Goal: Task Accomplishment & Management: Complete application form

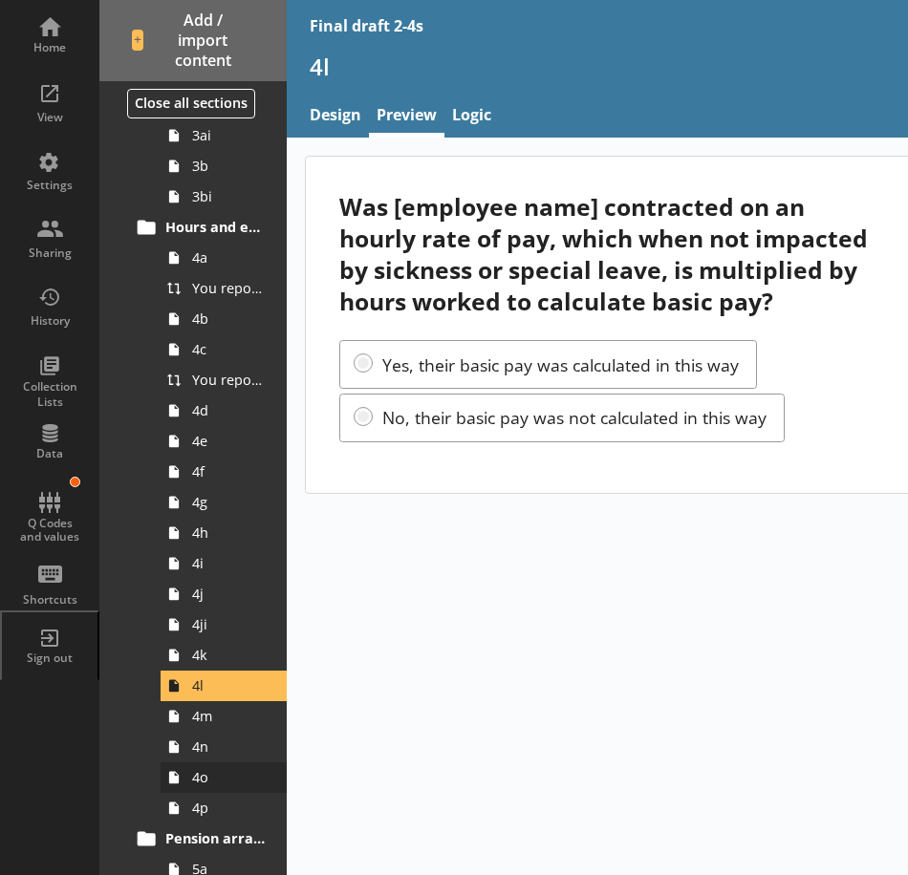
scroll to position [860, 0]
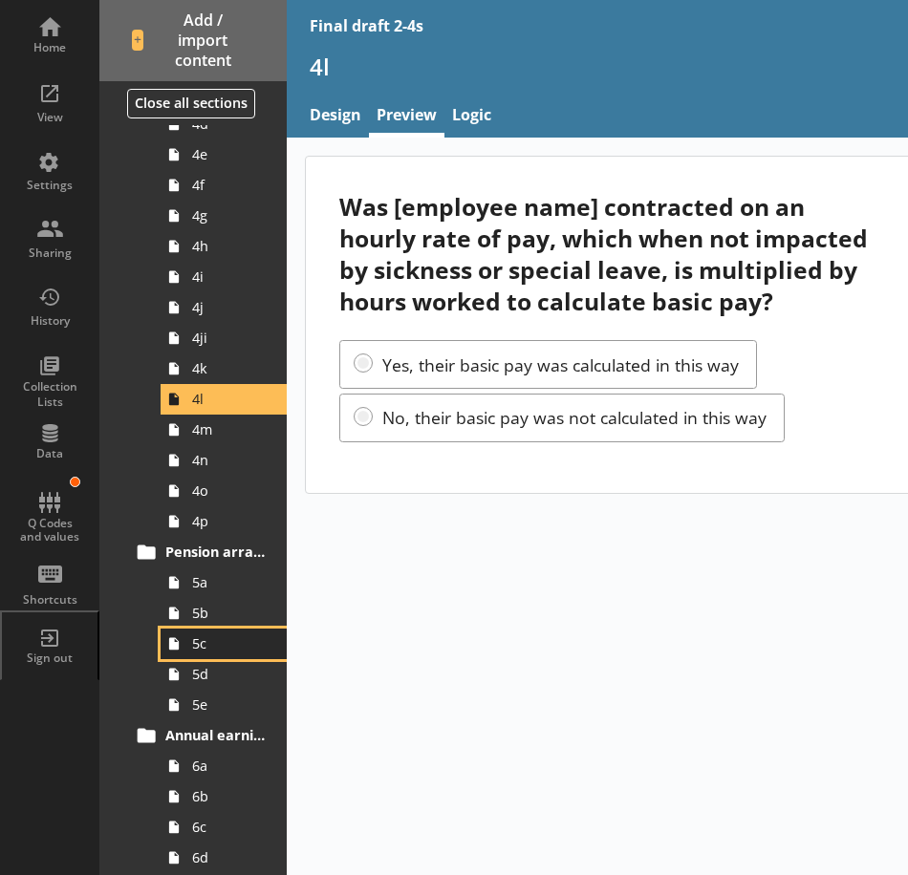
click at [223, 629] on link "5c" at bounding box center [224, 644] width 126 height 31
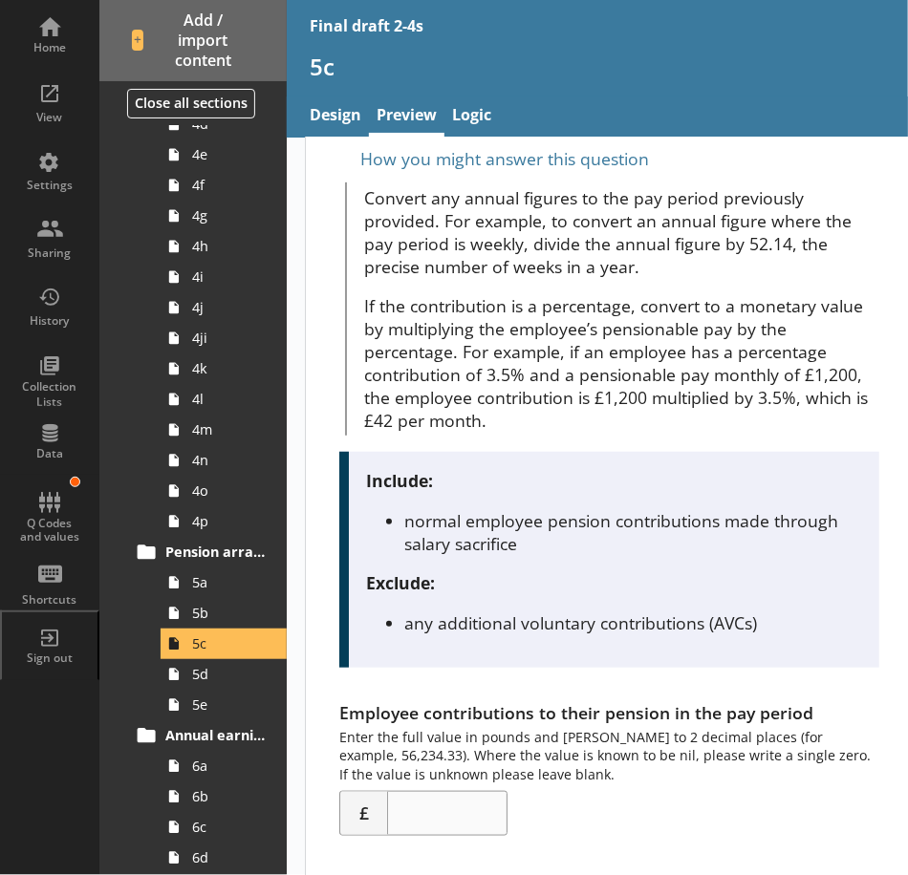
scroll to position [294, 0]
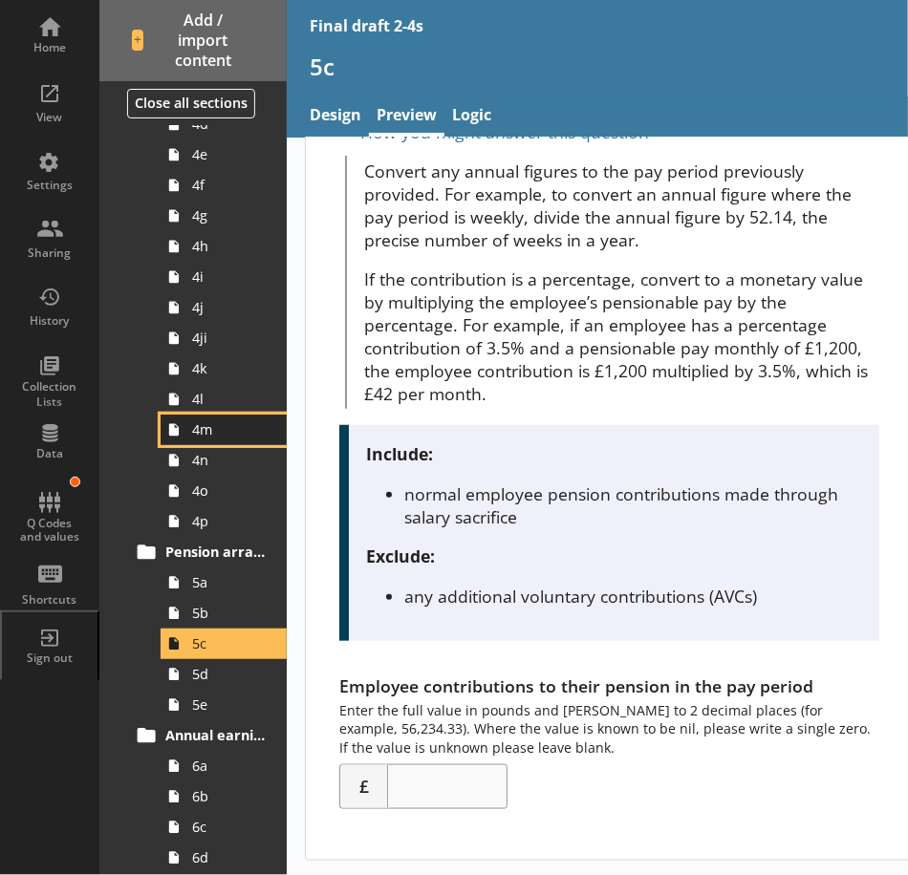
click at [223, 437] on span "4m" at bounding box center [229, 429] width 74 height 18
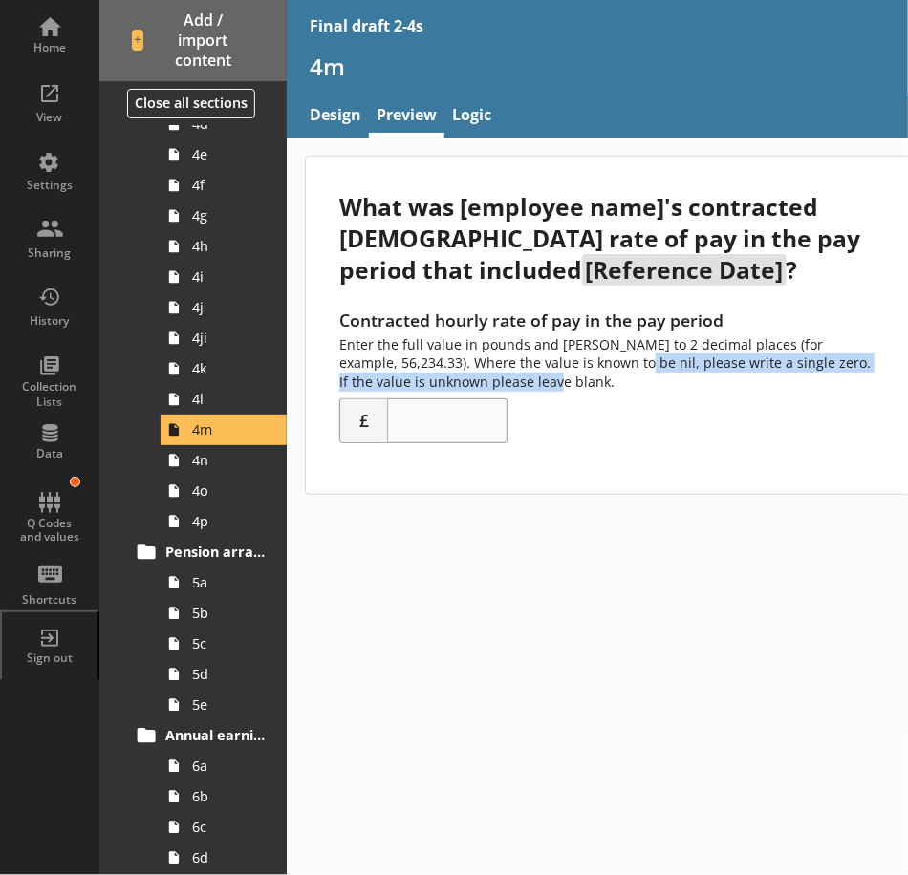
drag, startPoint x: 558, startPoint y: 367, endPoint x: 705, endPoint y: 374, distance: 147.3
click at [705, 374] on div "Contracted hourly rate of pay in the pay period Enter the full value in pounds …" at bounding box center [608, 376] width 539 height 135
click at [660, 376] on div "Contracted hourly rate of pay in the pay period Enter the full value in pounds …" at bounding box center [608, 376] width 539 height 135
drag, startPoint x: 559, startPoint y: 366, endPoint x: 664, endPoint y: 369, distance: 105.2
click at [664, 369] on div "Contracted hourly rate of pay in the pay period Enter the full value in pounds …" at bounding box center [608, 376] width 539 height 135
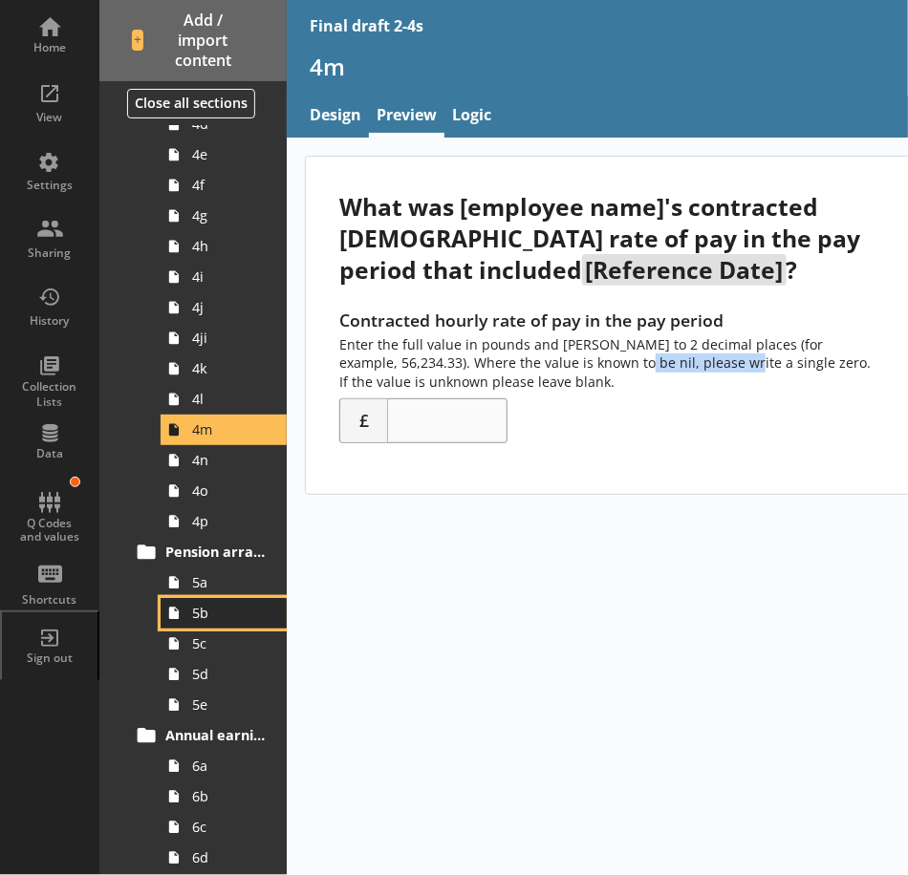
click at [230, 620] on span "5b" at bounding box center [229, 613] width 74 height 18
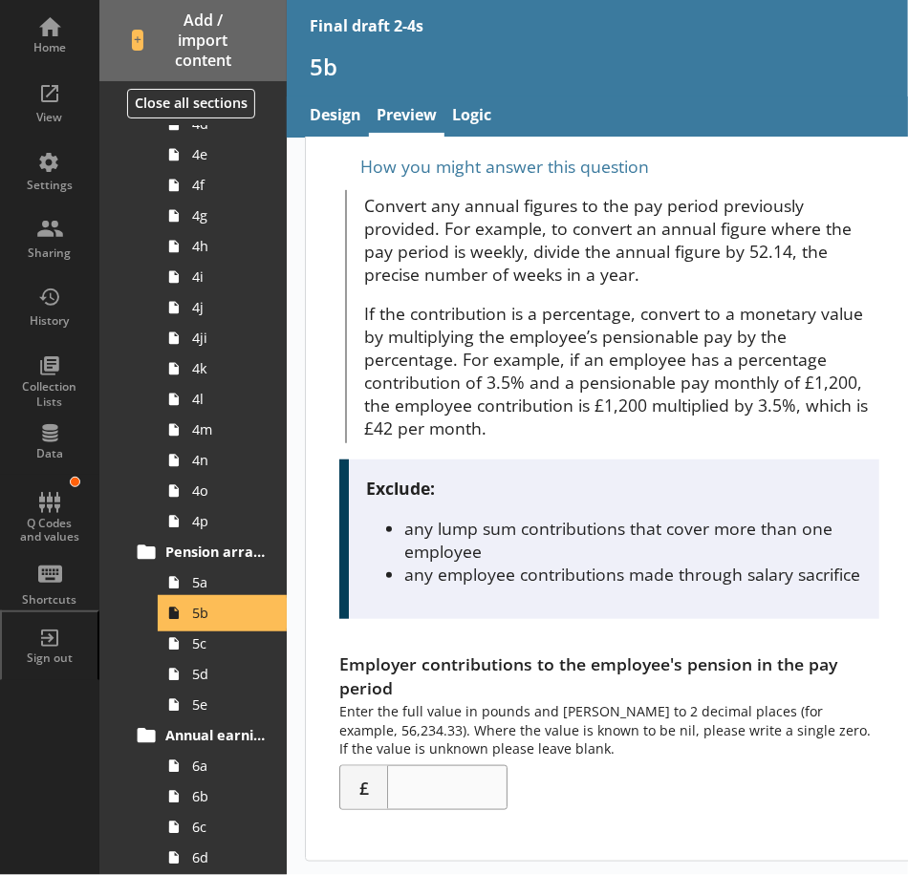
scroll to position [285, 0]
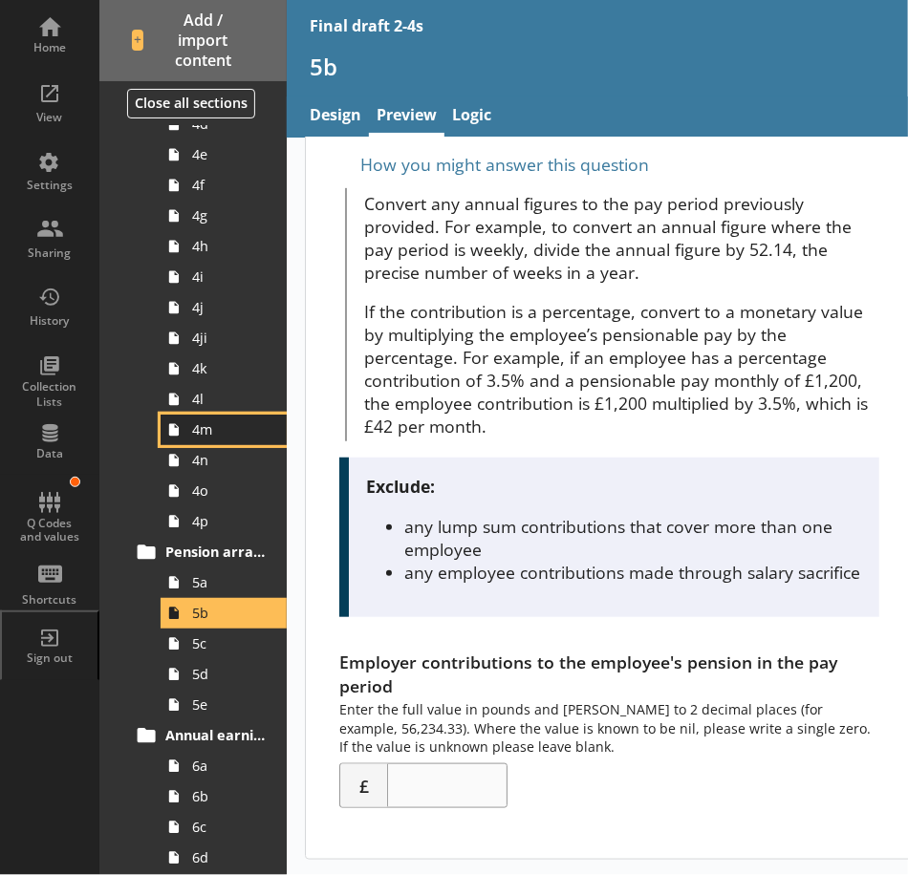
click at [226, 427] on span "4m" at bounding box center [229, 429] width 74 height 18
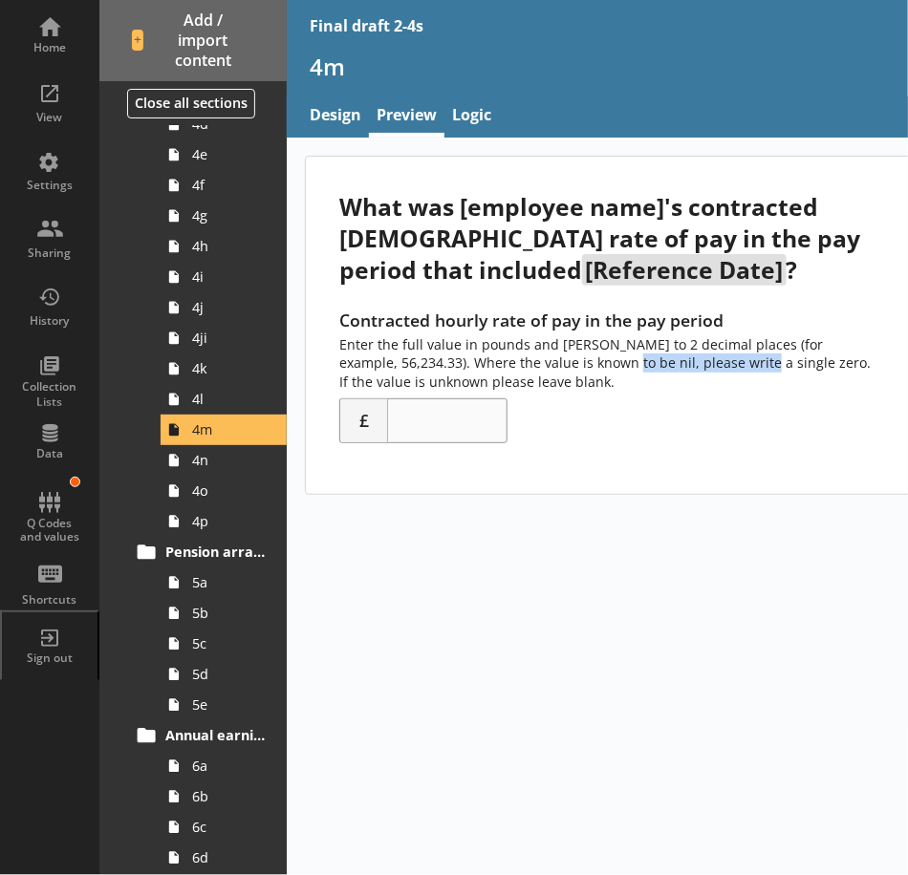
drag, startPoint x: 618, startPoint y: 362, endPoint x: 681, endPoint y: 366, distance: 63.2
click at [681, 366] on div "Contracted hourly rate of pay in the pay period Enter the full value in pounds …" at bounding box center [608, 376] width 539 height 135
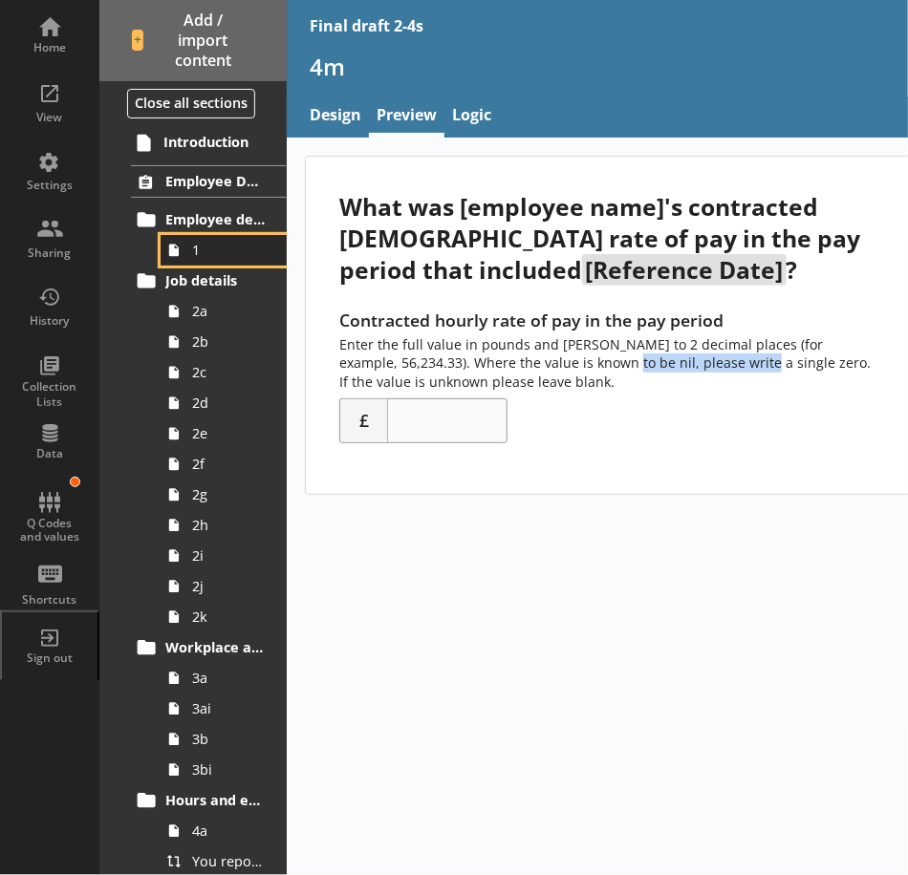
click at [214, 246] on span "1" at bounding box center [229, 250] width 74 height 18
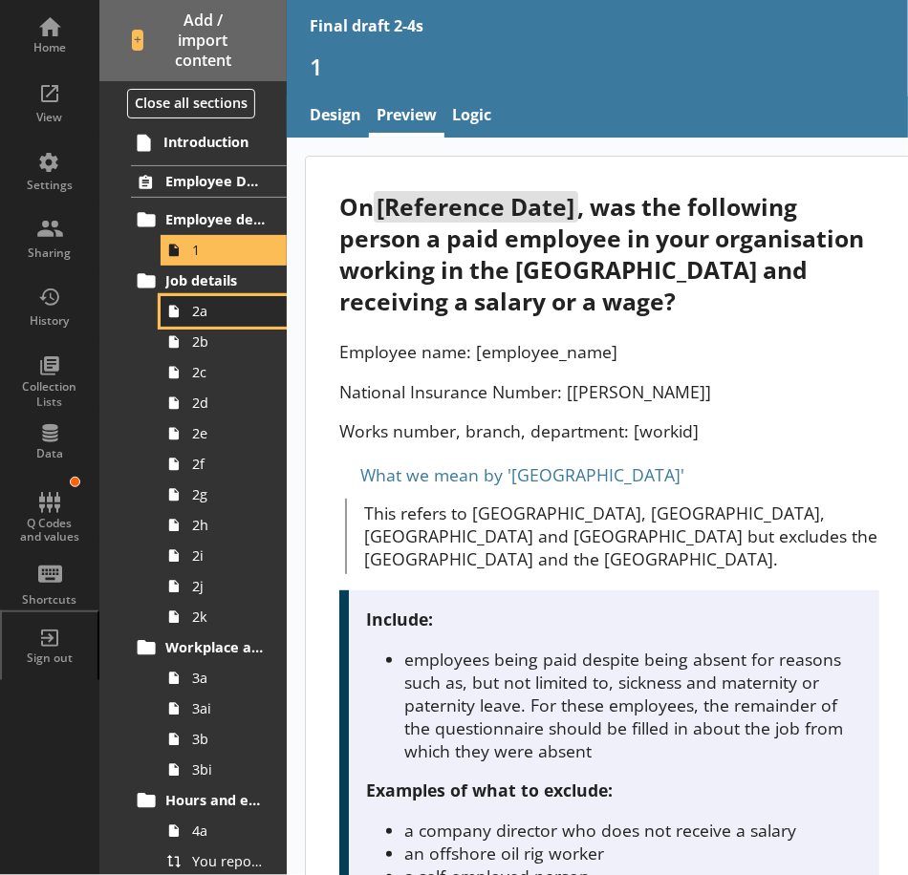
click at [218, 310] on span "2a" at bounding box center [229, 311] width 74 height 18
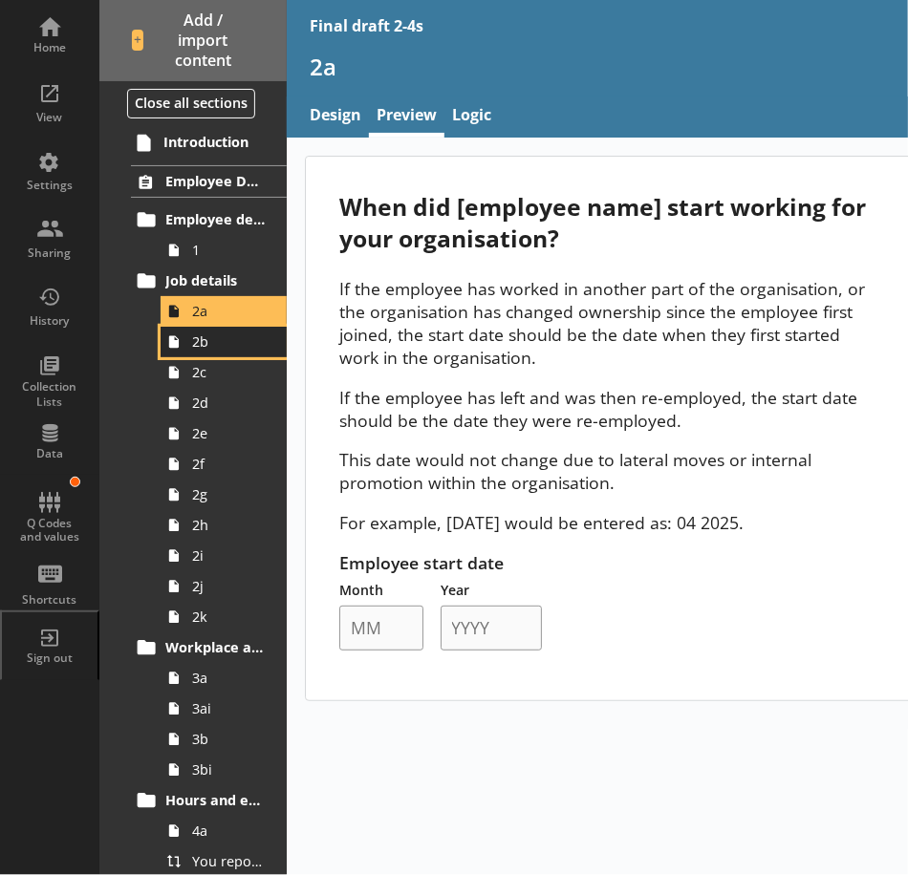
click at [227, 353] on link "2b" at bounding box center [224, 342] width 126 height 31
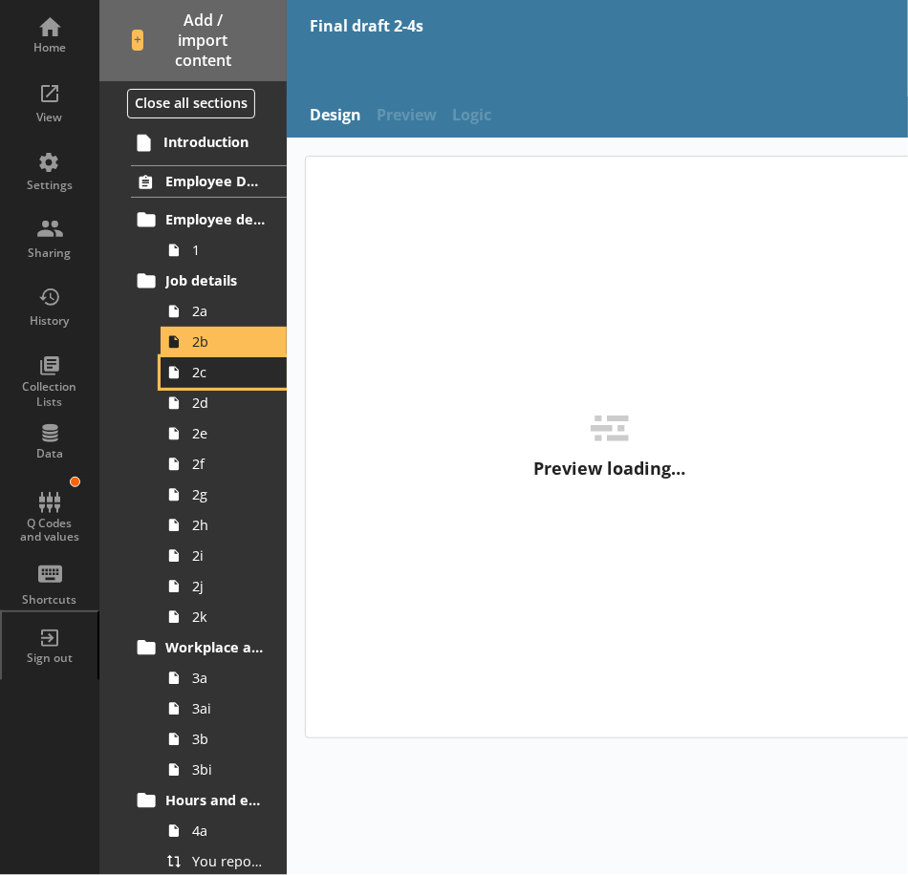
click at [219, 376] on span "2c" at bounding box center [229, 372] width 74 height 18
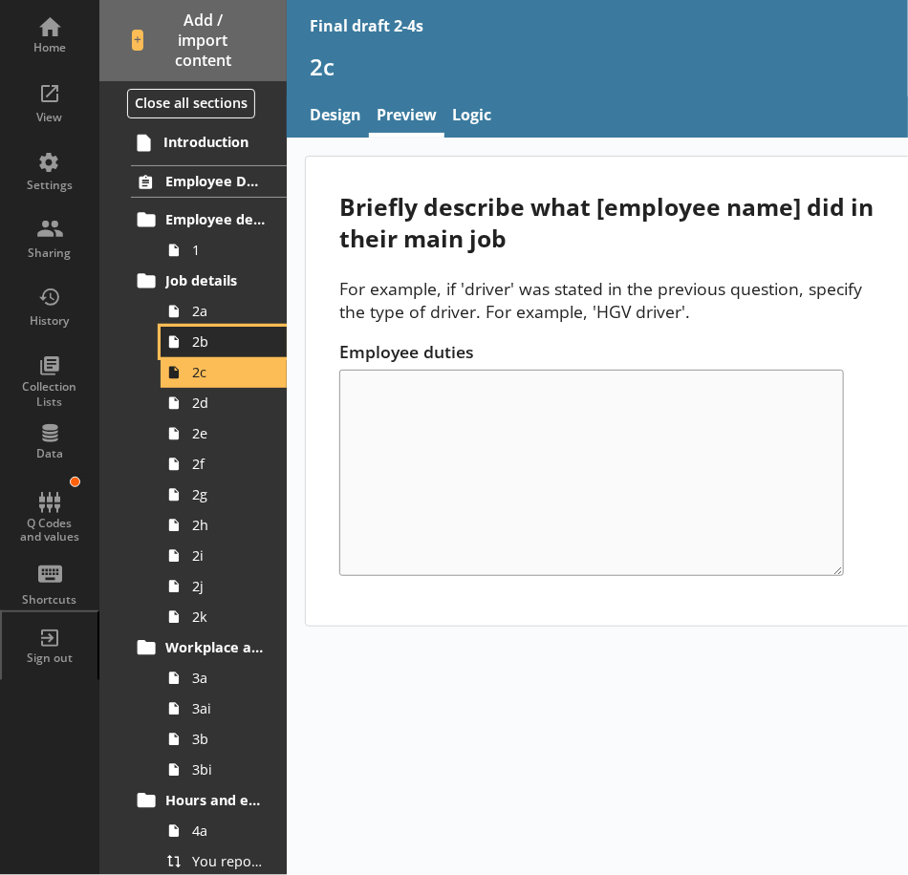
click at [216, 343] on span "2b" at bounding box center [229, 342] width 74 height 18
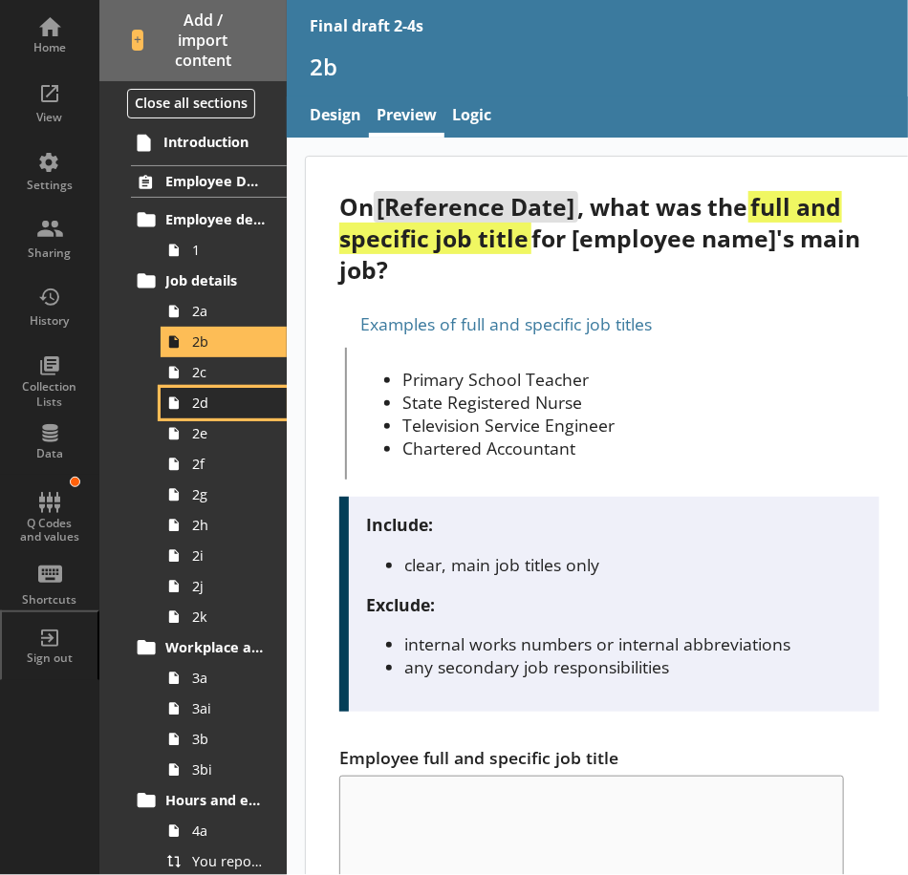
click at [214, 409] on span "2d" at bounding box center [229, 403] width 74 height 18
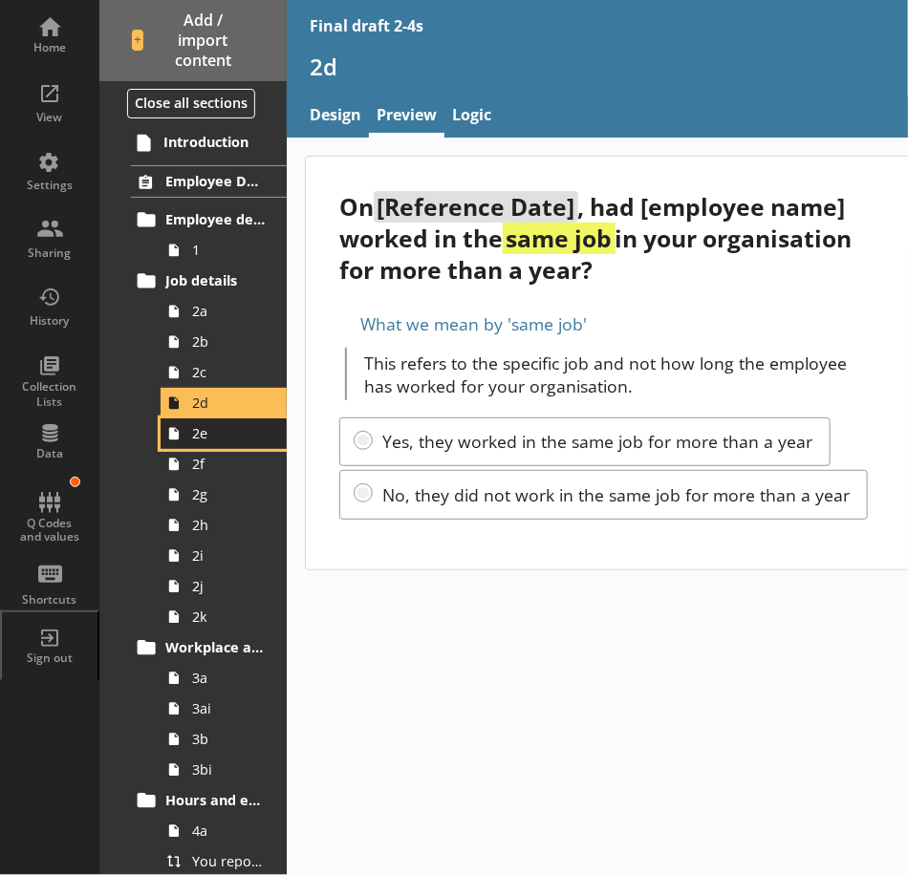
click at [221, 437] on span "2e" at bounding box center [229, 433] width 74 height 18
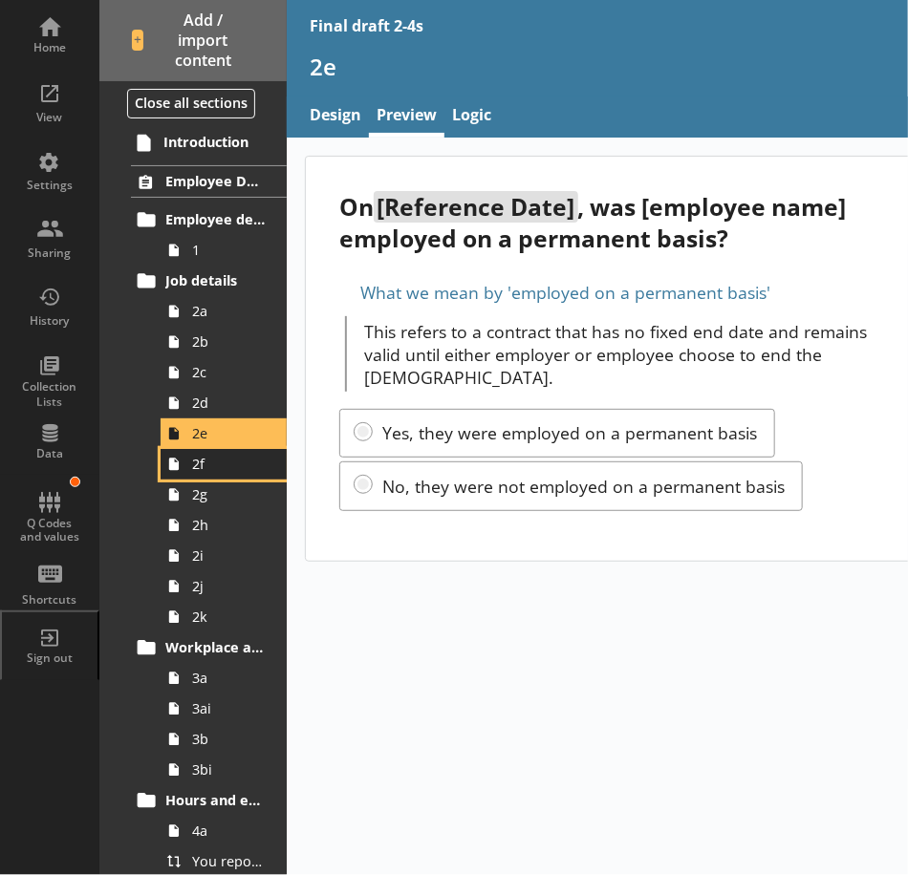
click at [220, 470] on span "2f" at bounding box center [229, 464] width 74 height 18
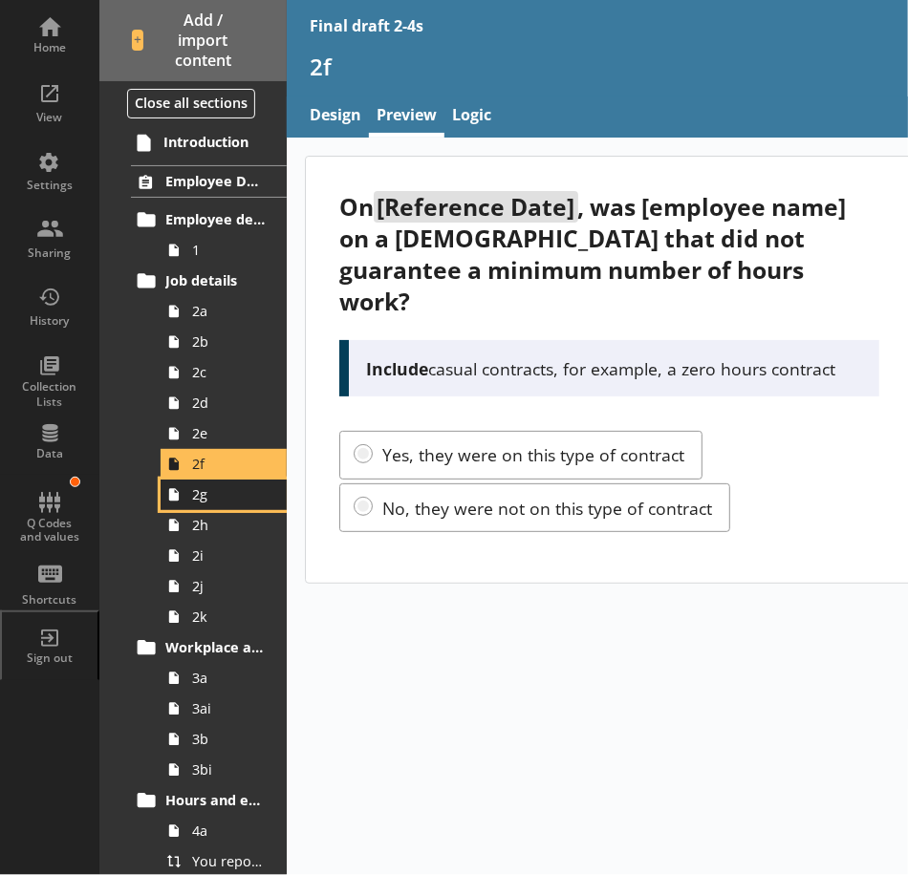
click at [225, 498] on span "2g" at bounding box center [229, 494] width 74 height 18
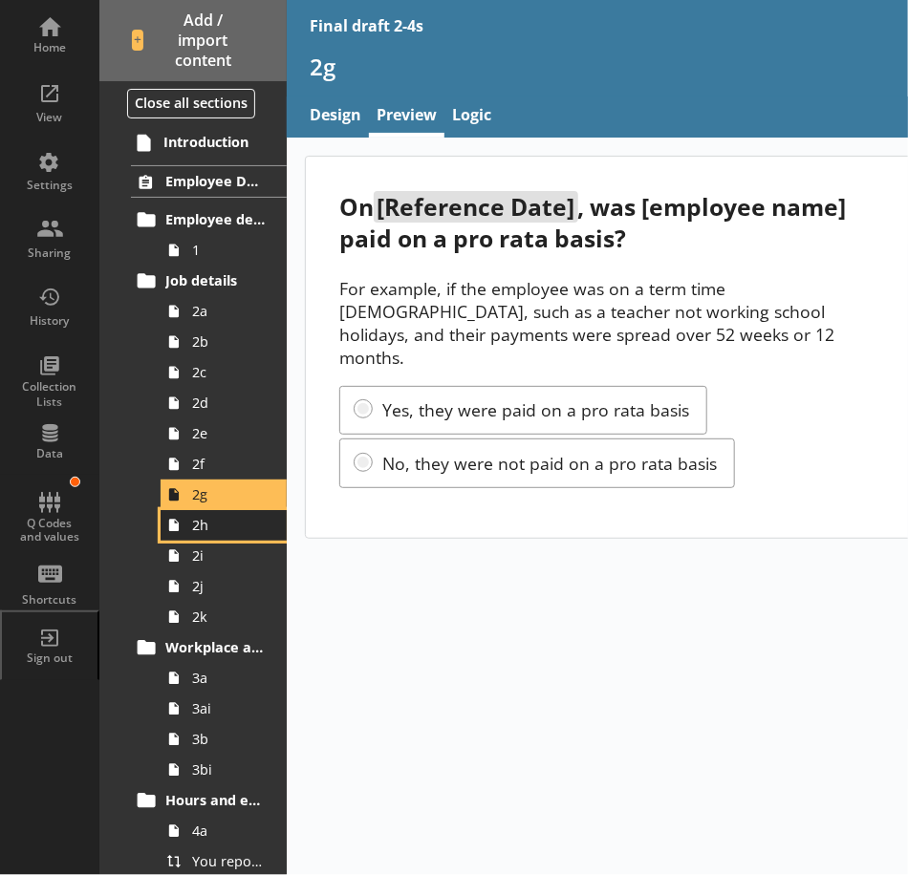
click at [225, 526] on span "2h" at bounding box center [229, 525] width 74 height 18
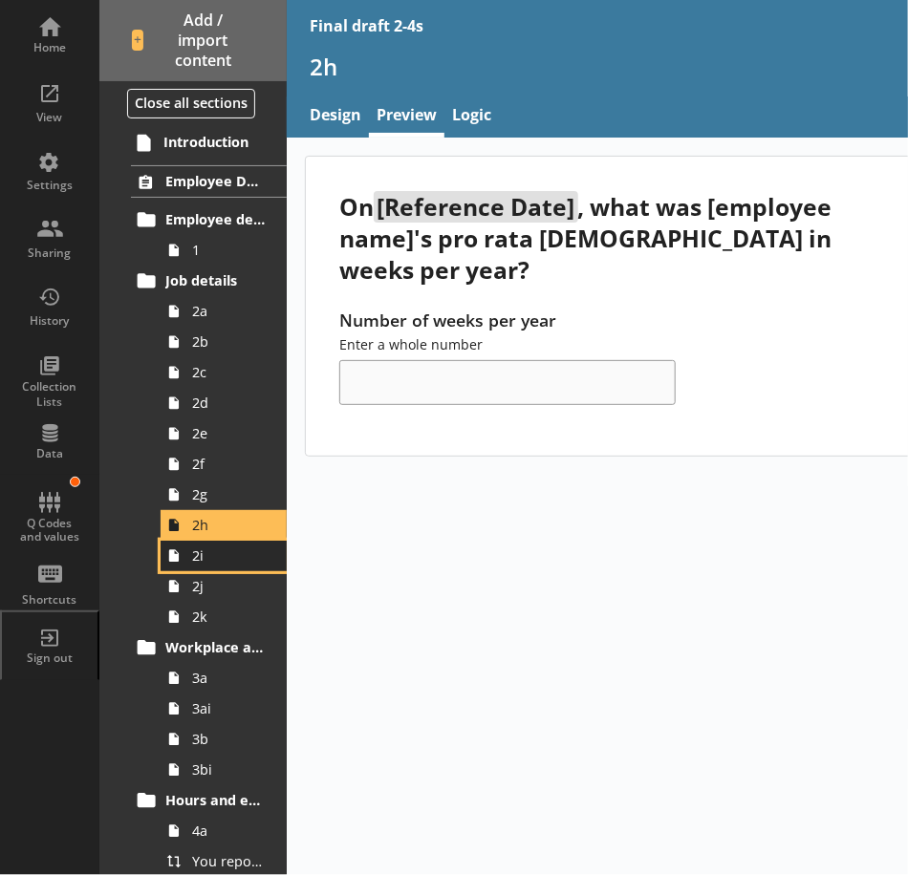
click at [227, 557] on span "2i" at bounding box center [229, 556] width 74 height 18
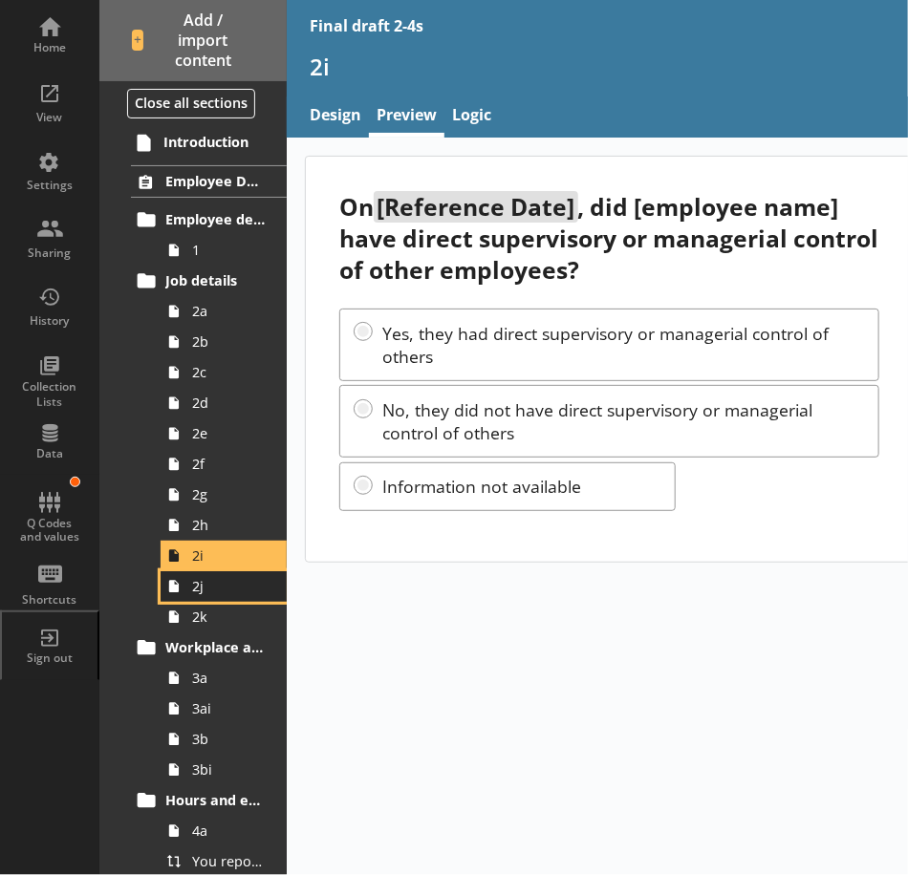
click at [228, 584] on span "2j" at bounding box center [229, 586] width 74 height 18
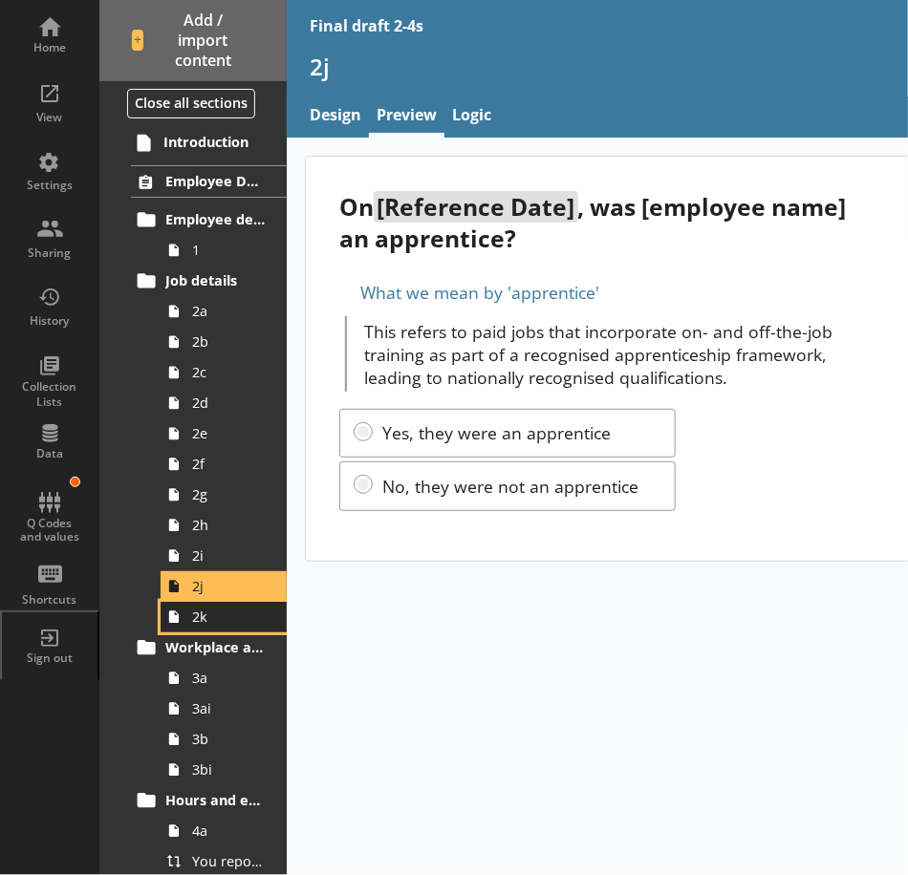
click at [224, 614] on span "2k" at bounding box center [229, 617] width 74 height 18
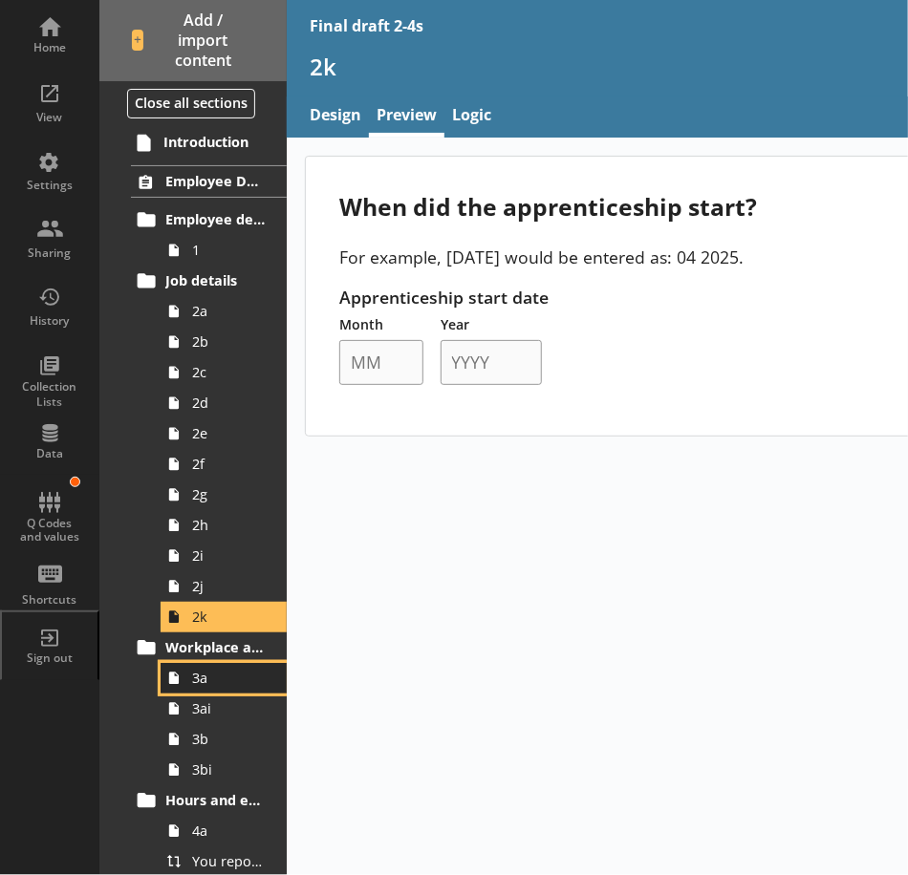
click at [196, 690] on link "3a" at bounding box center [224, 678] width 126 height 31
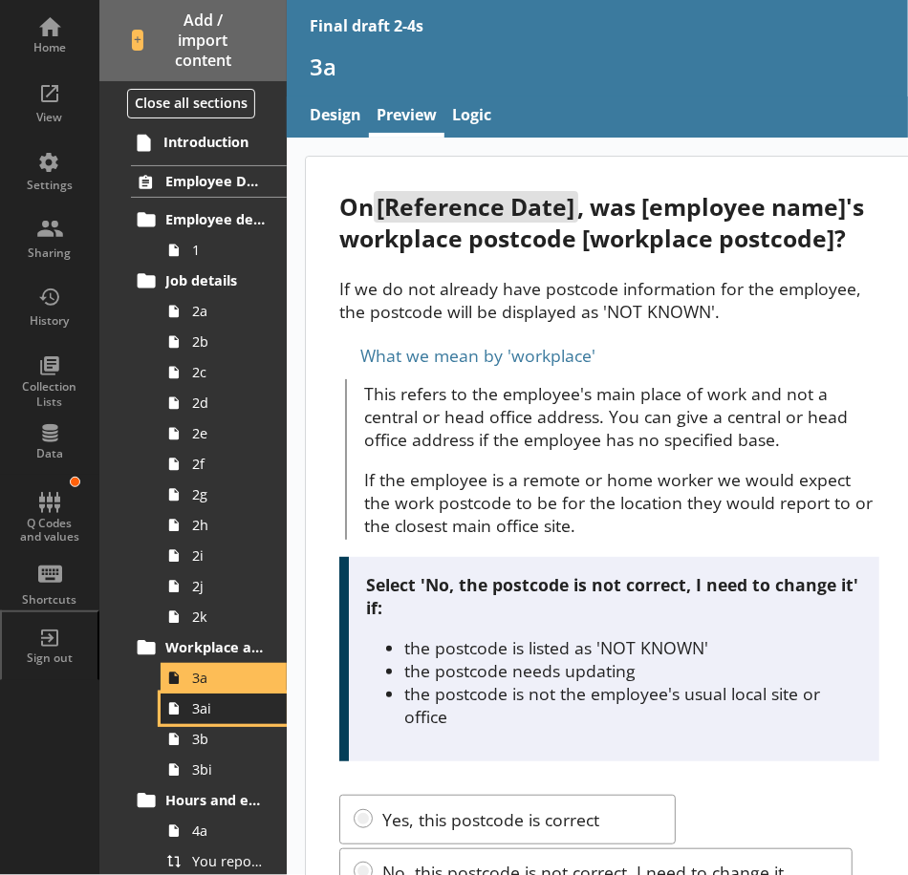
click at [207, 710] on span "3ai" at bounding box center [229, 709] width 74 height 18
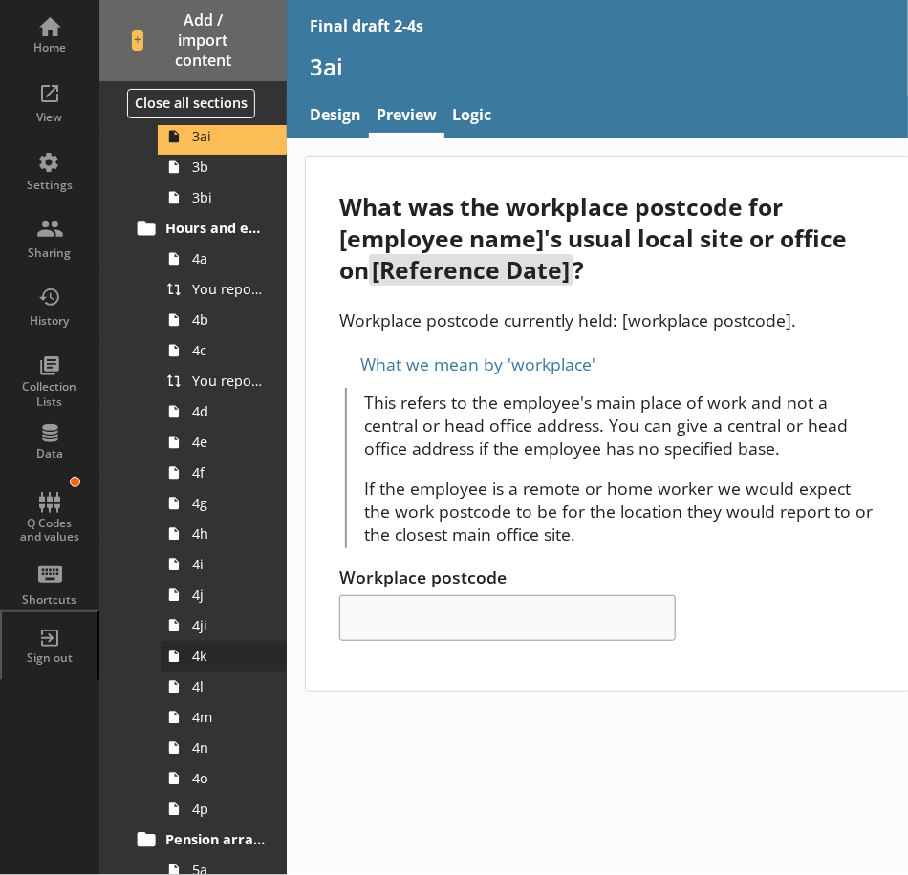
scroll to position [669, 0]
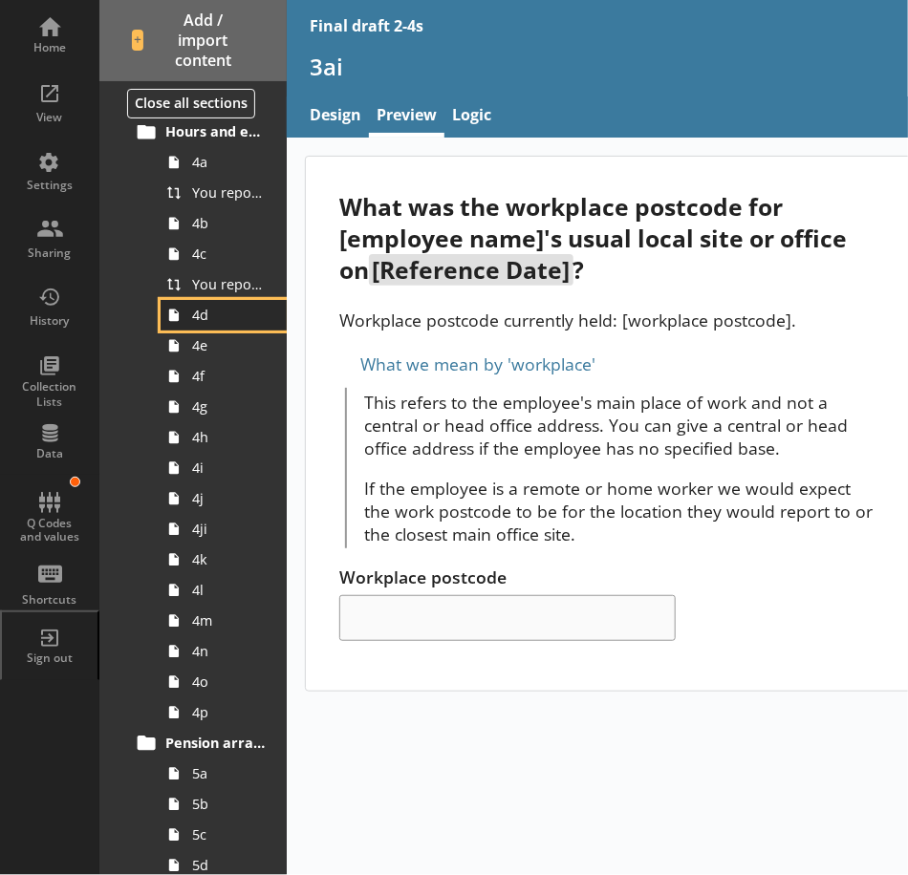
click at [219, 311] on span "4d" at bounding box center [229, 315] width 74 height 18
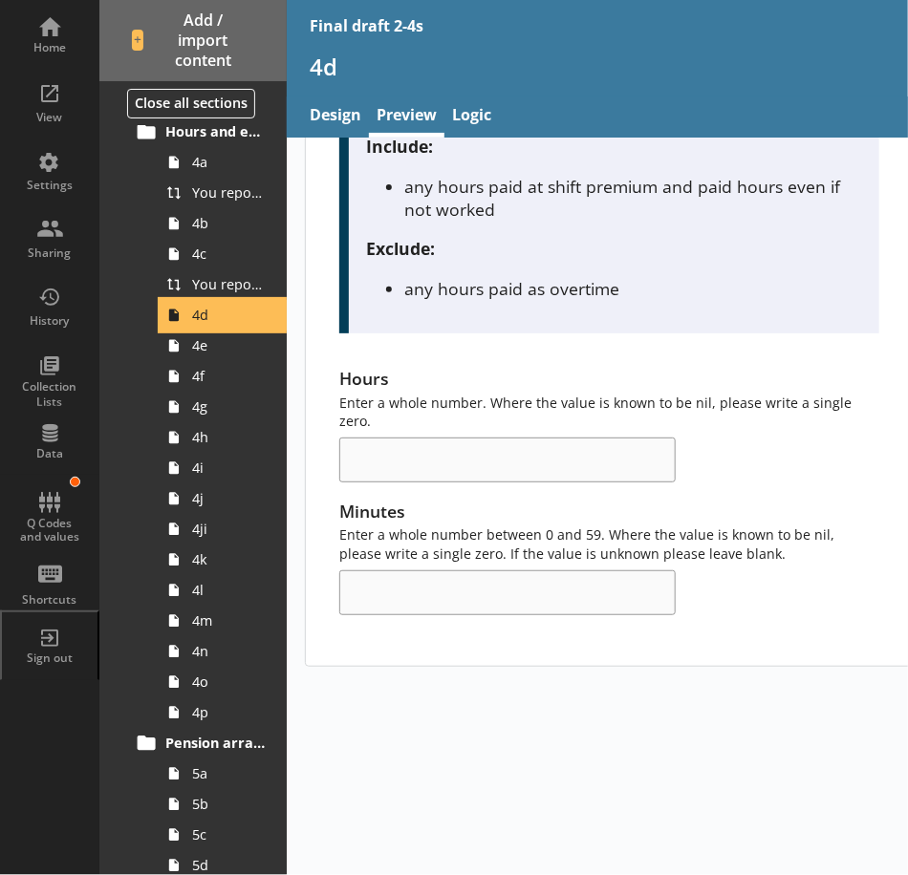
scroll to position [573, 0]
click at [220, 346] on span "4e" at bounding box center [229, 345] width 74 height 18
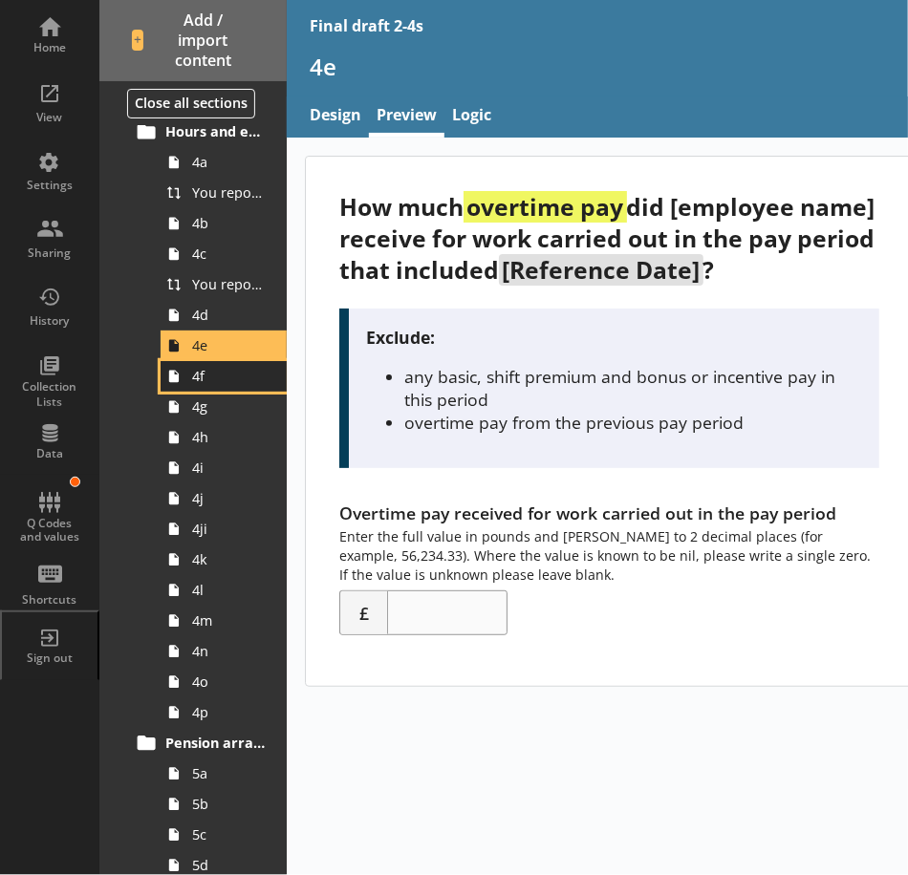
click at [205, 385] on link "4f" at bounding box center [224, 376] width 126 height 31
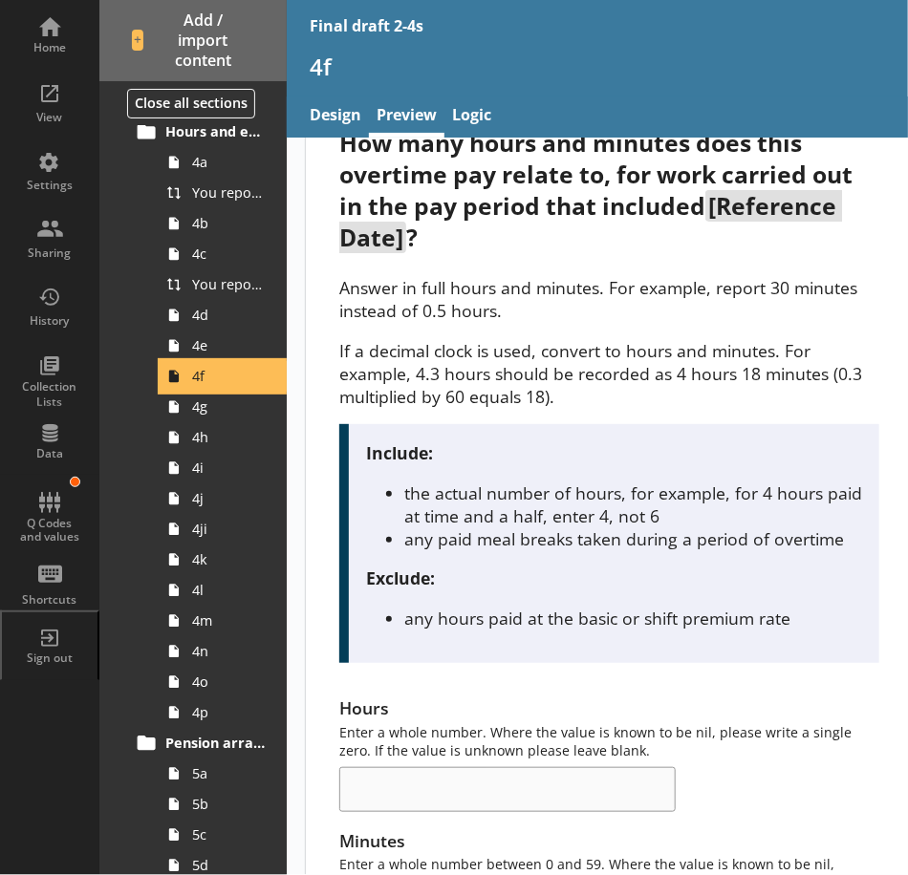
scroll to position [96, 0]
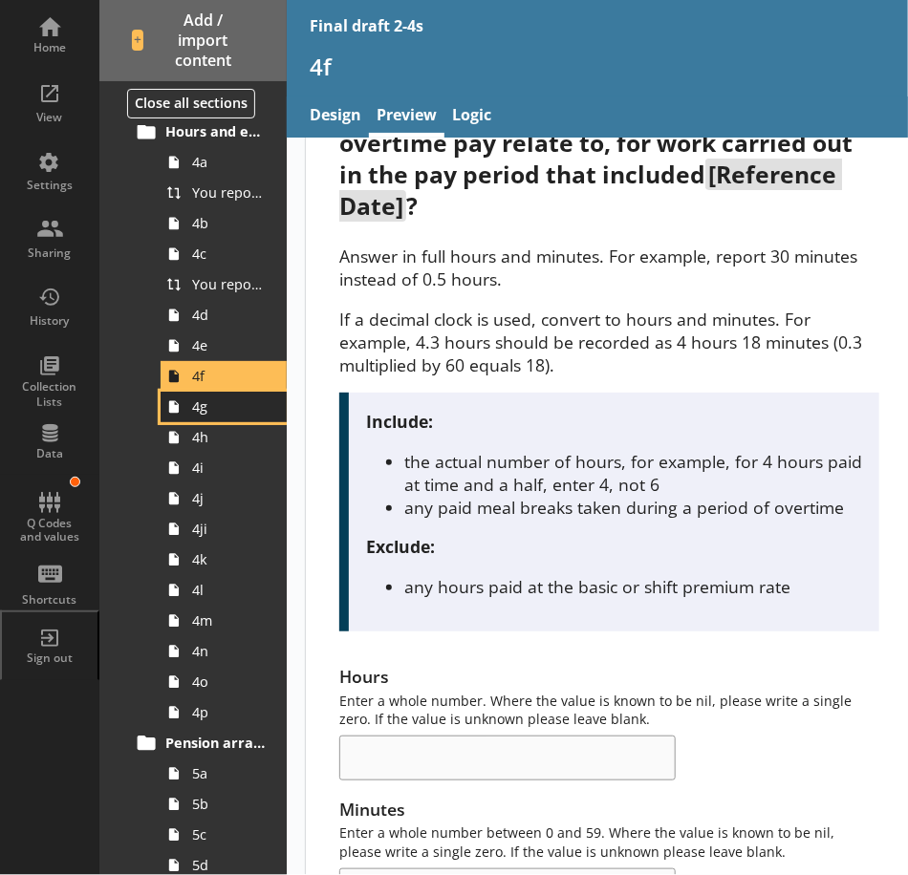
click at [216, 408] on span "4g" at bounding box center [229, 407] width 74 height 18
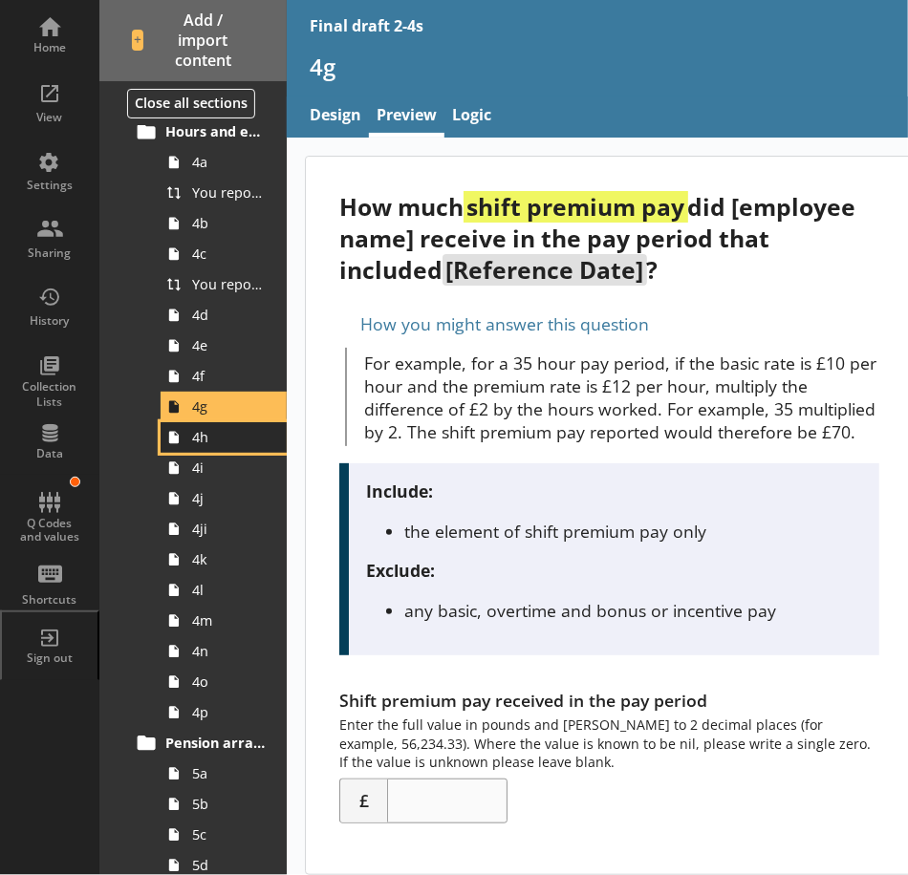
click at [223, 442] on span "4h" at bounding box center [229, 437] width 74 height 18
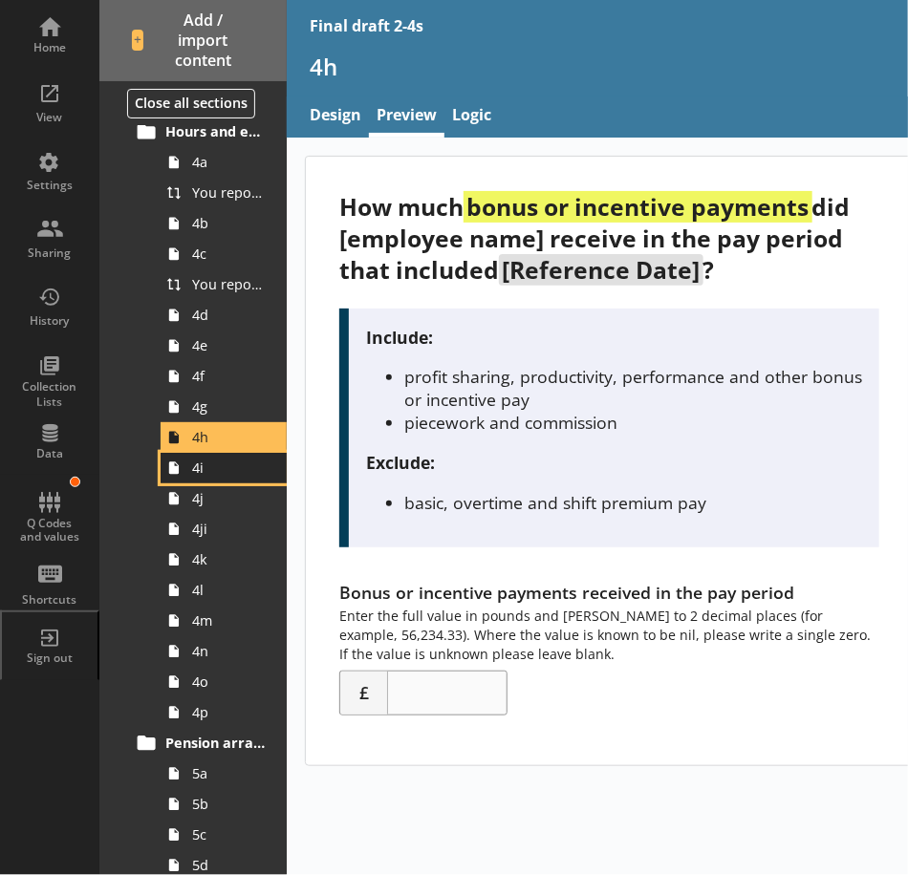
click at [224, 462] on span "4i" at bounding box center [229, 468] width 74 height 18
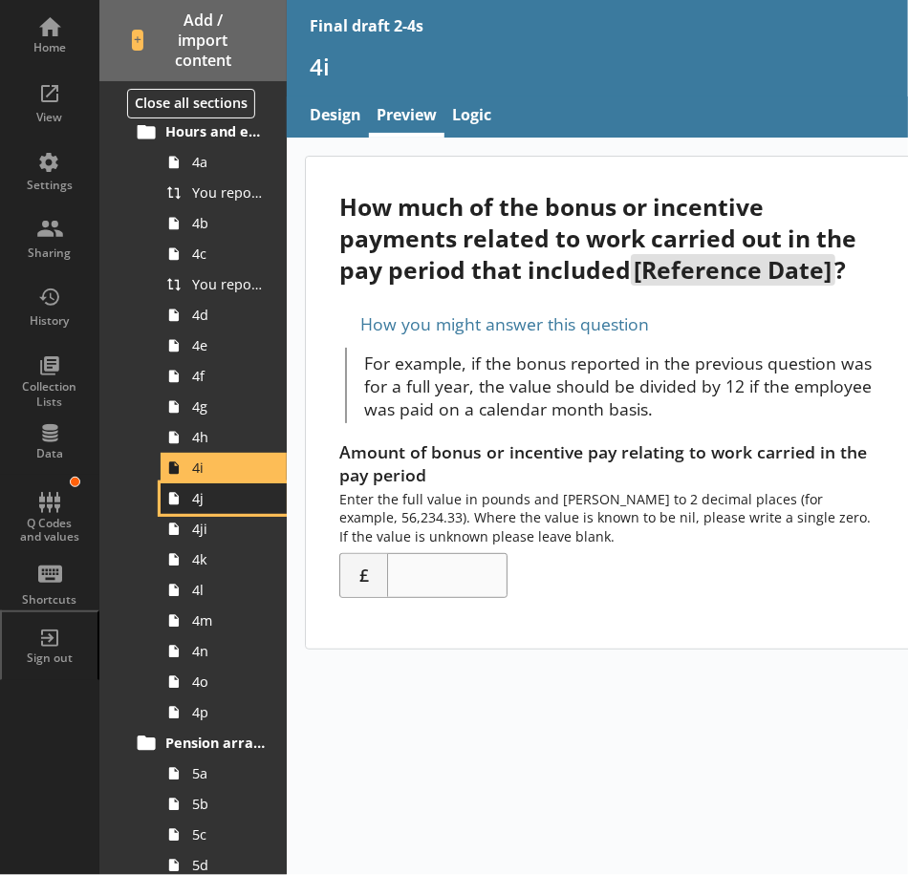
click at [215, 491] on span "4j" at bounding box center [229, 498] width 74 height 18
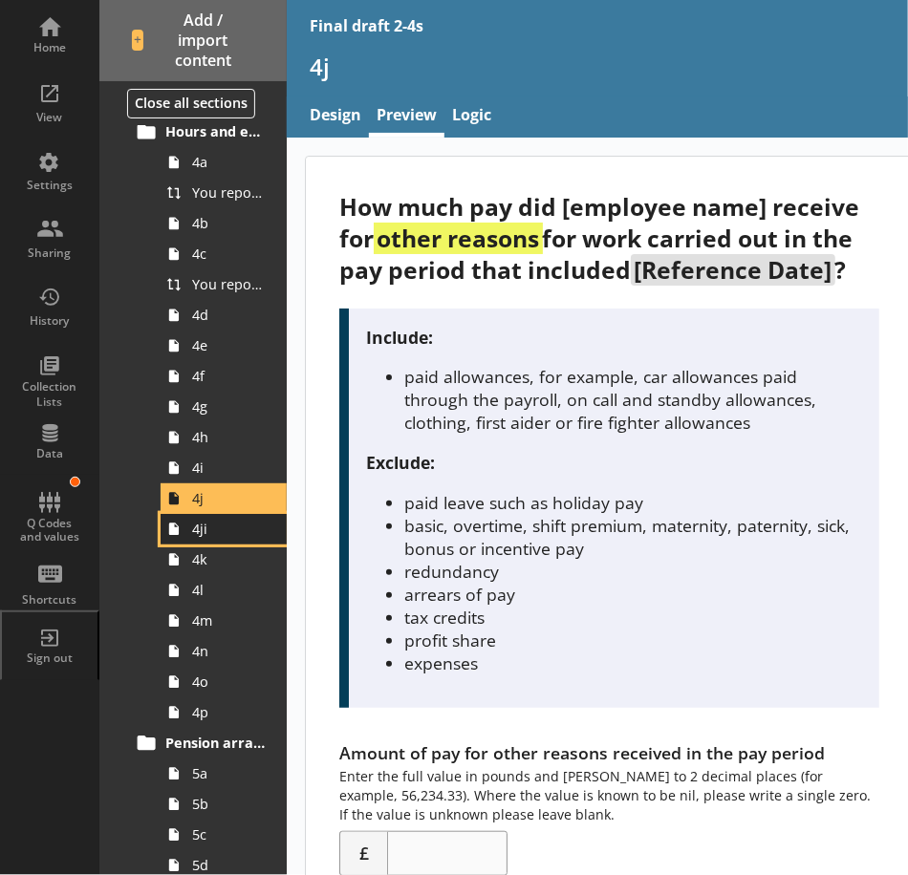
click at [215, 518] on link "4ji" at bounding box center [224, 529] width 126 height 31
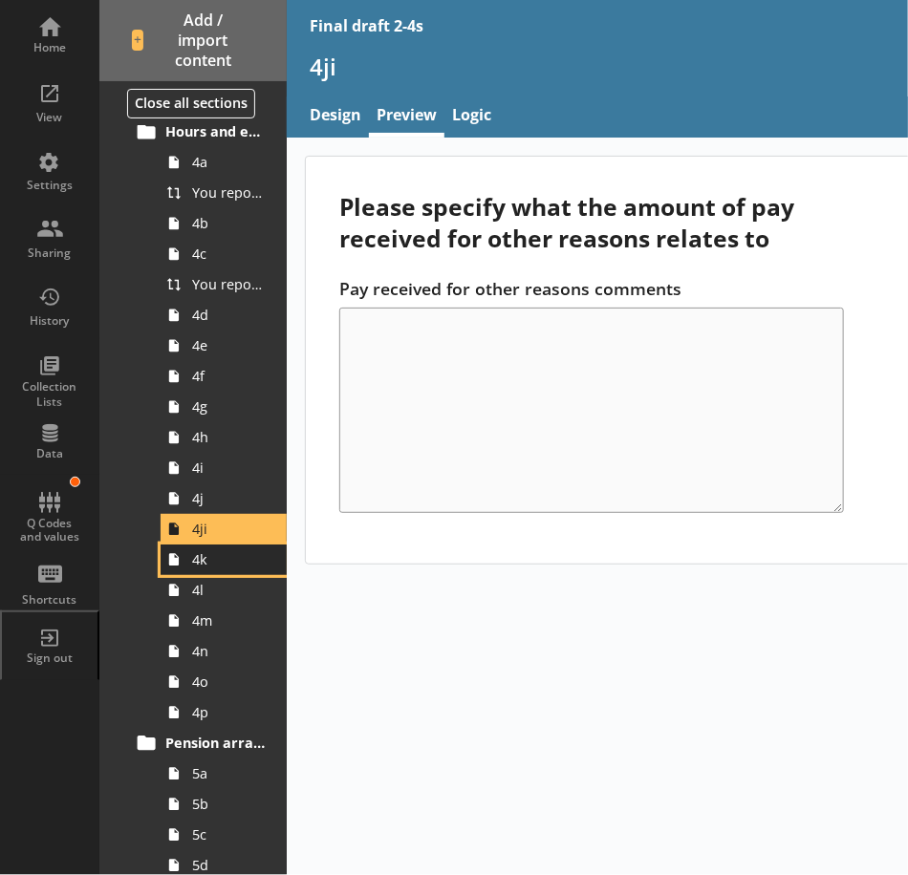
click at [210, 550] on span "4k" at bounding box center [229, 559] width 74 height 18
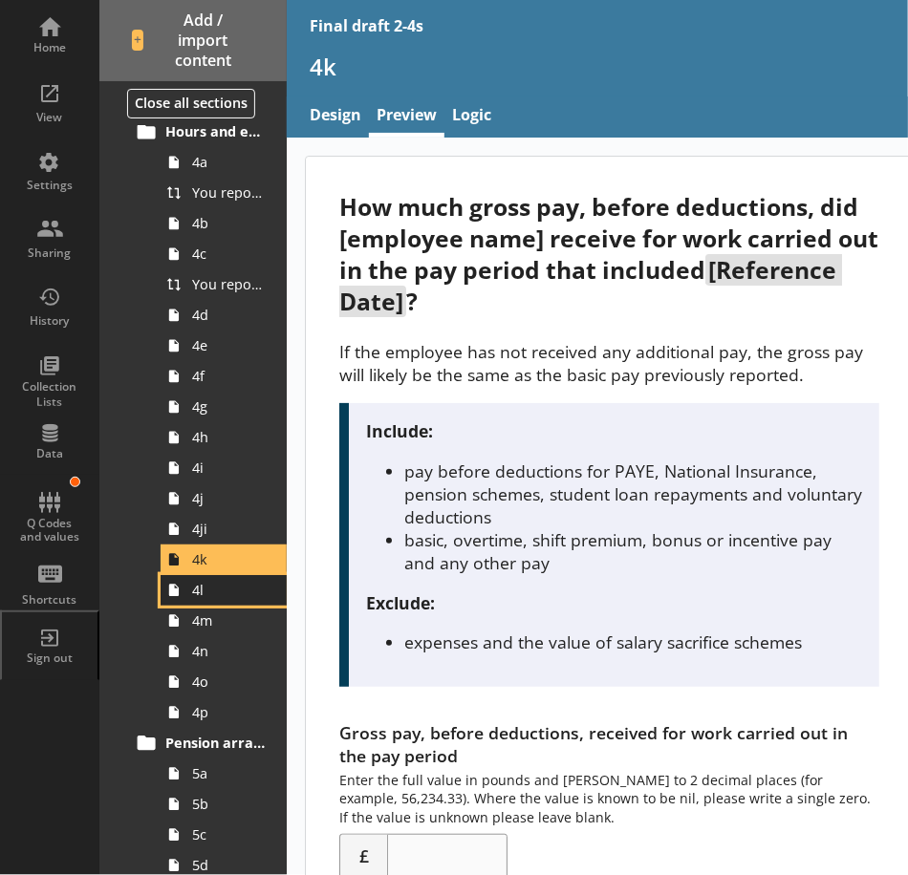
click at [219, 583] on span "4l" at bounding box center [229, 590] width 74 height 18
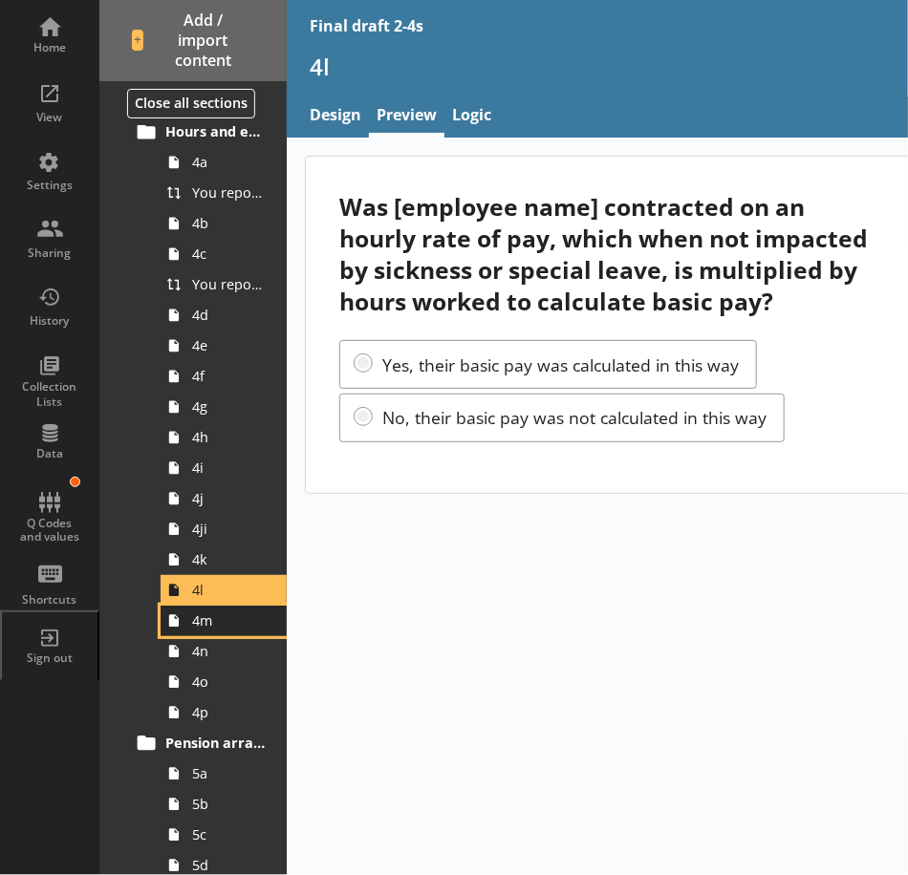
click at [219, 610] on link "4m" at bounding box center [224, 621] width 126 height 31
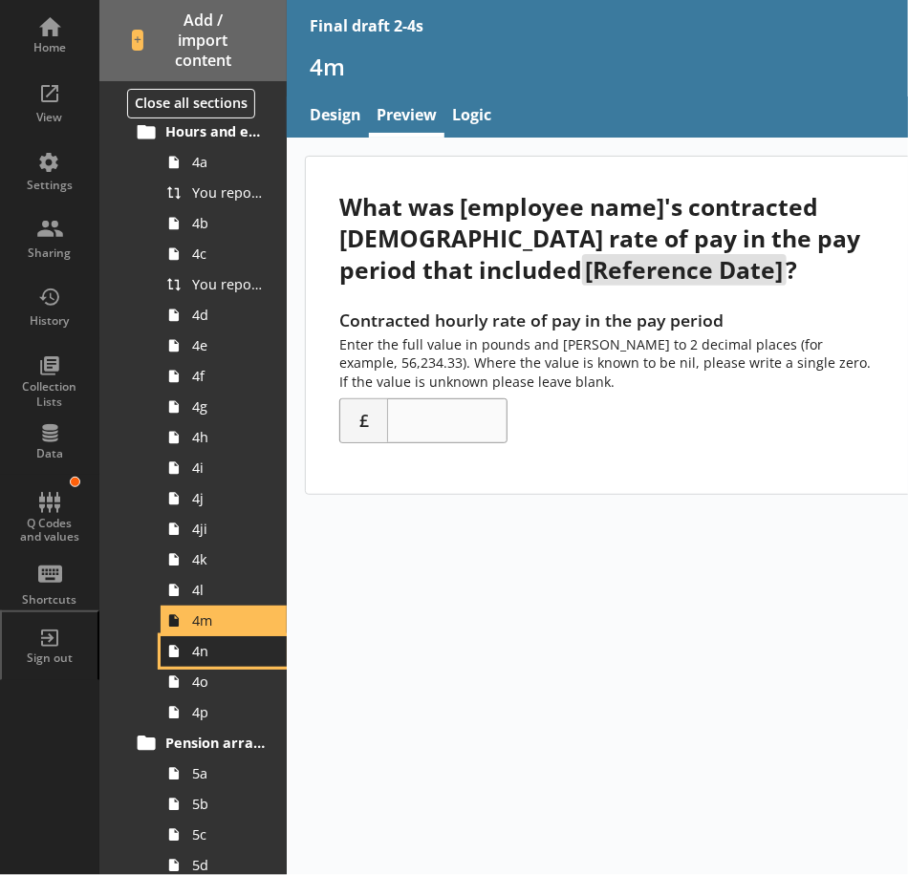
click at [220, 648] on span "4n" at bounding box center [229, 651] width 74 height 18
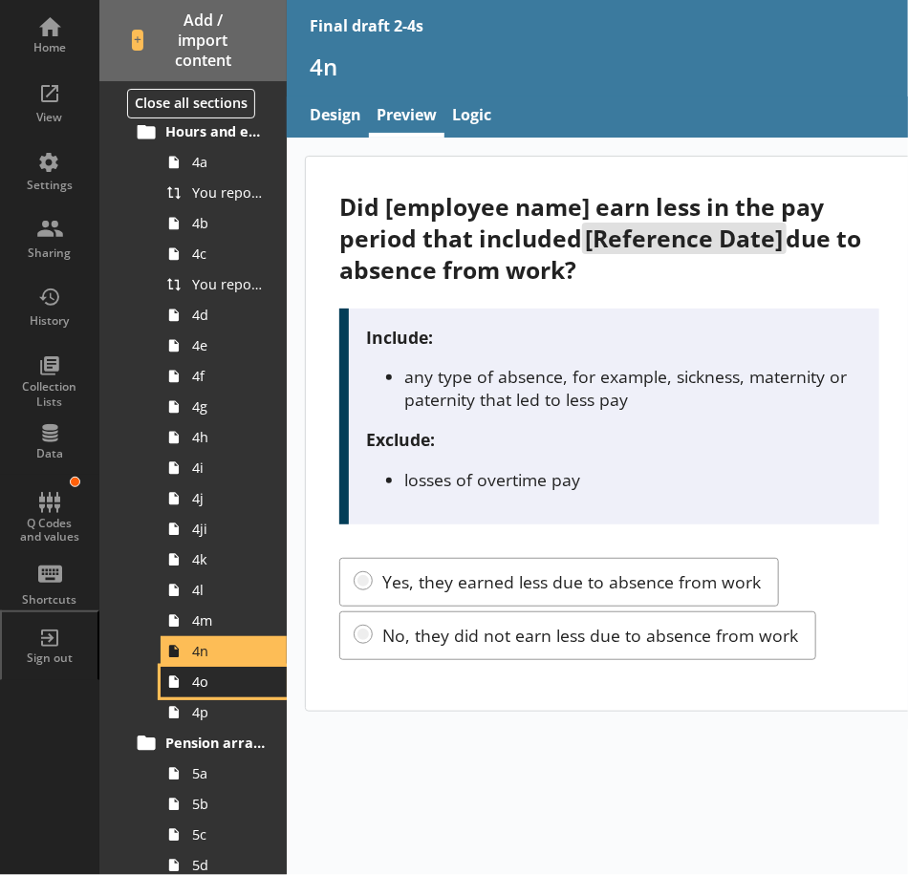
click at [219, 682] on span "4o" at bounding box center [229, 682] width 74 height 18
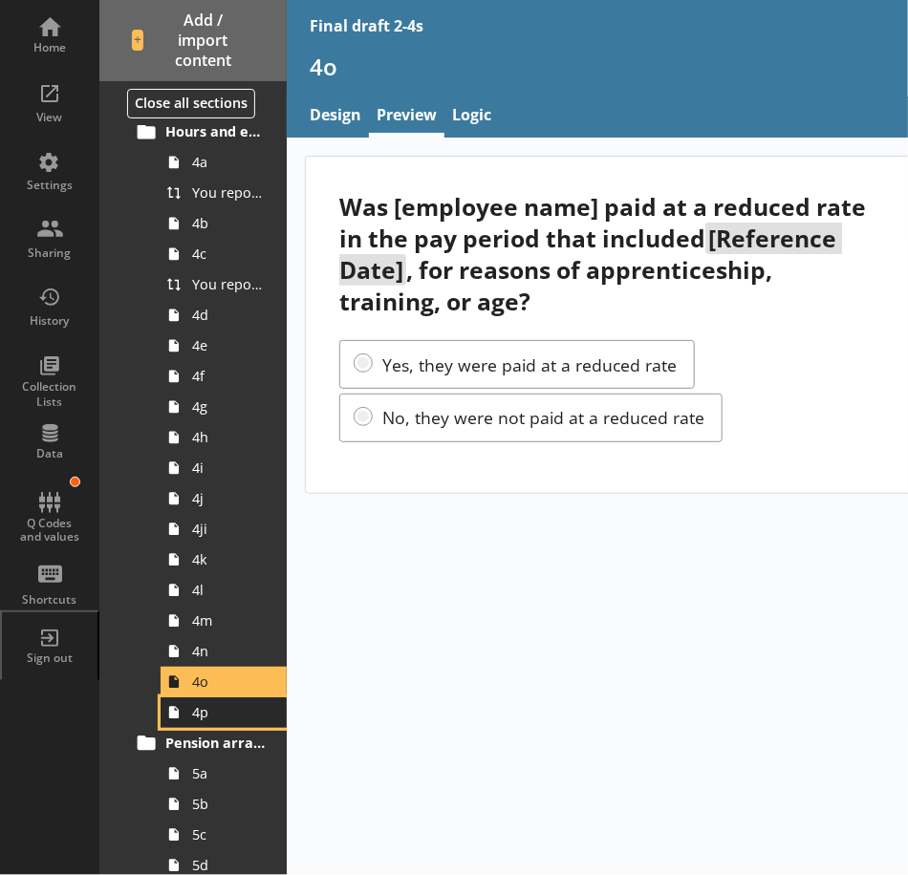
click at [228, 711] on span "4p" at bounding box center [229, 712] width 74 height 18
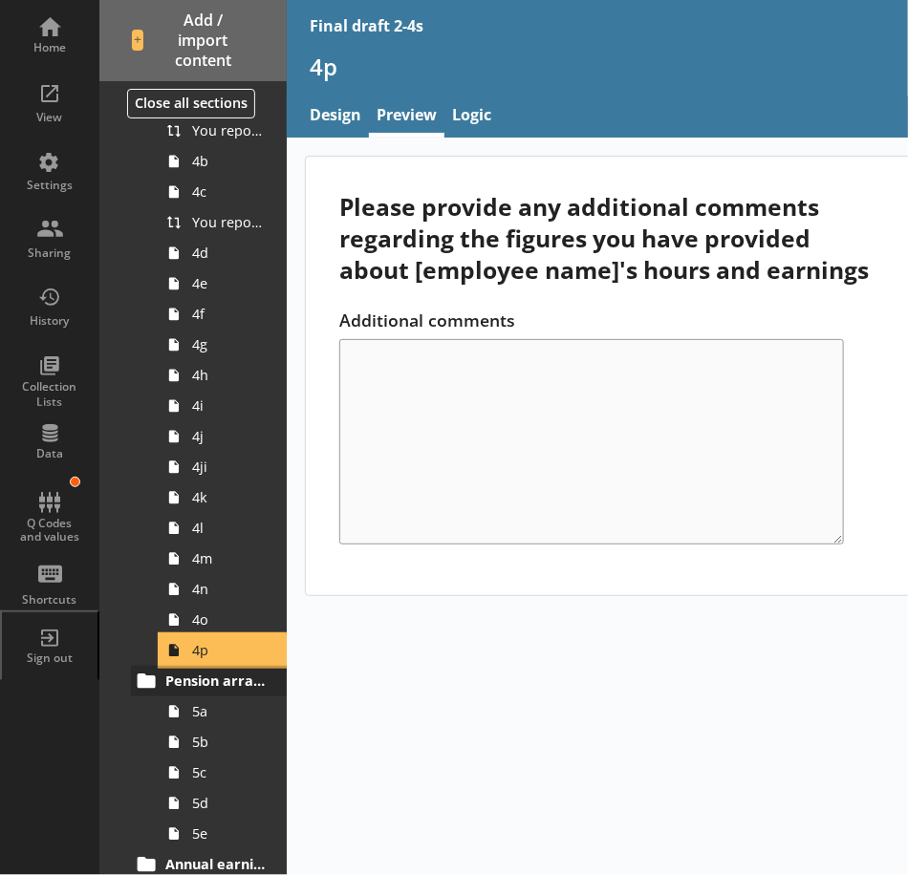
scroll to position [765, 0]
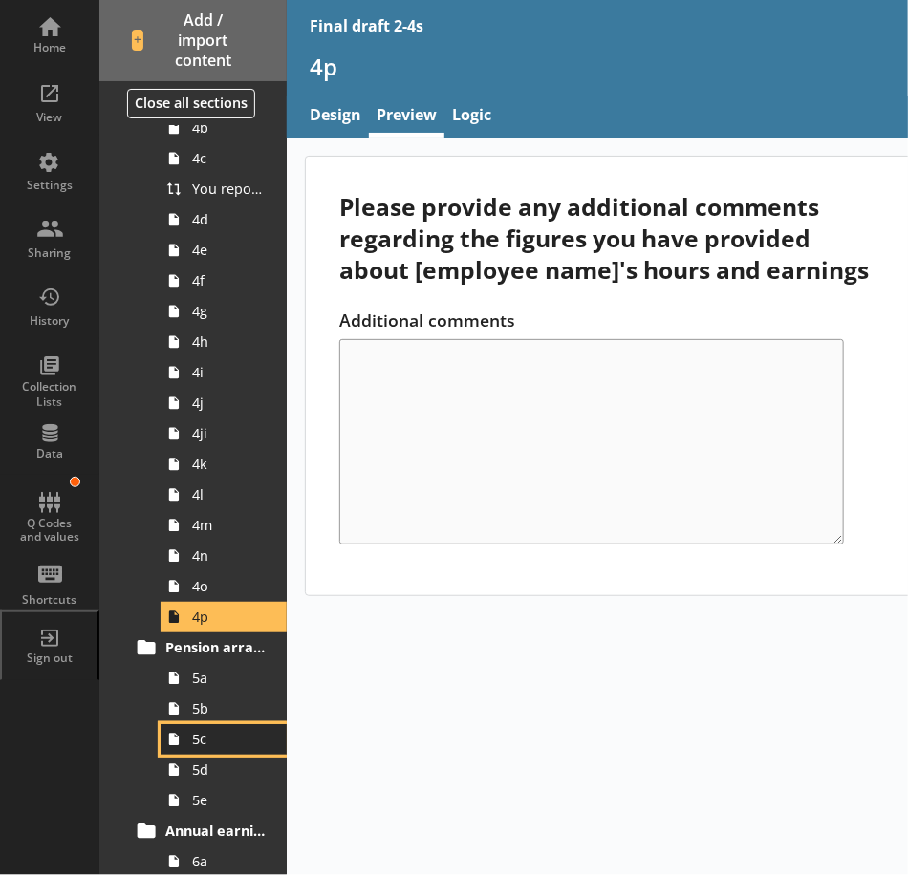
click at [211, 739] on span "5c" at bounding box center [229, 739] width 74 height 18
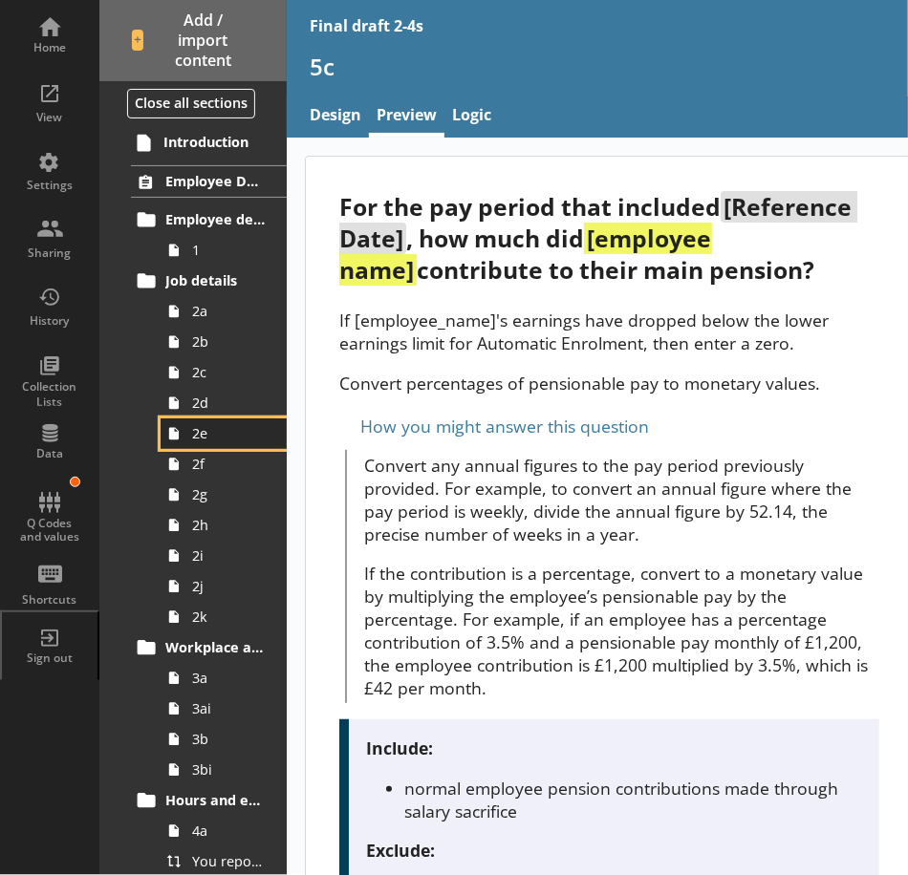
click at [241, 441] on span "2e" at bounding box center [229, 433] width 74 height 18
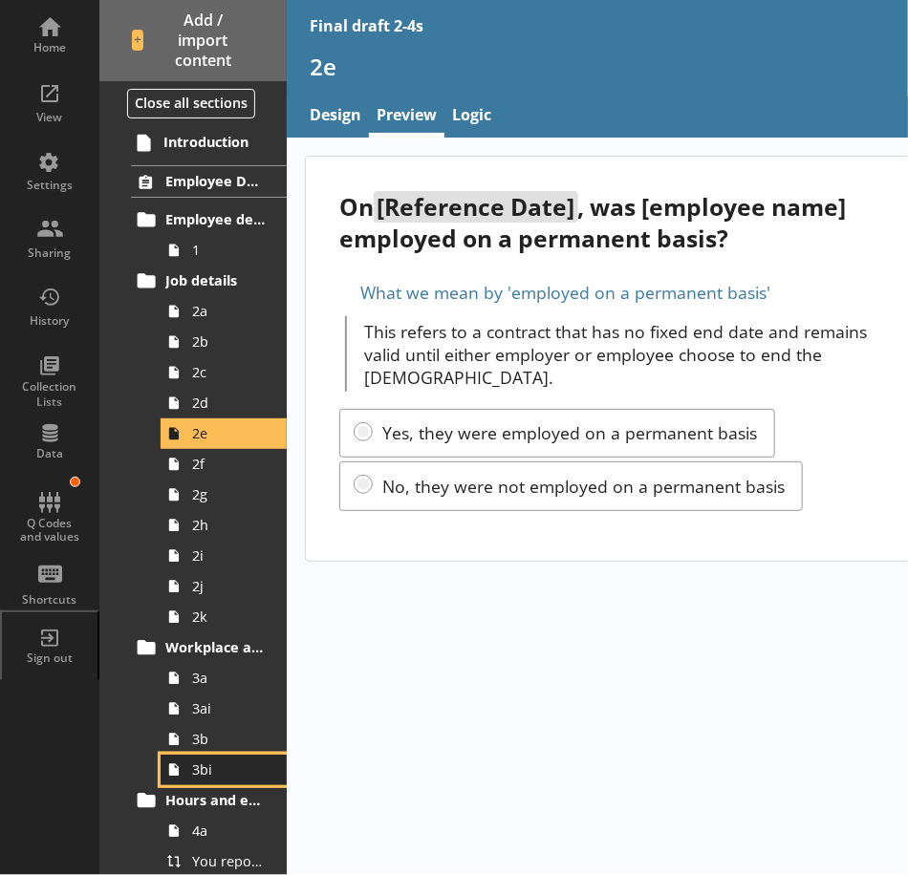
click at [222, 781] on link "3bi" at bounding box center [224, 770] width 126 height 31
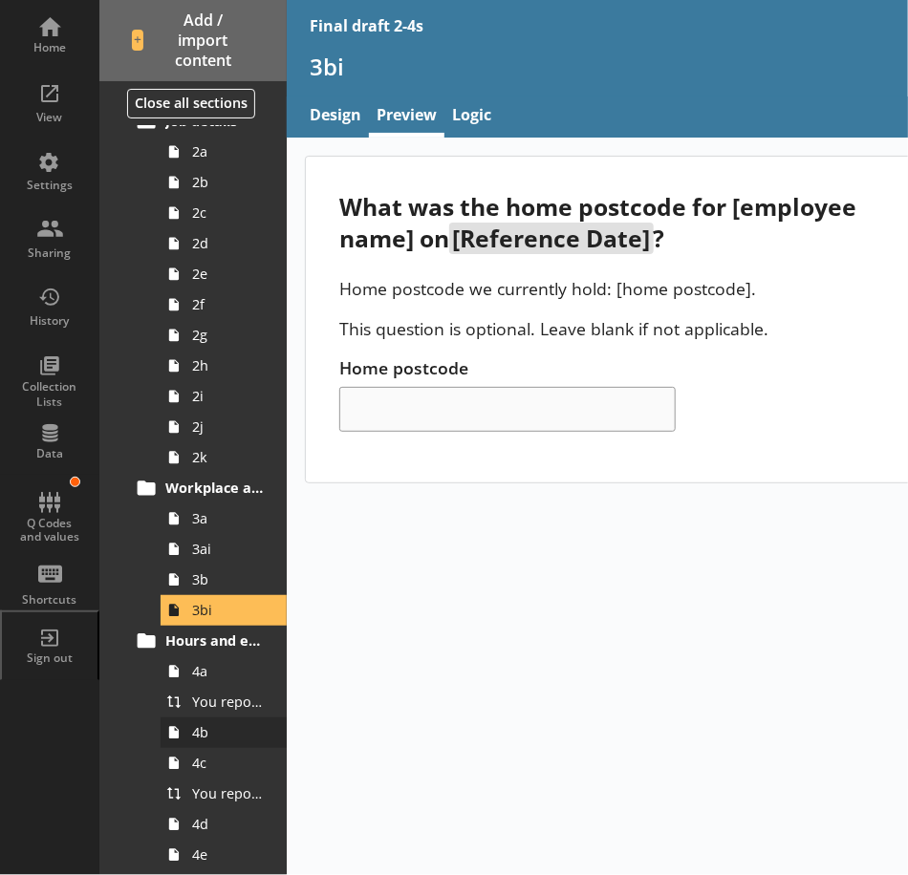
scroll to position [191, 0]
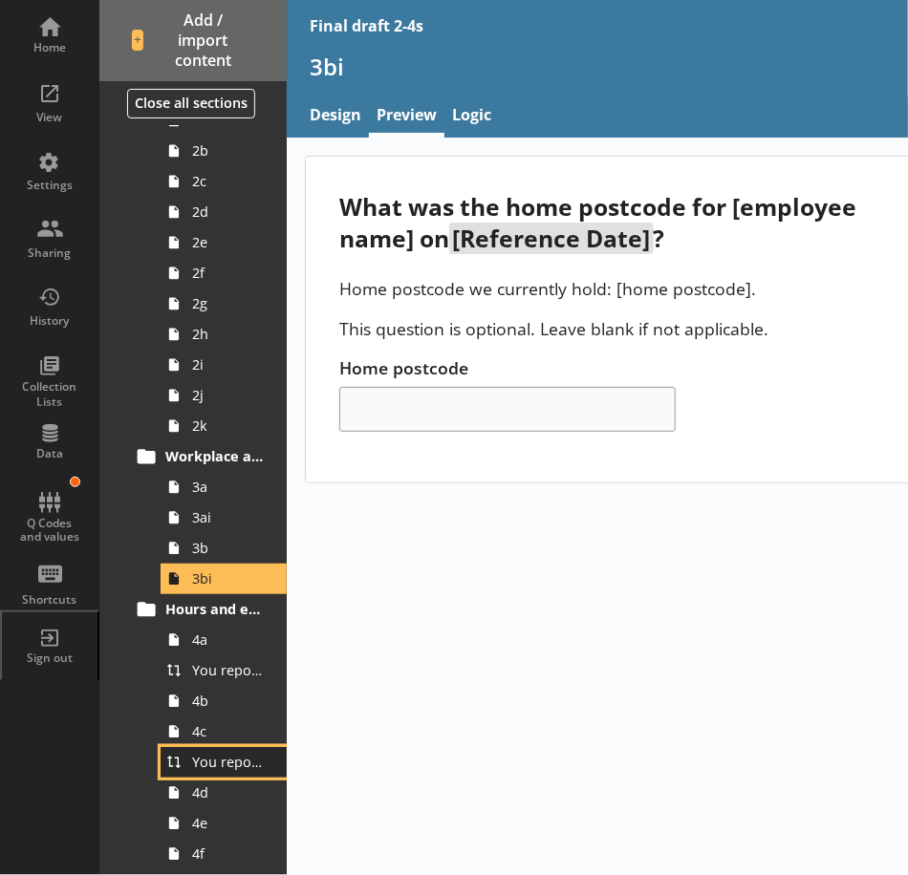
click at [222, 757] on span "You reported [employee name]'s basic pay earned for work carried out in the pay…" at bounding box center [229, 762] width 74 height 18
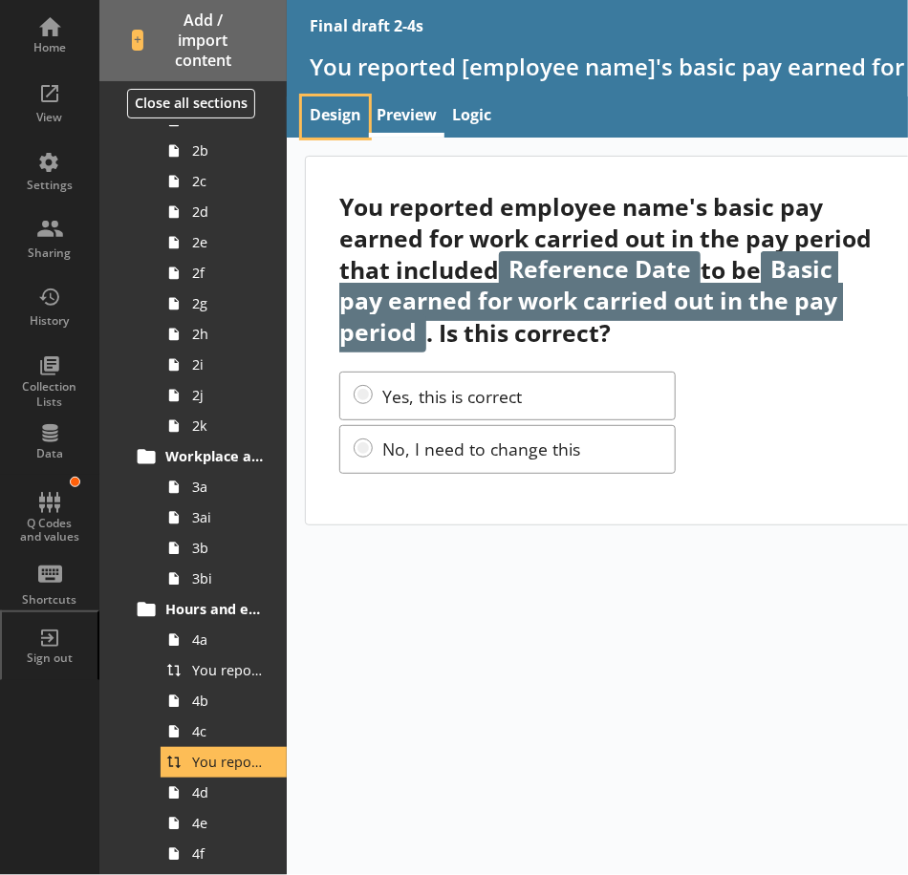
click at [332, 125] on link "Design" at bounding box center [335, 117] width 67 height 41
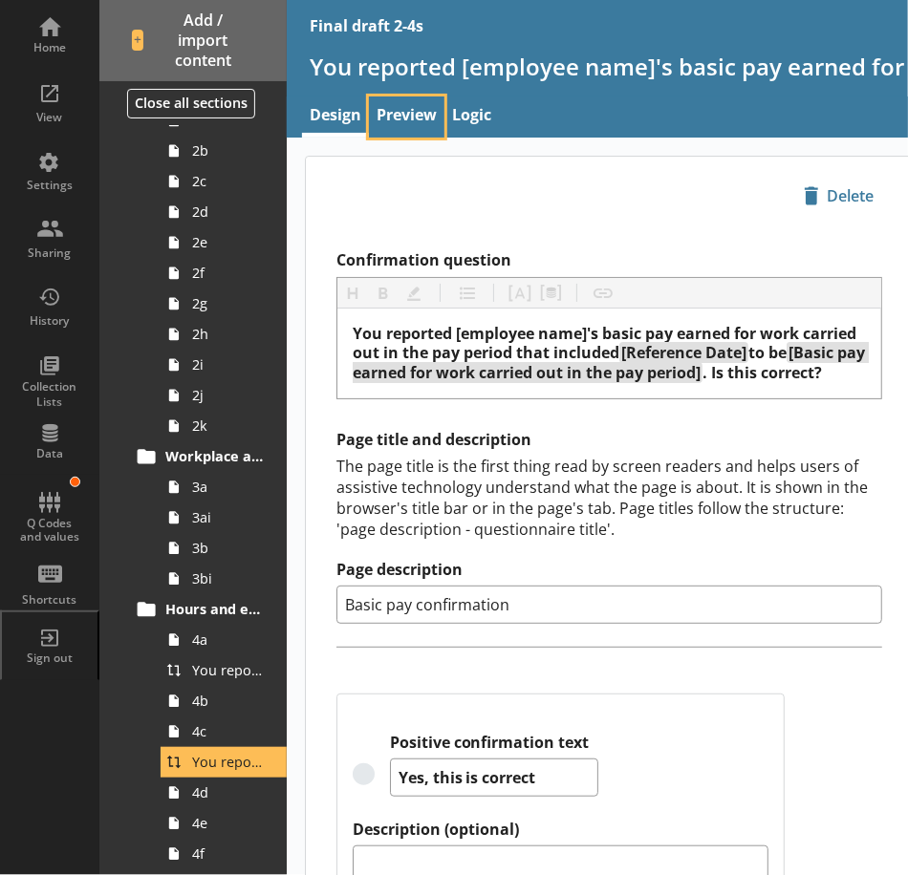
click at [427, 123] on link "Preview" at bounding box center [406, 117] width 75 height 41
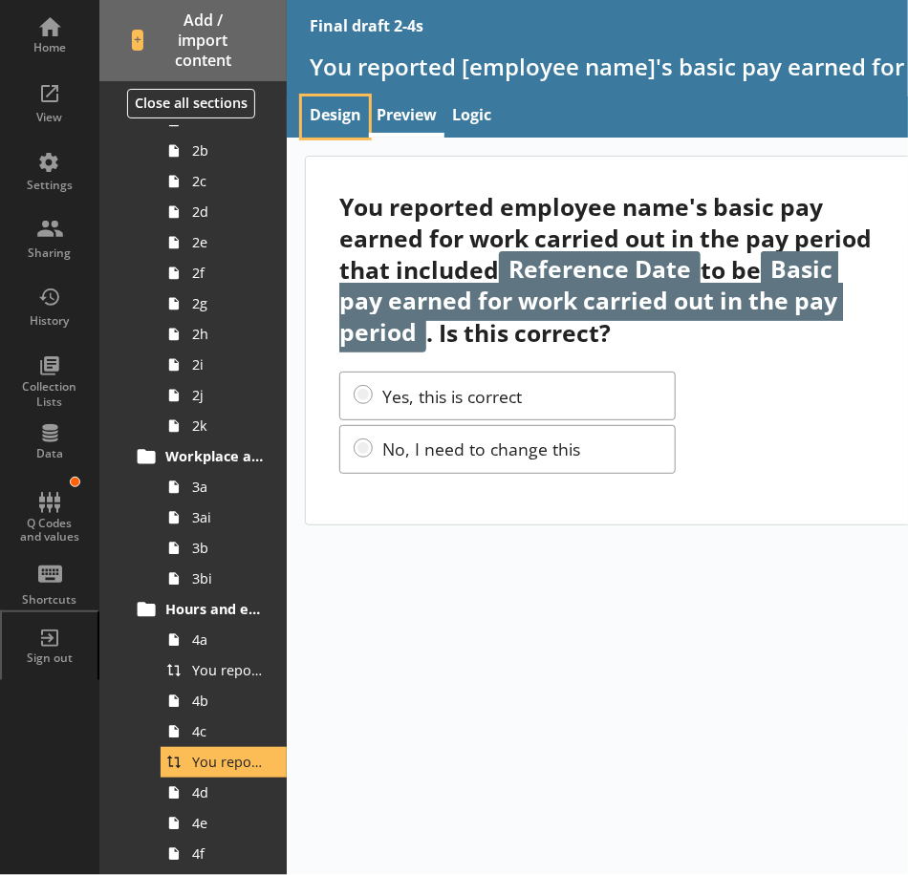
click at [337, 128] on link "Design" at bounding box center [335, 117] width 67 height 41
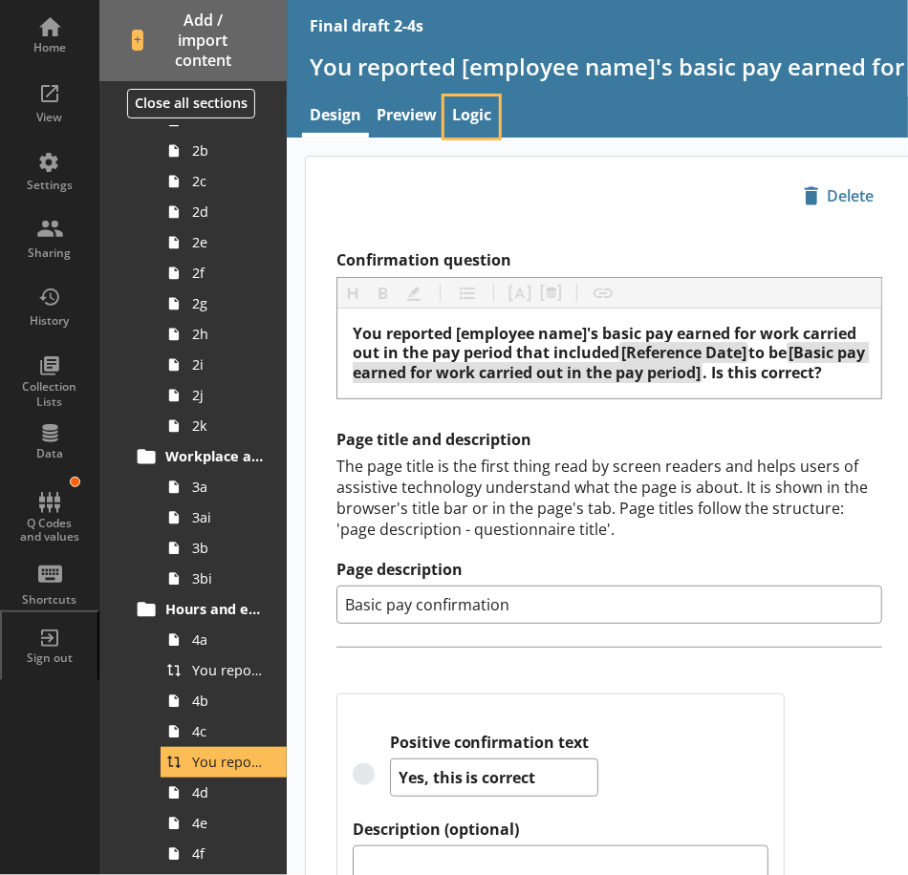
click at [484, 114] on link "Logic" at bounding box center [471, 117] width 54 height 41
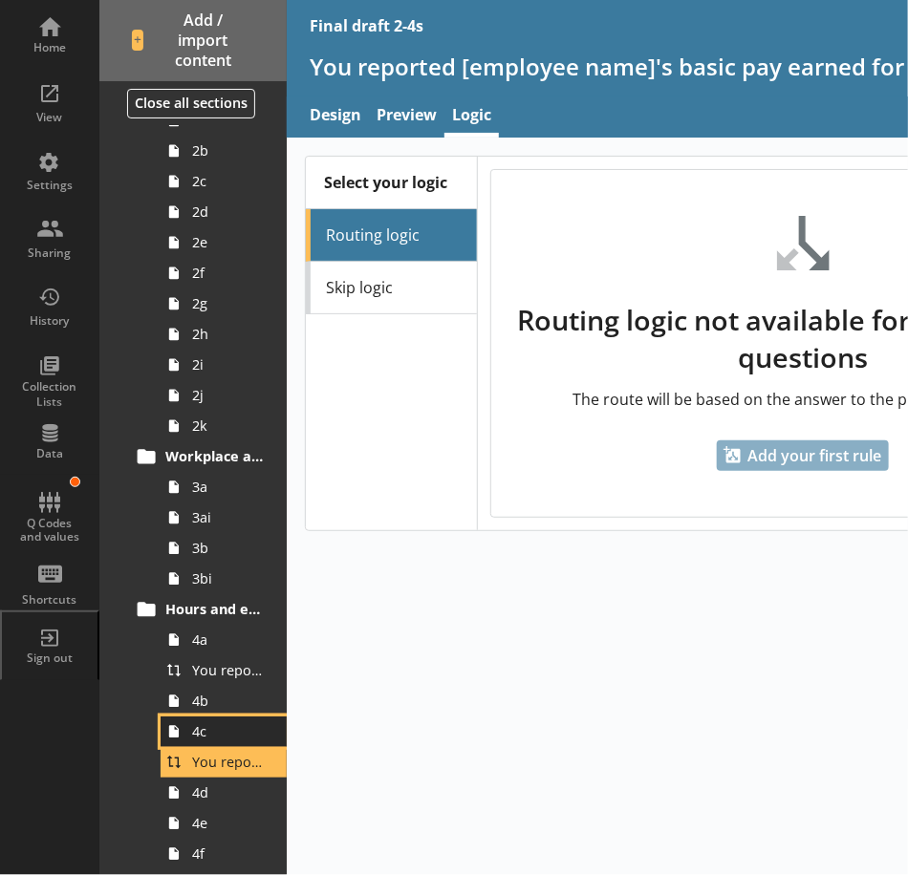
click at [218, 734] on span "4c" at bounding box center [229, 731] width 74 height 18
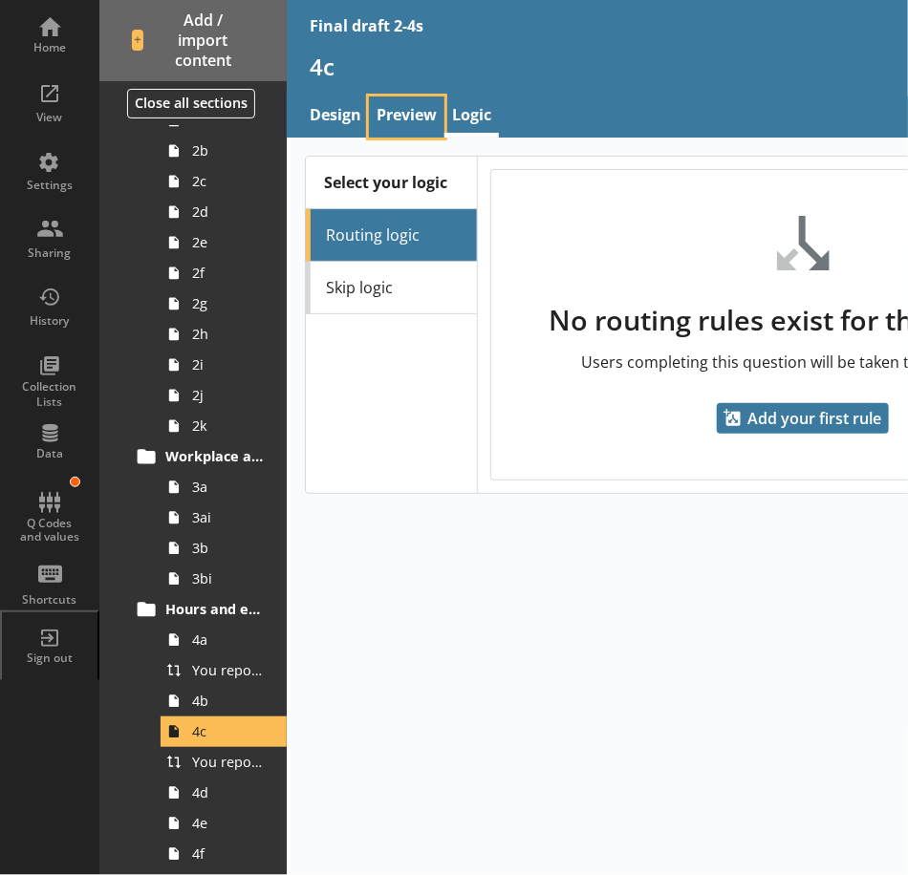
click at [401, 114] on link "Preview" at bounding box center [406, 117] width 75 height 41
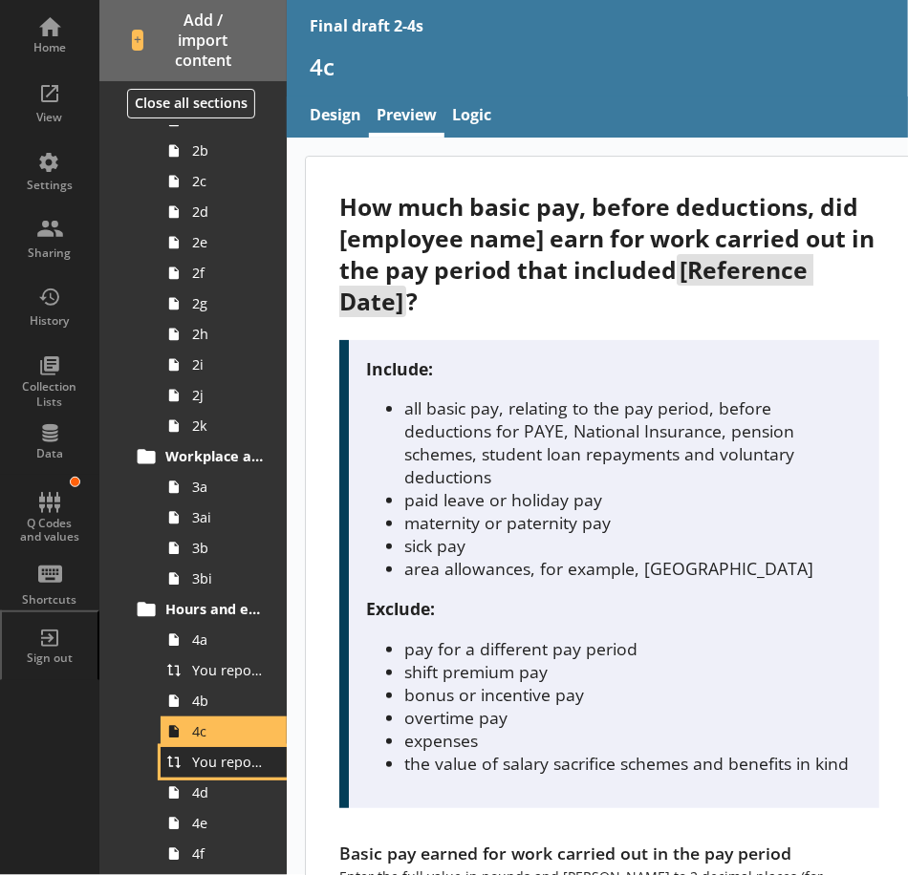
click at [211, 773] on link "You reported [employee name]'s basic pay earned for work carried out in the pay…" at bounding box center [224, 762] width 126 height 31
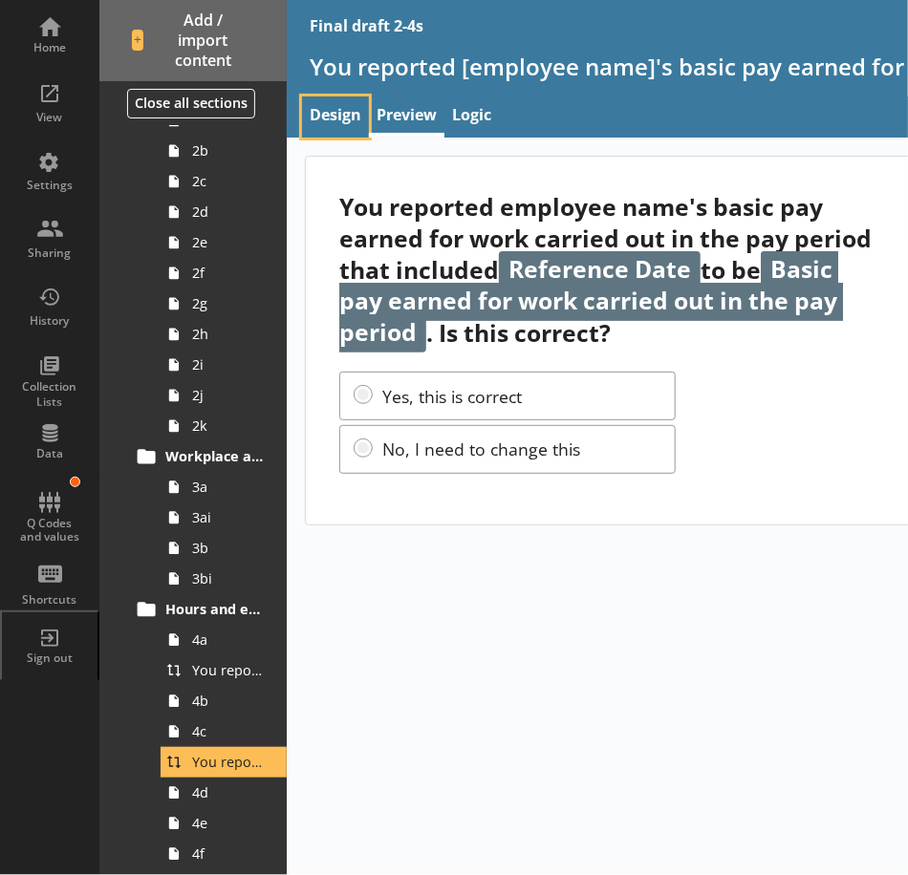
click at [356, 114] on link "Design" at bounding box center [335, 117] width 67 height 41
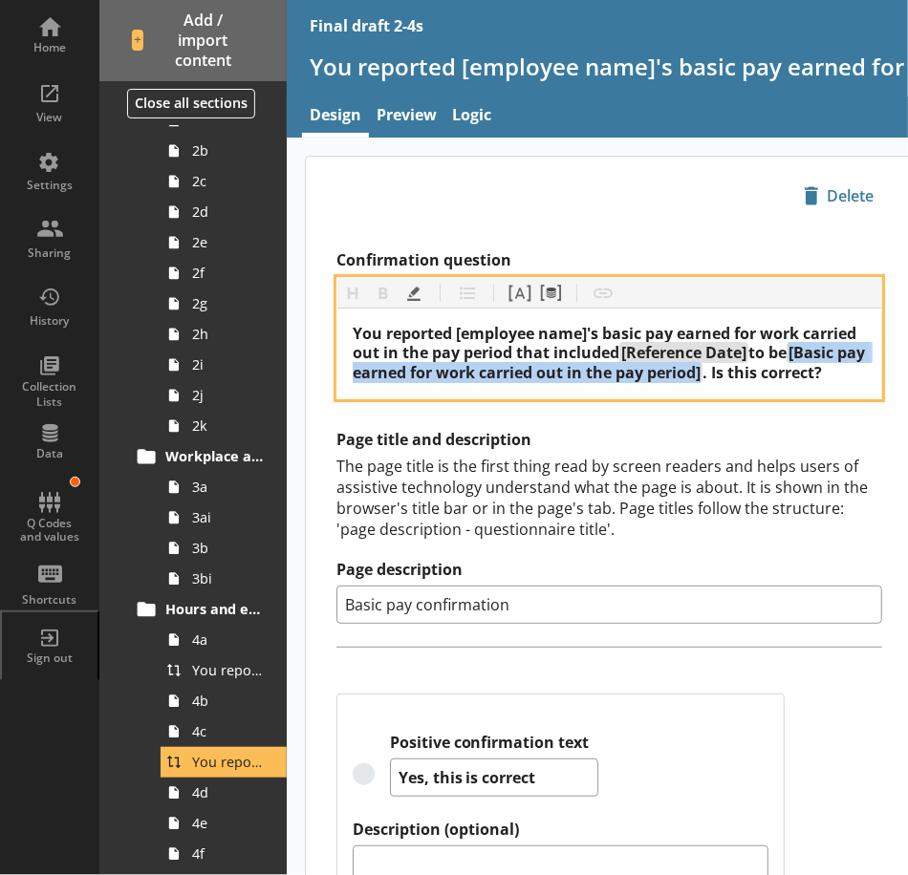
drag, startPoint x: 376, startPoint y: 371, endPoint x: 810, endPoint y: 378, distance: 434.9
click at [810, 378] on div "You reported [employee name]'s basic pay earned for work carried out in the pay…" at bounding box center [609, 353] width 513 height 59
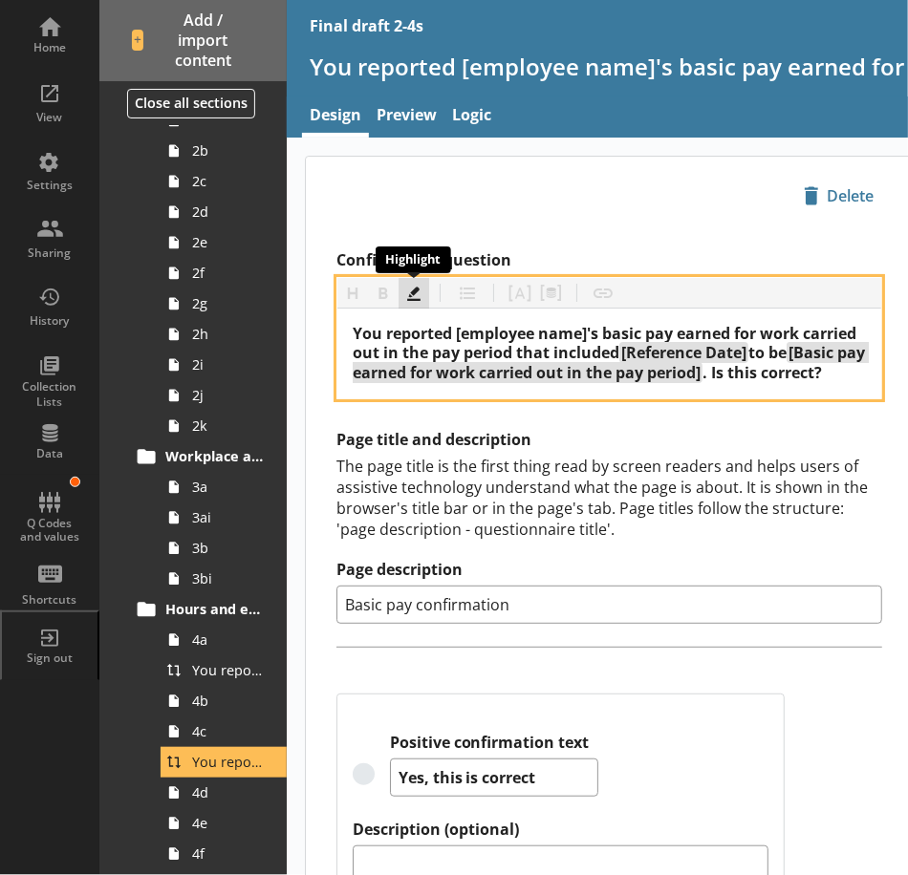
click at [410, 295] on button "Highlight" at bounding box center [413, 293] width 31 height 31
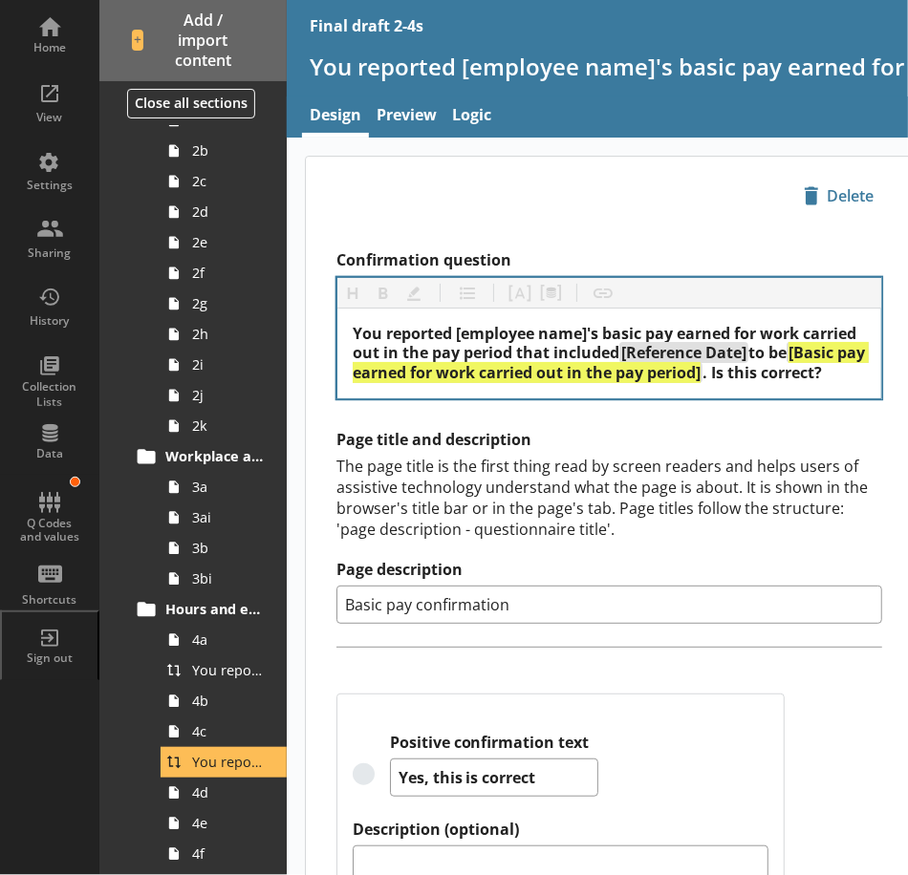
click at [493, 398] on div "You reported [employee name]'s basic pay earned for work carried out in the pay…" at bounding box center [609, 354] width 544 height 90
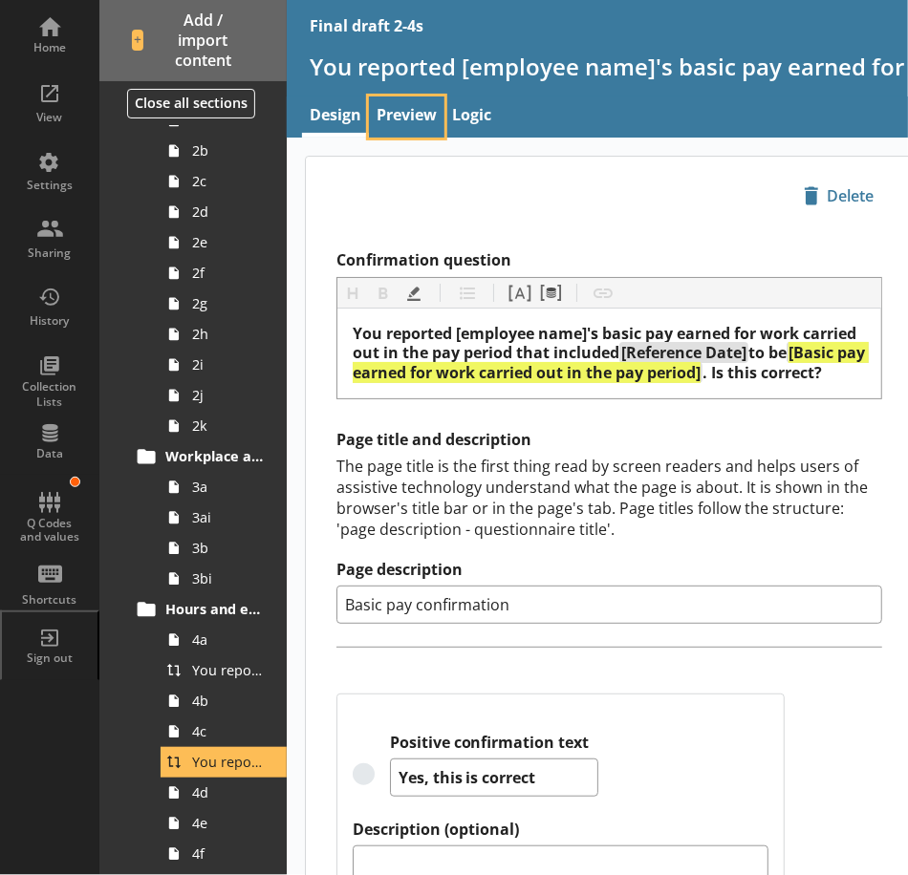
click at [415, 118] on link "Preview" at bounding box center [406, 117] width 75 height 41
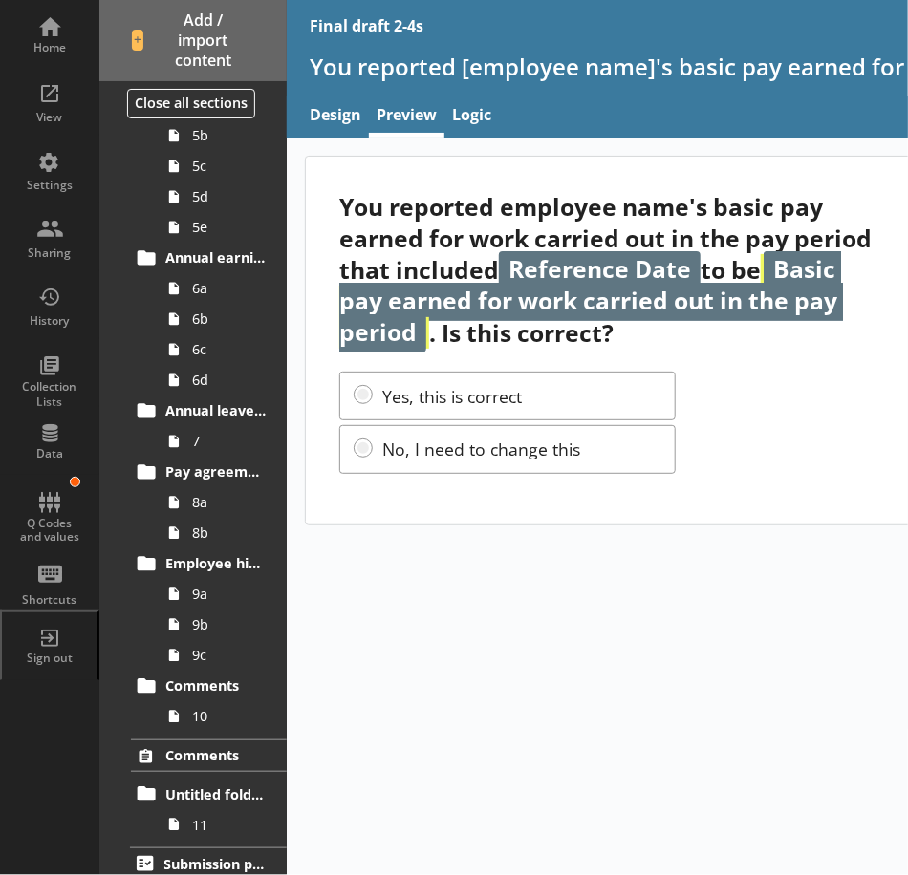
scroll to position [1349, 0]
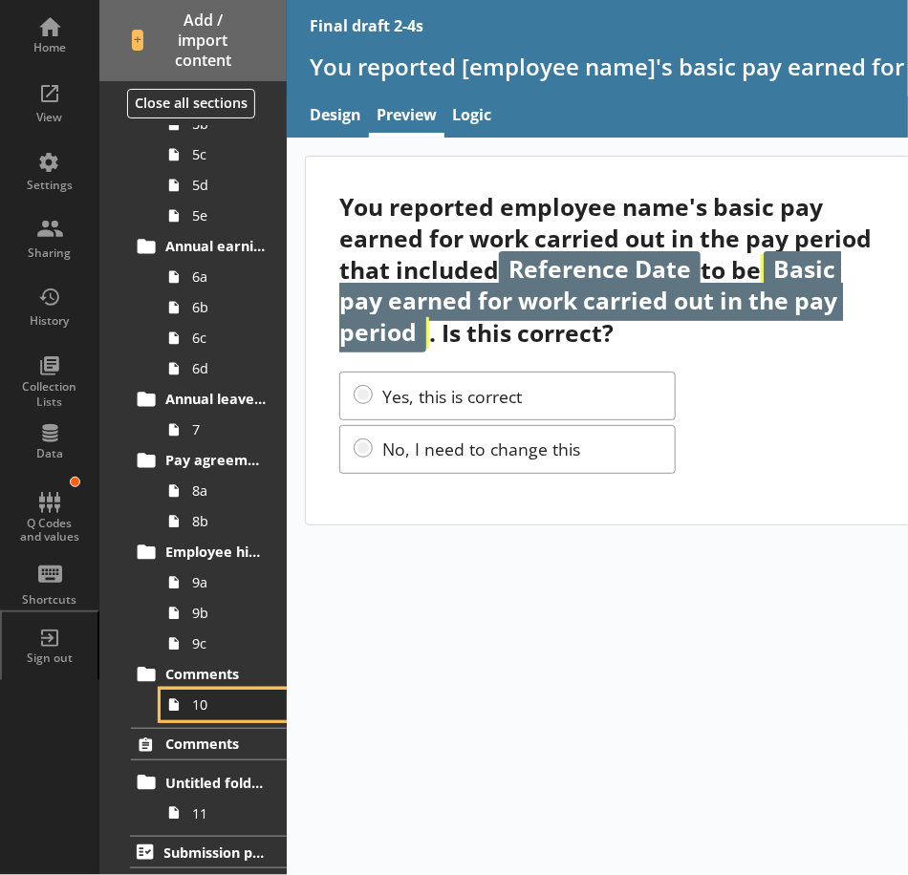
click at [218, 696] on span "10" at bounding box center [229, 705] width 74 height 18
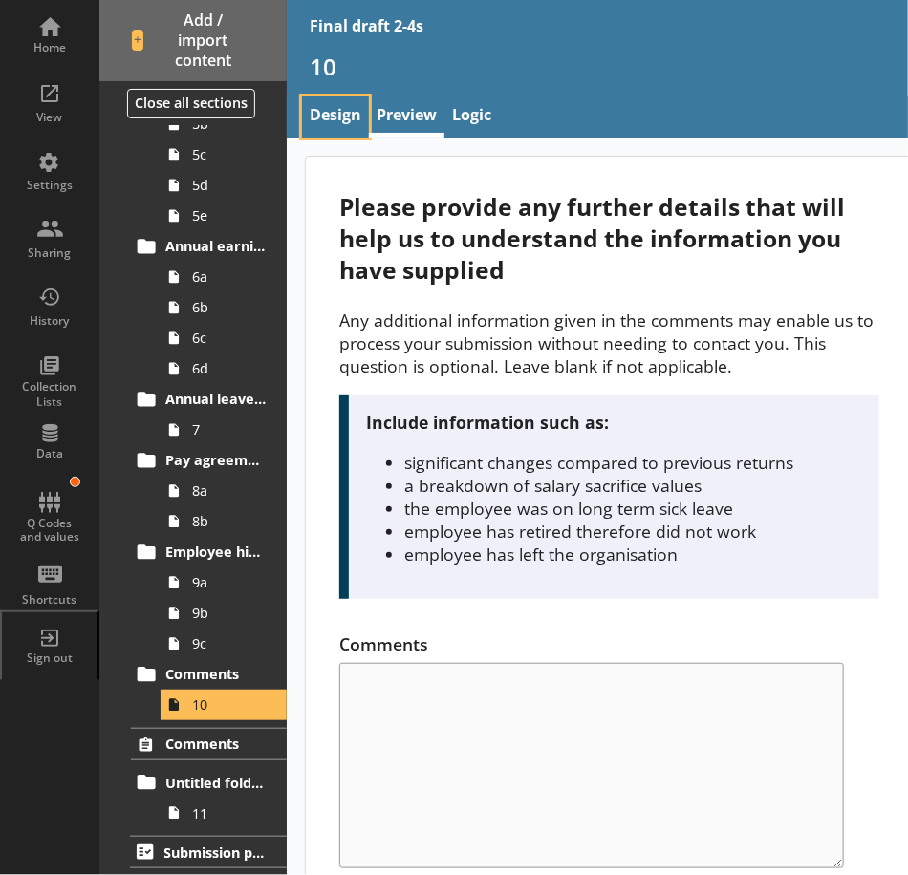
click at [348, 124] on link "Design" at bounding box center [335, 117] width 67 height 41
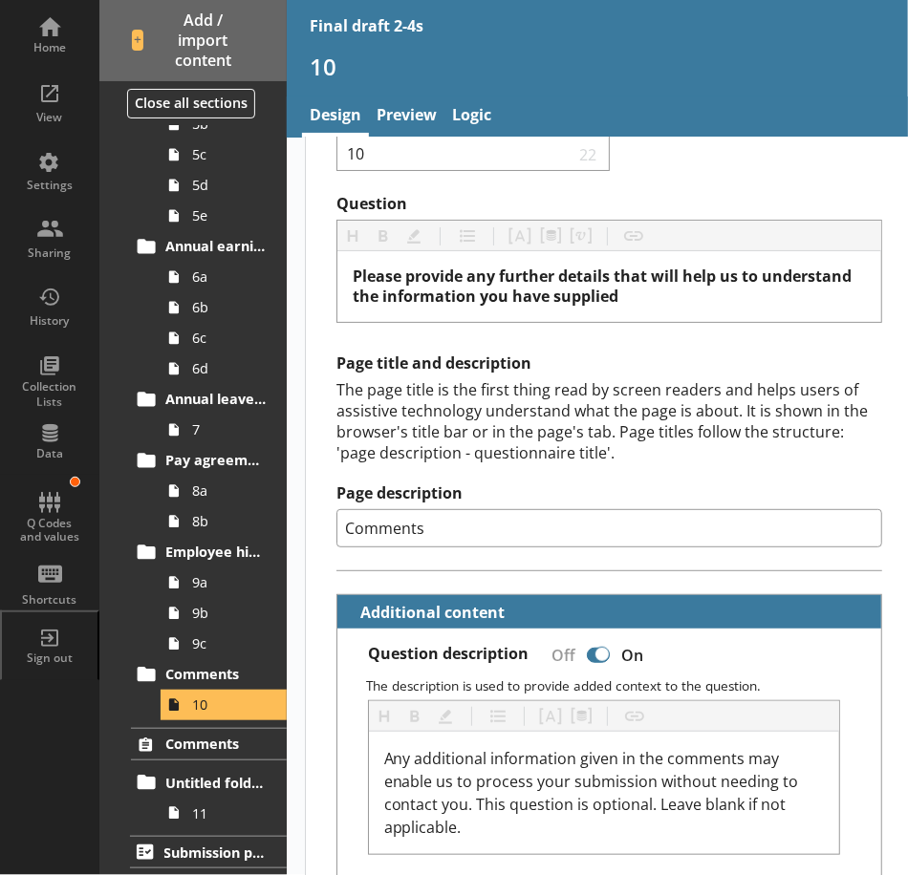
scroll to position [191, 0]
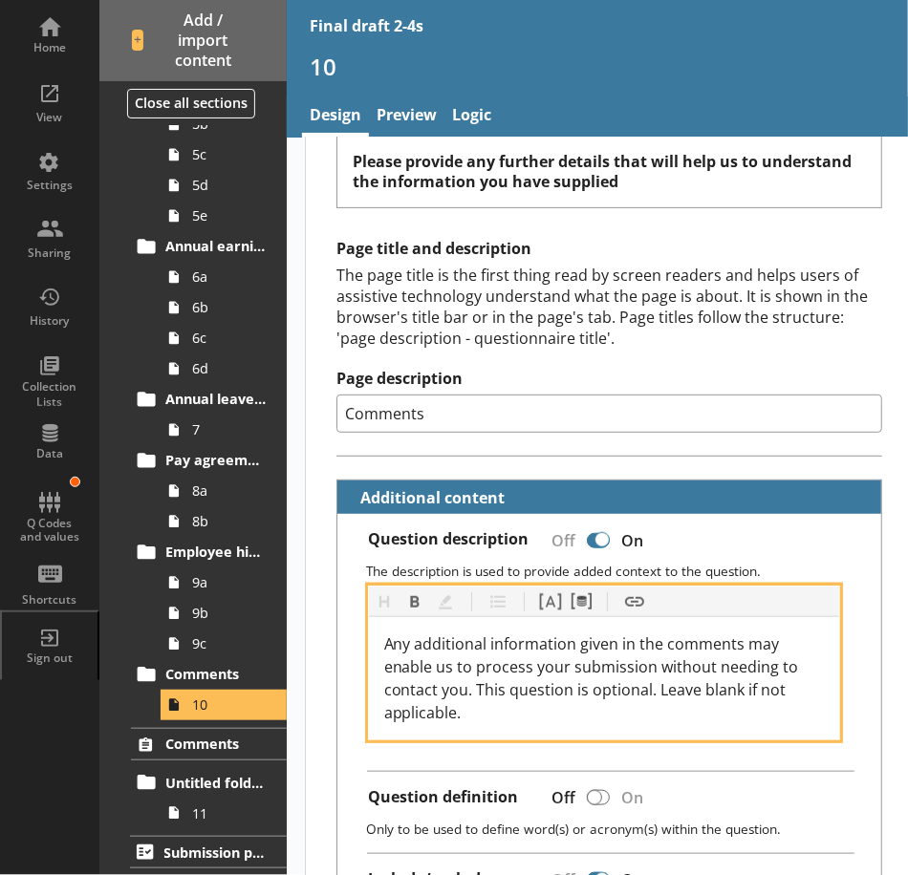
click at [479, 676] on span "Any additional information given in the comments may enable us to process your …" at bounding box center [593, 679] width 419 height 90
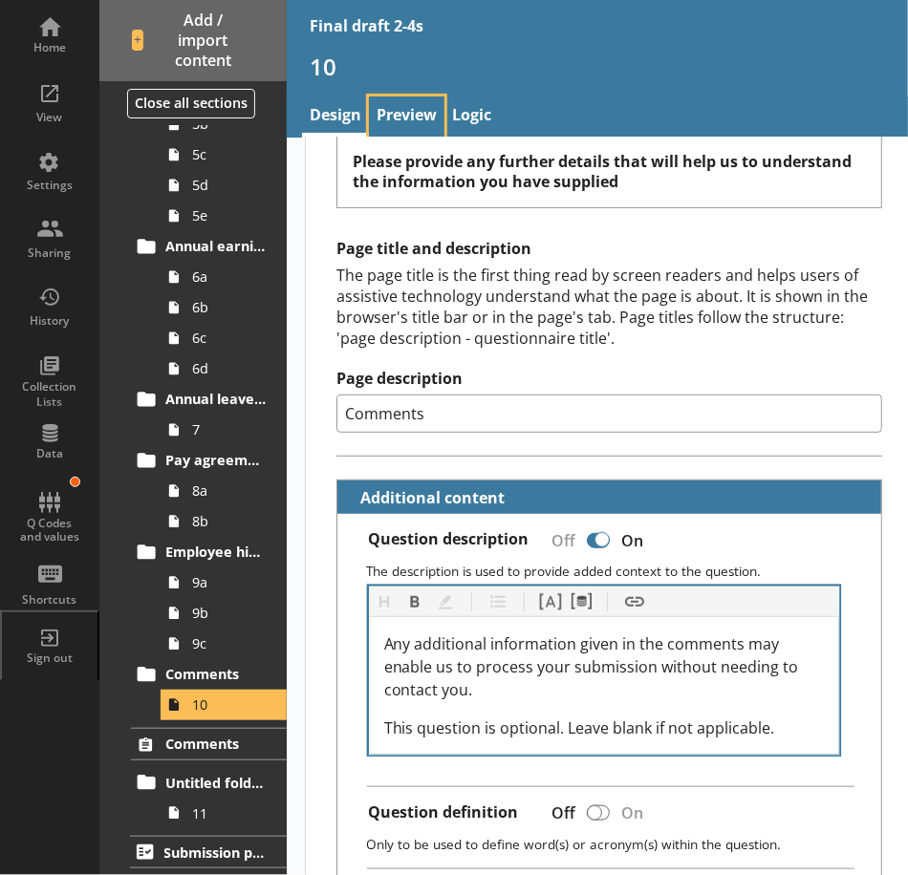
click at [420, 99] on link "Preview" at bounding box center [406, 117] width 75 height 41
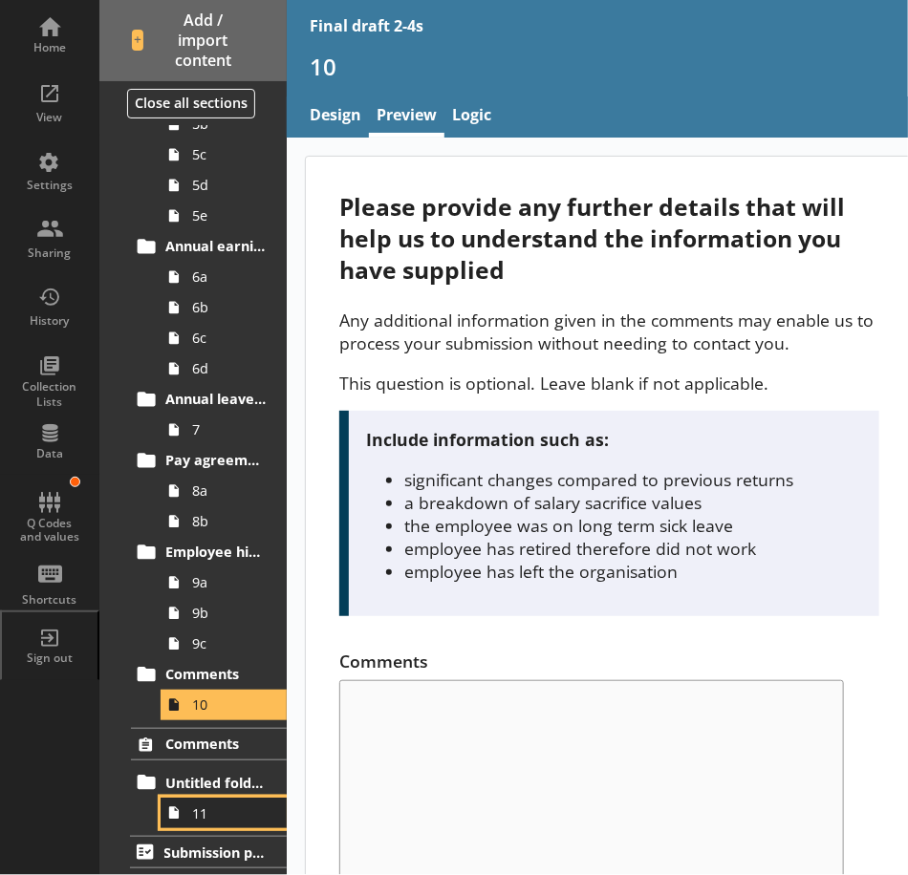
click at [254, 820] on link "11" at bounding box center [224, 813] width 126 height 31
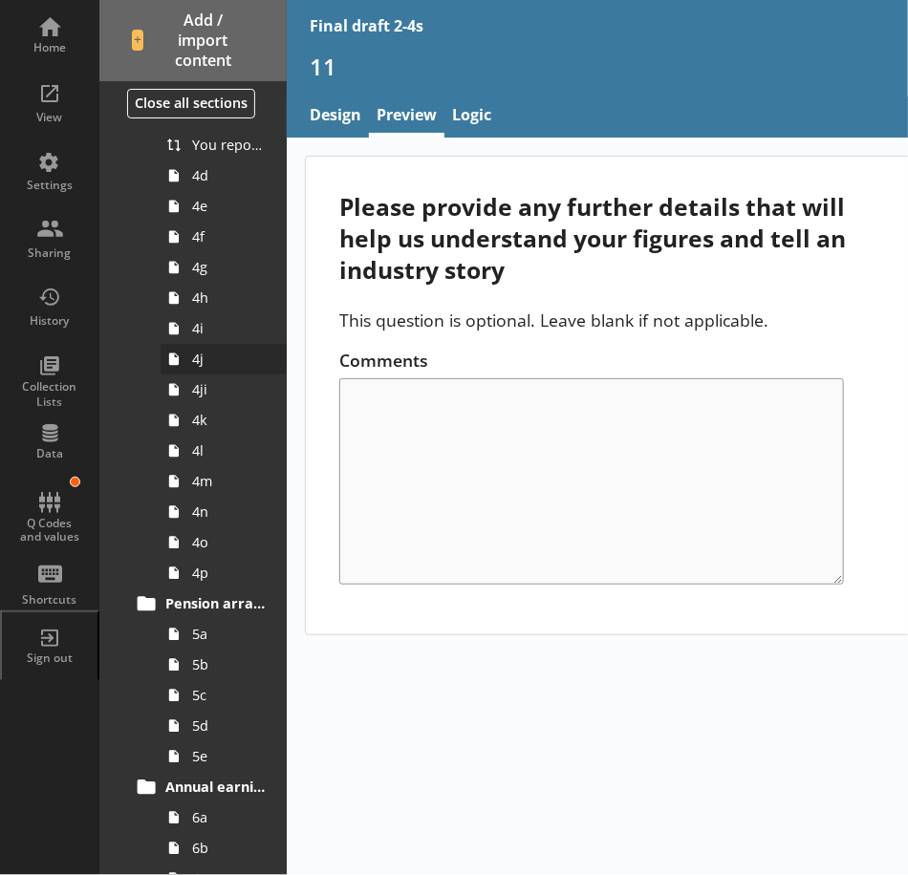
scroll to position [776, 0]
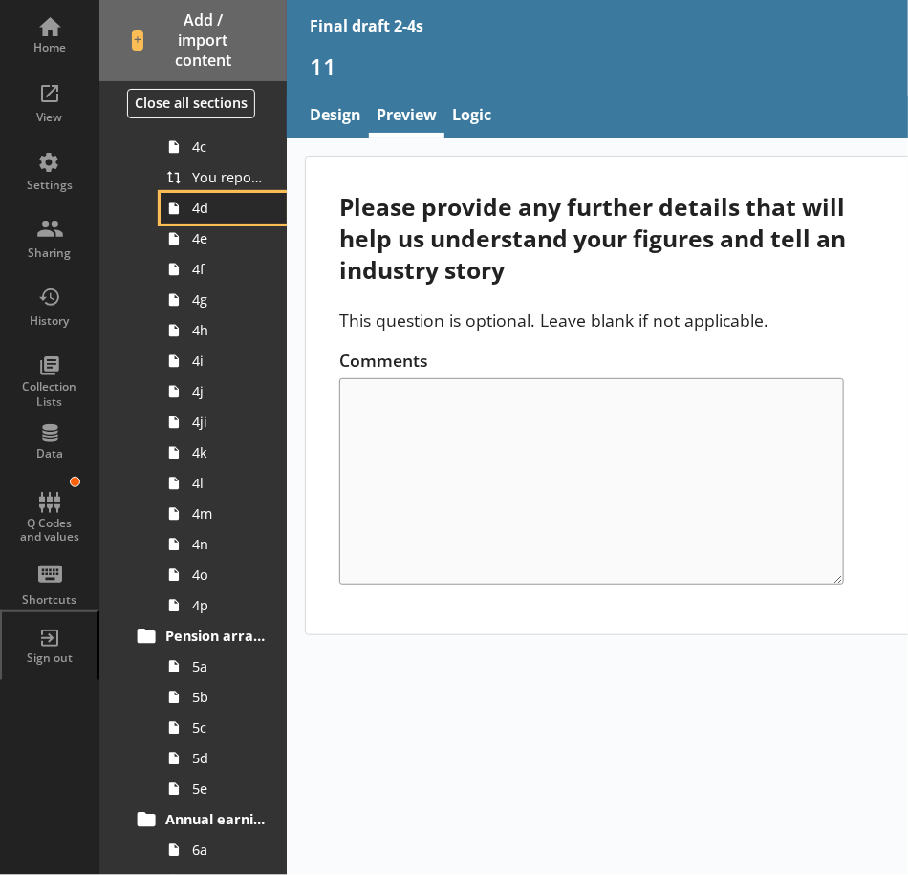
click at [240, 210] on span "4d" at bounding box center [229, 208] width 74 height 18
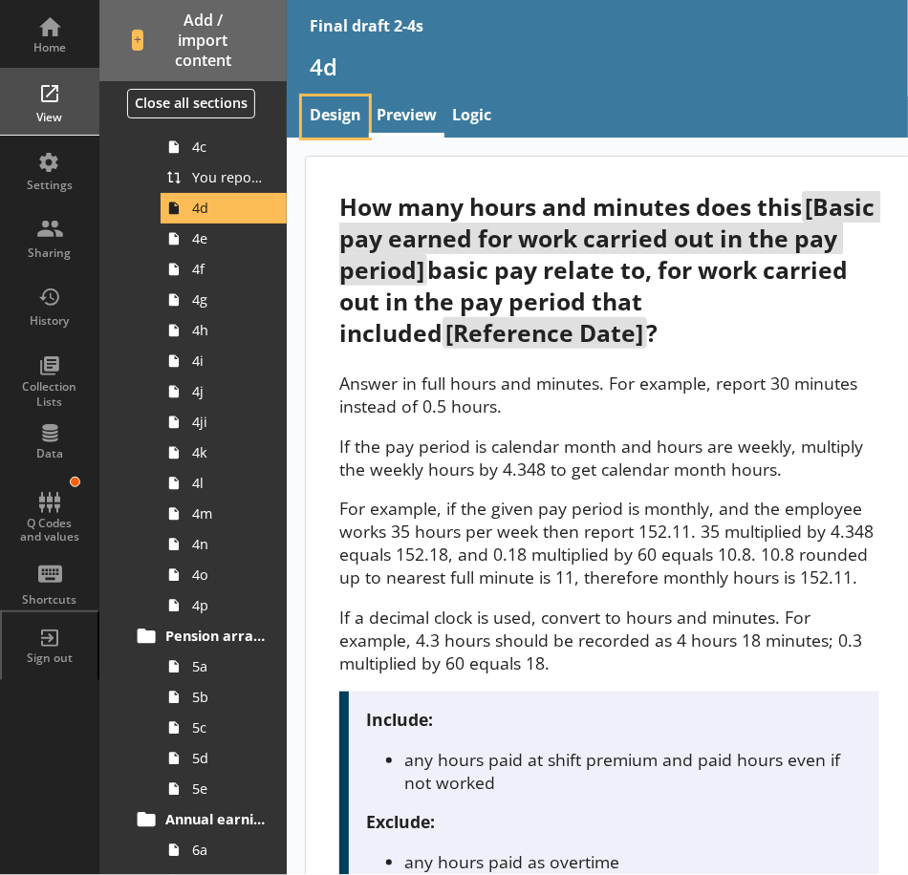
click at [352, 117] on link "Design" at bounding box center [335, 117] width 67 height 41
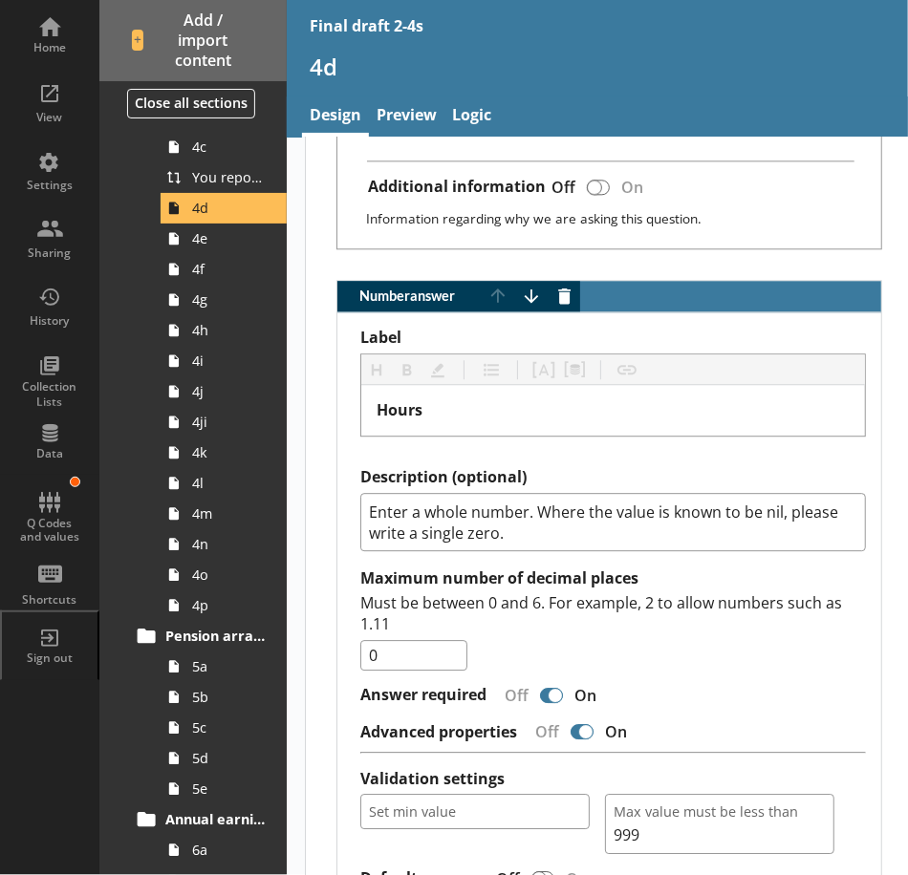
scroll to position [1529, 0]
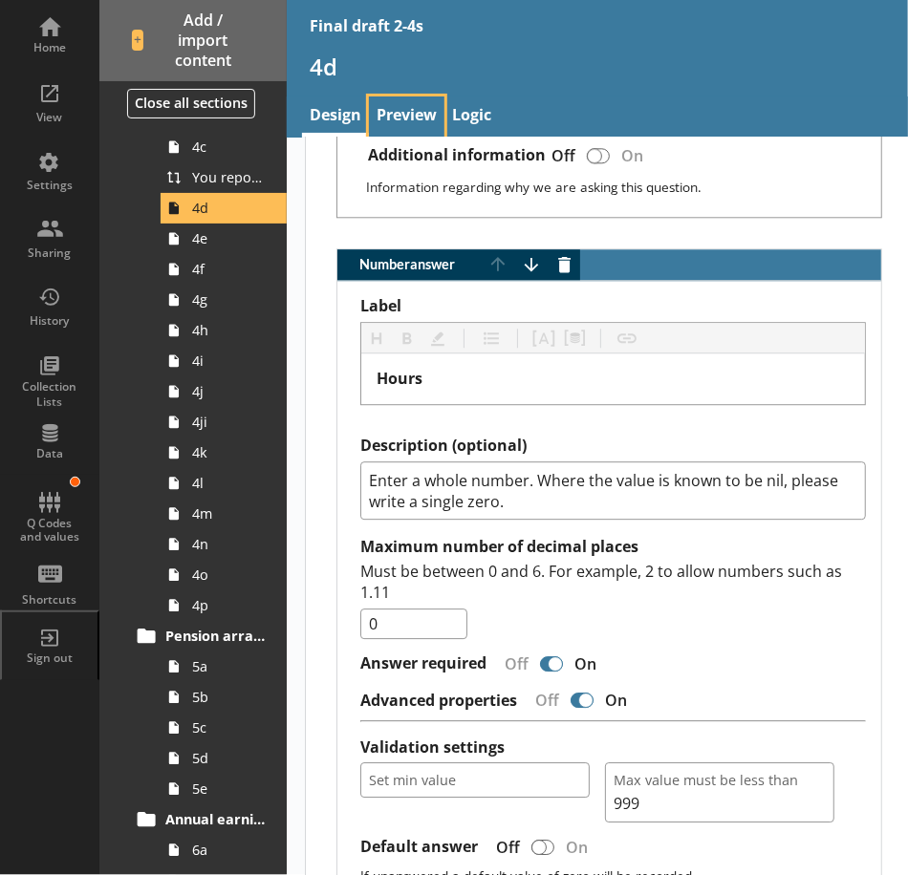
click at [394, 109] on link "Preview" at bounding box center [406, 117] width 75 height 41
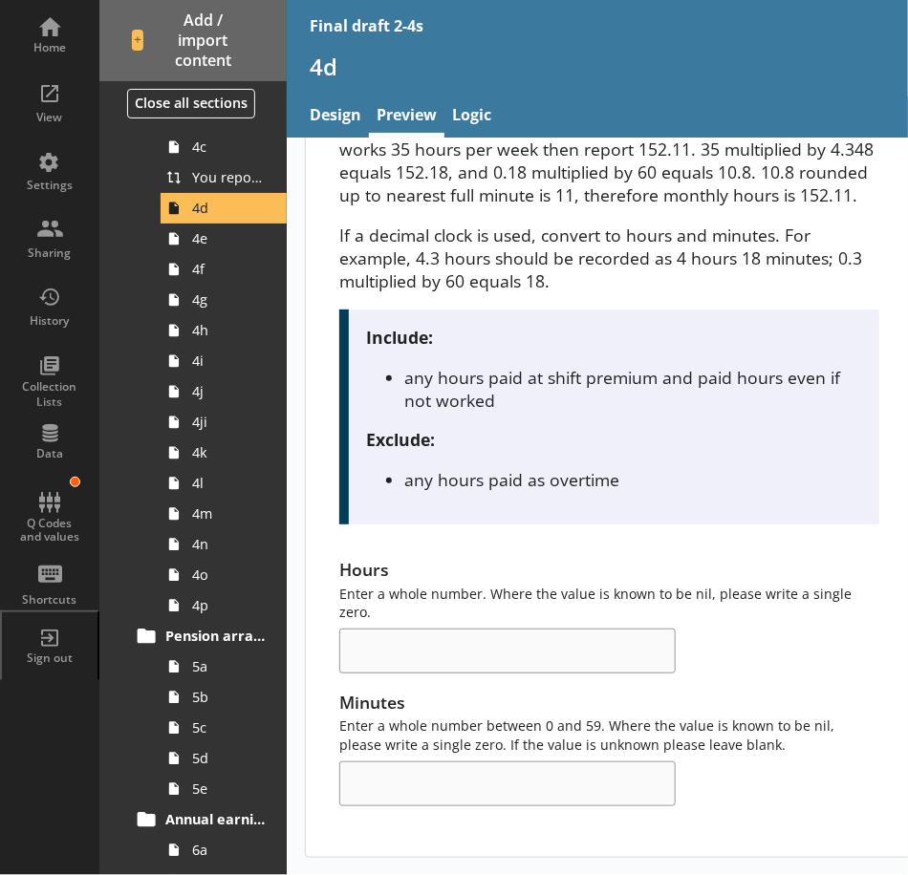
scroll to position [478, 0]
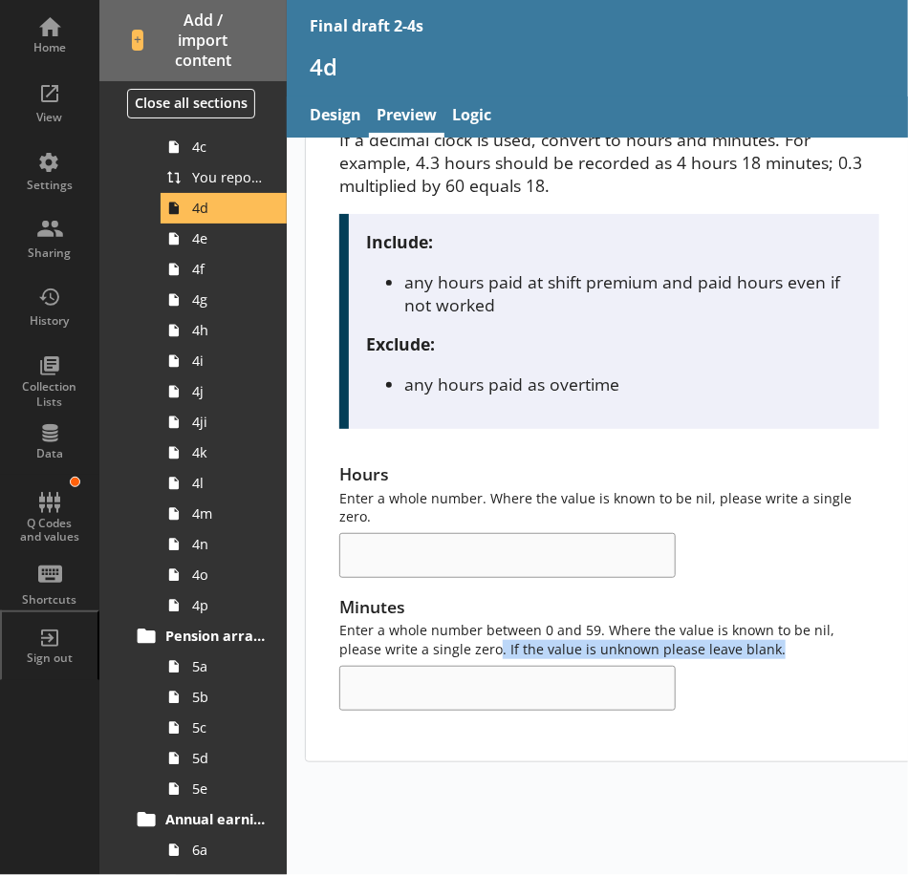
drag, startPoint x: 742, startPoint y: 678, endPoint x: 450, endPoint y: 681, distance: 291.5
click at [450, 681] on div "Minutes Enter a whole number between 0 and 59. Where the value is known to be n…" at bounding box center [608, 653] width 539 height 116
click at [738, 673] on div "Minutes Enter a whole number between 0 and 59. Where the value is known to be n…" at bounding box center [608, 653] width 539 height 116
drag, startPoint x: 737, startPoint y: 673, endPoint x: 462, endPoint y: 676, distance: 275.2
click at [462, 676] on div "Minutes Enter a whole number between 0 and 59. Where the value is known to be n…" at bounding box center [608, 653] width 539 height 116
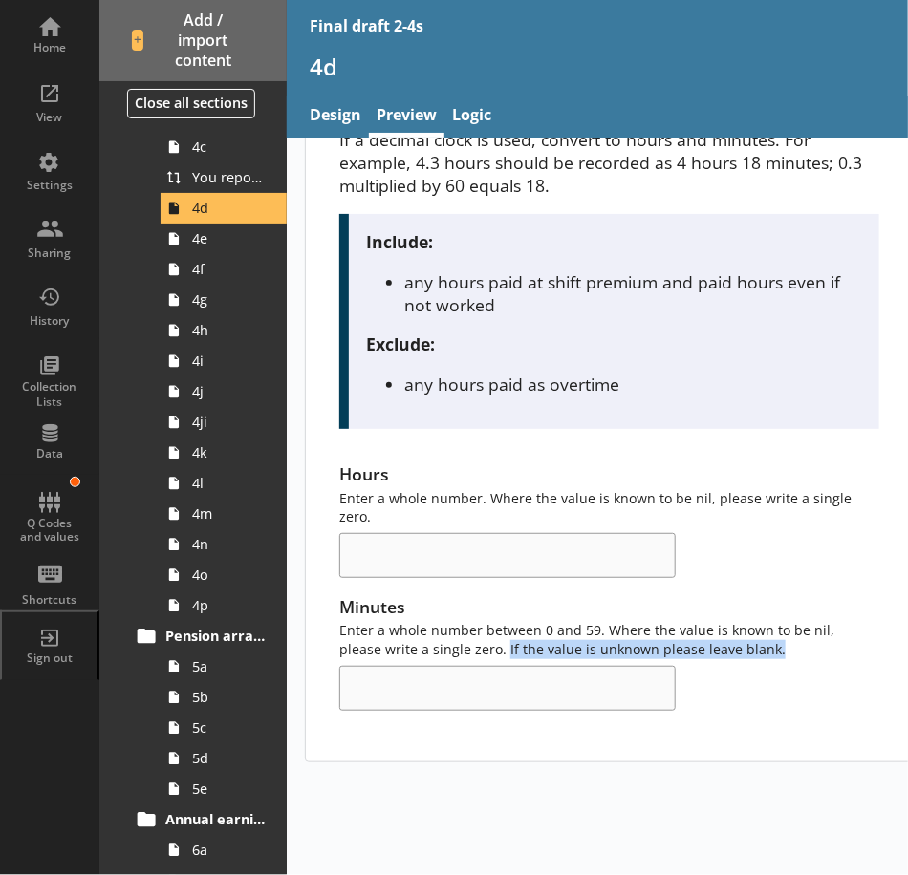
copy div "If the value is unknown please leave blank."
click at [385, 114] on link "Preview" at bounding box center [406, 117] width 75 height 41
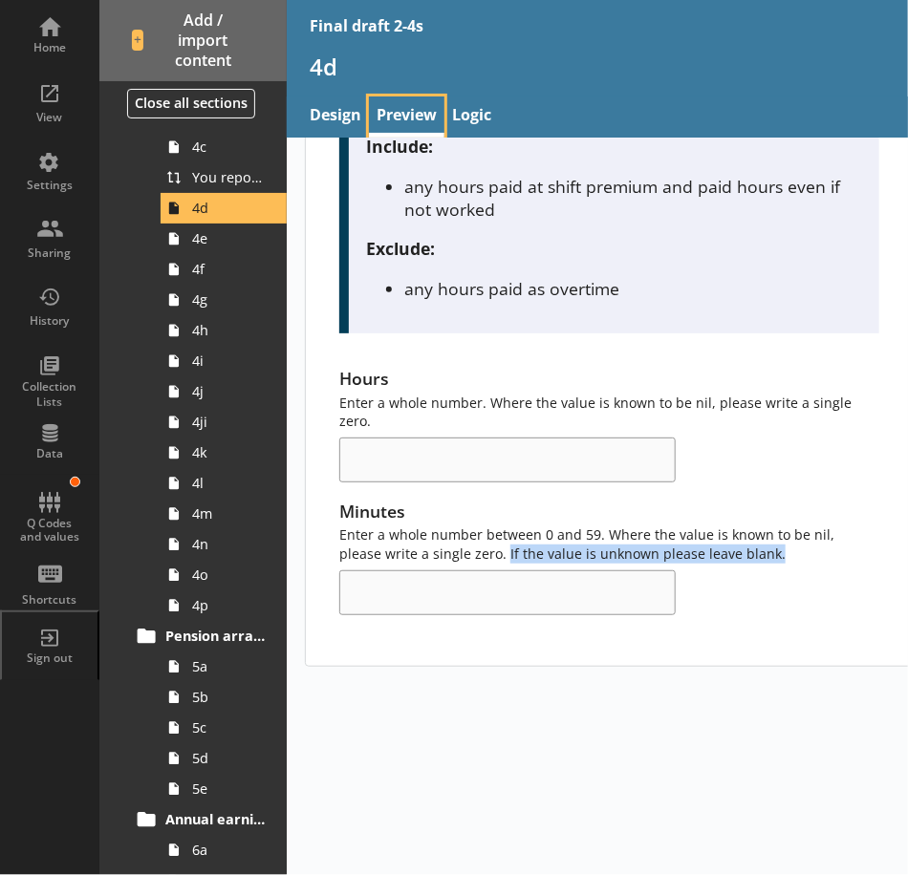
scroll to position [573, 0]
click at [566, 719] on div "How many hours and minutes does this [Basic pay earned for work carried out in …" at bounding box center [609, 726] width 645 height 2325
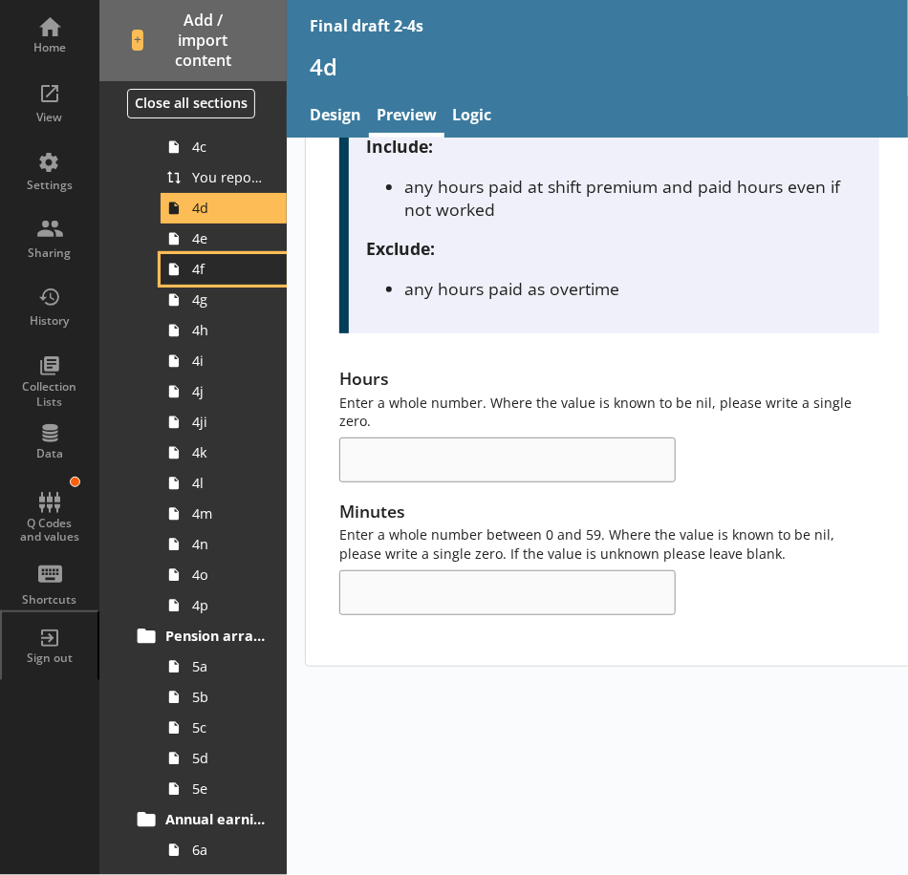
click at [218, 268] on span "4f" at bounding box center [229, 269] width 74 height 18
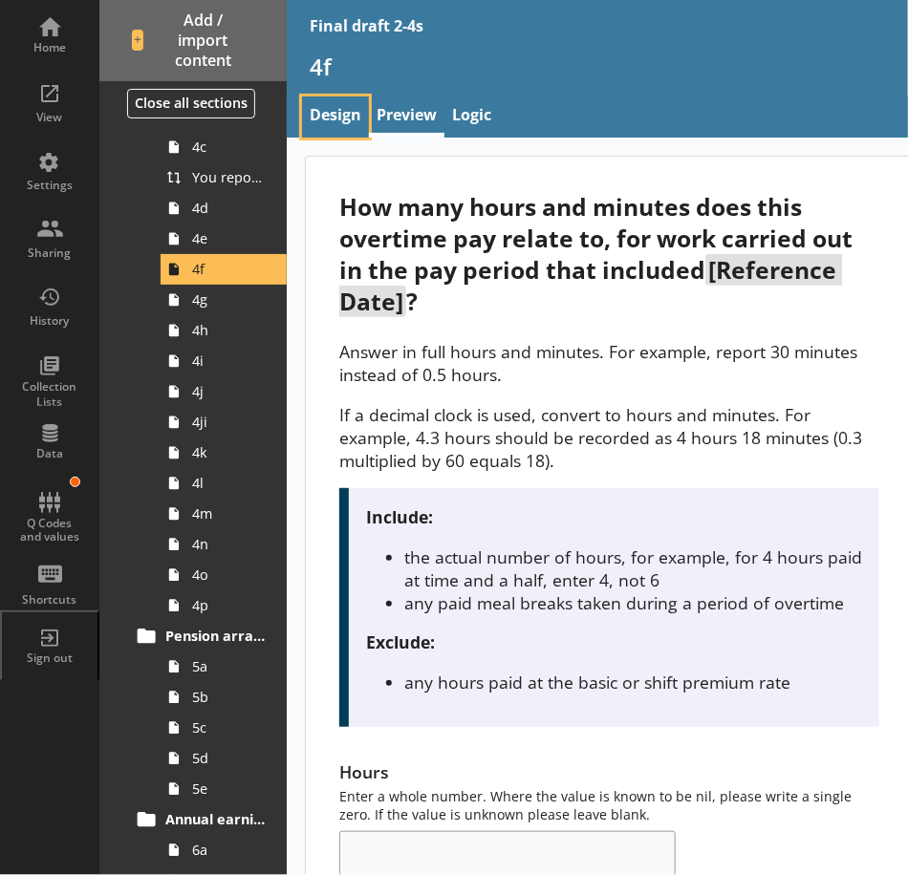
click at [334, 112] on link "Design" at bounding box center [335, 117] width 67 height 41
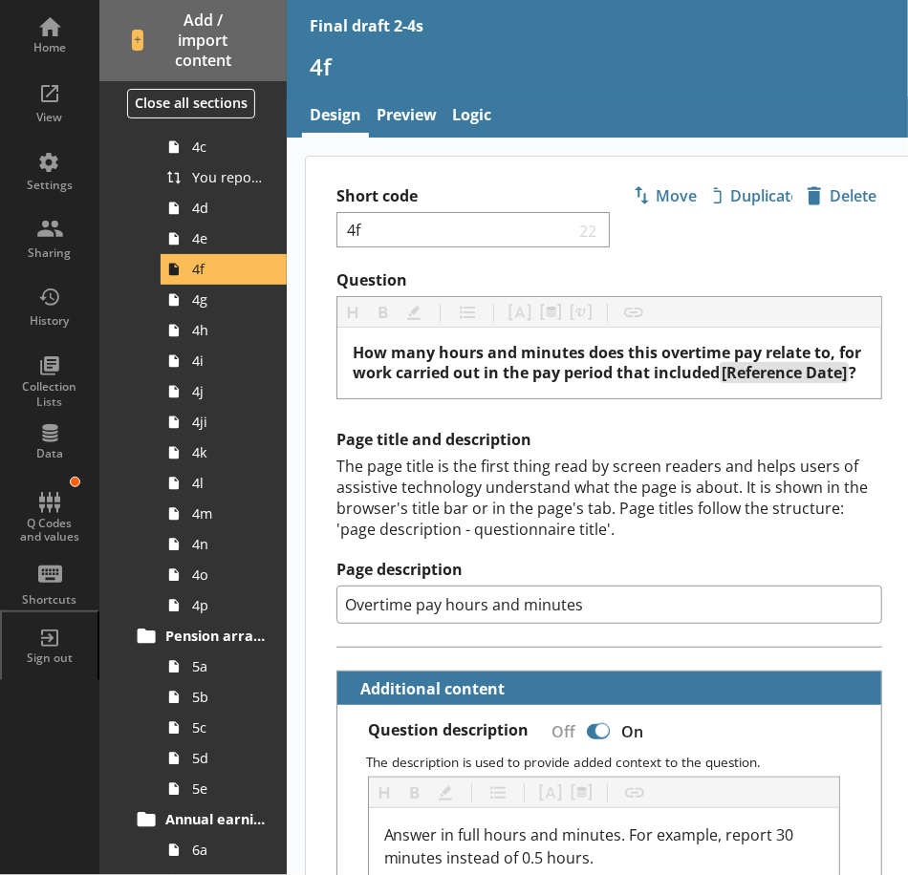
type textarea "x"
click at [406, 122] on link "Preview" at bounding box center [406, 117] width 75 height 41
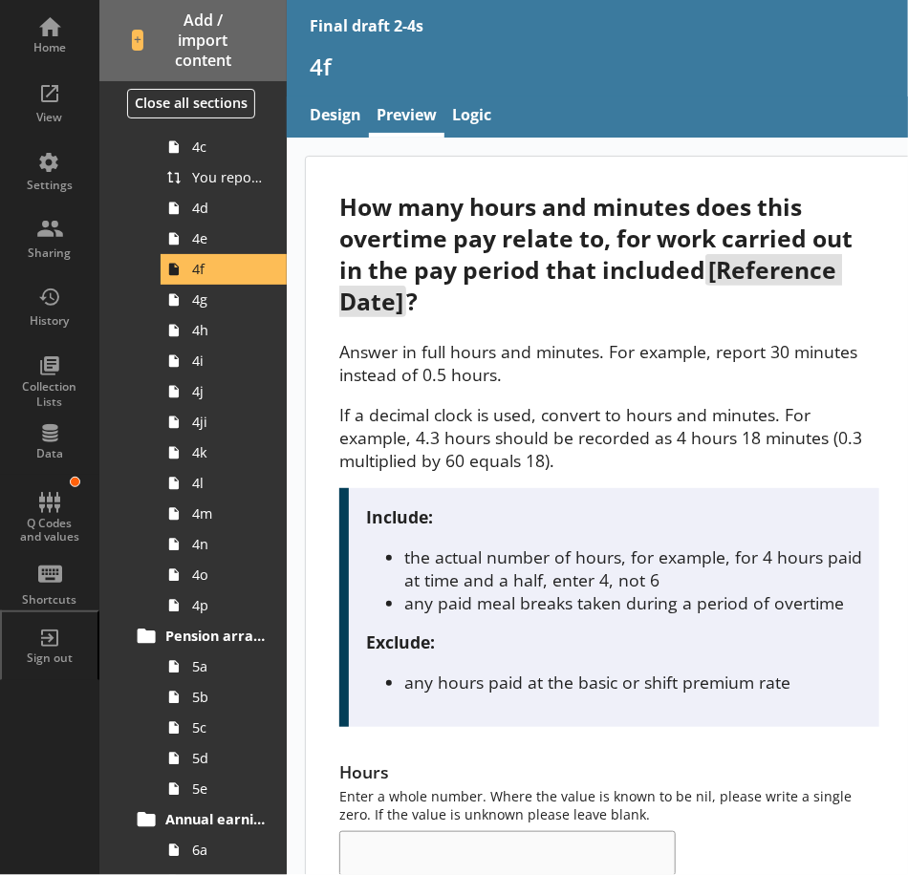
scroll to position [416, 0]
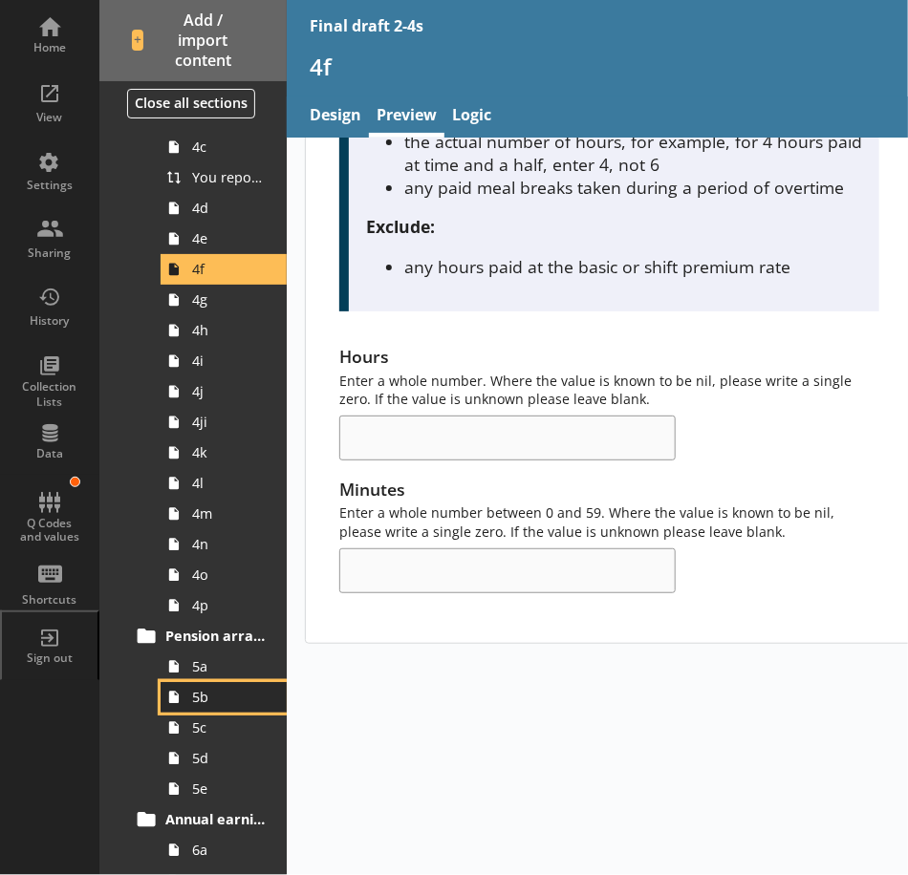
click at [223, 700] on span "5b" at bounding box center [229, 697] width 74 height 18
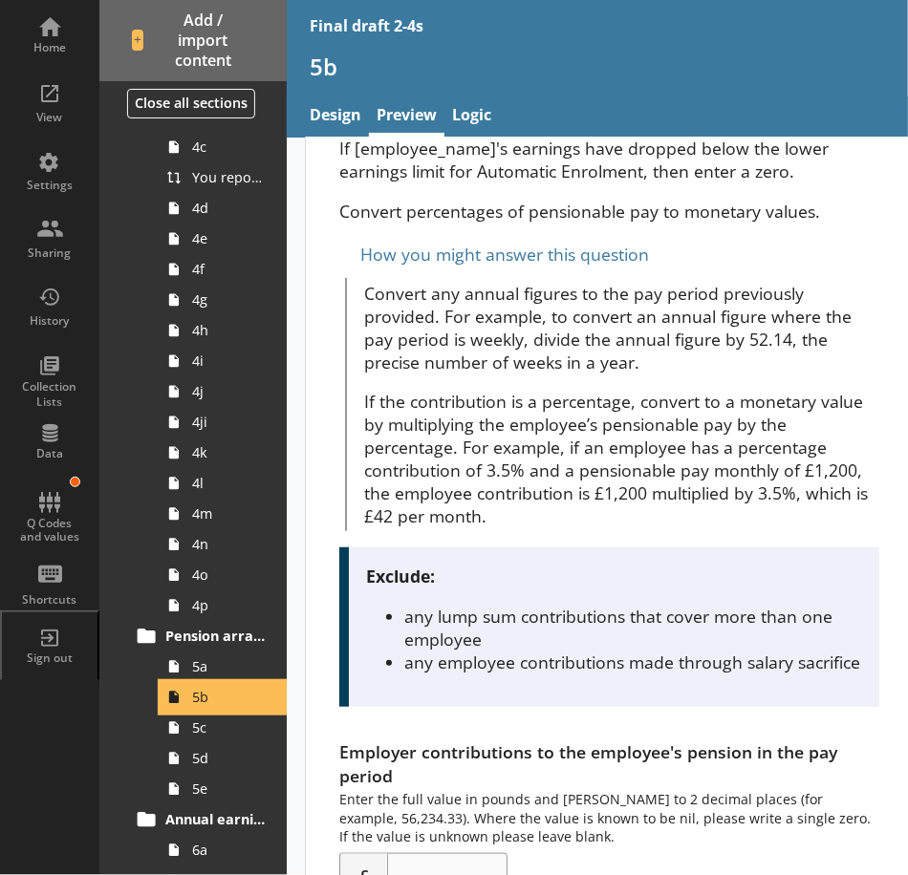
scroll to position [285, 0]
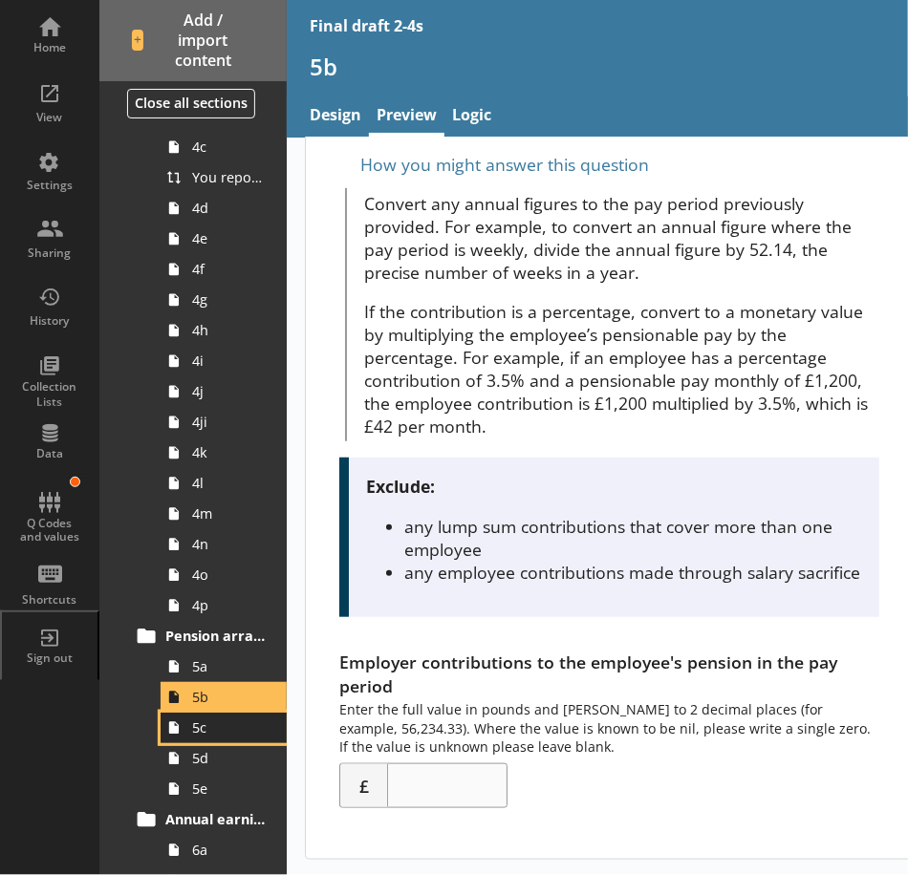
click at [229, 737] on link "5c" at bounding box center [224, 728] width 126 height 31
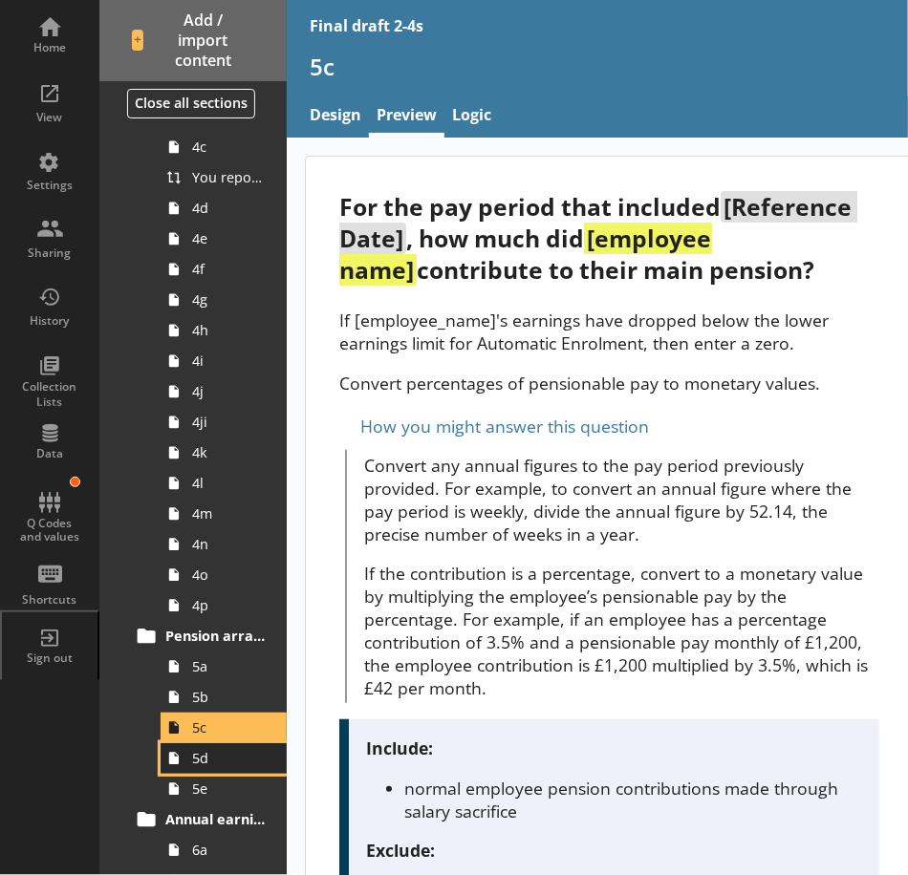
click at [237, 753] on span "5d" at bounding box center [229, 758] width 74 height 18
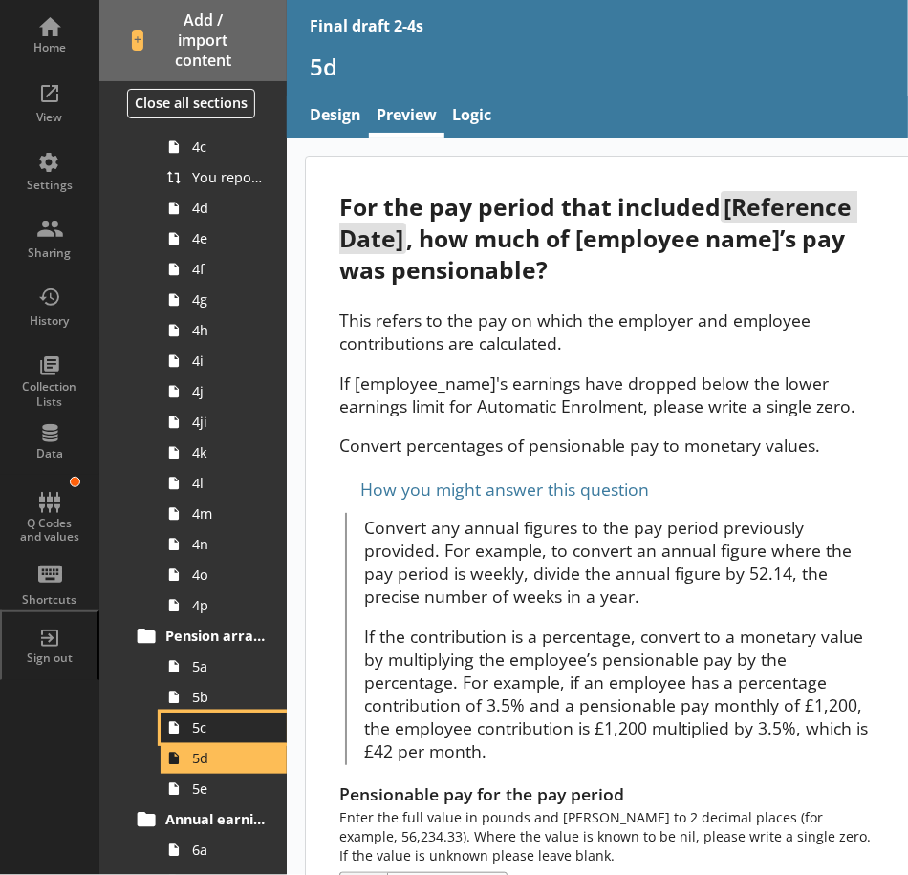
click at [216, 731] on span "5c" at bounding box center [229, 728] width 74 height 18
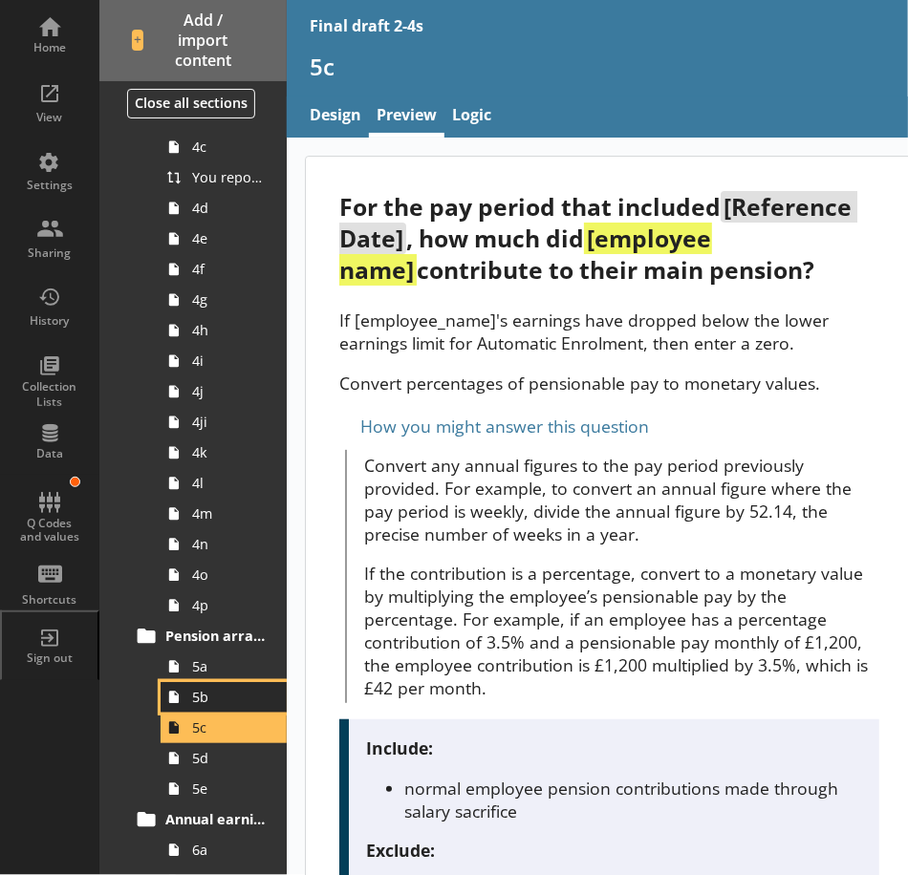
click at [203, 696] on span "5b" at bounding box center [229, 697] width 74 height 18
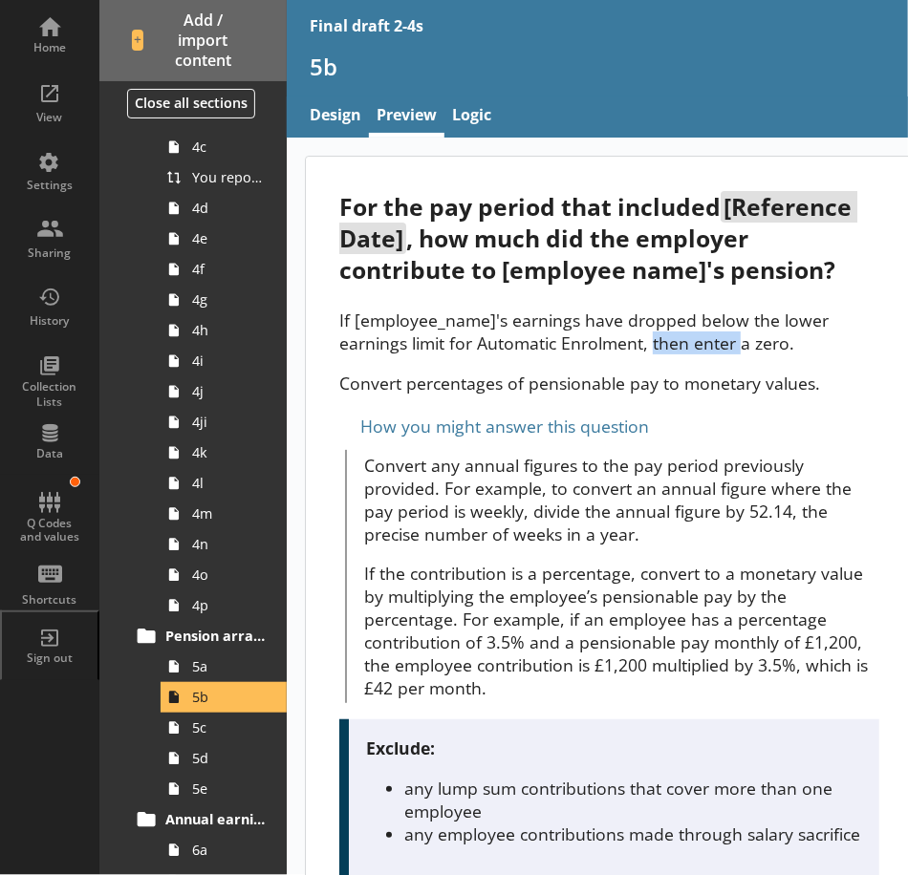
drag, startPoint x: 652, startPoint y: 347, endPoint x: 741, endPoint y: 345, distance: 88.9
click at [741, 345] on p "If [employee_name]'s earnings have dropped below the lower earnings limit for A…" at bounding box center [608, 332] width 539 height 46
click at [227, 707] on link "5b" at bounding box center [224, 697] width 126 height 31
click at [220, 725] on span "5c" at bounding box center [229, 728] width 74 height 18
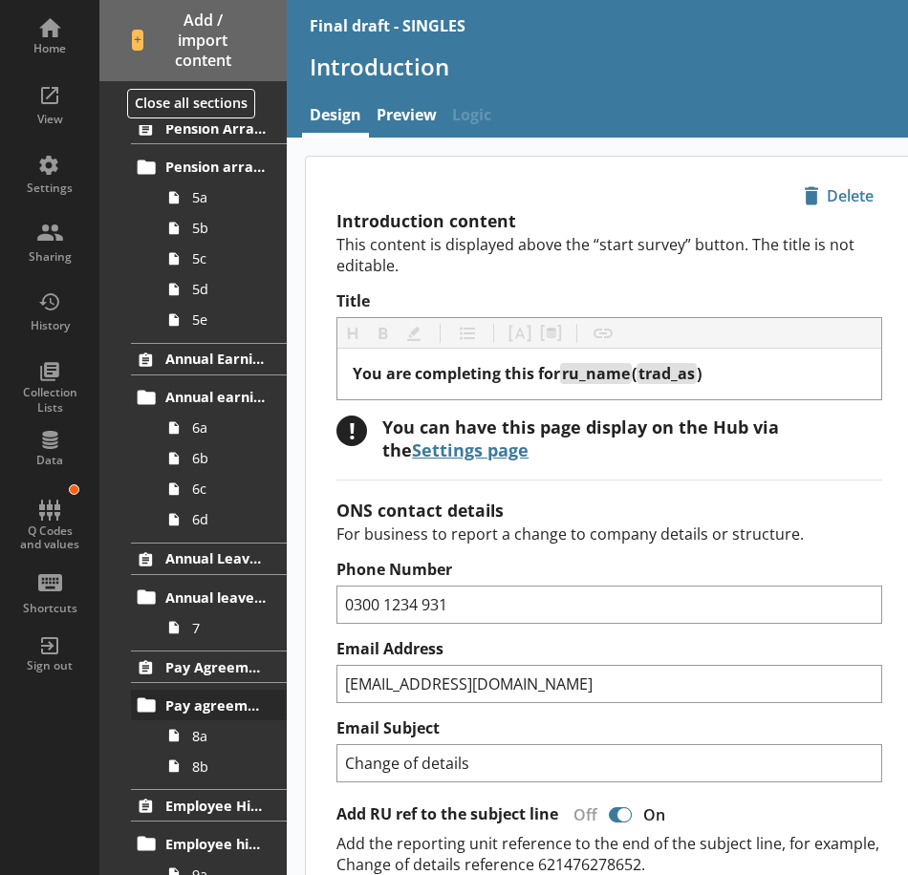
scroll to position [1242, 0]
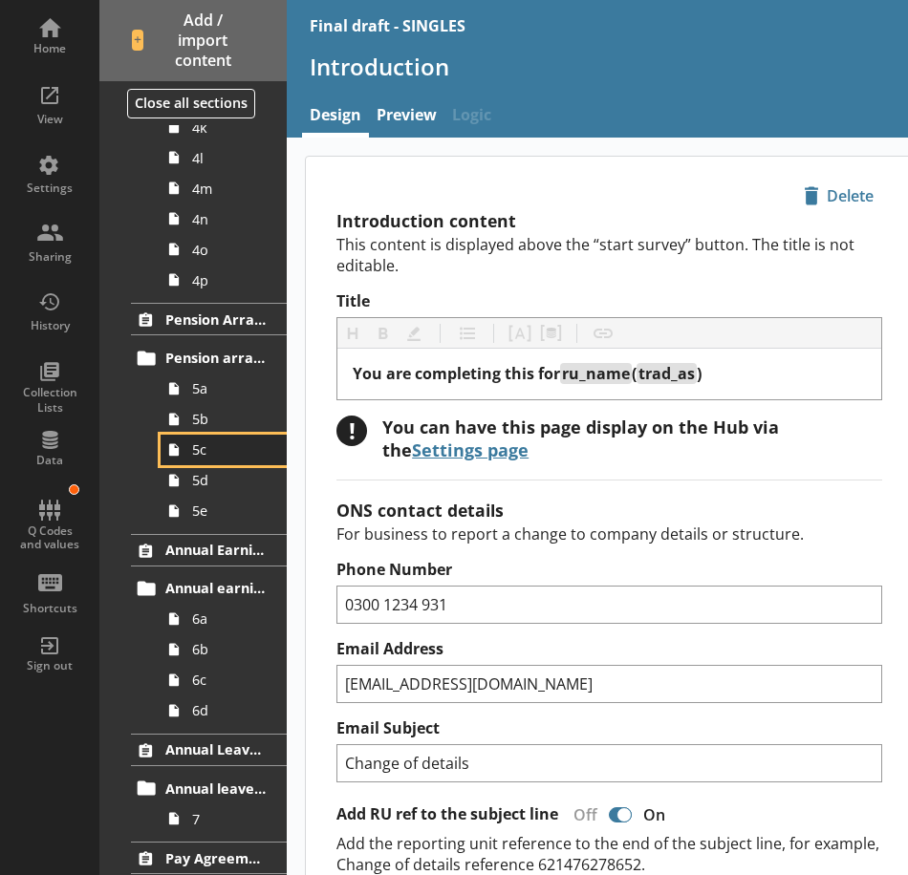
click at [233, 453] on span "5c" at bounding box center [229, 450] width 74 height 18
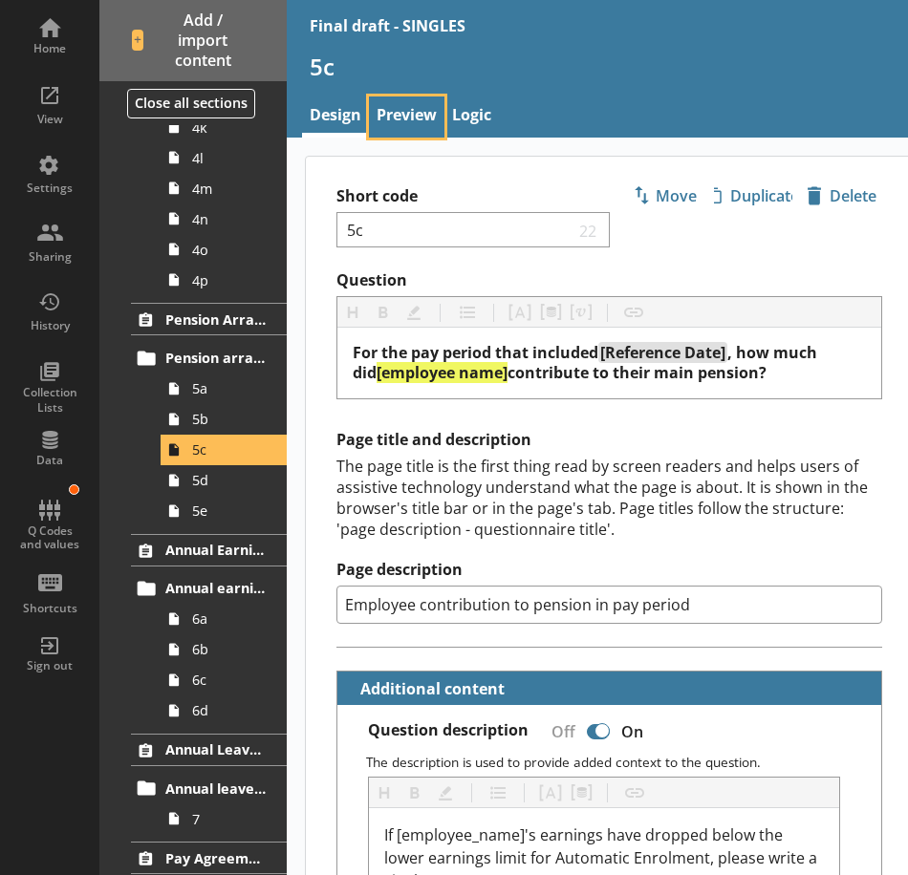
click at [402, 111] on link "Preview" at bounding box center [406, 117] width 75 height 41
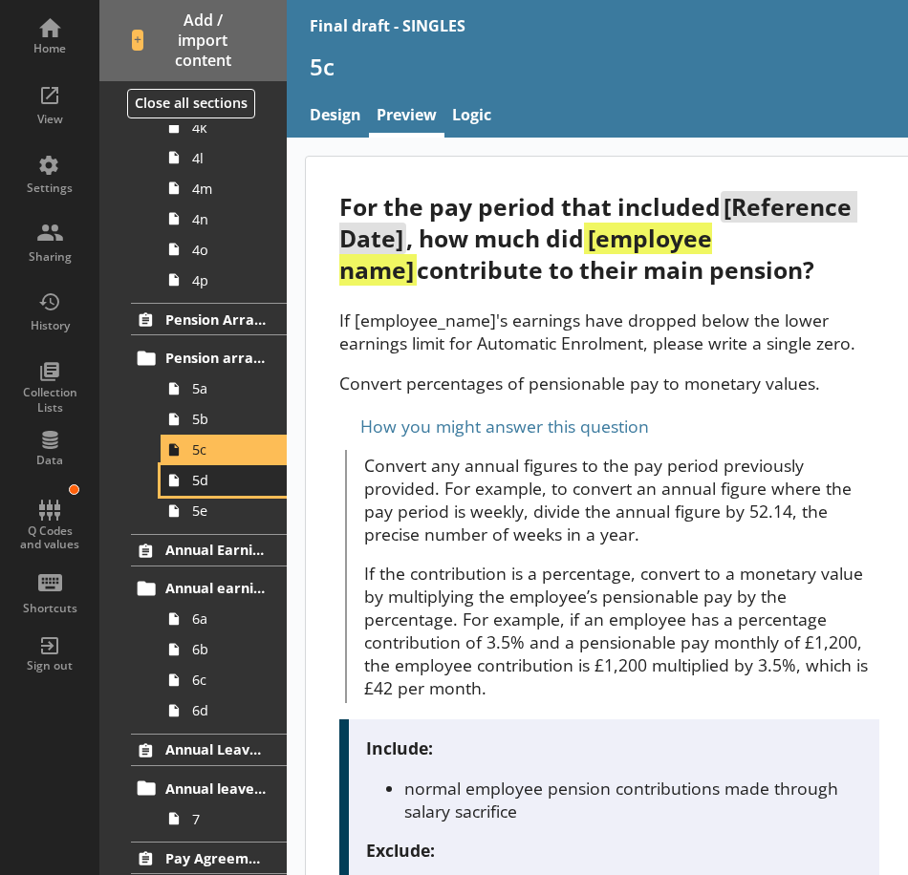
click at [215, 487] on span "5d" at bounding box center [229, 480] width 74 height 18
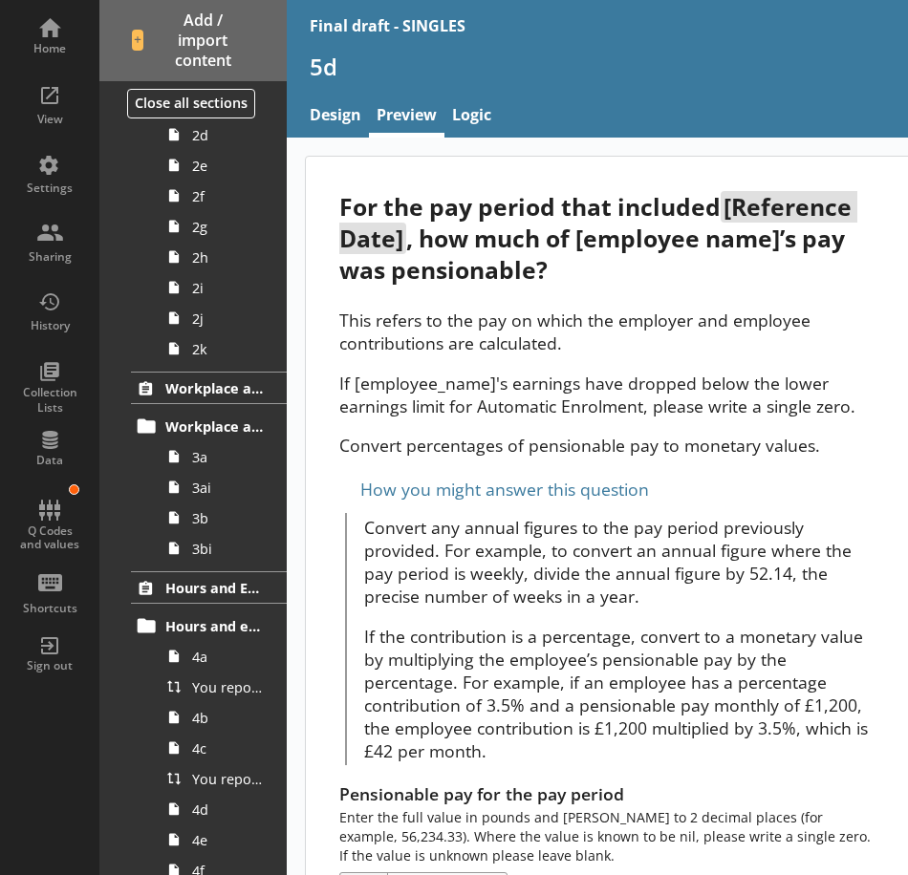
scroll to position [287, 0]
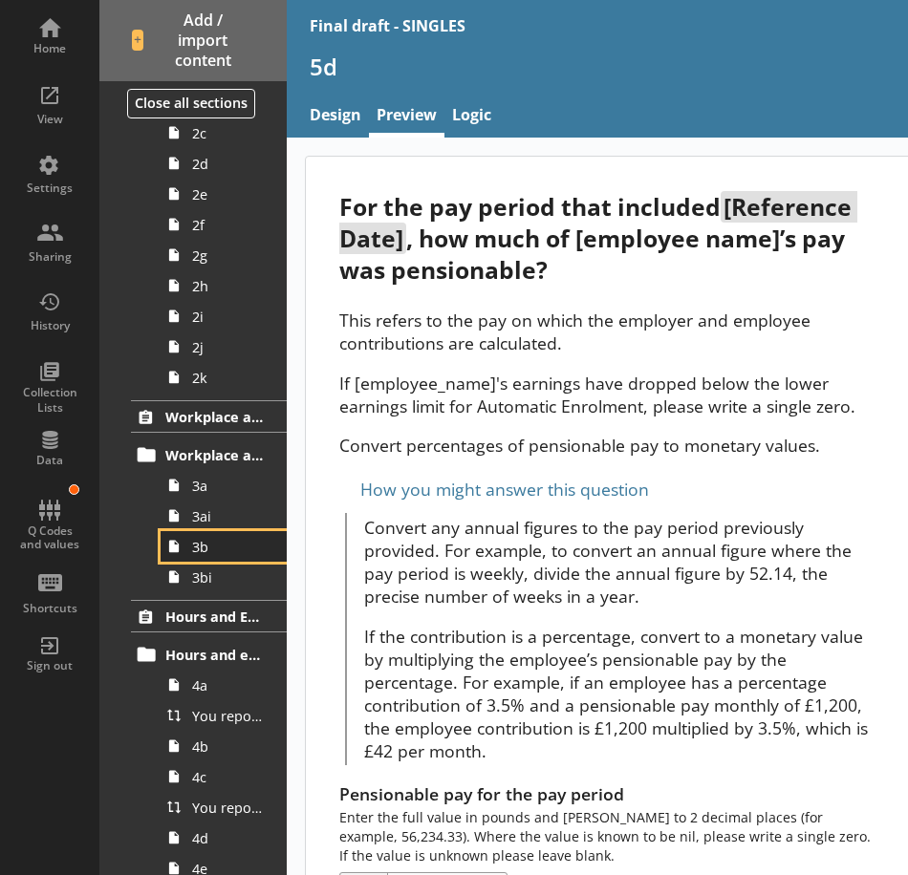
click at [228, 549] on span "3b" at bounding box center [229, 547] width 74 height 18
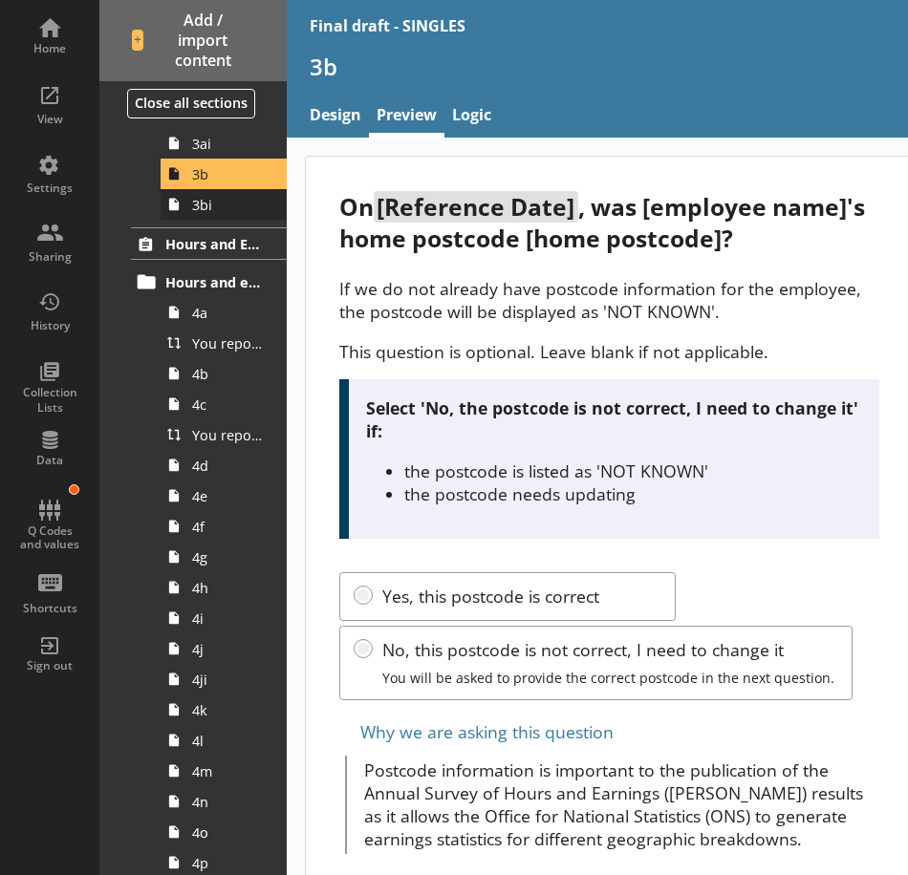
scroll to position [669, 0]
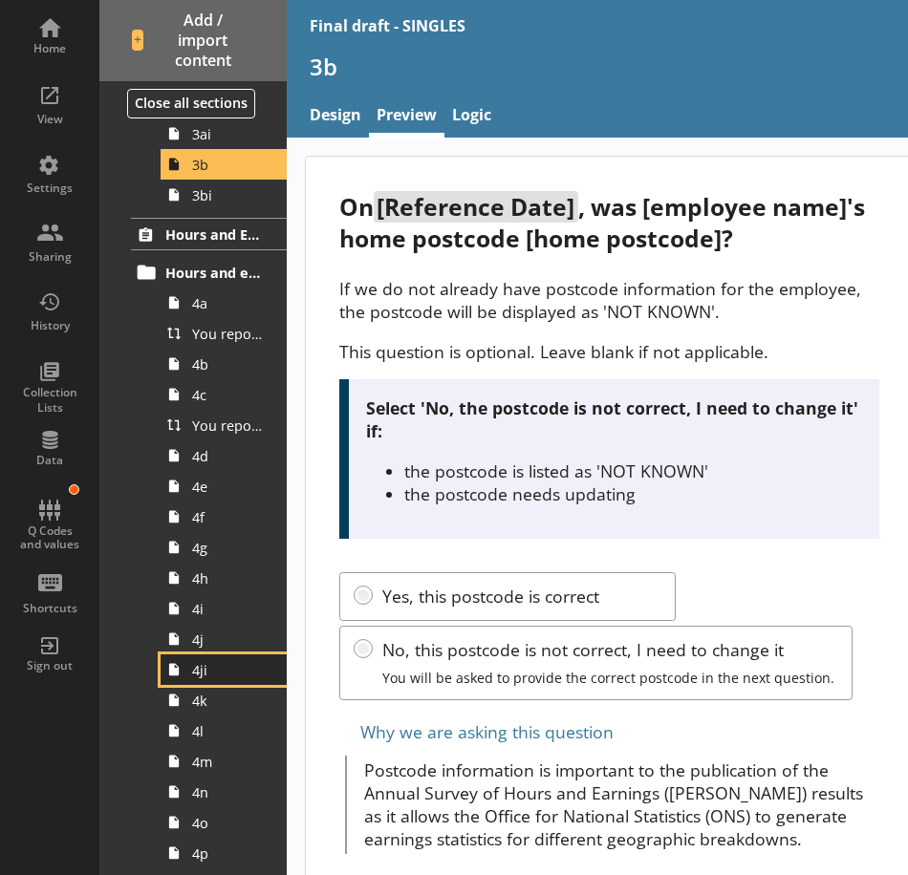
click at [215, 677] on span "4ji" at bounding box center [229, 670] width 74 height 18
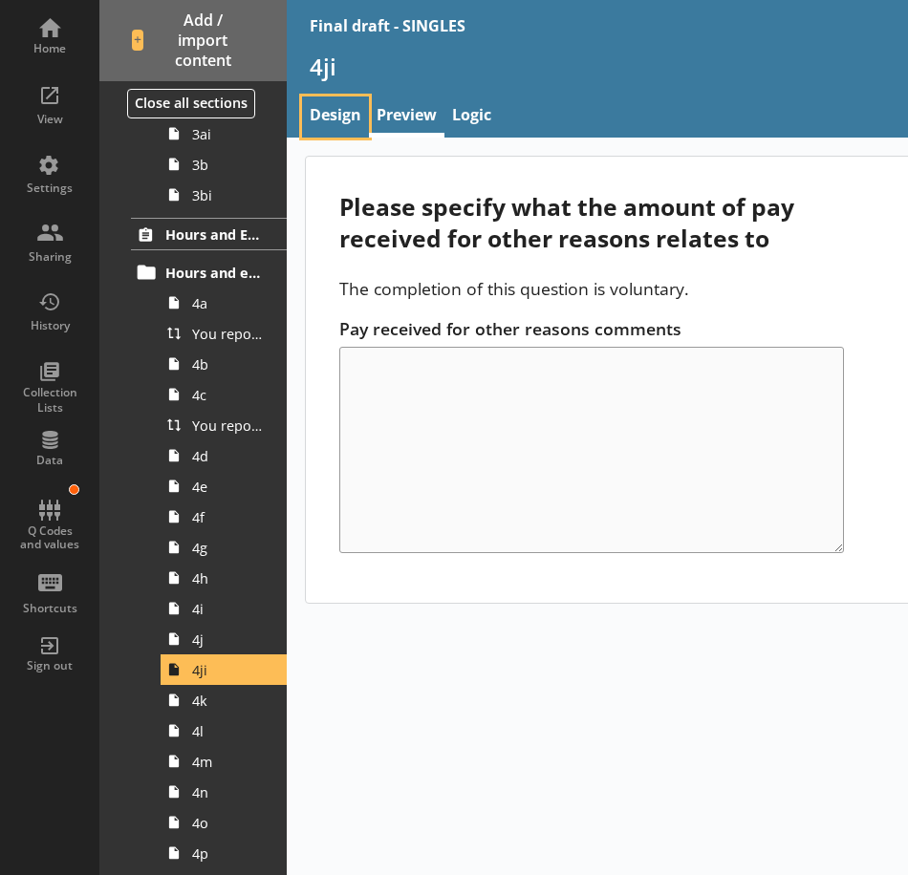
click at [339, 118] on link "Design" at bounding box center [335, 117] width 67 height 41
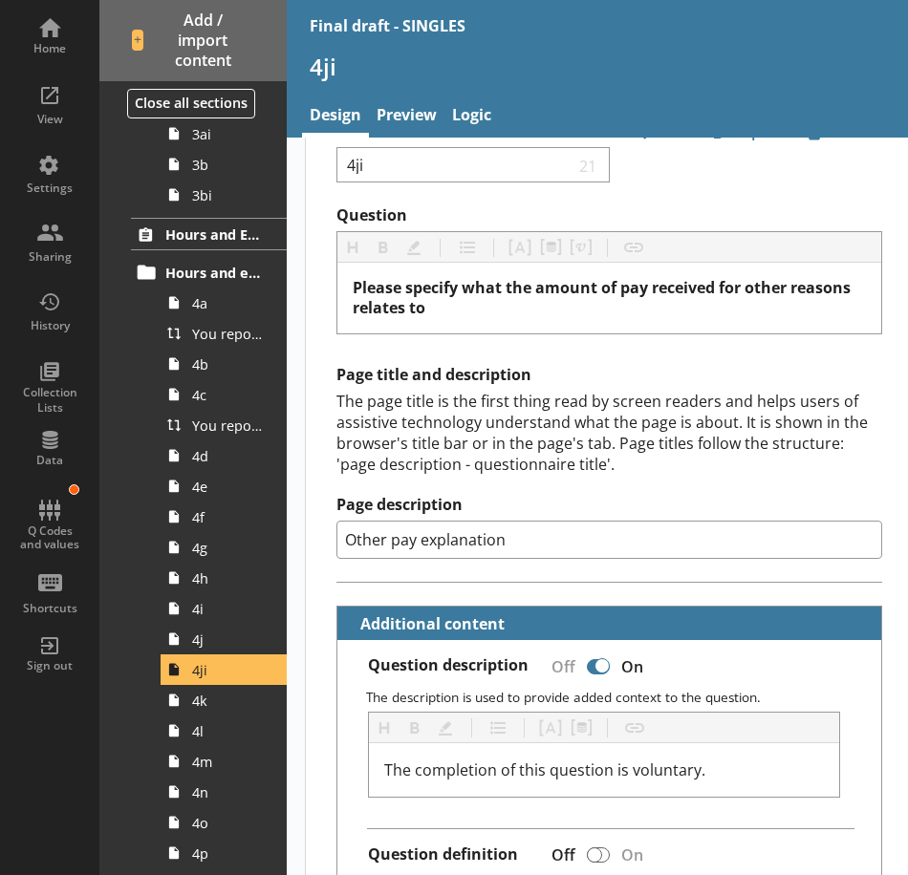
scroll to position [96, 0]
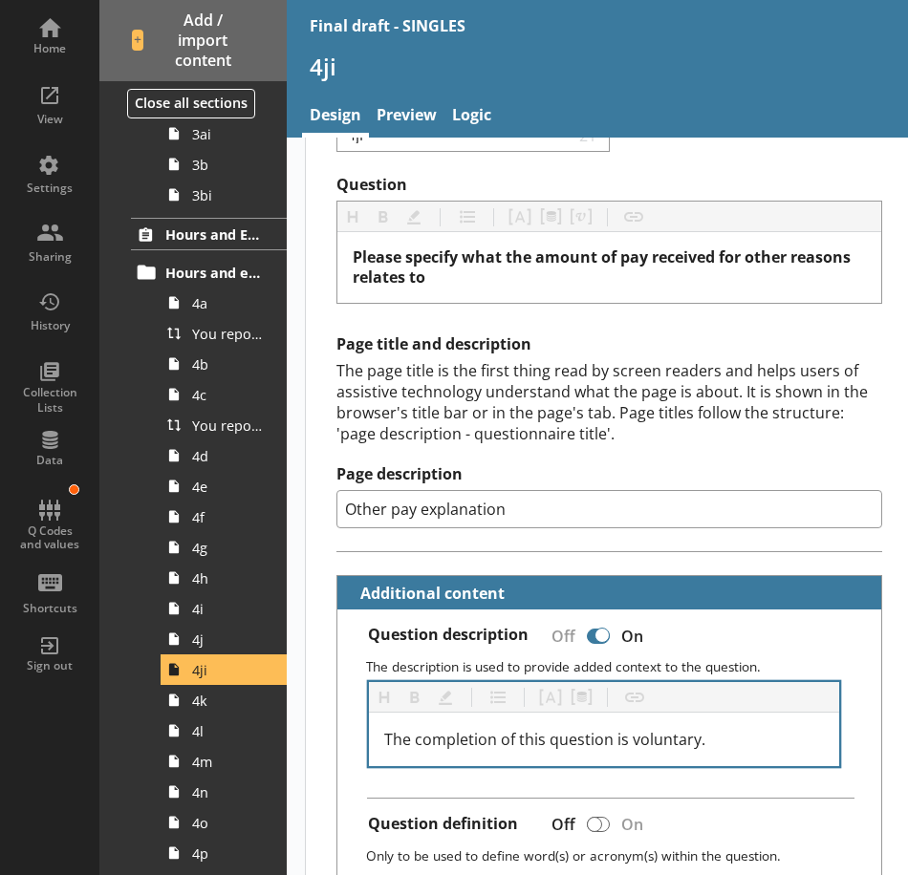
click at [657, 751] on div "The completion of this question is voluntary." at bounding box center [604, 740] width 470 height 54
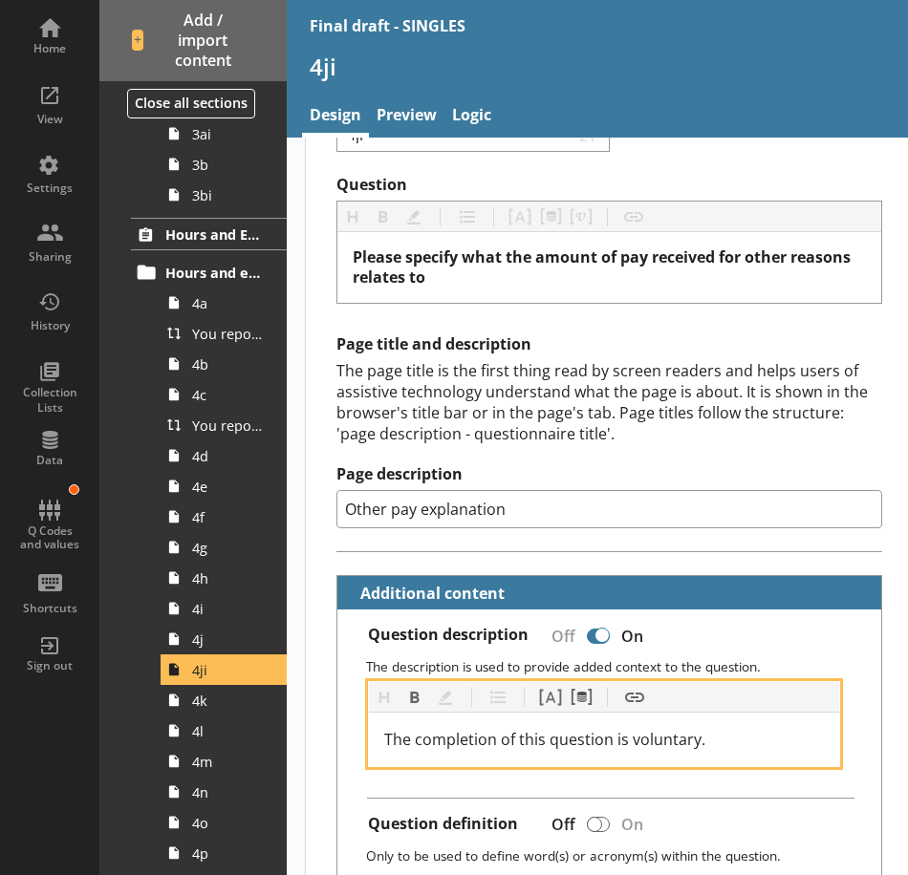
click at [659, 741] on span "The completion of this question is voluntary." at bounding box center [544, 739] width 321 height 21
copy span "The completion of this question is voluntary."
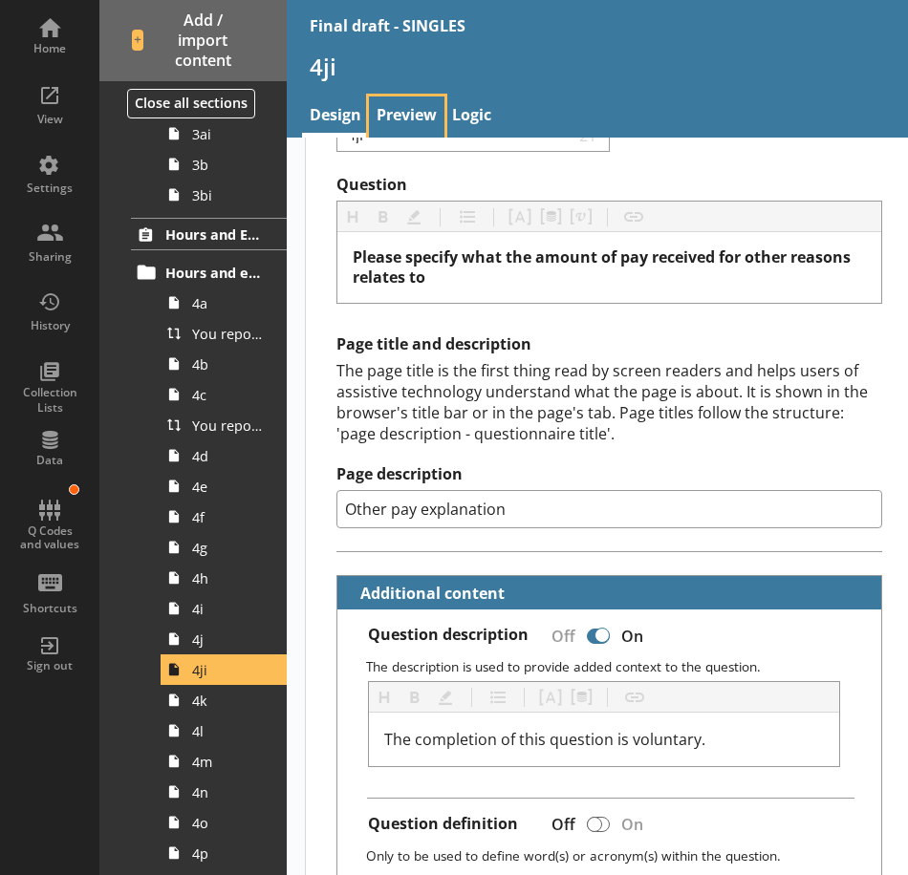
click at [407, 123] on link "Preview" at bounding box center [406, 117] width 75 height 41
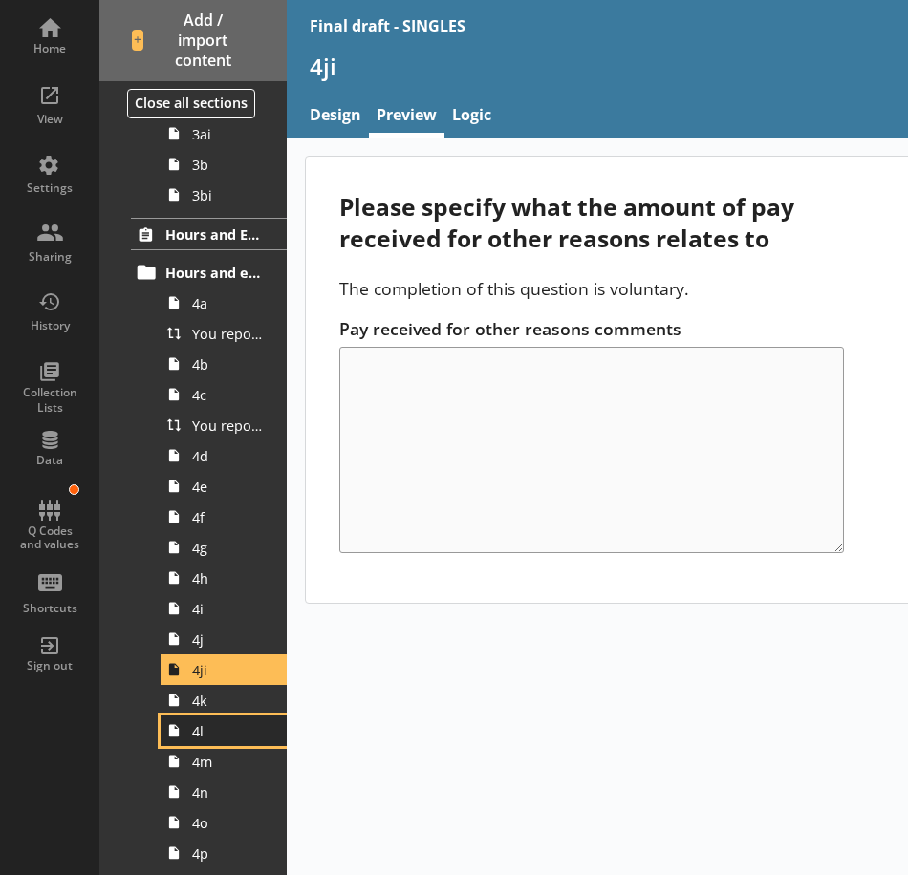
click at [218, 742] on link "4l" at bounding box center [224, 731] width 126 height 31
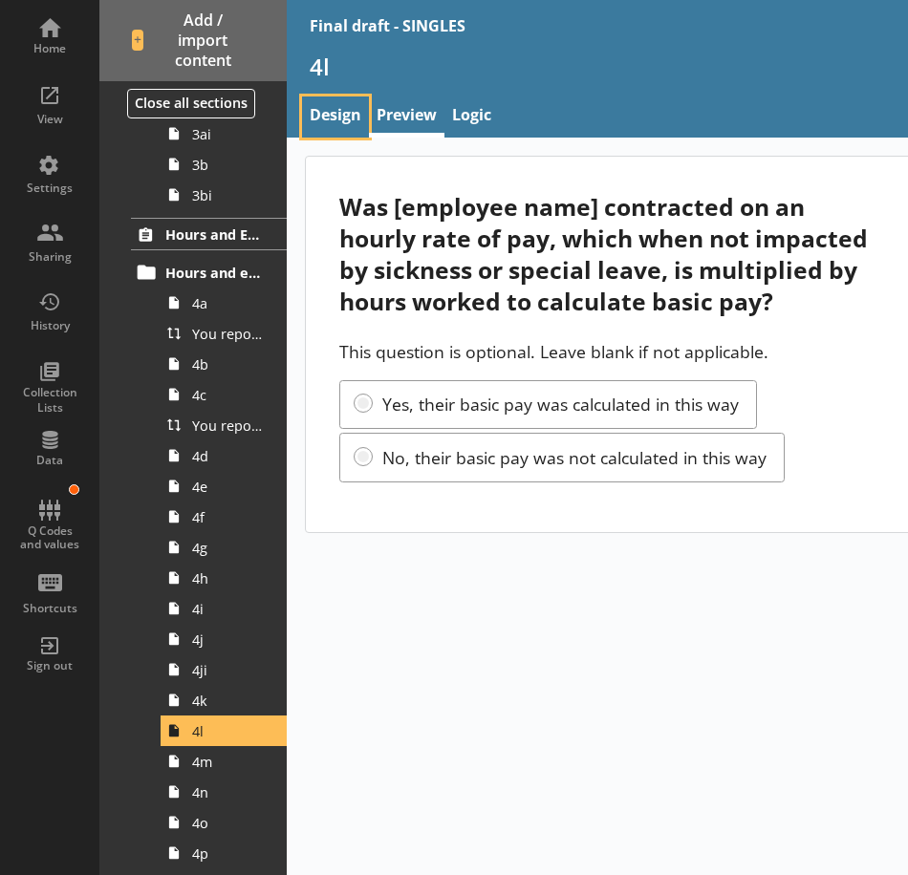
click at [312, 98] on link "Design" at bounding box center [335, 117] width 67 height 41
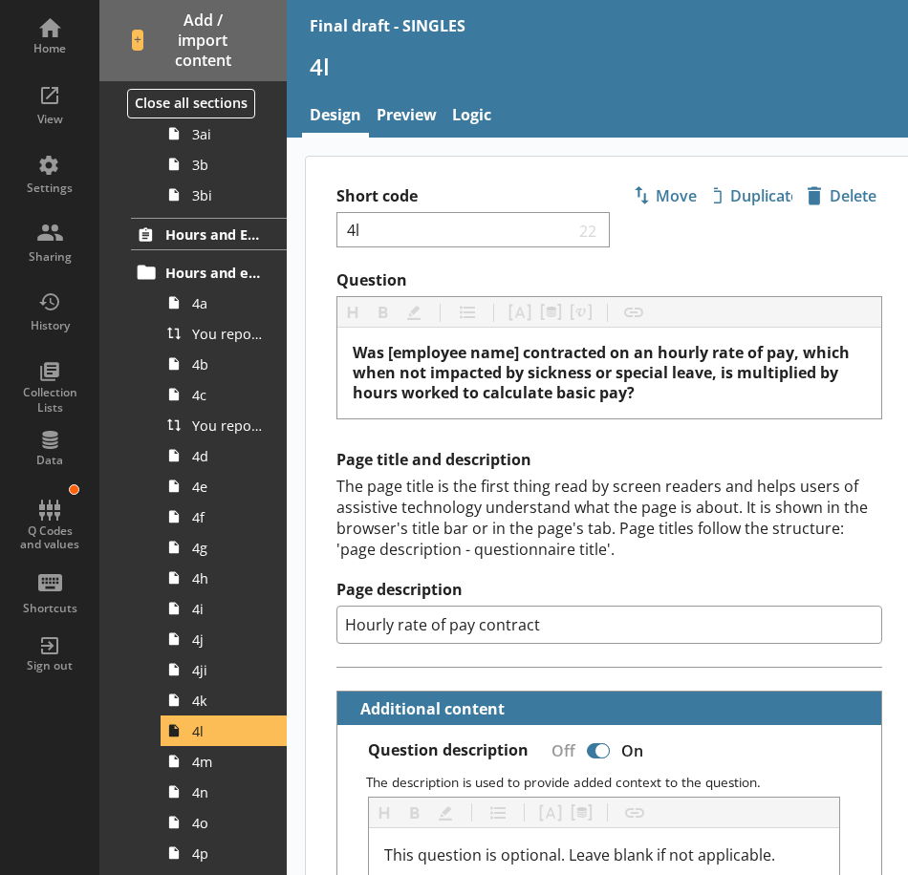
scroll to position [96, 0]
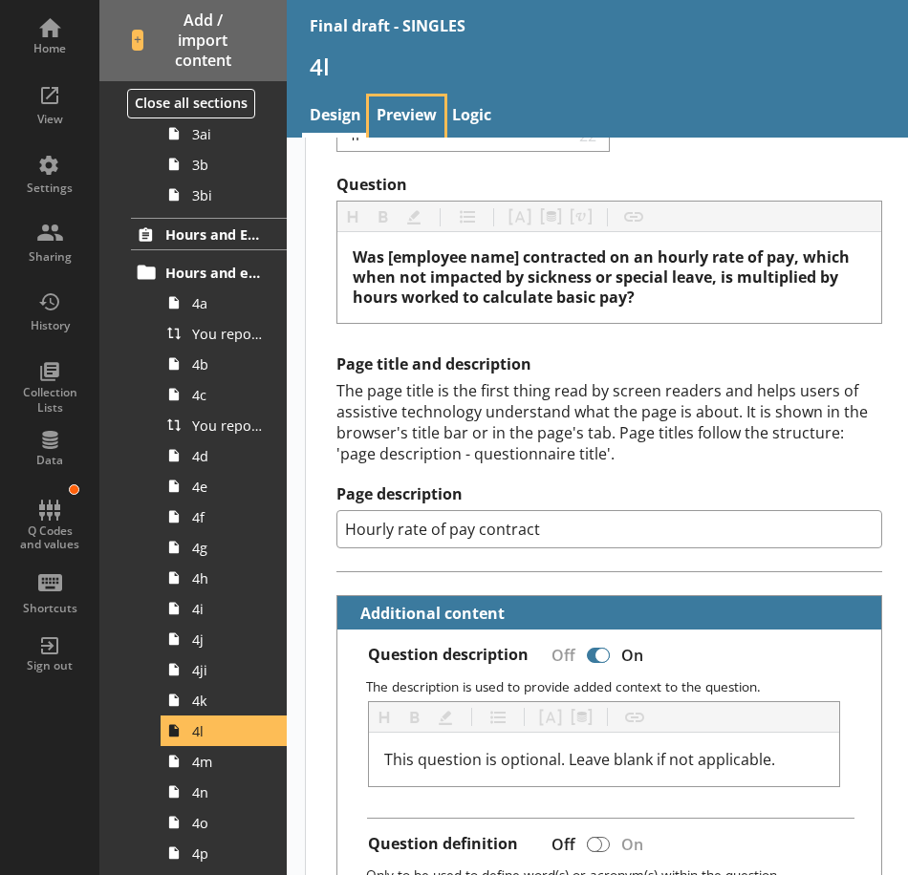
click at [402, 113] on link "Preview" at bounding box center [406, 117] width 75 height 41
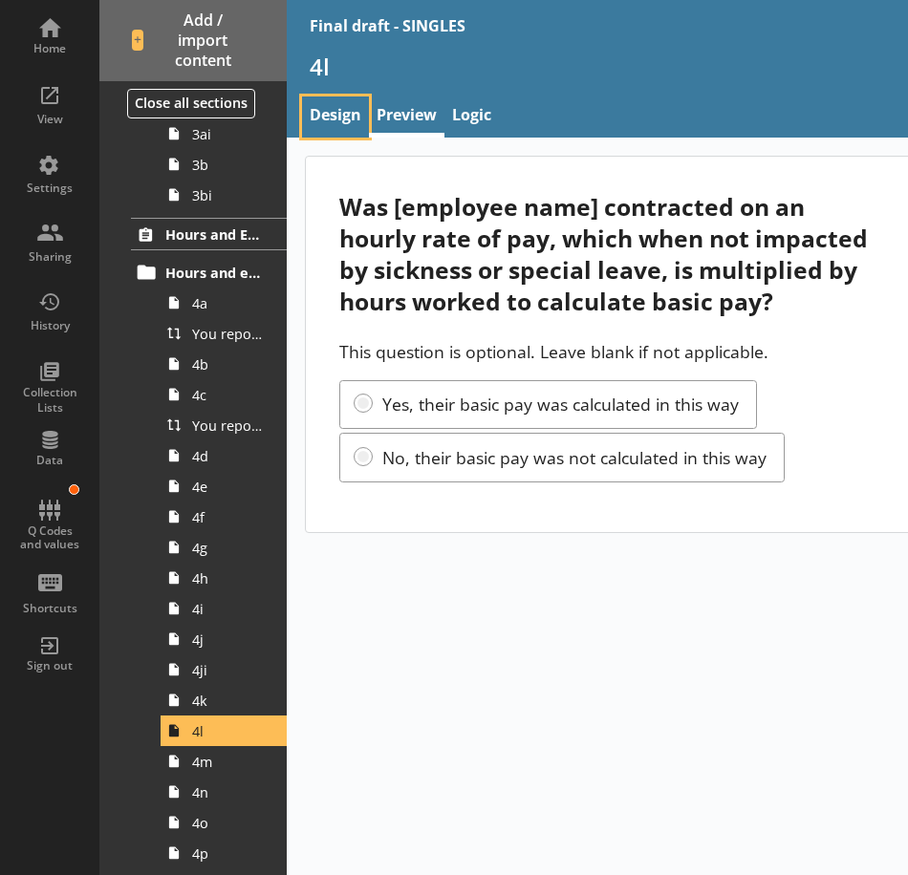
click at [333, 115] on link "Design" at bounding box center [335, 117] width 67 height 41
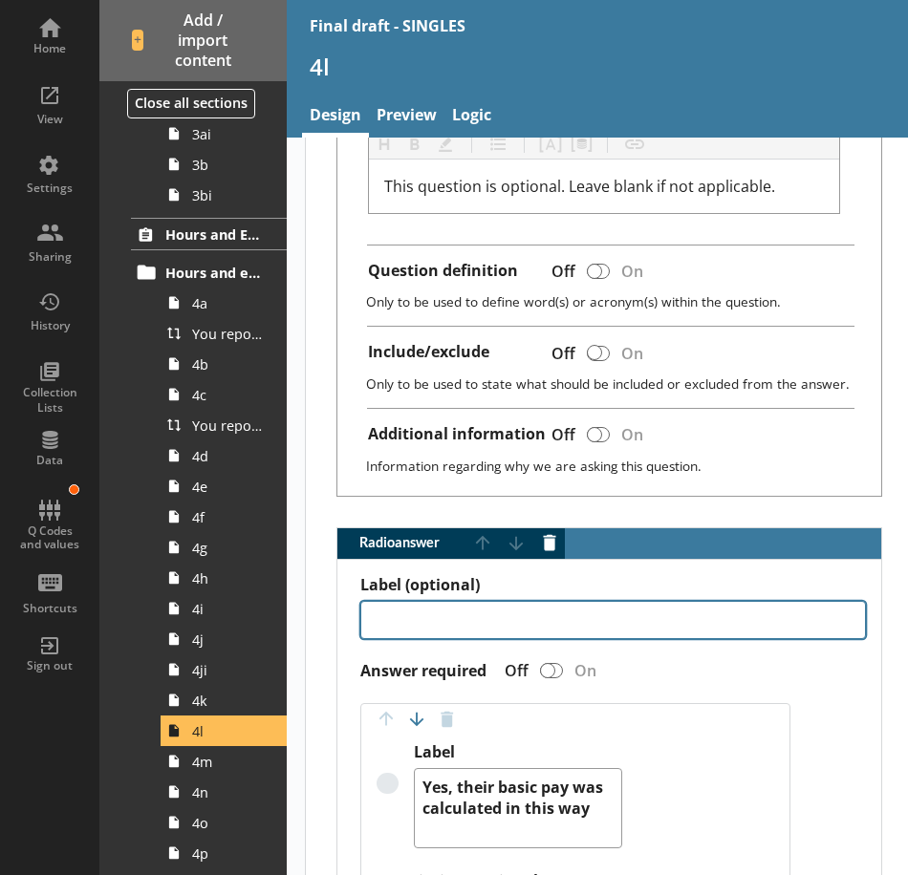
scroll to position [191, 0]
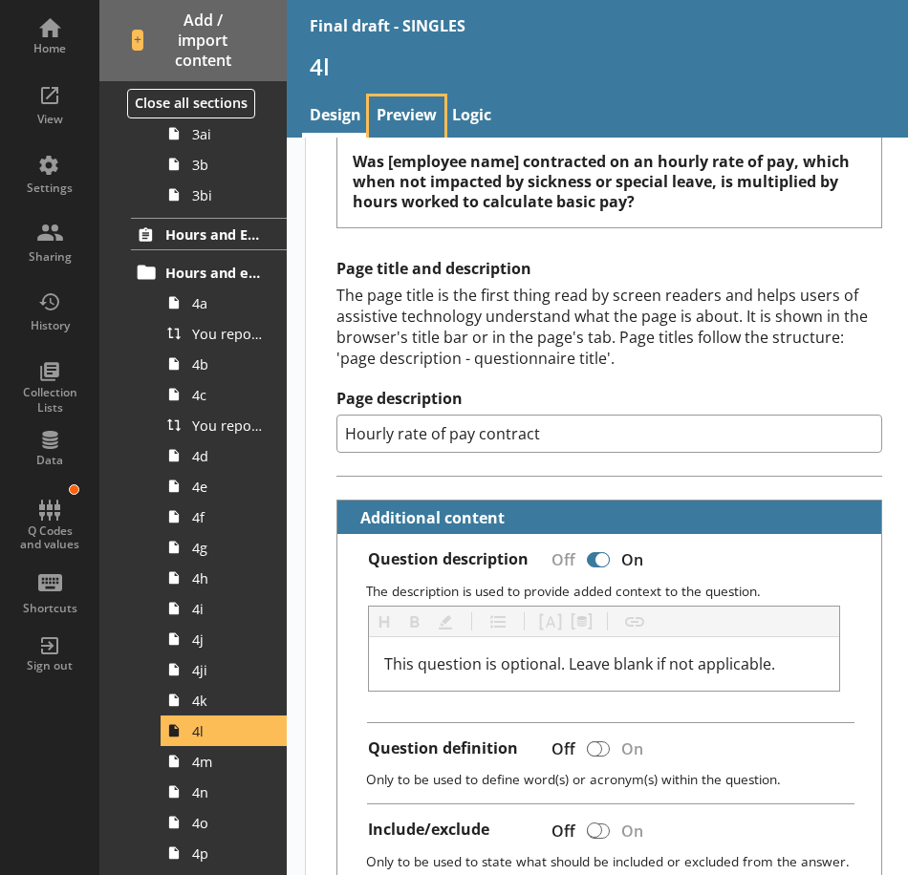
click at [395, 114] on link "Preview" at bounding box center [406, 117] width 75 height 41
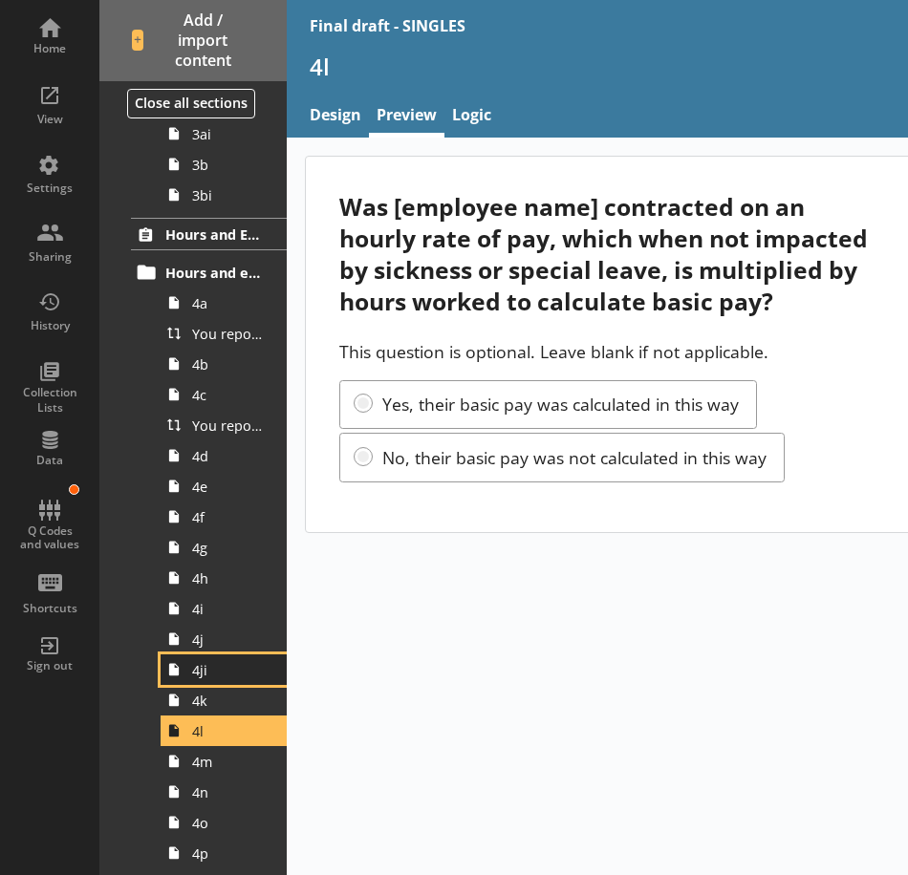
click at [237, 664] on span "4ji" at bounding box center [229, 670] width 74 height 18
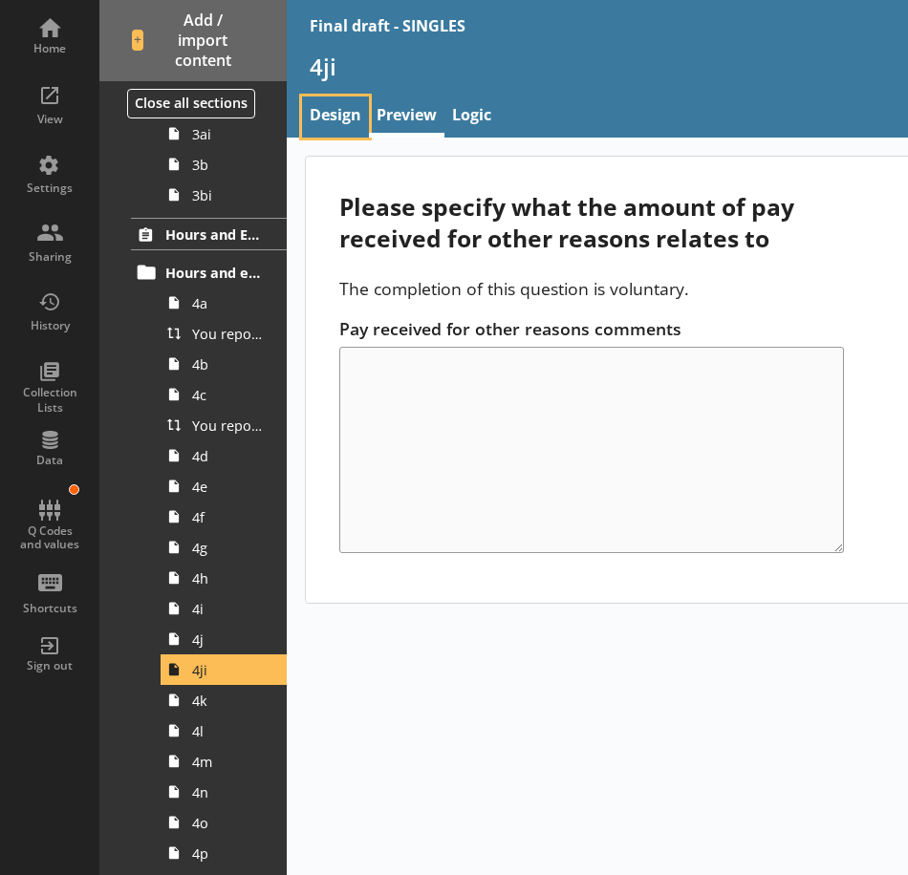
click at [340, 120] on link "Design" at bounding box center [335, 117] width 67 height 41
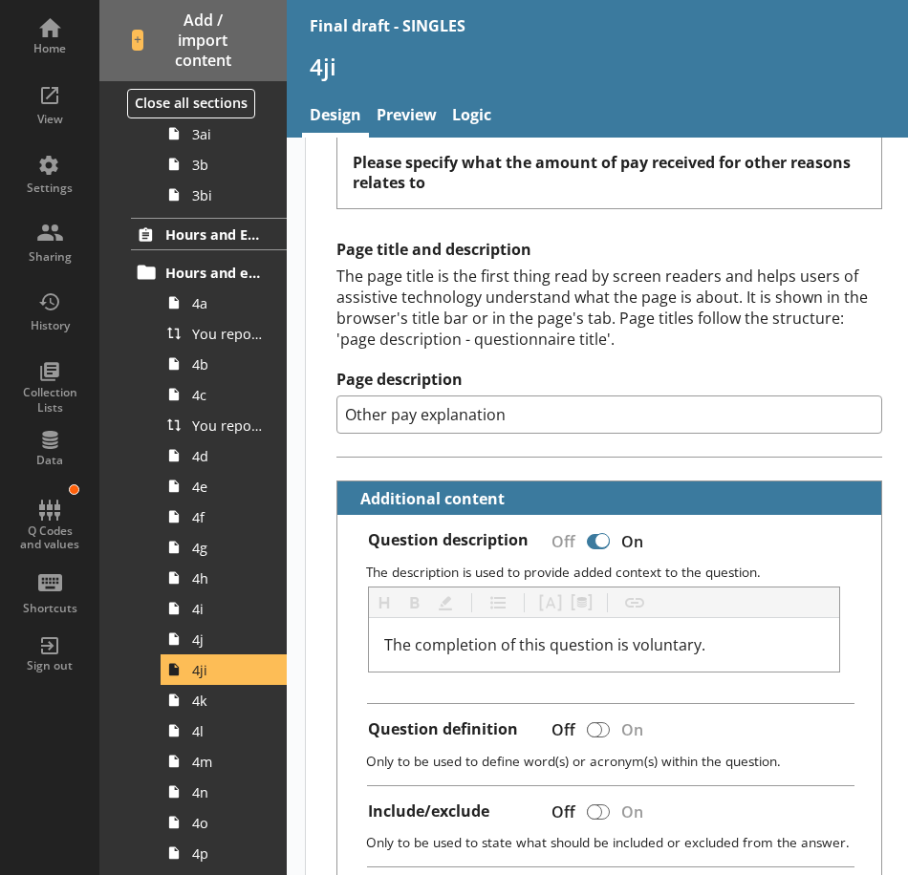
scroll to position [191, 0]
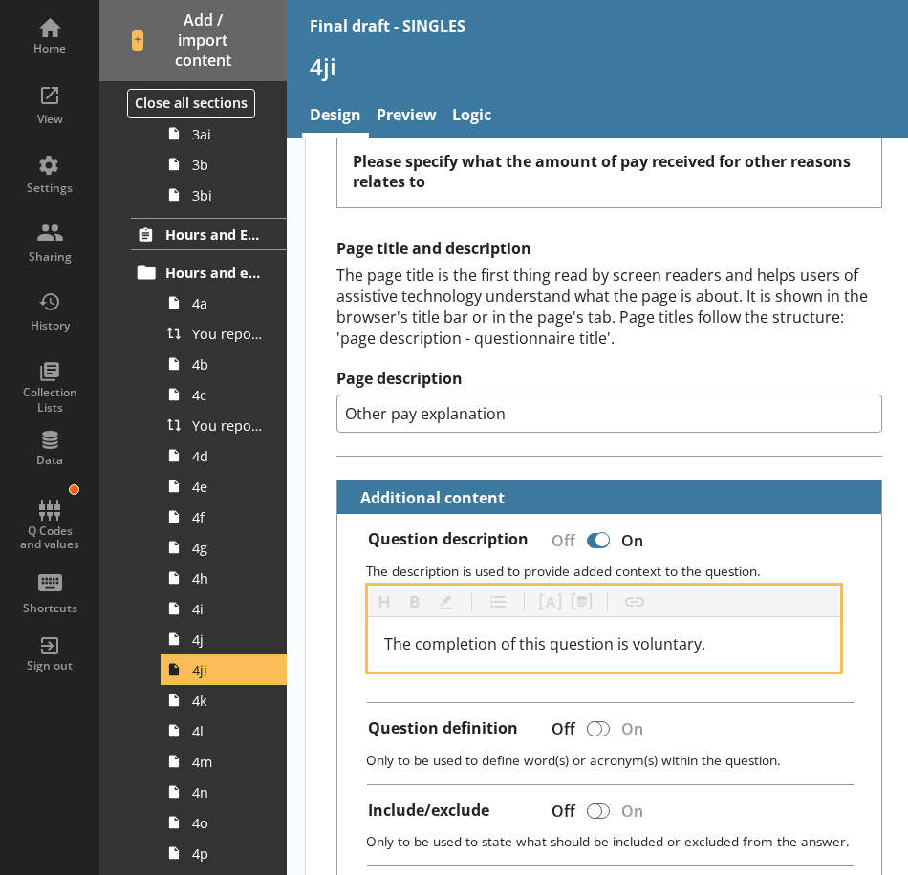
click at [765, 641] on div "The completion of this question is voluntary." at bounding box center [604, 644] width 440 height 23
drag, startPoint x: 559, startPoint y: 648, endPoint x: 344, endPoint y: 642, distance: 215.1
click at [344, 642] on div "Question description Off On The description is used to provide added context to…" at bounding box center [609, 734] width 544 height 440
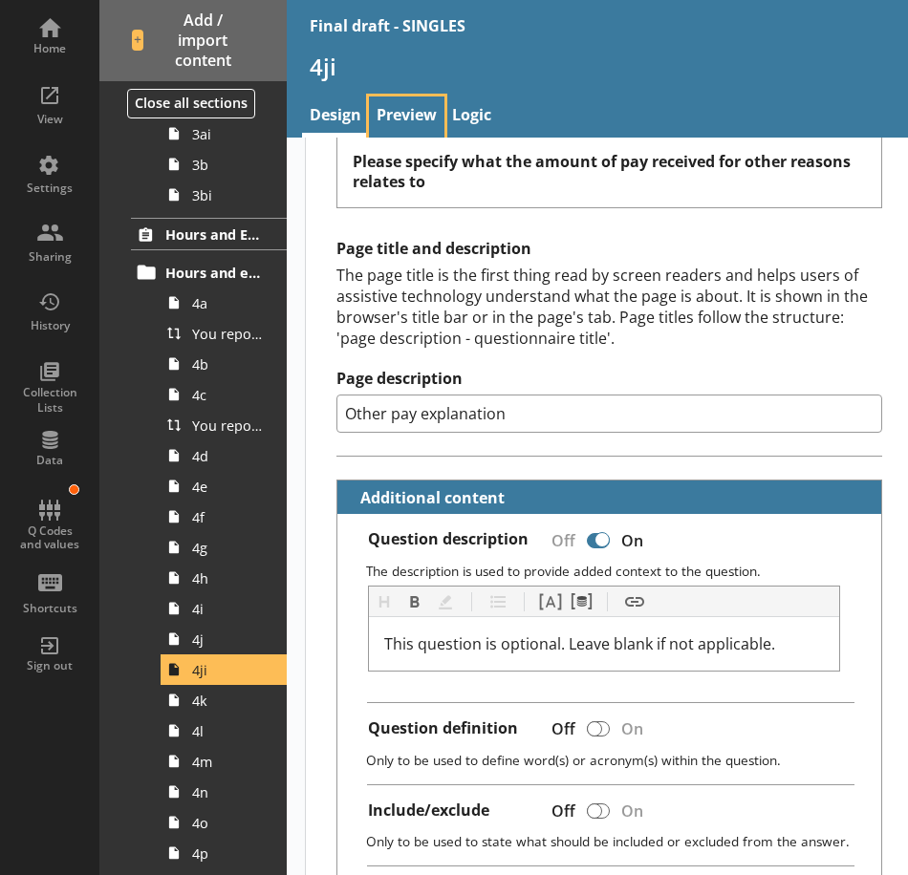
click at [387, 114] on link "Preview" at bounding box center [406, 117] width 75 height 41
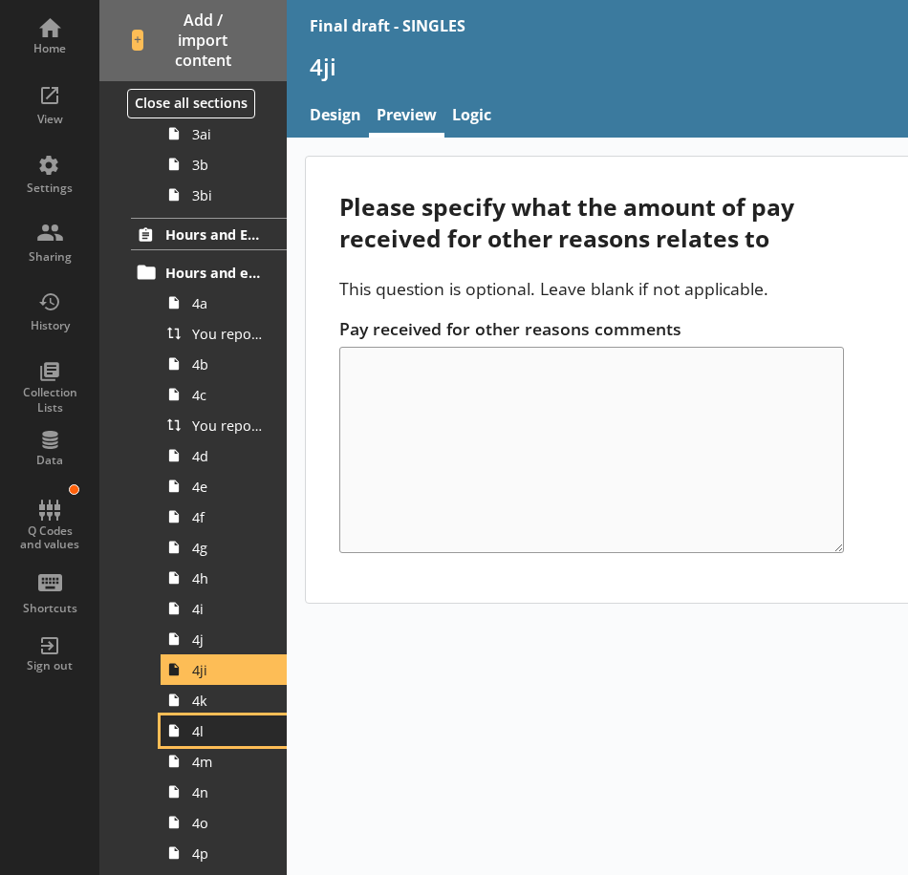
click at [230, 738] on span "4l" at bounding box center [229, 731] width 74 height 18
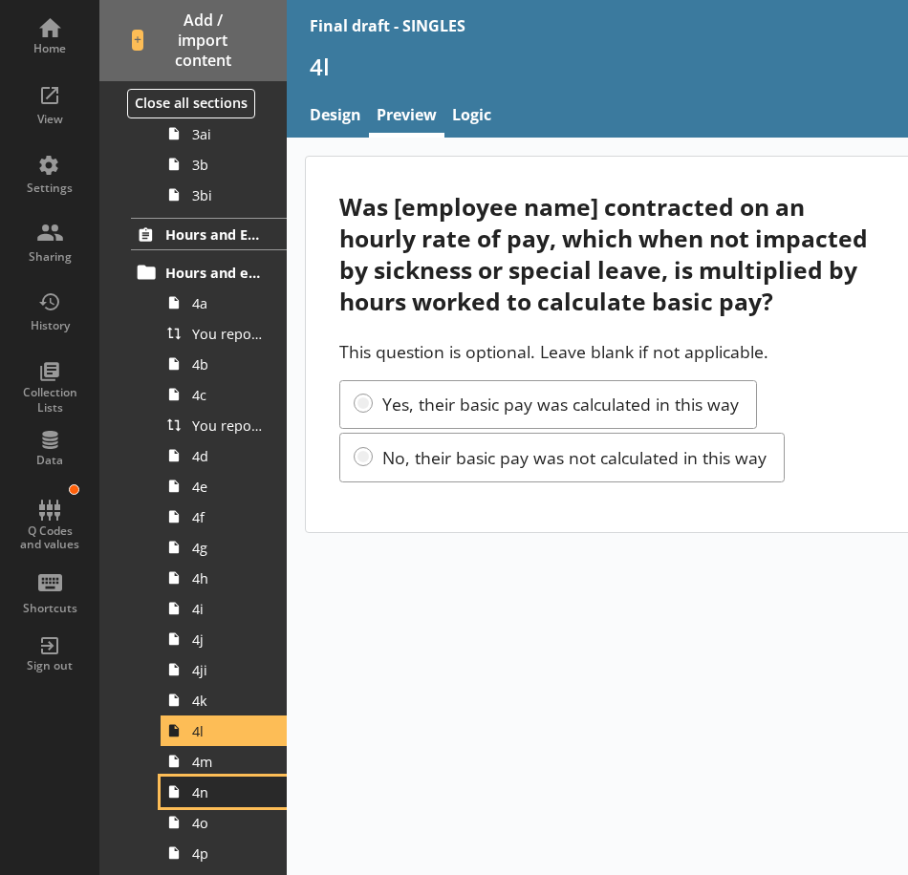
drag, startPoint x: 216, startPoint y: 806, endPoint x: 270, endPoint y: 805, distance: 54.5
click at [216, 806] on link "4n" at bounding box center [224, 792] width 126 height 31
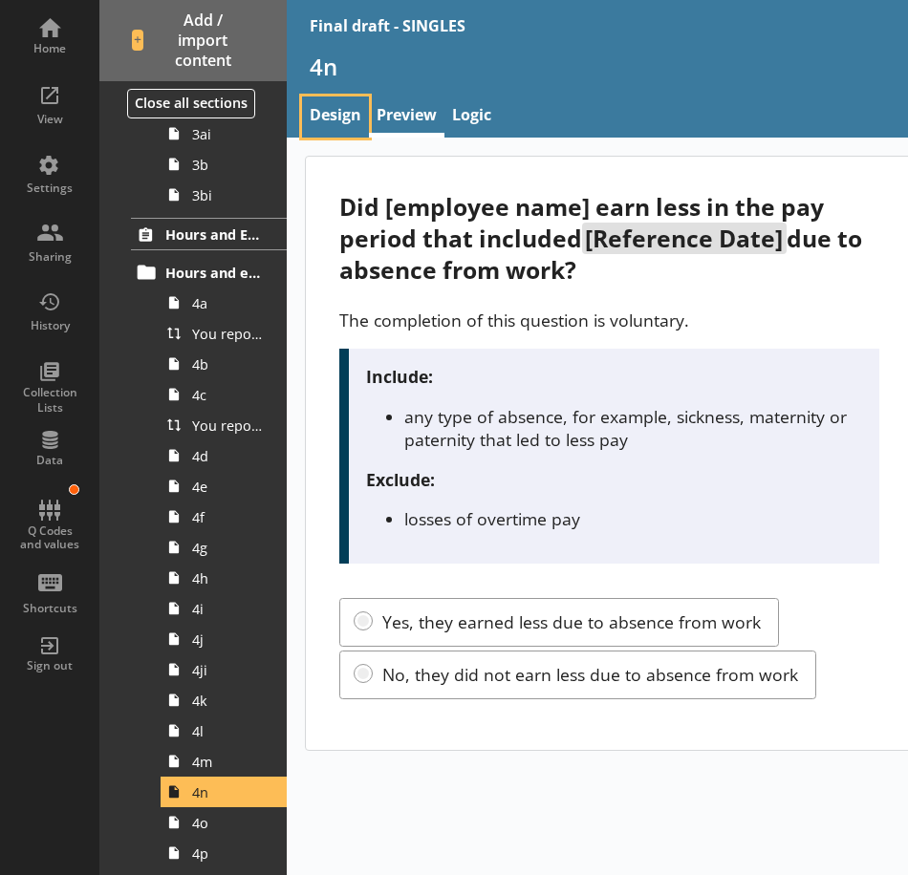
click at [339, 123] on link "Design" at bounding box center [335, 117] width 67 height 41
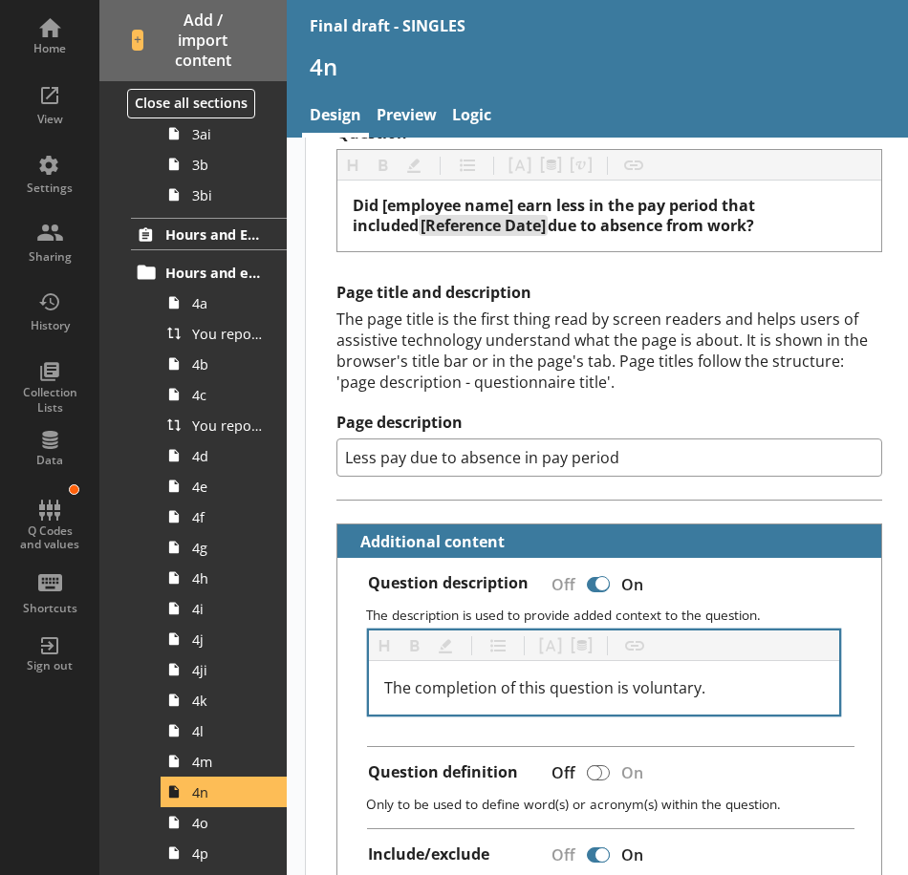
scroll to position [191, 0]
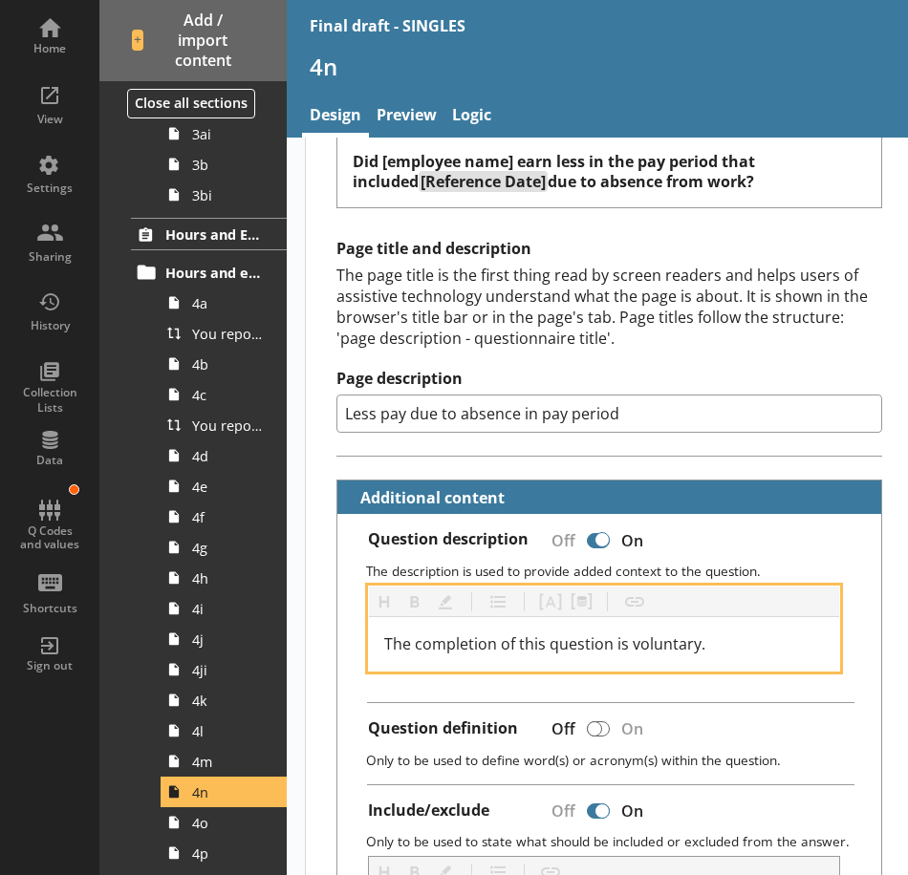
click at [510, 646] on span "The completion of this question is voluntary." at bounding box center [544, 644] width 321 height 21
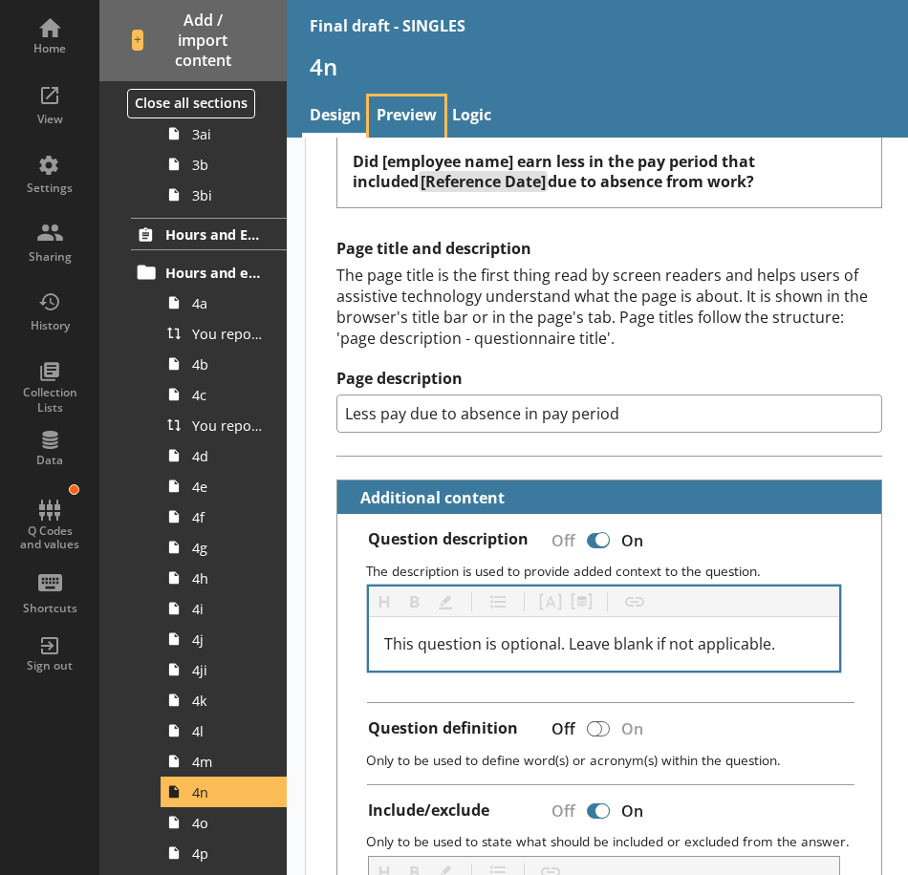
click at [399, 122] on link "Preview" at bounding box center [406, 117] width 75 height 41
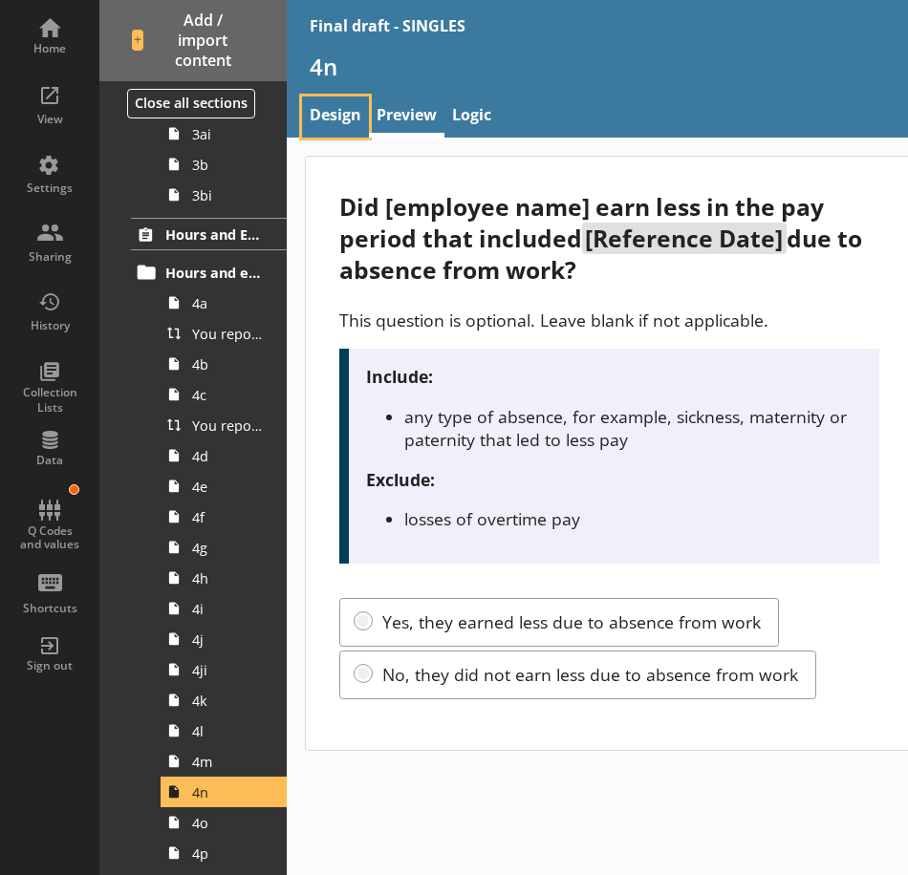
click at [334, 112] on link "Design" at bounding box center [335, 117] width 67 height 41
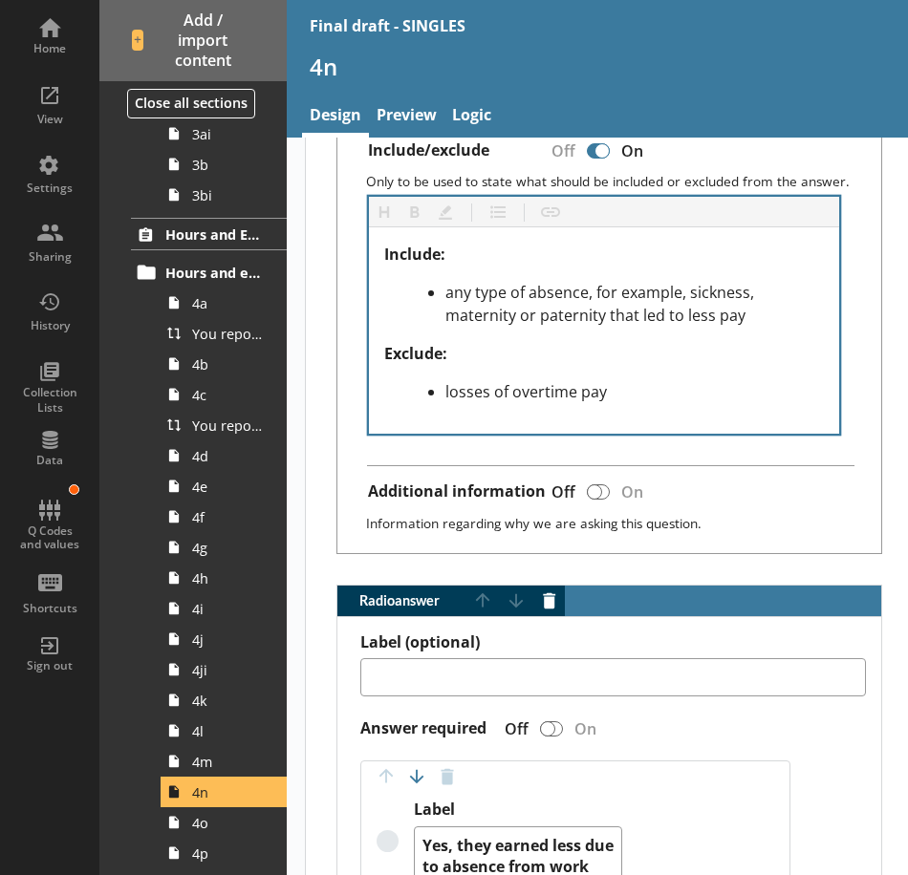
scroll to position [860, 0]
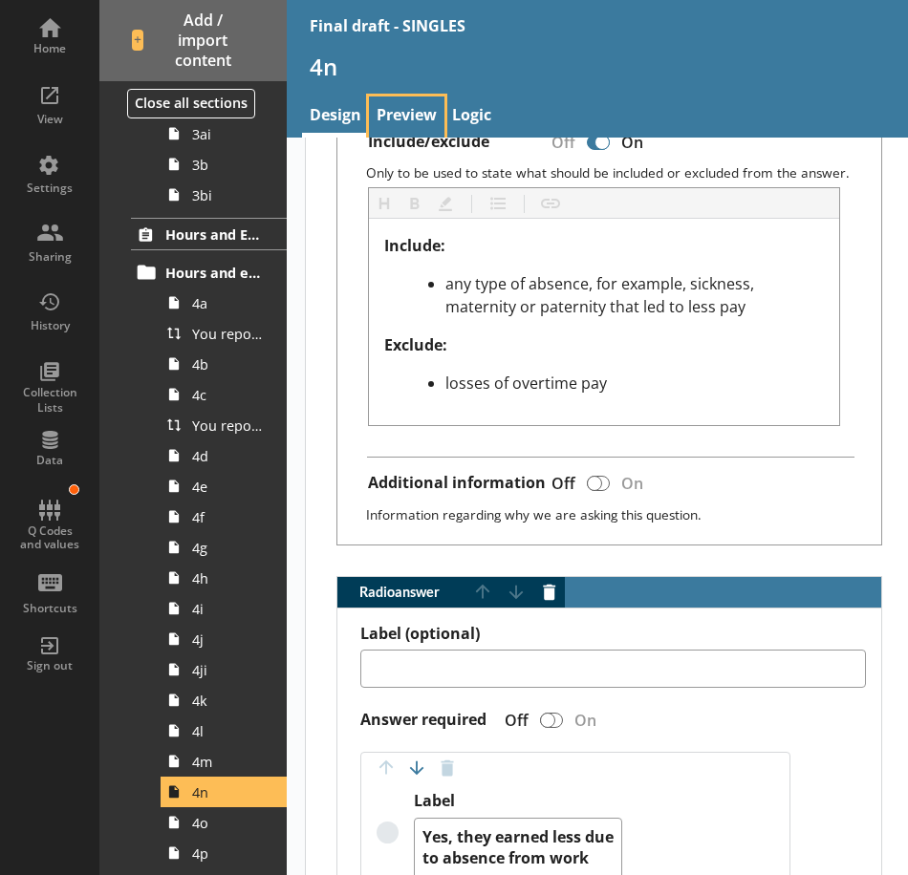
click at [402, 104] on link "Preview" at bounding box center [406, 117] width 75 height 41
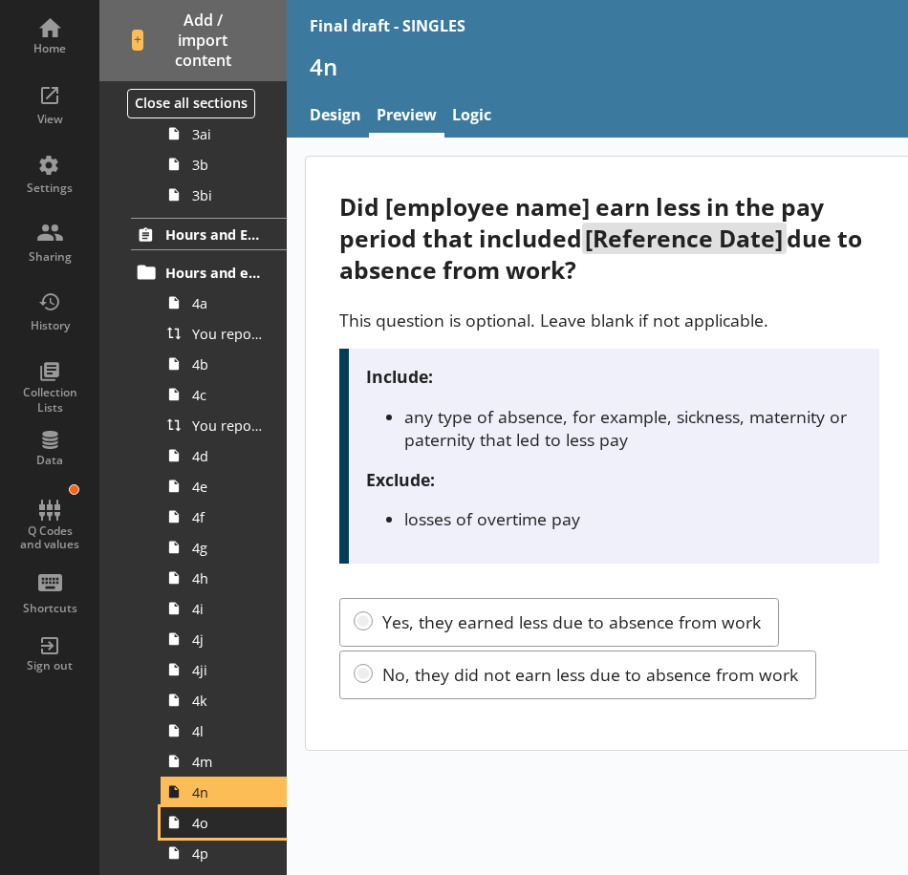
click at [212, 833] on link "4o" at bounding box center [224, 823] width 126 height 31
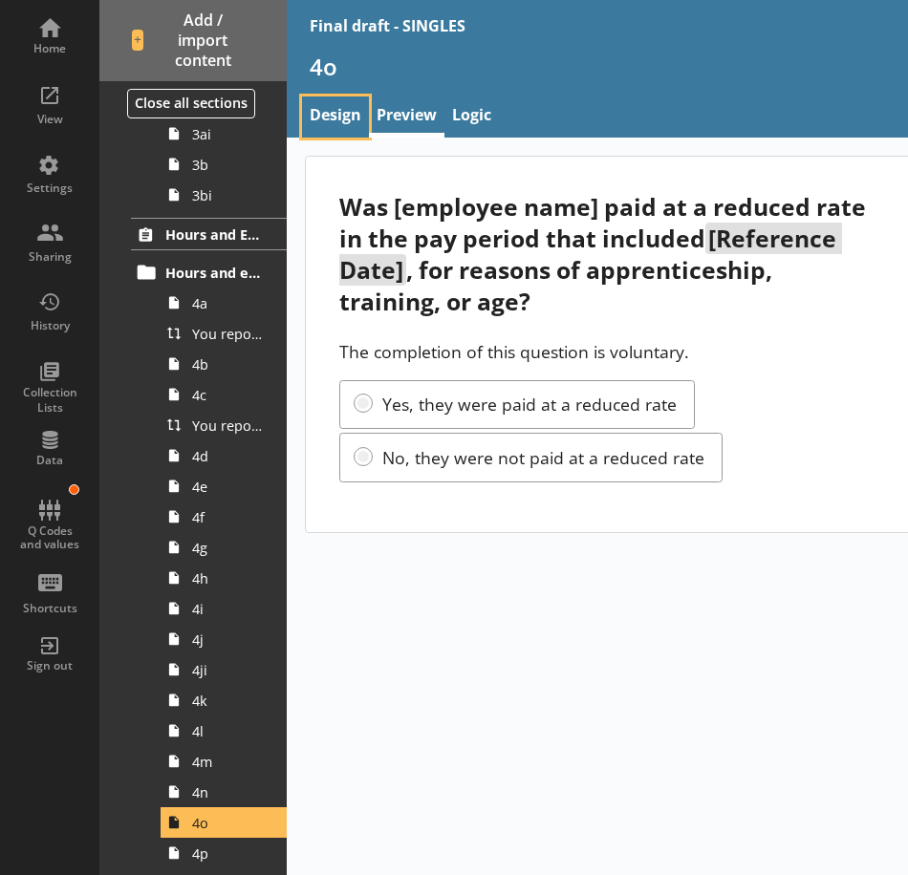
click at [318, 123] on link "Design" at bounding box center [335, 117] width 67 height 41
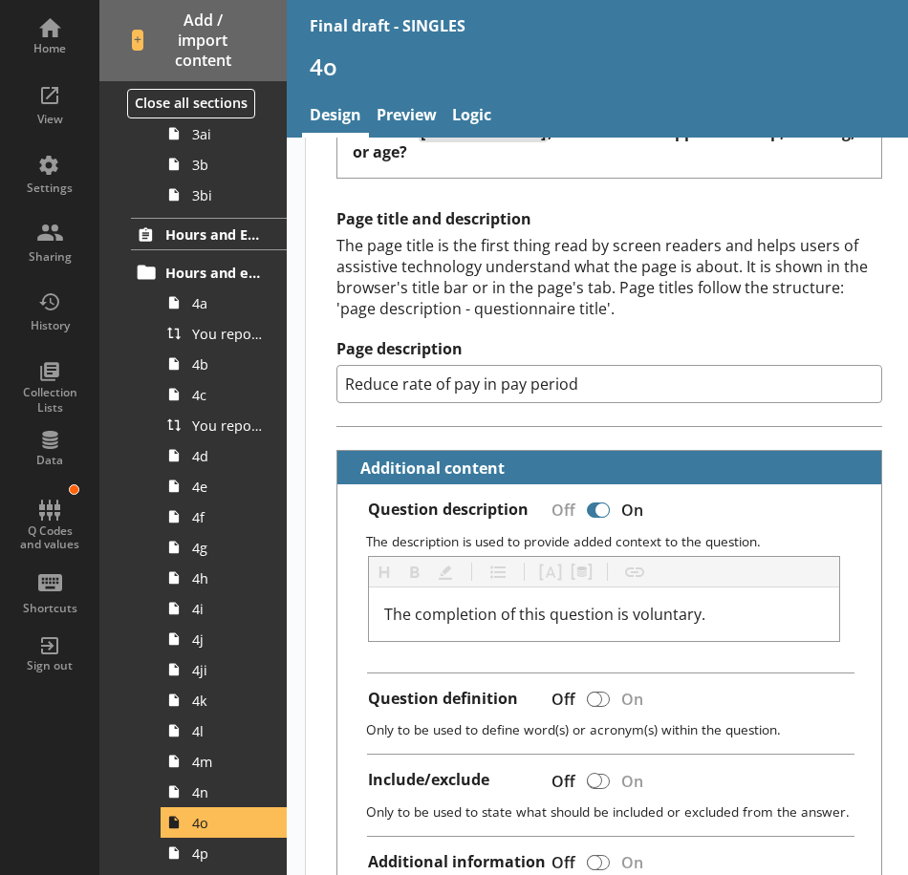
scroll to position [287, 0]
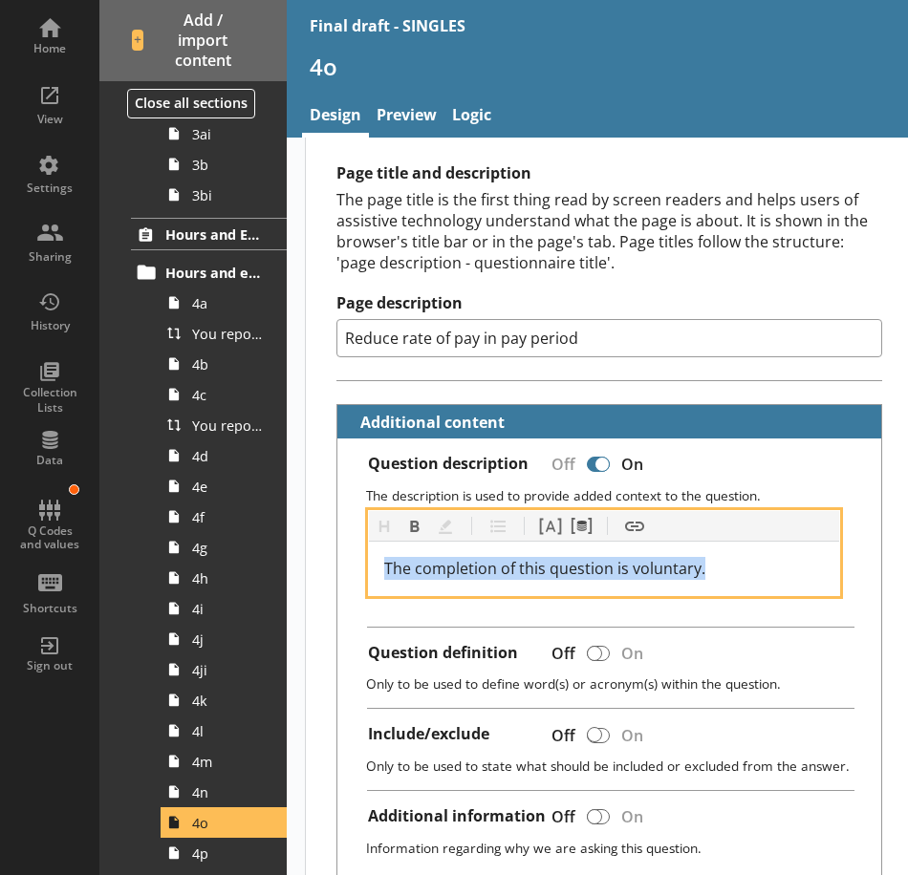
drag, startPoint x: 712, startPoint y: 576, endPoint x: 354, endPoint y: 562, distance: 358.6
click at [354, 562] on div "Heading Heading Bold Bold Highlight Highlight List List Pipe answer Pipe answer…" at bounding box center [609, 553] width 513 height 86
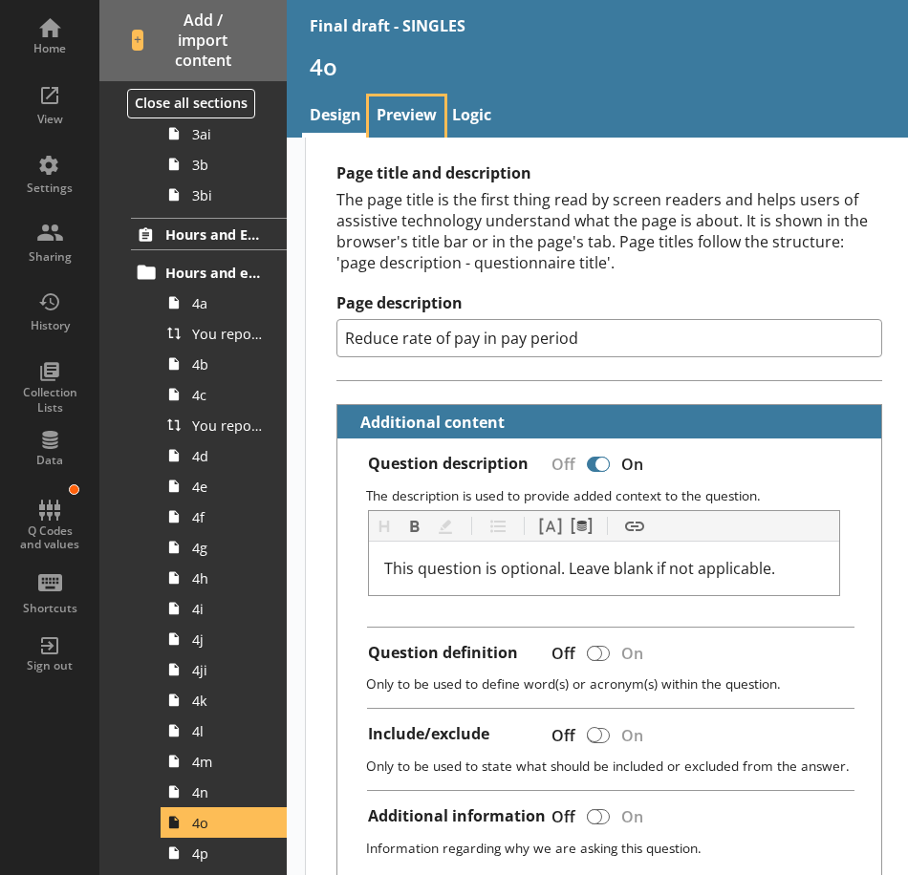
click at [403, 118] on link "Preview" at bounding box center [406, 117] width 75 height 41
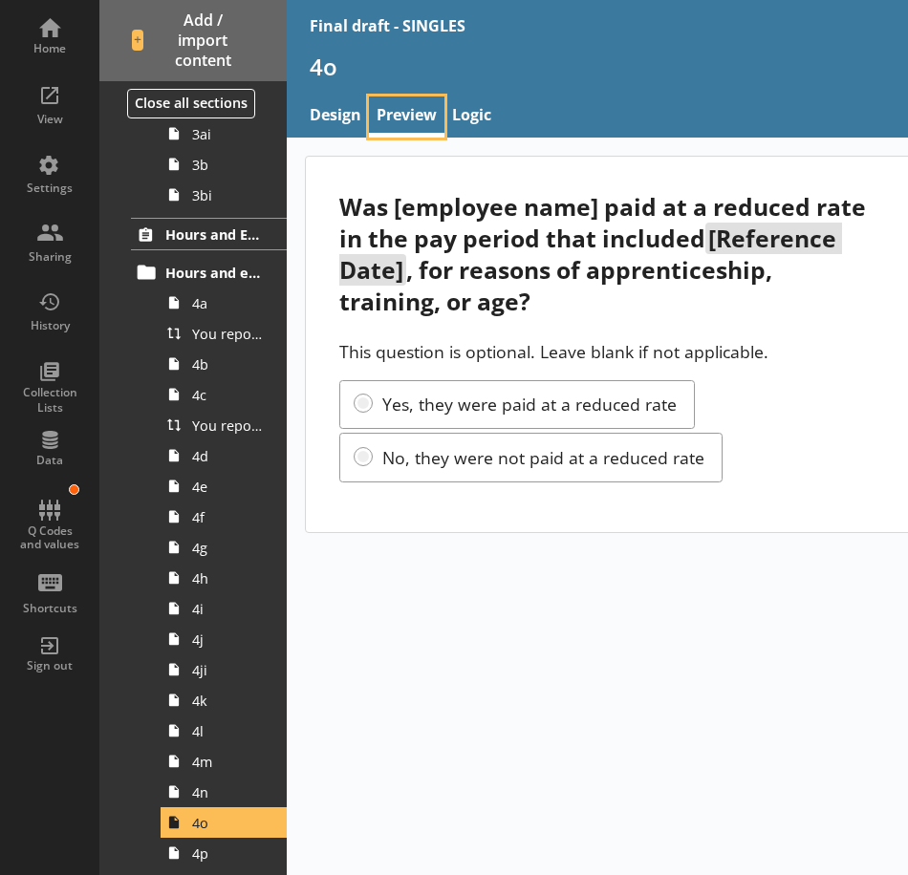
click at [405, 129] on link "Preview" at bounding box center [406, 117] width 75 height 41
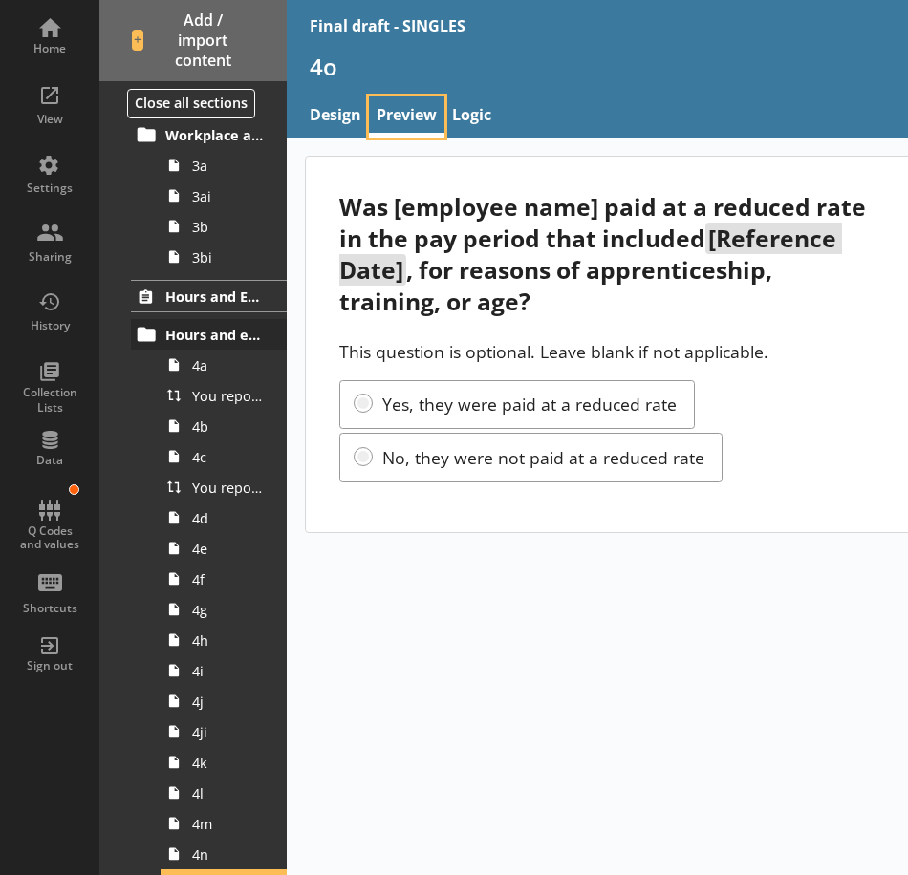
scroll to position [573, 0]
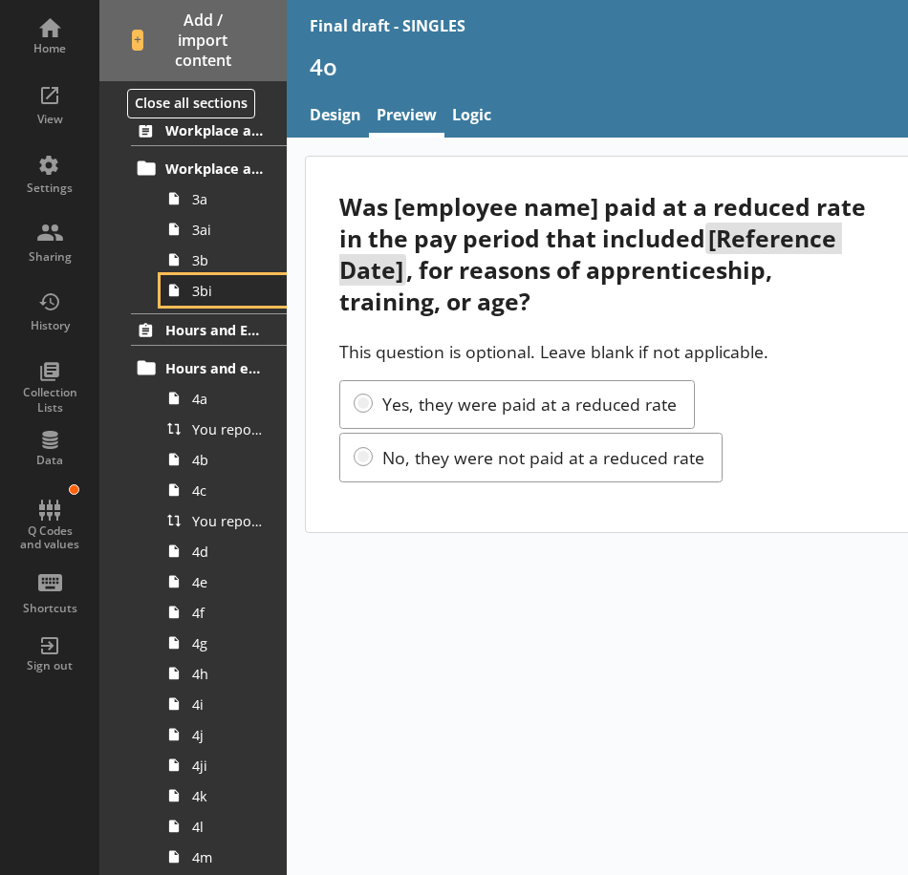
click at [226, 298] on span "3bi" at bounding box center [229, 291] width 74 height 18
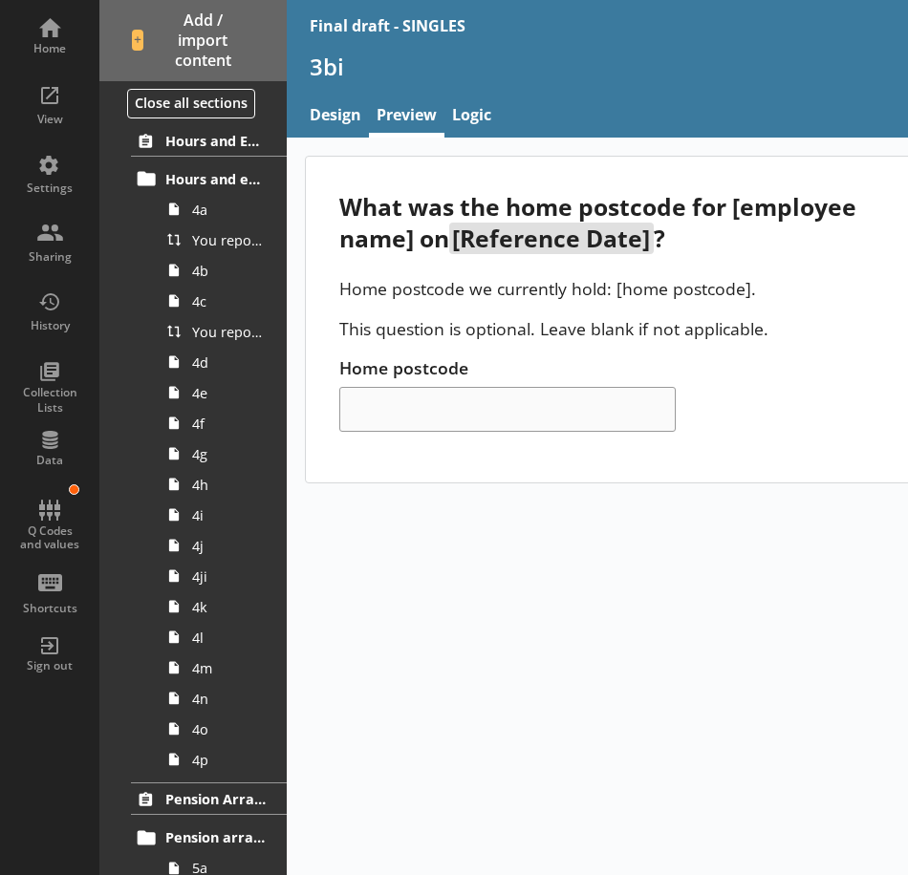
scroll to position [765, 0]
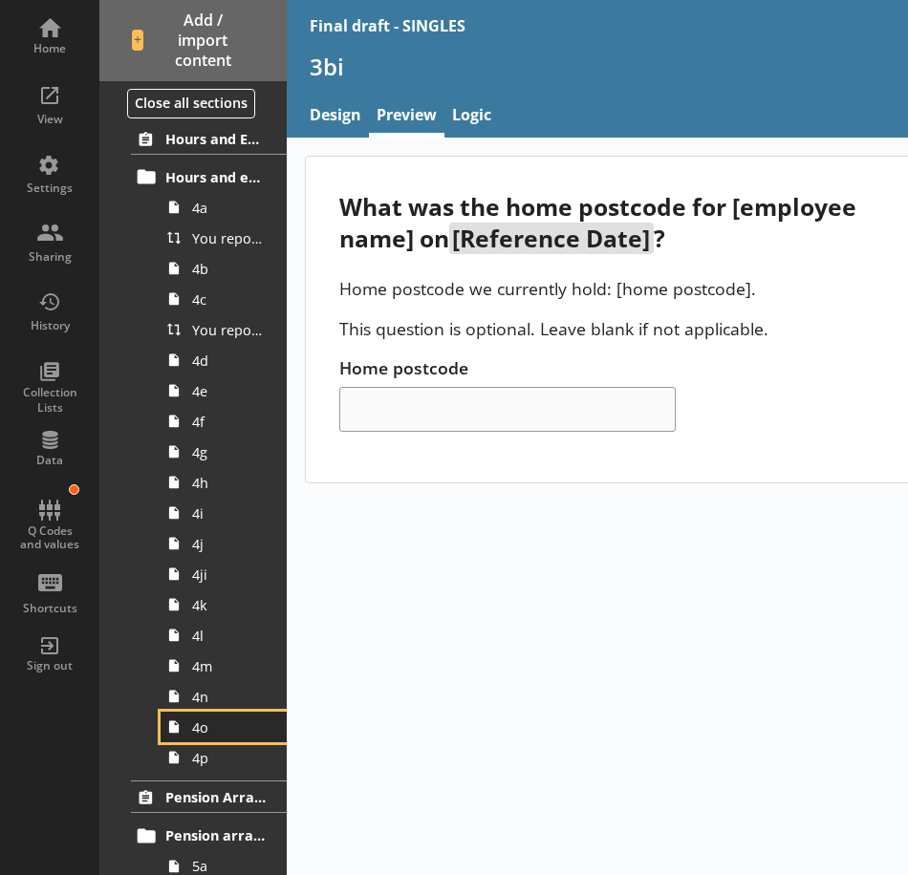
click at [240, 721] on span "4o" at bounding box center [229, 728] width 74 height 18
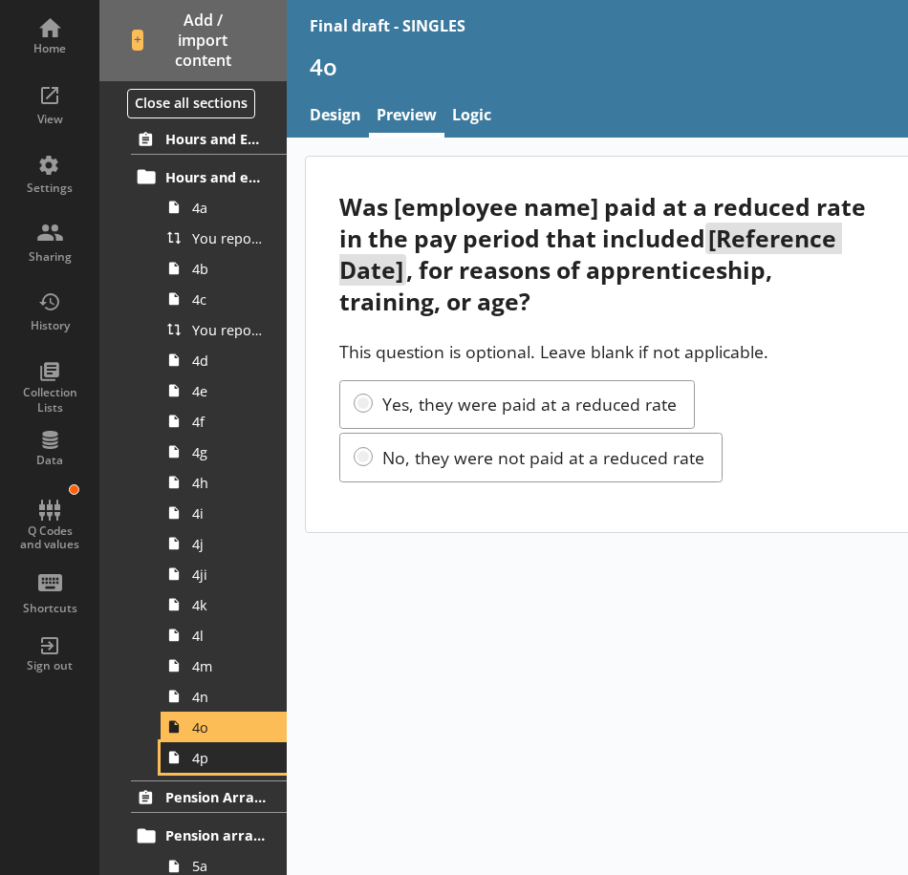
click at [221, 756] on span "4p" at bounding box center [229, 758] width 74 height 18
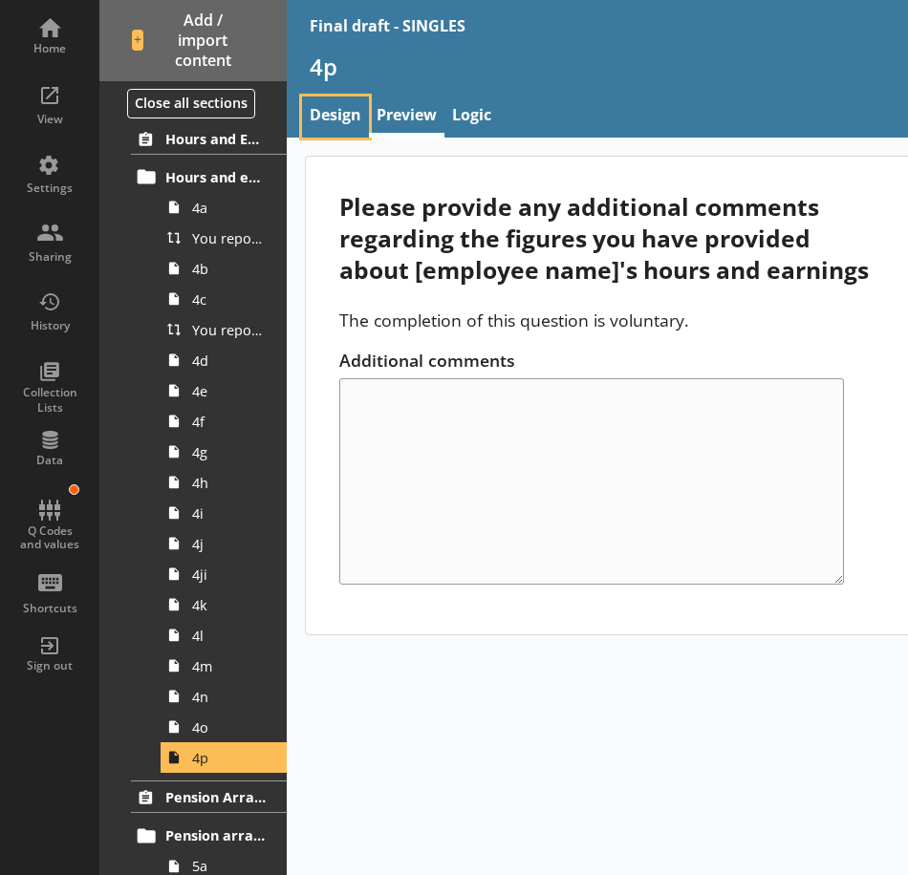
click at [349, 116] on link "Design" at bounding box center [335, 117] width 67 height 41
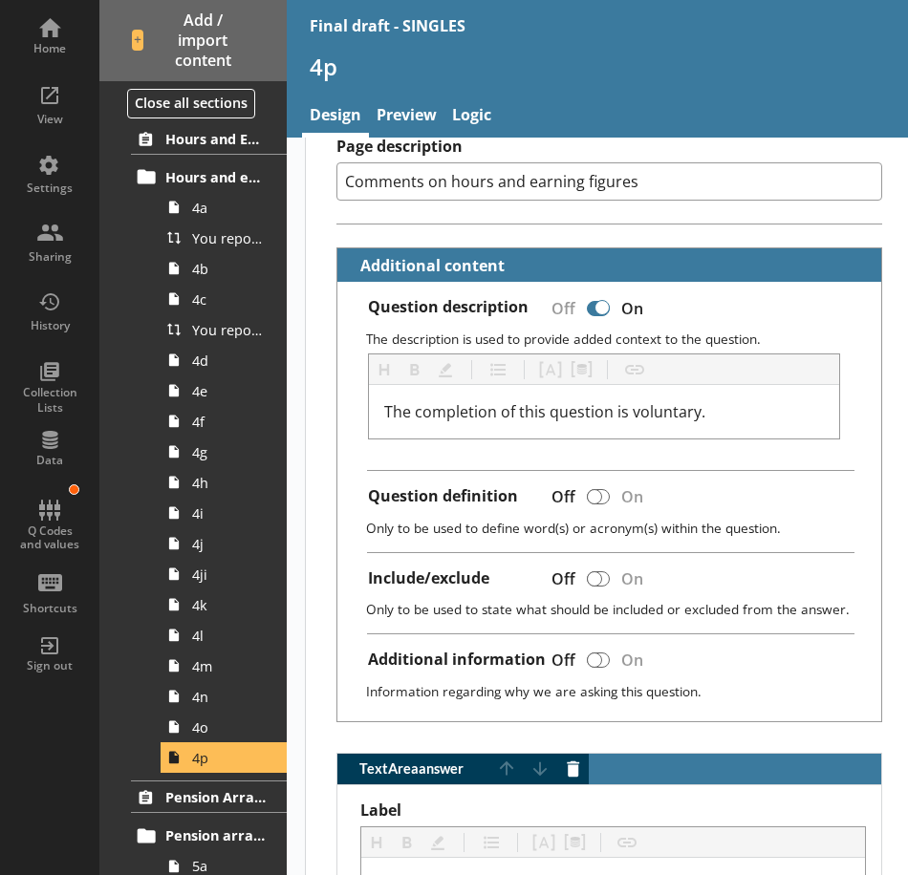
scroll to position [478, 0]
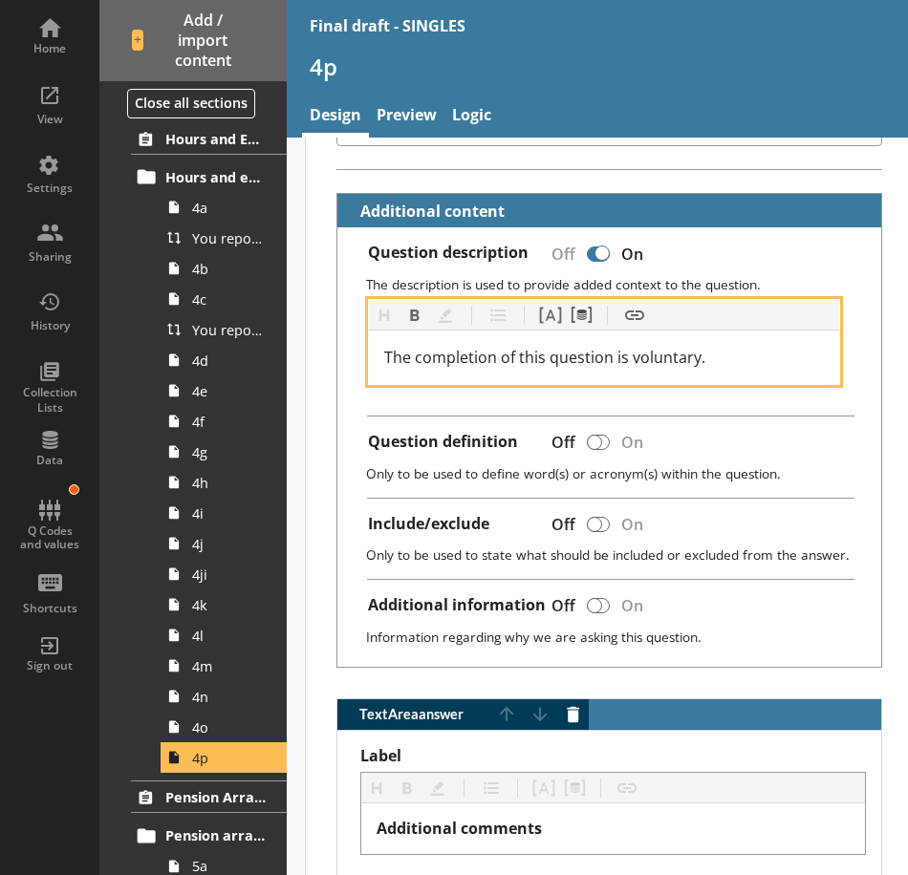
click at [544, 355] on span "The completion of this question is voluntary." at bounding box center [544, 357] width 321 height 21
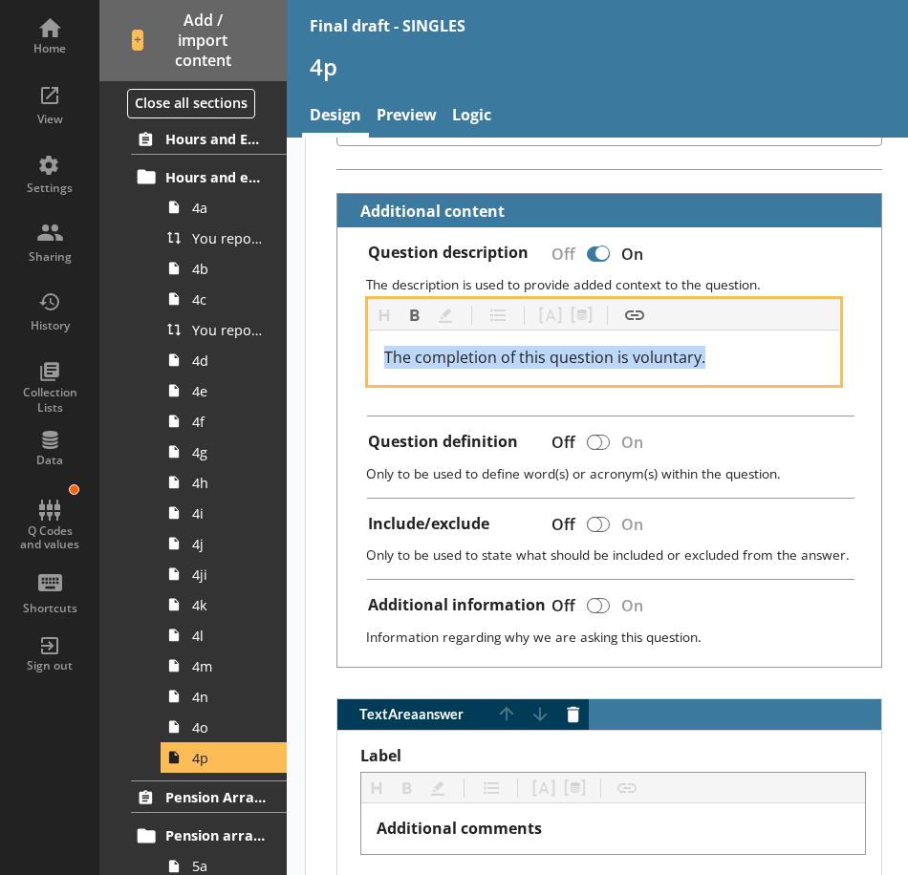
click at [544, 355] on span "The completion of this question is voluntary." at bounding box center [544, 357] width 321 height 21
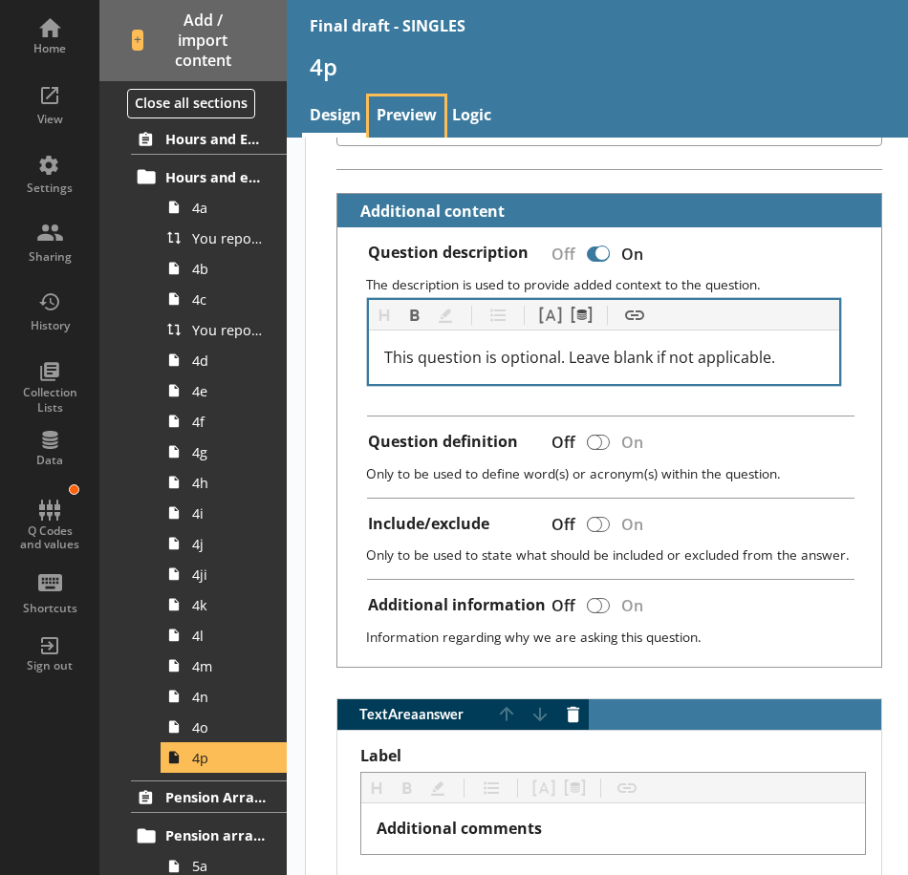
click at [420, 119] on link "Preview" at bounding box center [406, 117] width 75 height 41
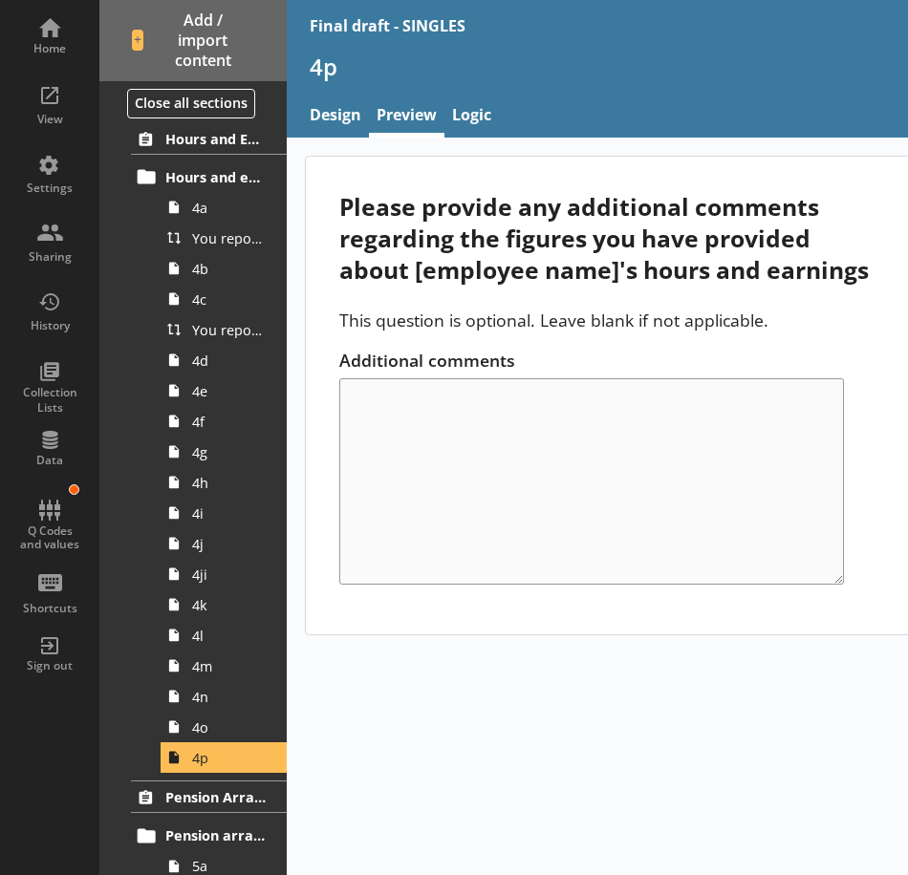
click at [698, 764] on div "Please provide any additional comments regarding the figures you have provided …" at bounding box center [717, 507] width 860 height 738
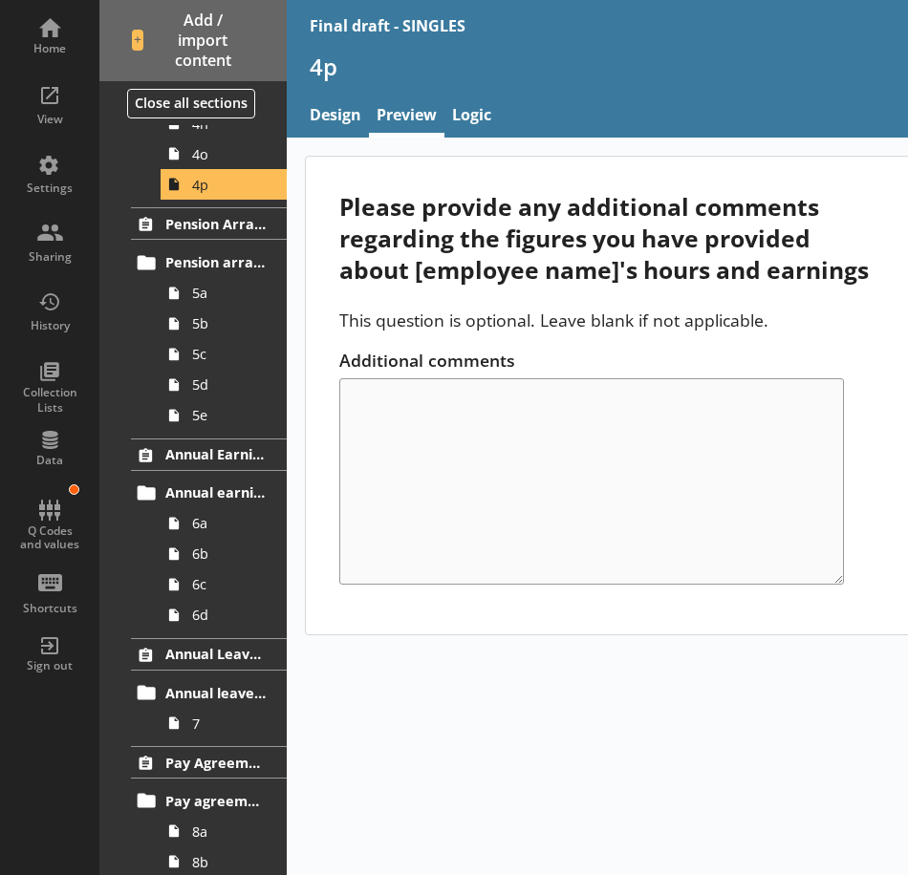
scroll to position [1666, 0]
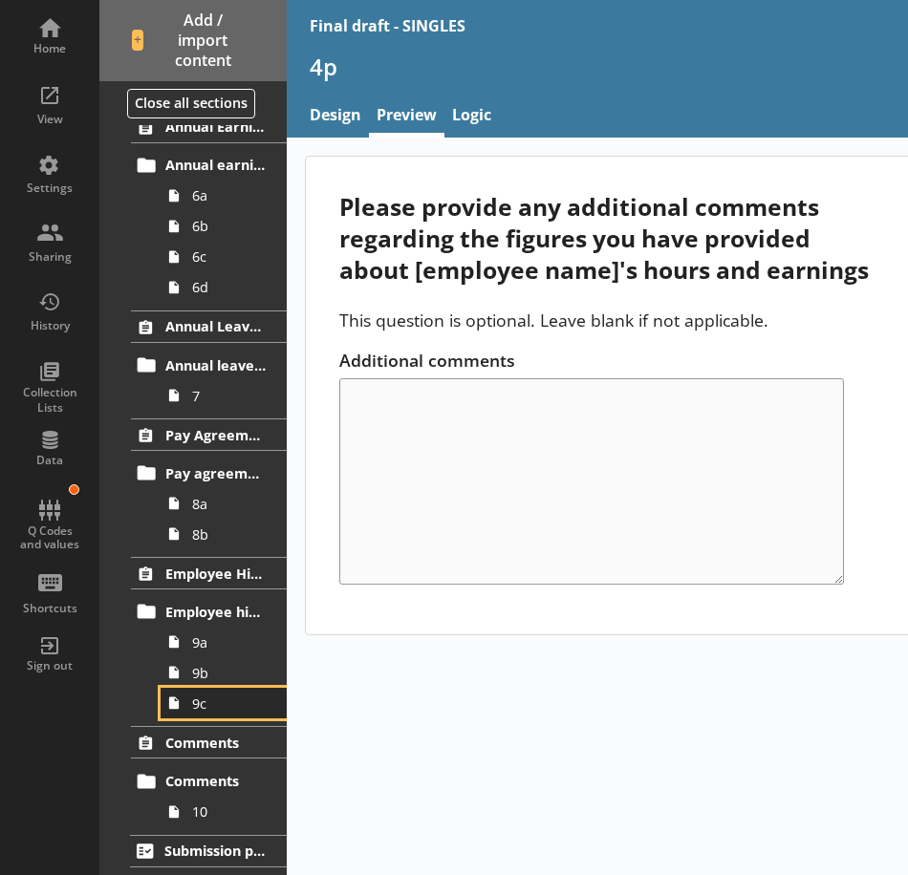
click at [198, 710] on span "9c" at bounding box center [229, 704] width 74 height 18
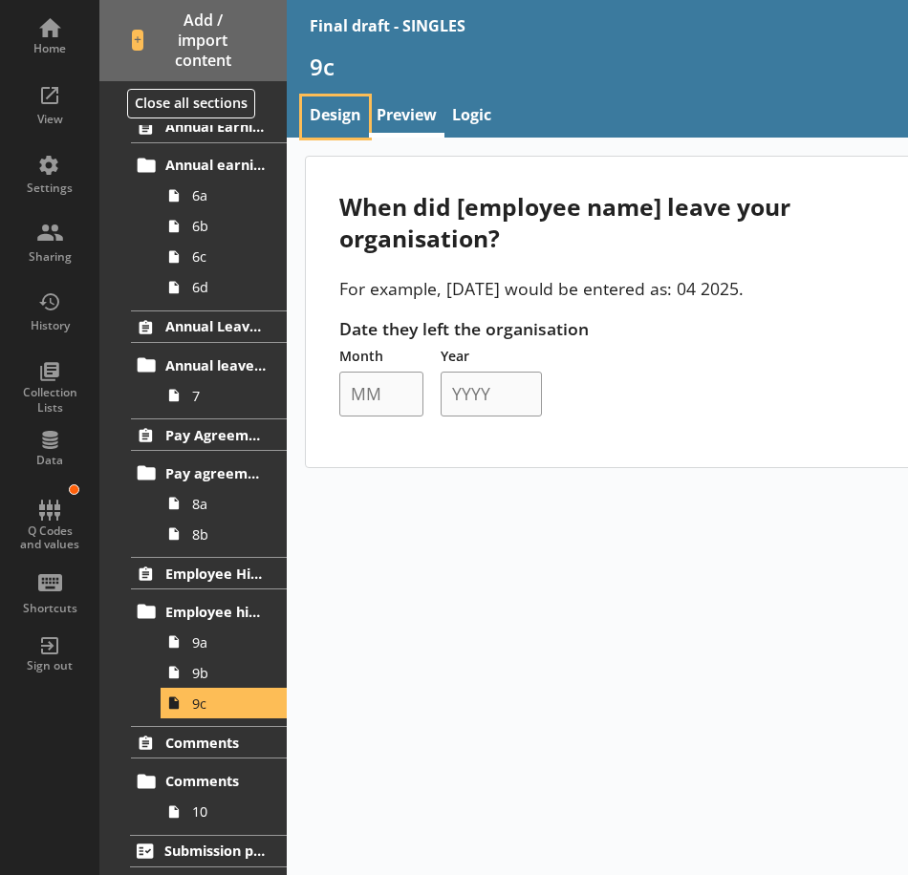
click at [331, 120] on link "Design" at bounding box center [335, 117] width 67 height 41
type textarea "x"
select select "mm/yyyy"
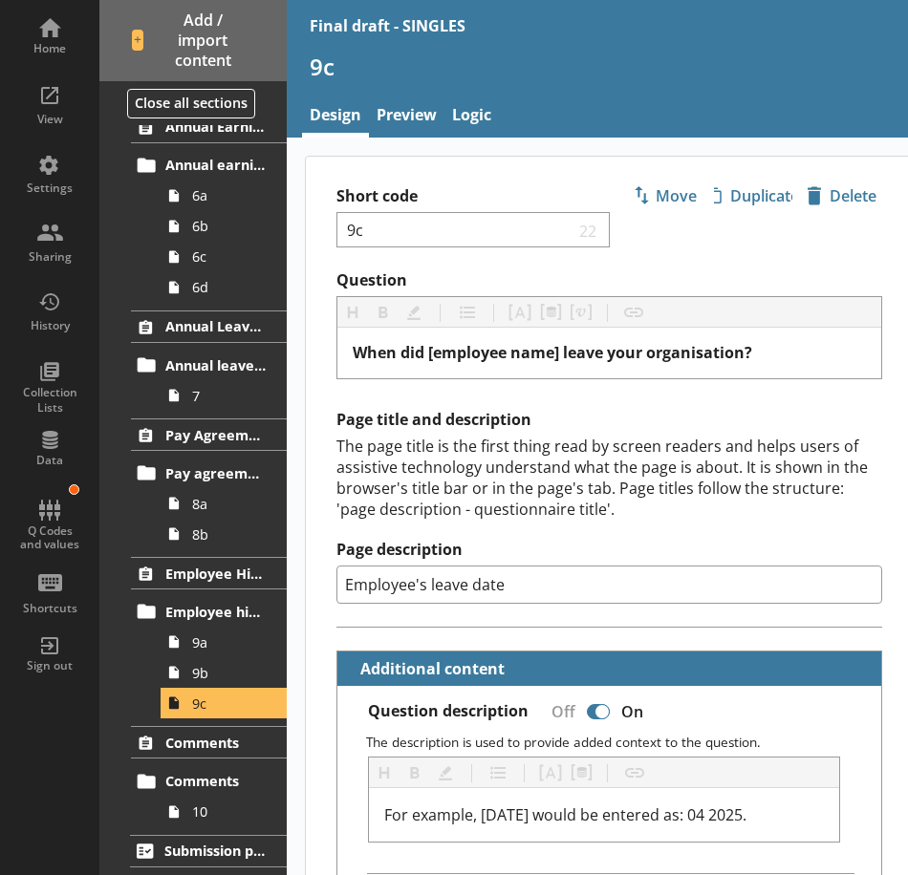
type textarea "x"
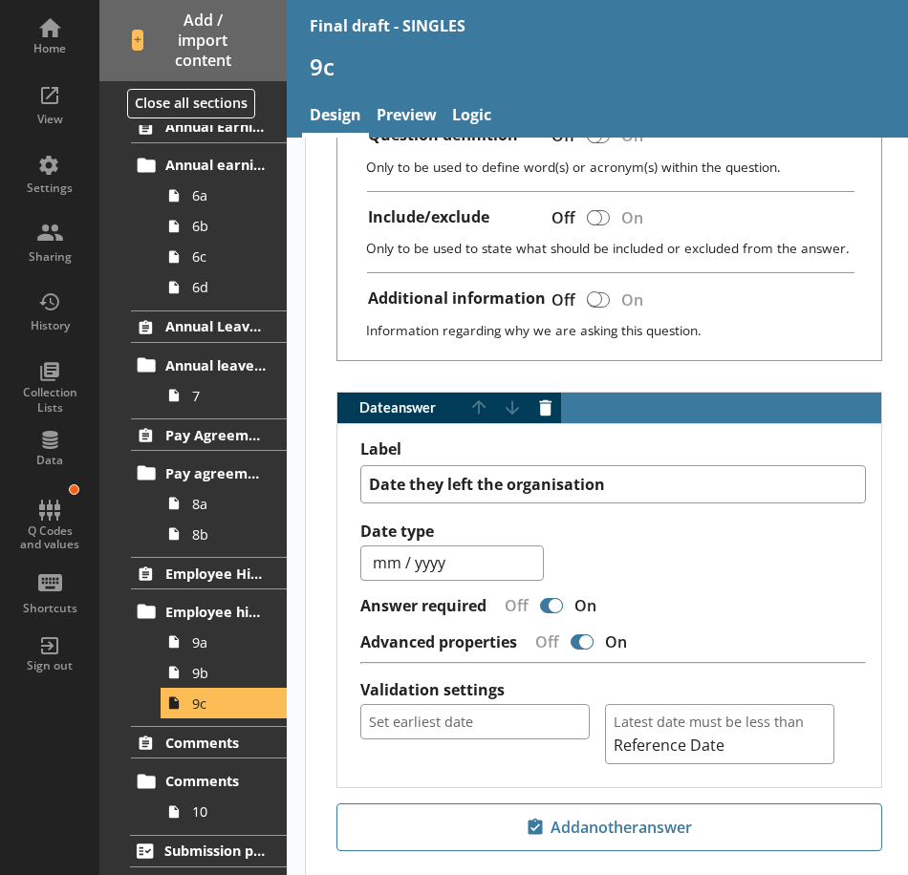
scroll to position [860, 0]
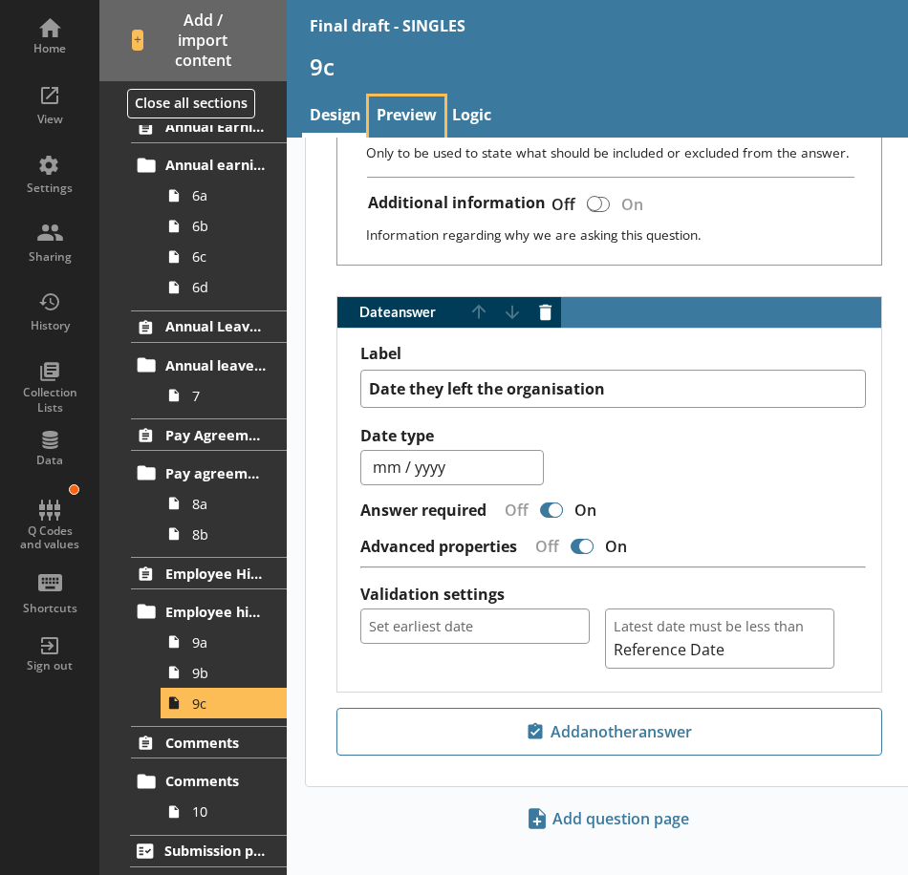
click at [407, 122] on link "Preview" at bounding box center [406, 117] width 75 height 41
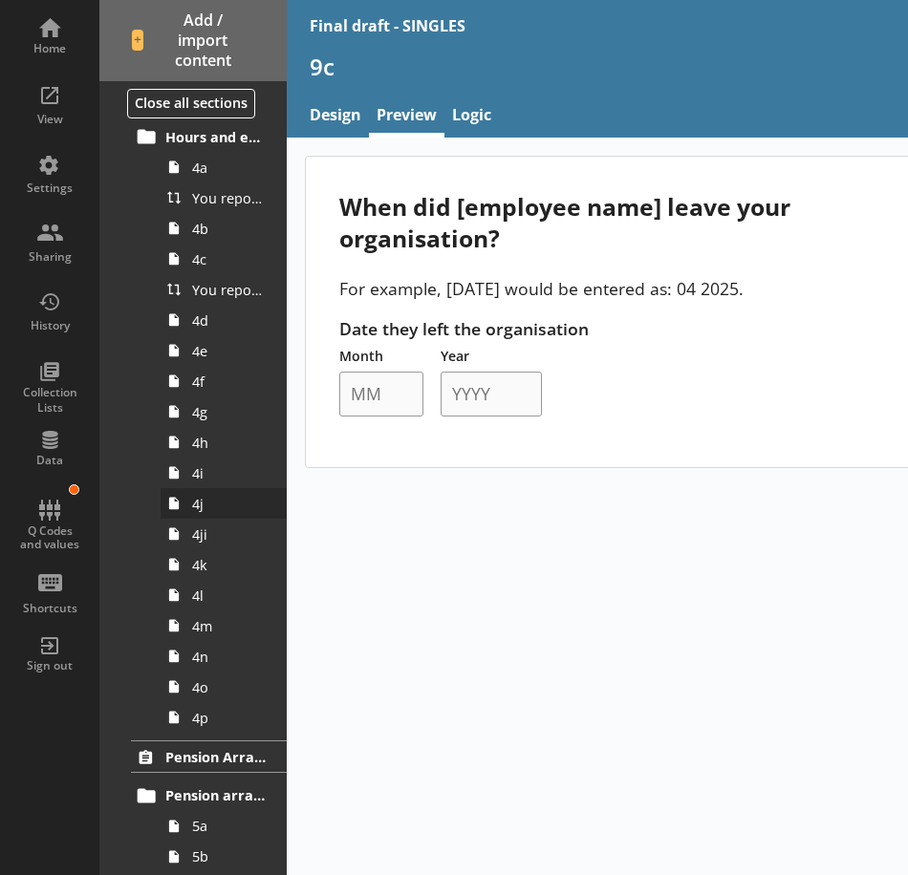
scroll to position [806, 0]
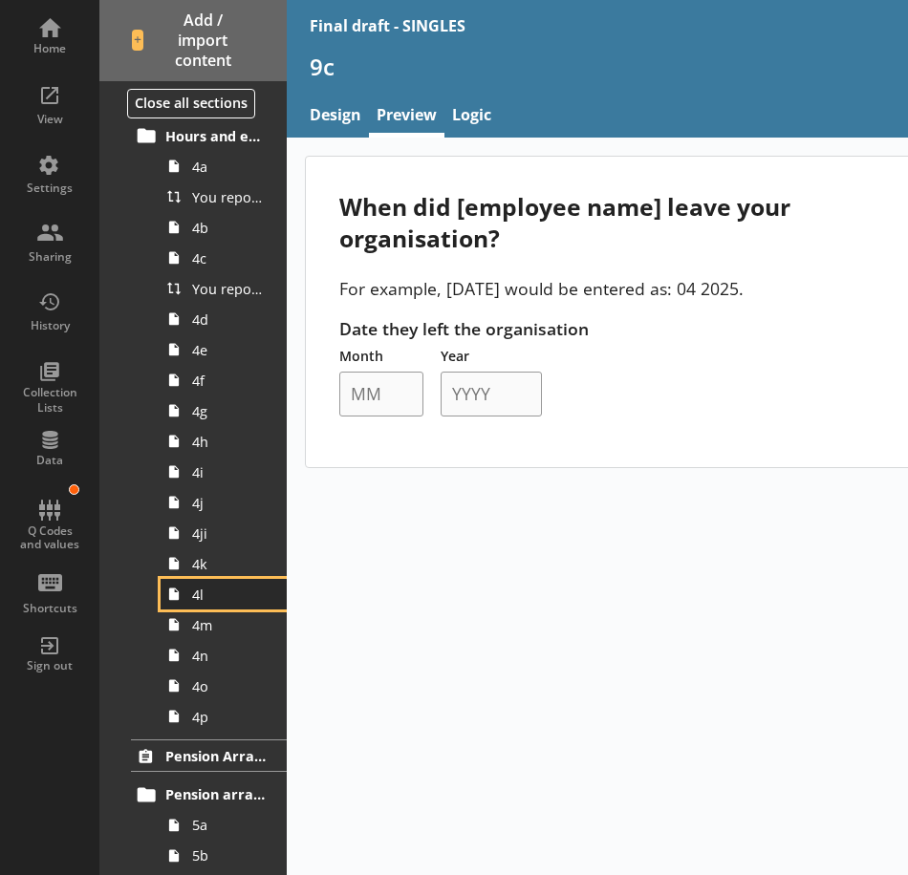
click at [228, 599] on span "4l" at bounding box center [229, 595] width 74 height 18
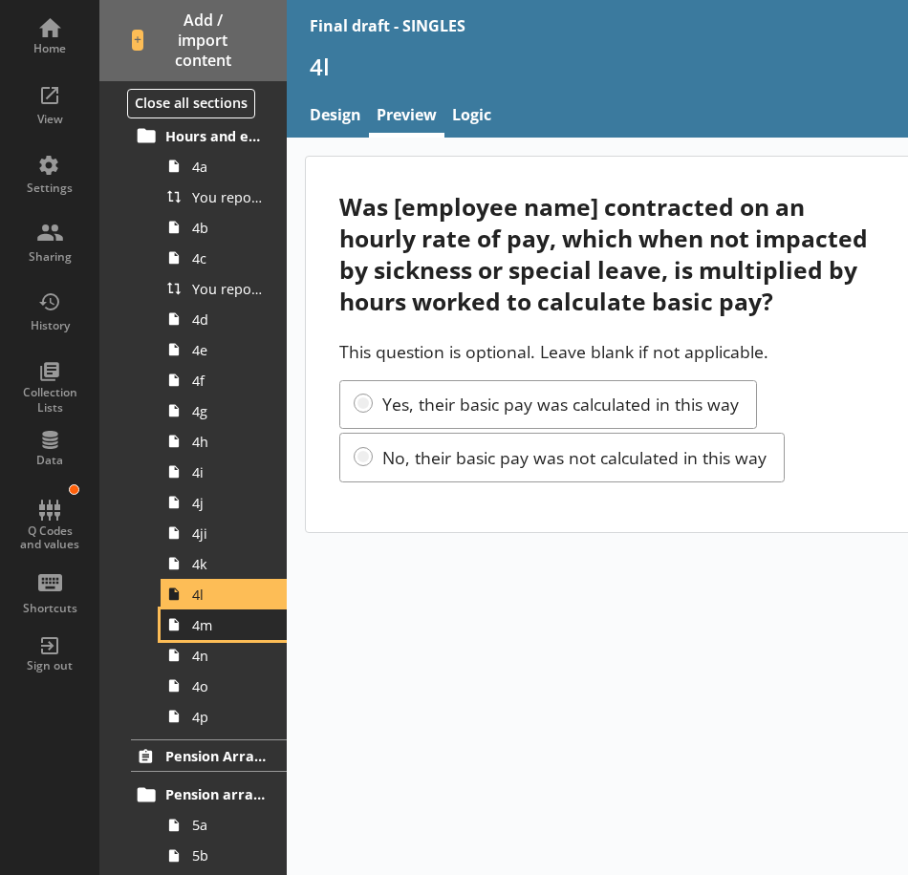
click at [228, 616] on span "4m" at bounding box center [229, 625] width 74 height 18
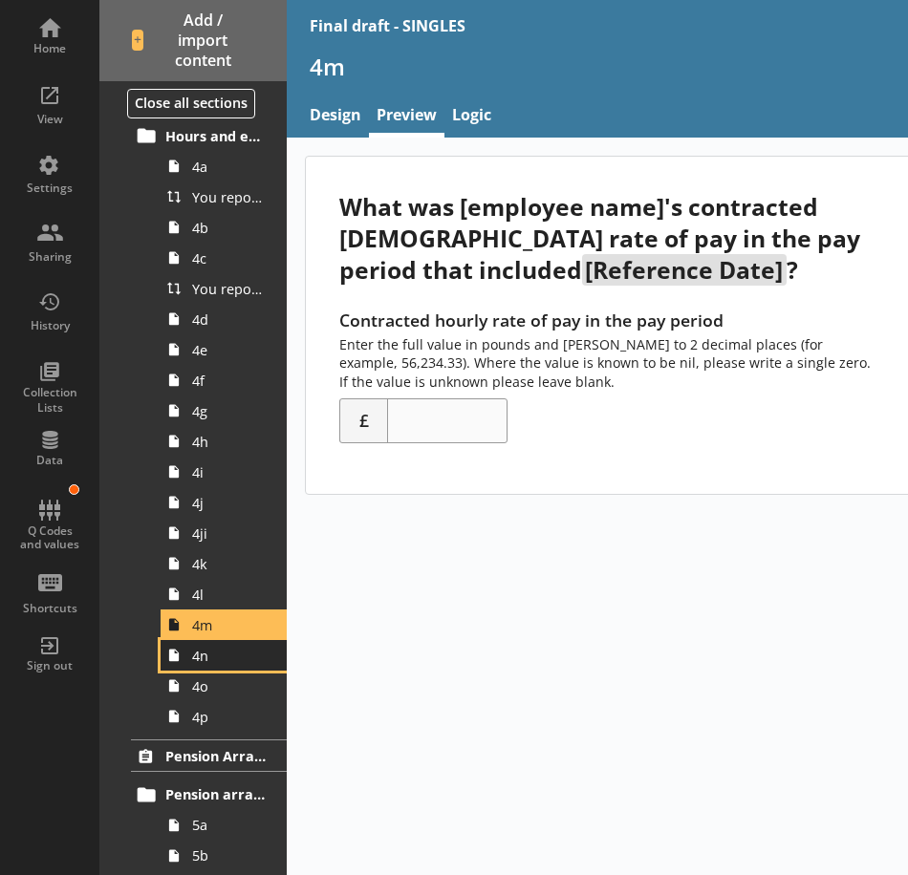
click at [216, 650] on span "4n" at bounding box center [229, 656] width 74 height 18
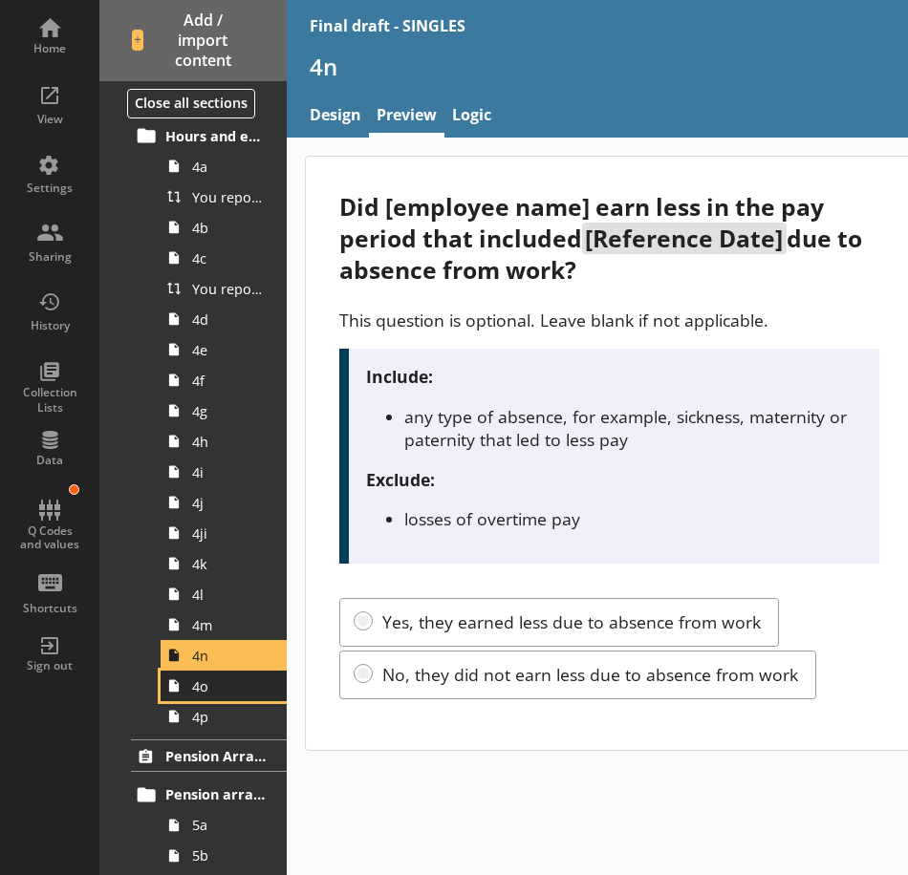
click at [221, 699] on link "4o" at bounding box center [224, 686] width 126 height 31
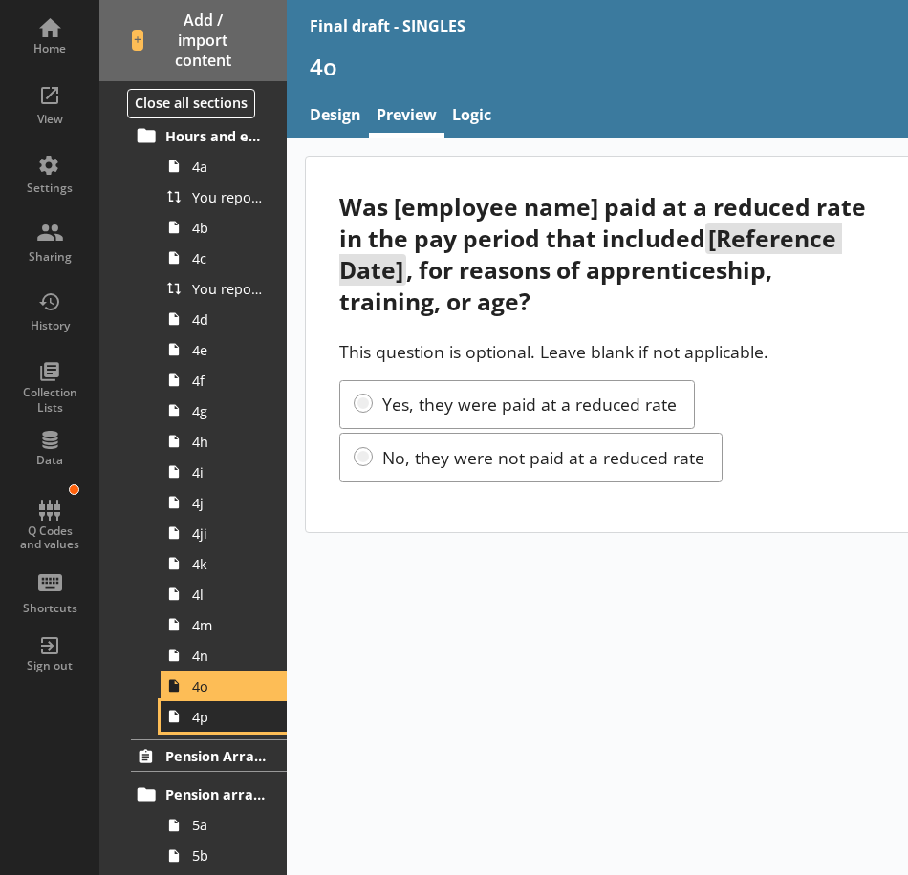
click at [233, 724] on span "4p" at bounding box center [229, 717] width 74 height 18
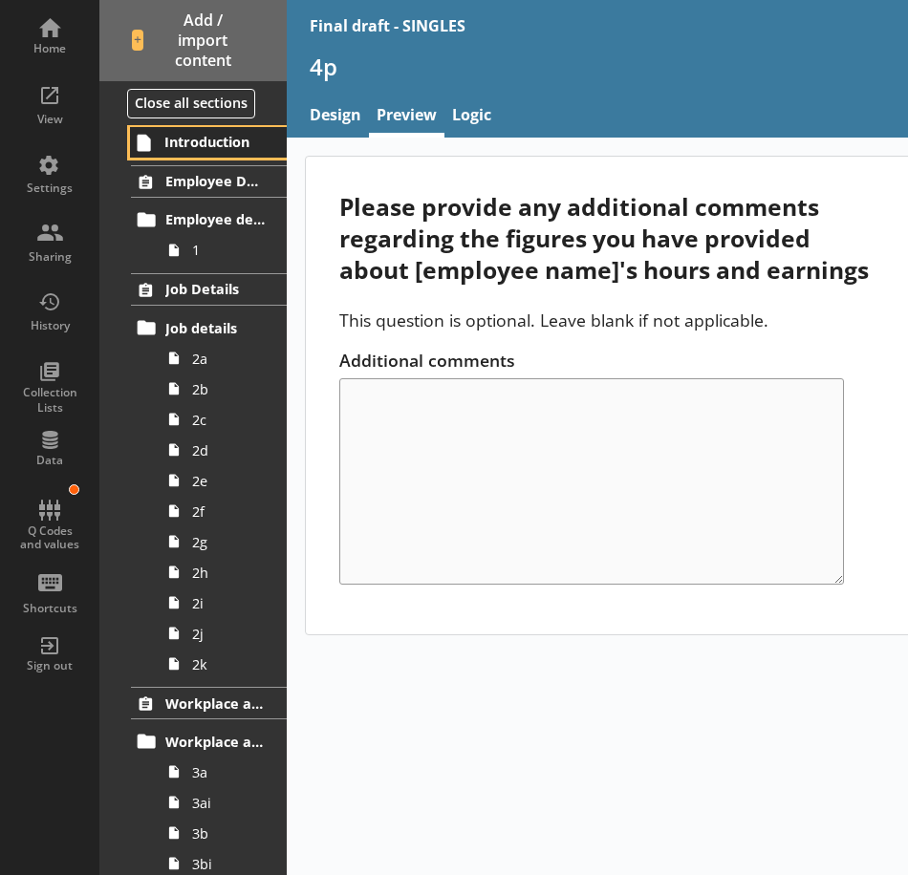
click at [245, 157] on link "Introduction" at bounding box center [208, 142] width 157 height 31
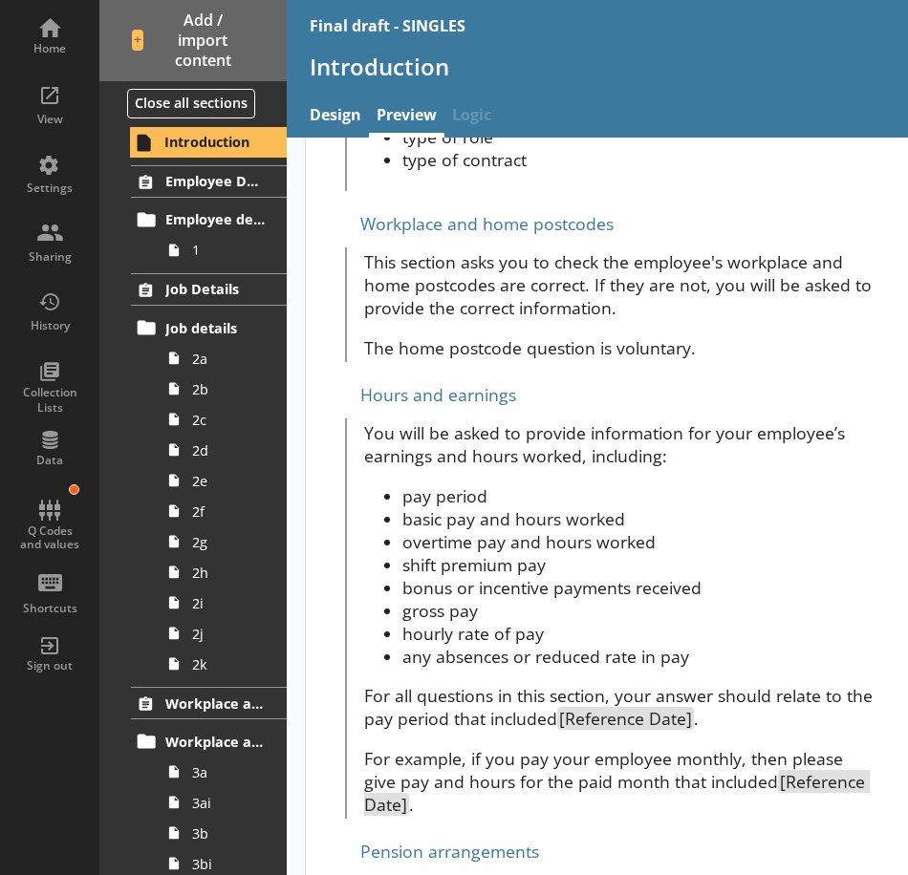
scroll to position [1433, 0]
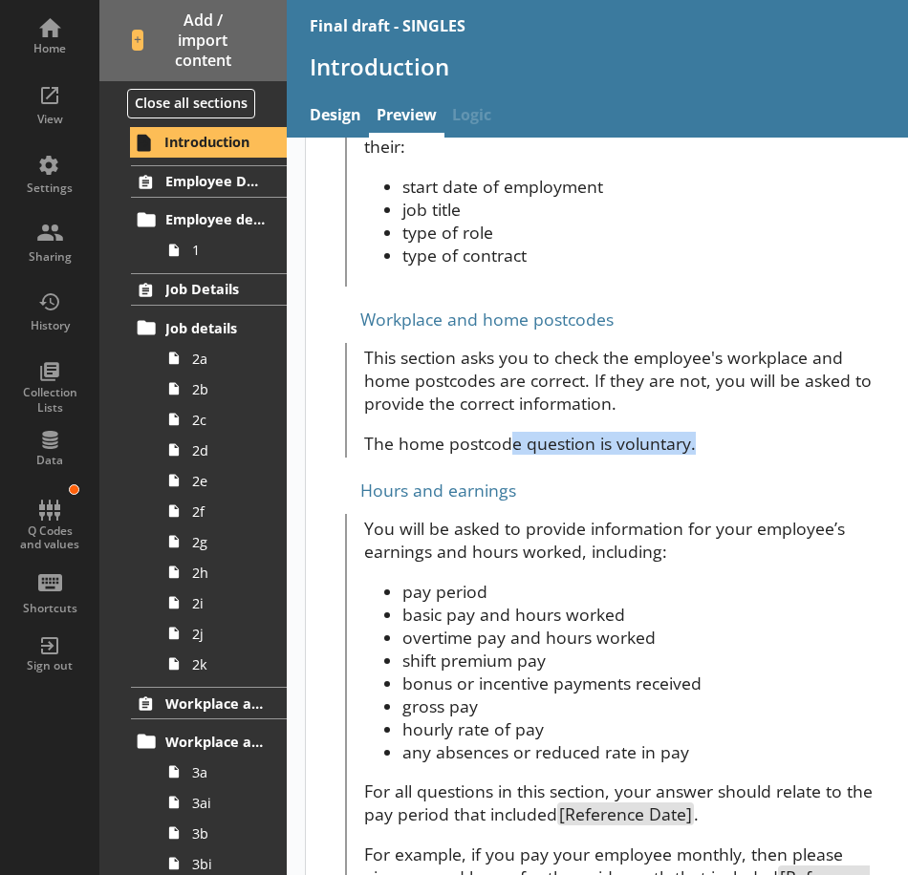
drag, startPoint x: 508, startPoint y: 481, endPoint x: 705, endPoint y: 481, distance: 196.9
click at [705, 455] on p "The home postcode question is voluntary." at bounding box center [621, 443] width 515 height 23
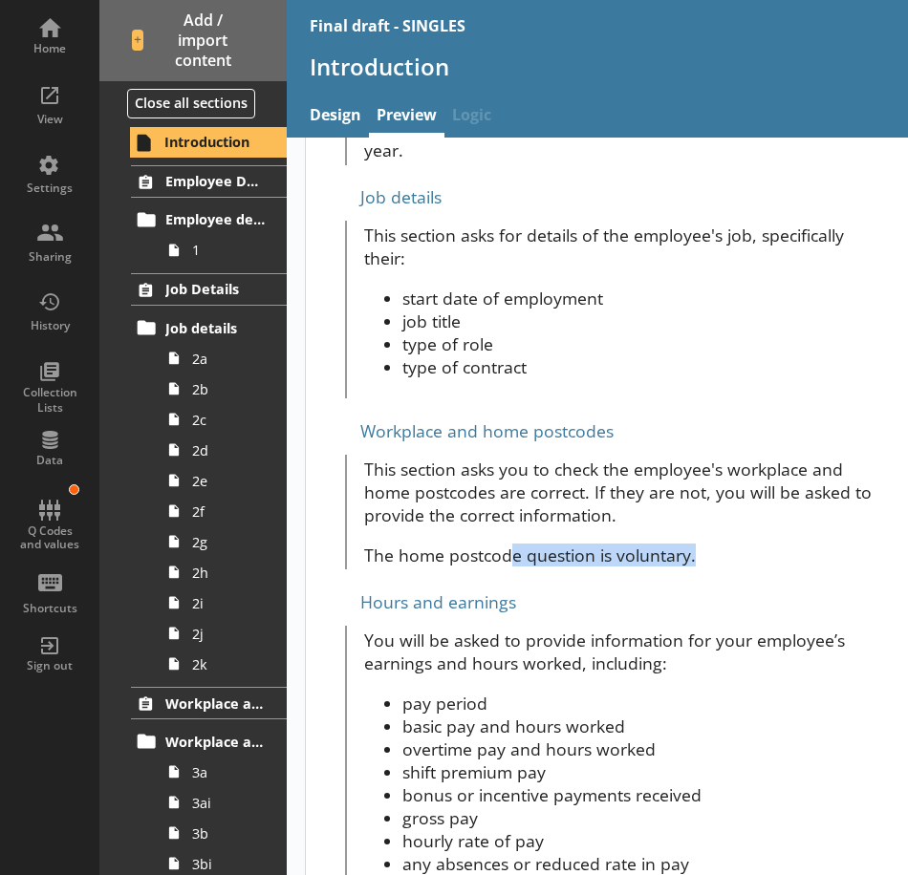
scroll to position [1195, 0]
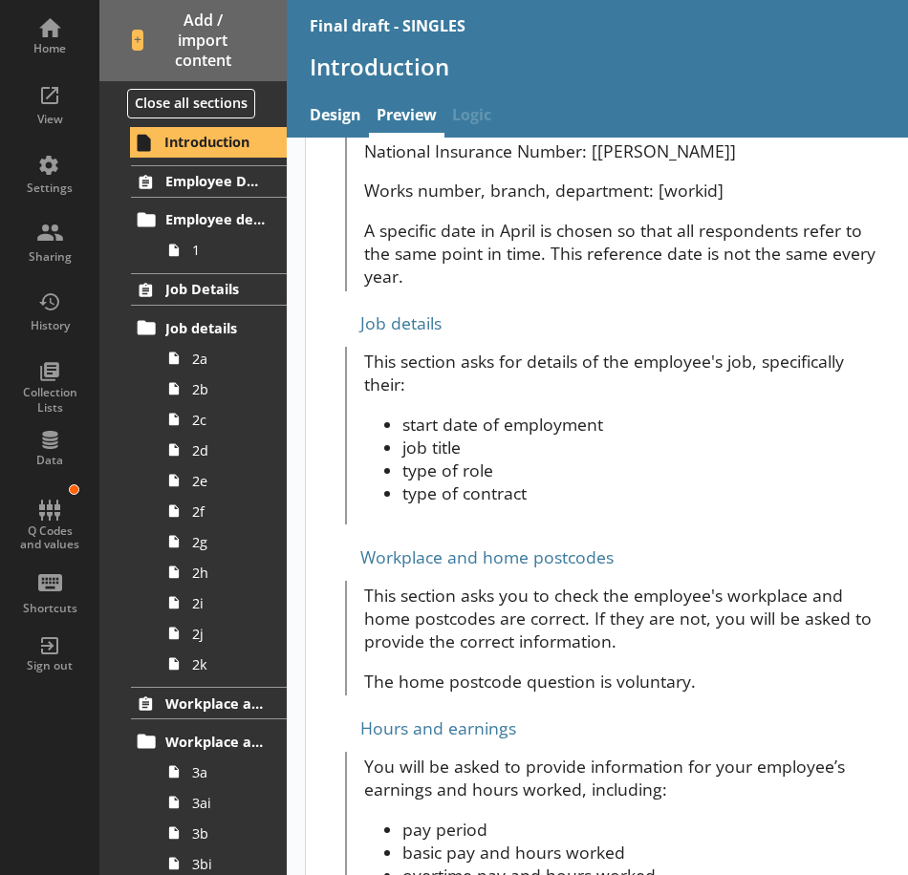
click at [737, 525] on div "This section asks for details of the employee's job, specifically their: start …" at bounding box center [611, 436] width 533 height 178
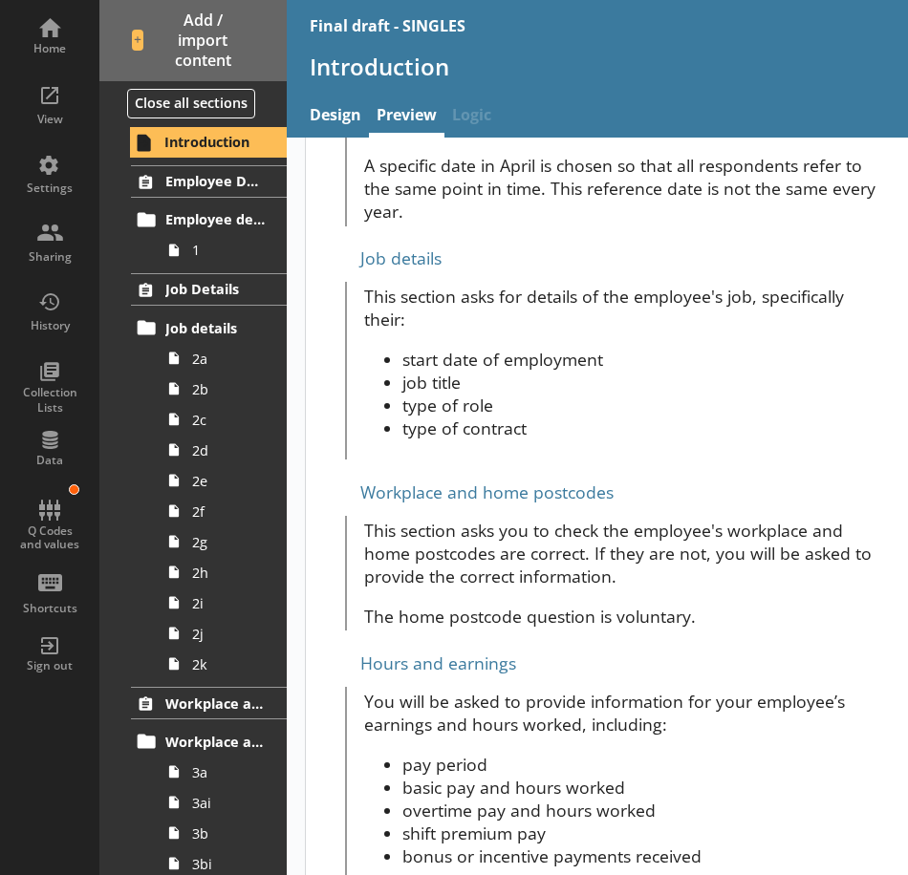
scroll to position [1291, 0]
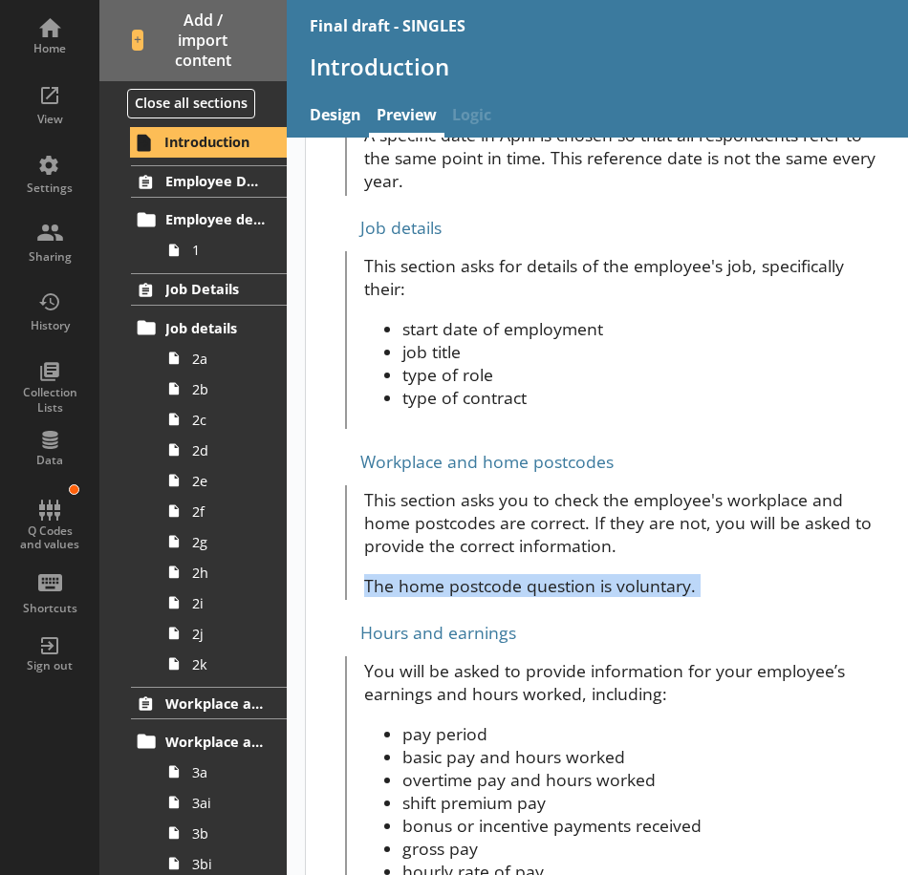
drag, startPoint x: 363, startPoint y: 622, endPoint x: 741, endPoint y: 652, distance: 378.6
click at [741, 652] on div "You are completing this for ru_name ( trad_as ) If the company details or struc…" at bounding box center [609, 659] width 607 height 3586
drag, startPoint x: 741, startPoint y: 652, endPoint x: 654, endPoint y: 638, distance: 88.0
click at [654, 638] on div "You are completing this for ru_name ( trad_as ) If the company details or struc…" at bounding box center [609, 659] width 607 height 3586
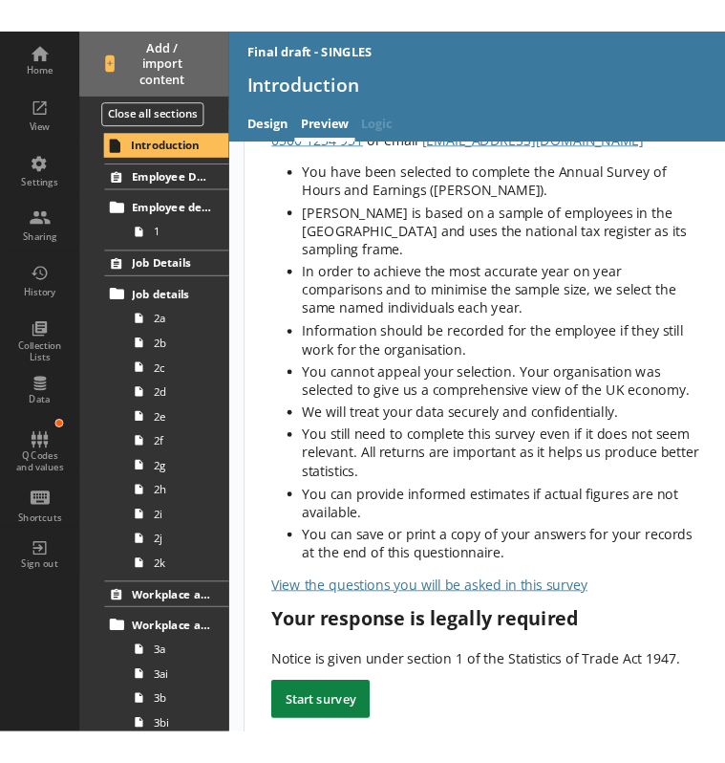
scroll to position [0, 0]
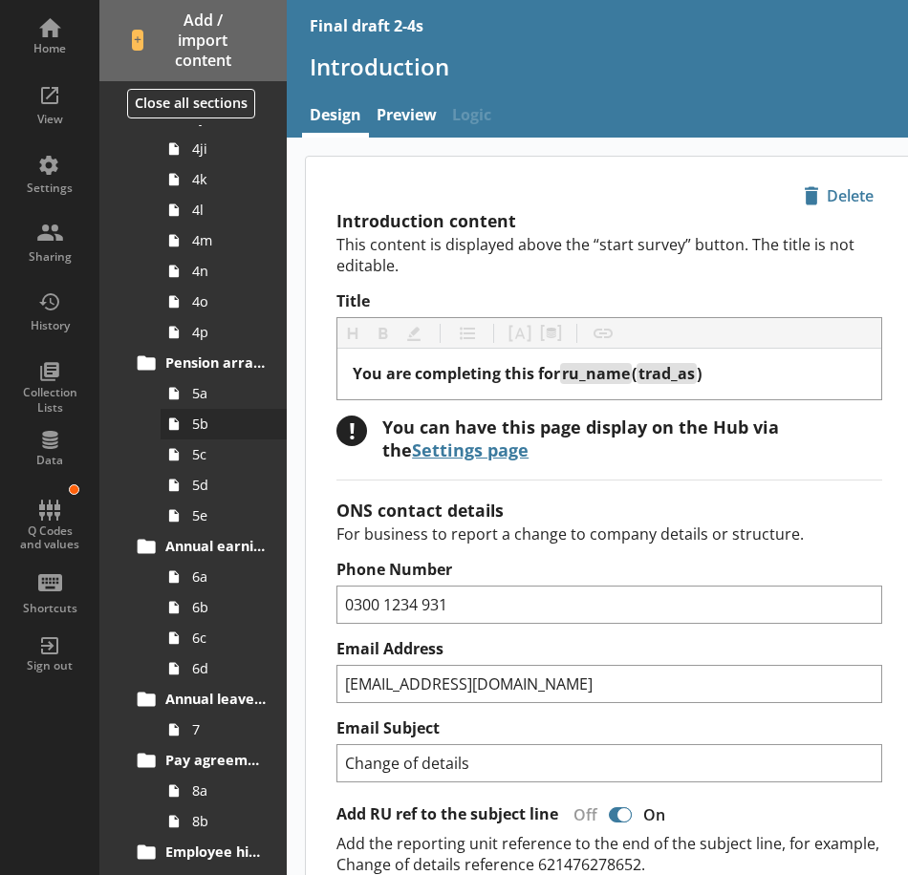
scroll to position [1051, 0]
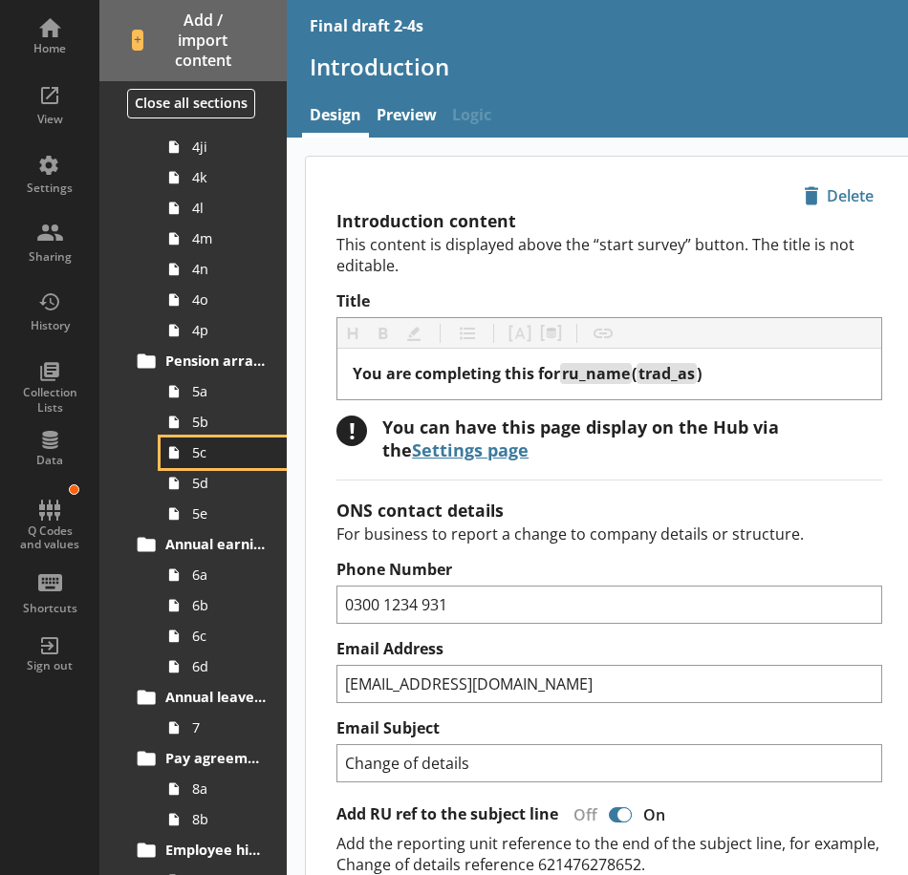
click at [218, 451] on span "5c" at bounding box center [229, 452] width 74 height 18
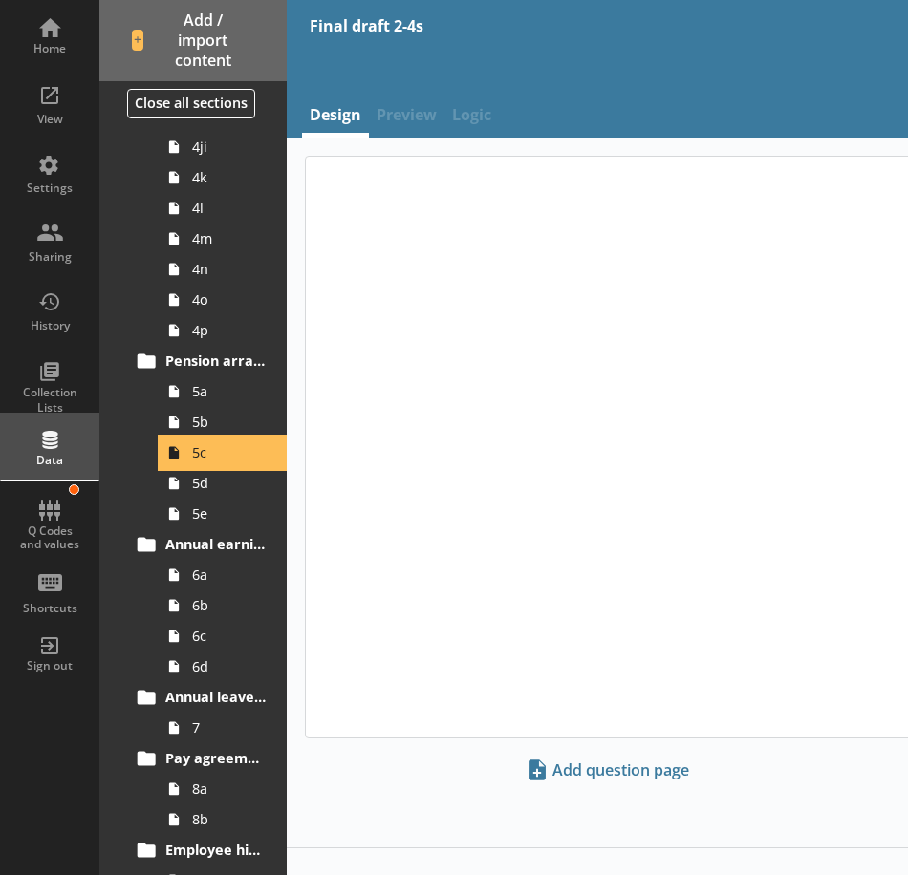
type textarea "x"
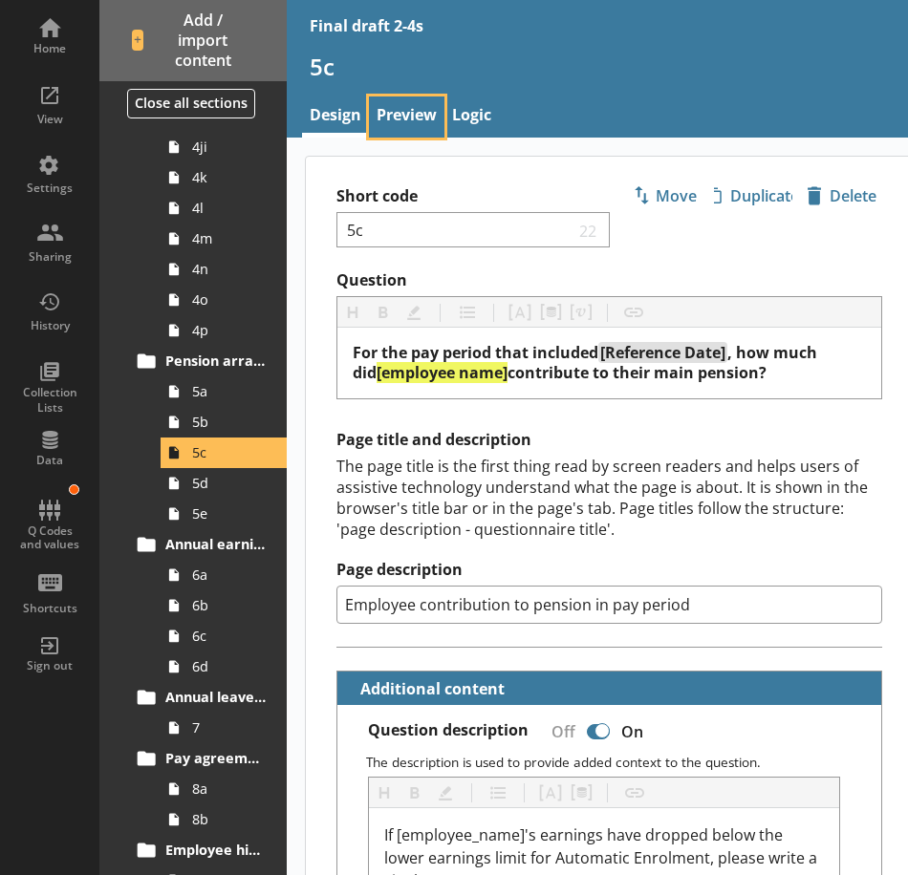
click at [414, 114] on link "Preview" at bounding box center [406, 117] width 75 height 41
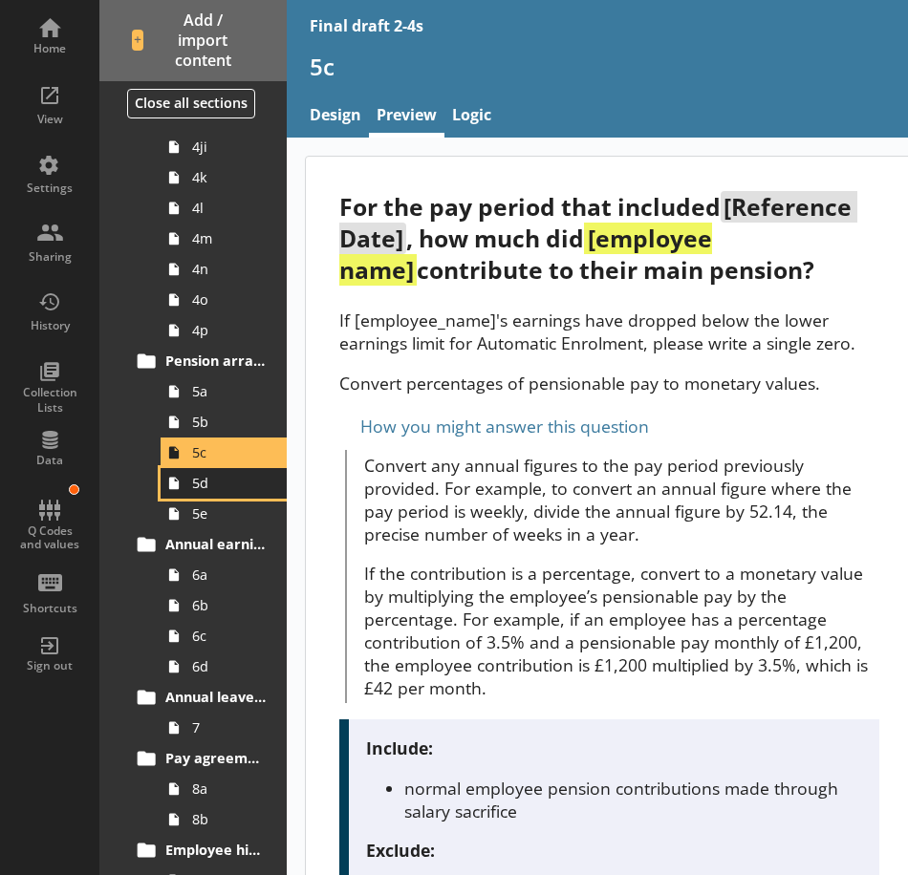
click at [226, 489] on span "5d" at bounding box center [229, 483] width 74 height 18
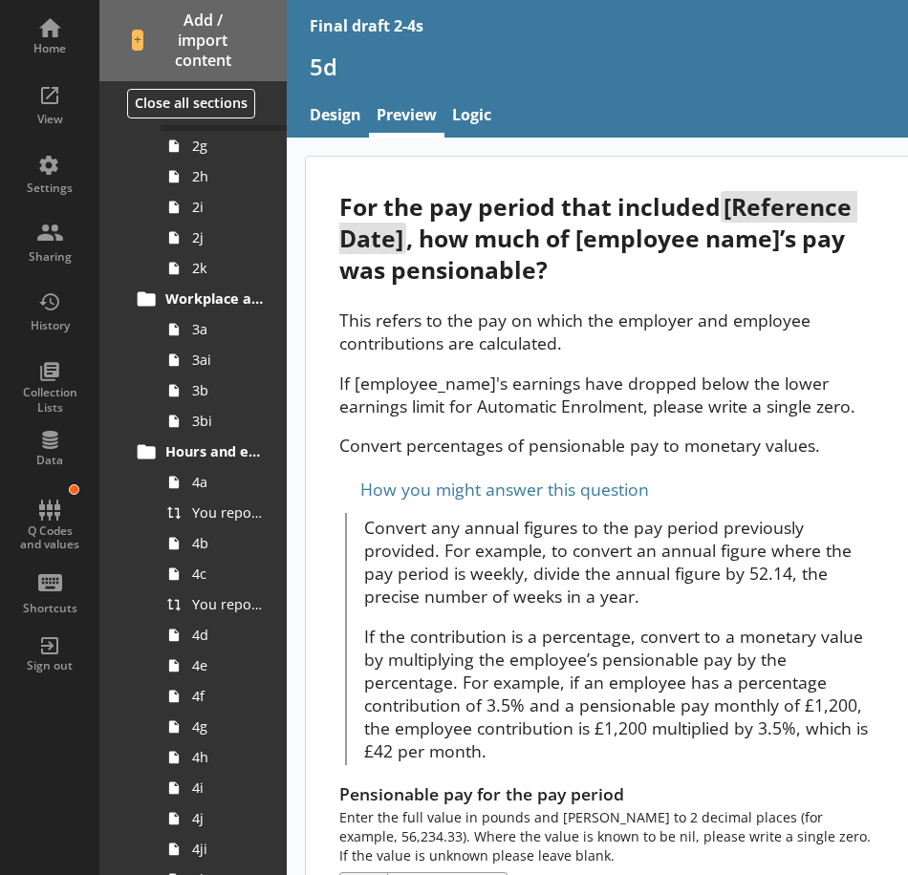
scroll to position [191, 0]
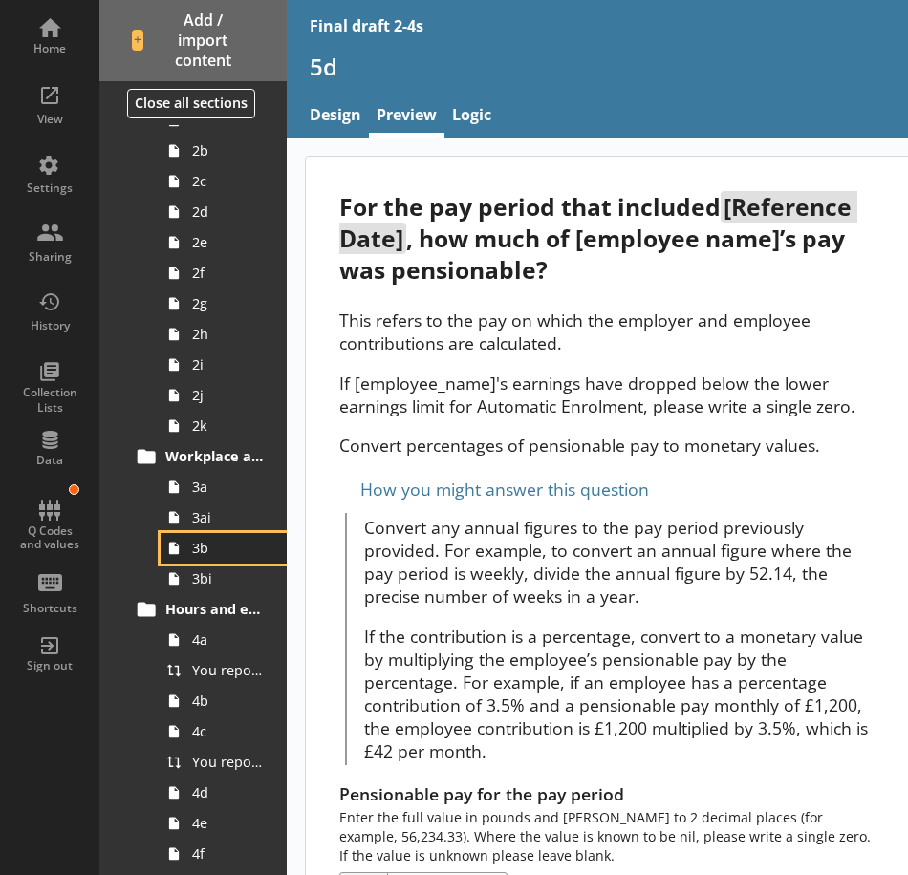
click at [221, 557] on span "3b" at bounding box center [229, 548] width 74 height 18
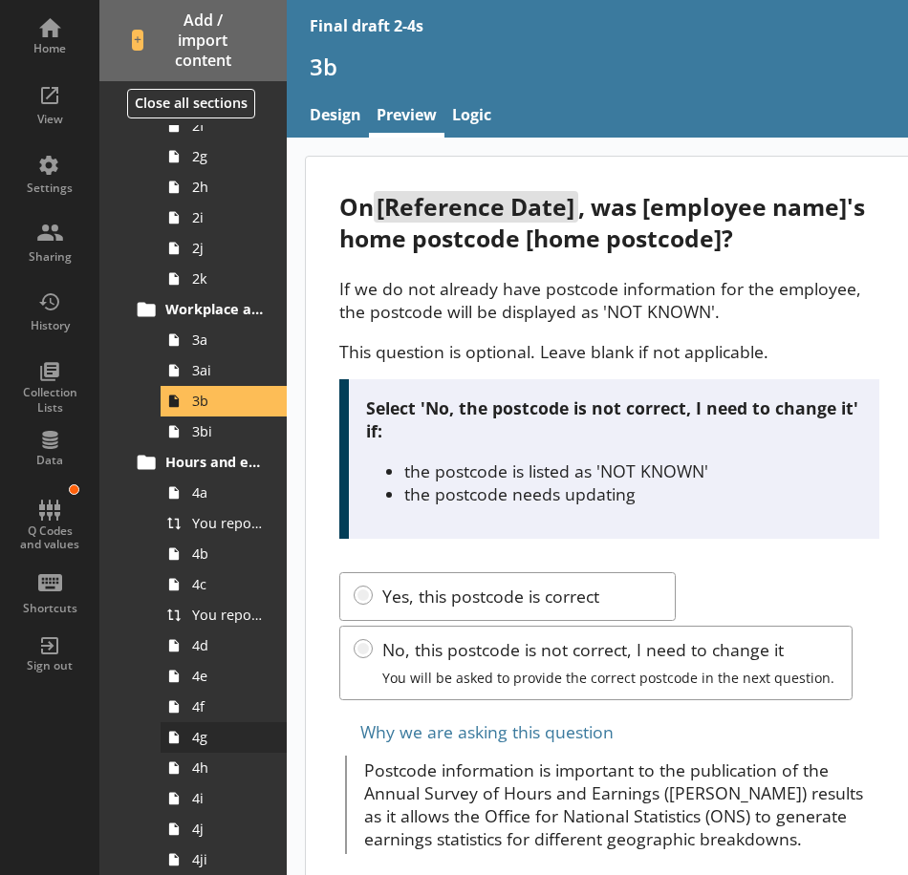
scroll to position [669, 0]
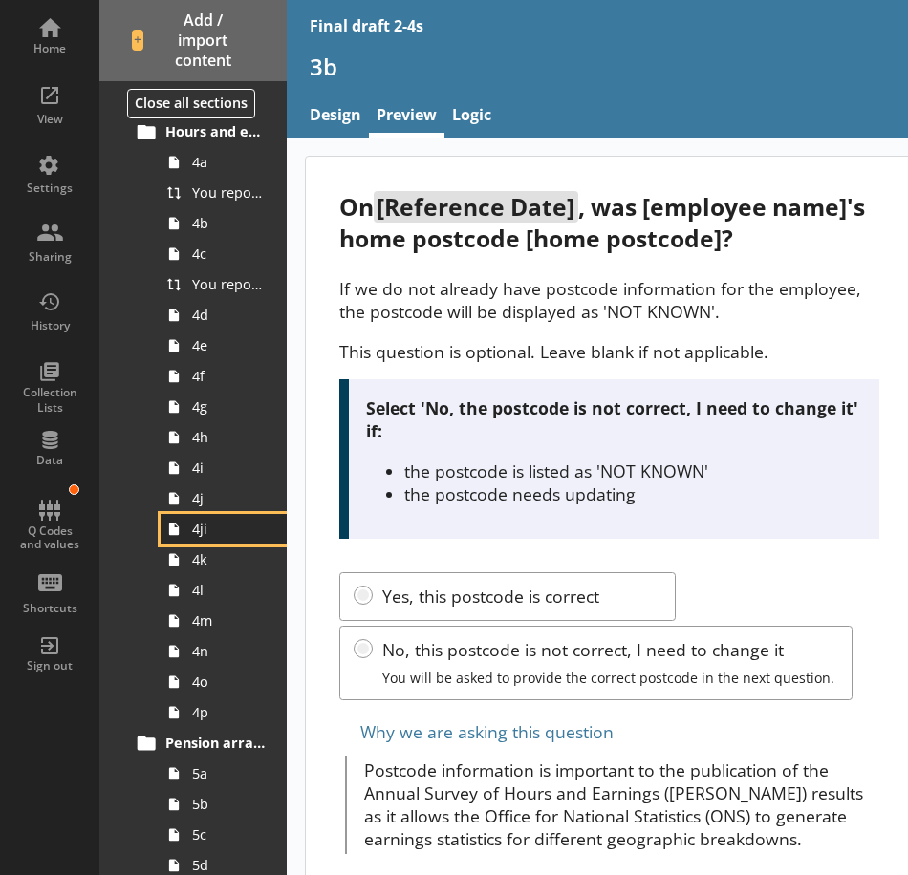
click at [216, 525] on span "4ji" at bounding box center [229, 529] width 74 height 18
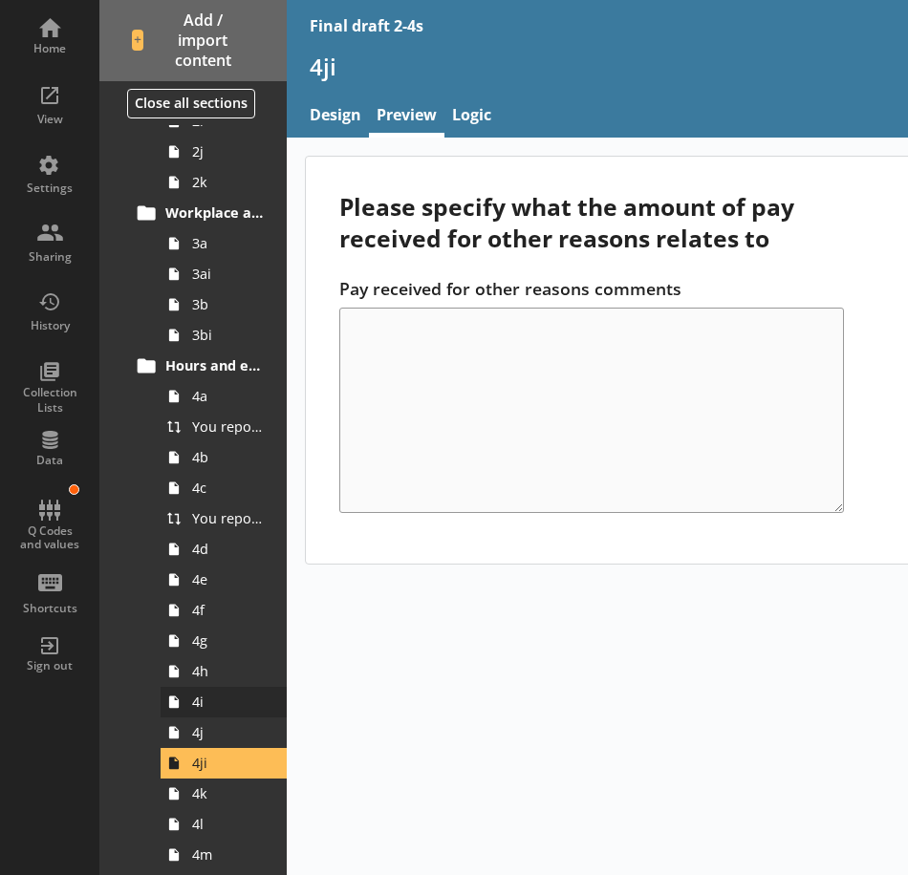
scroll to position [478, 0]
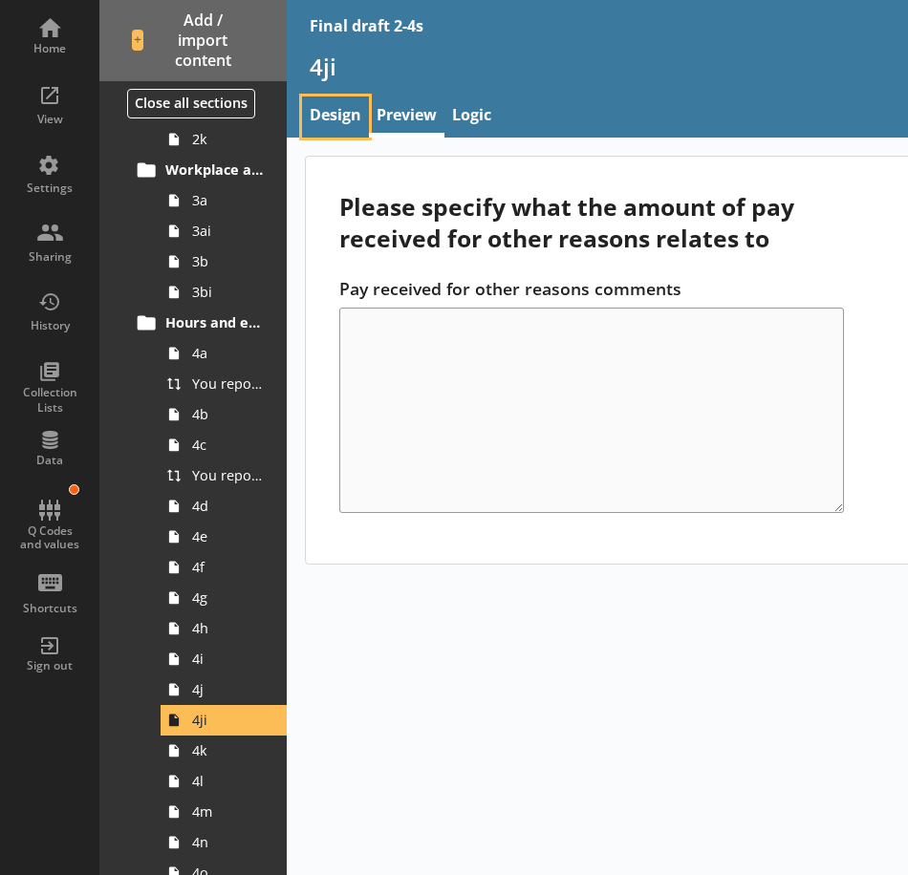
click at [328, 116] on link "Design" at bounding box center [335, 117] width 67 height 41
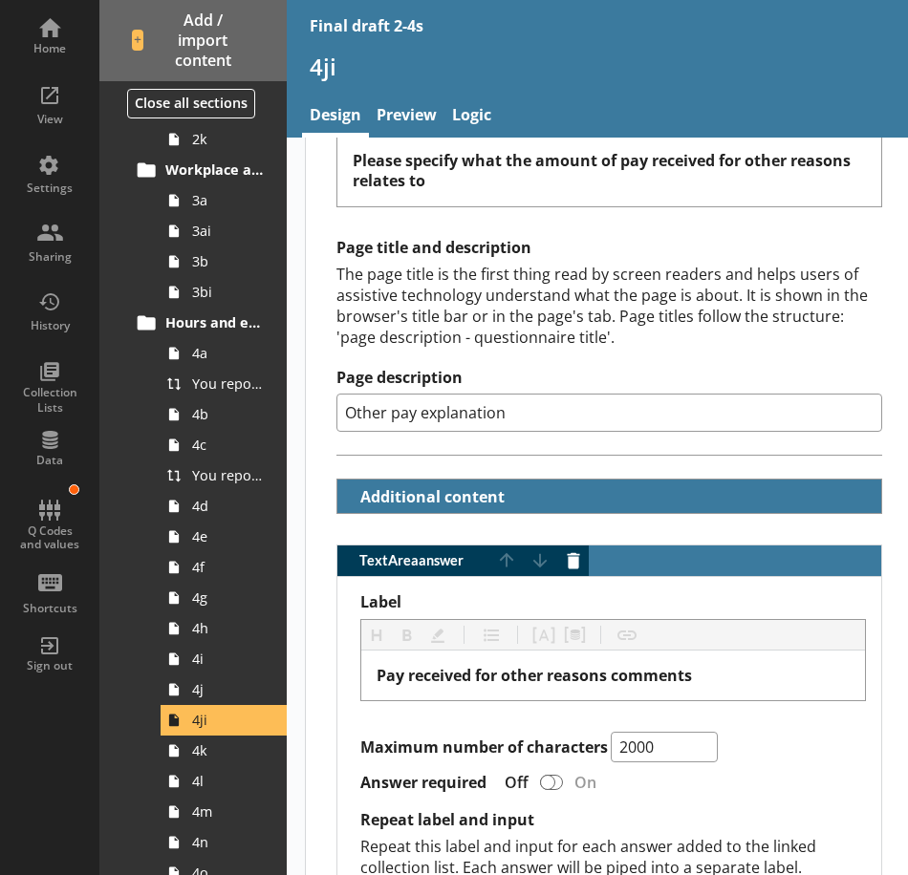
scroll to position [191, 0]
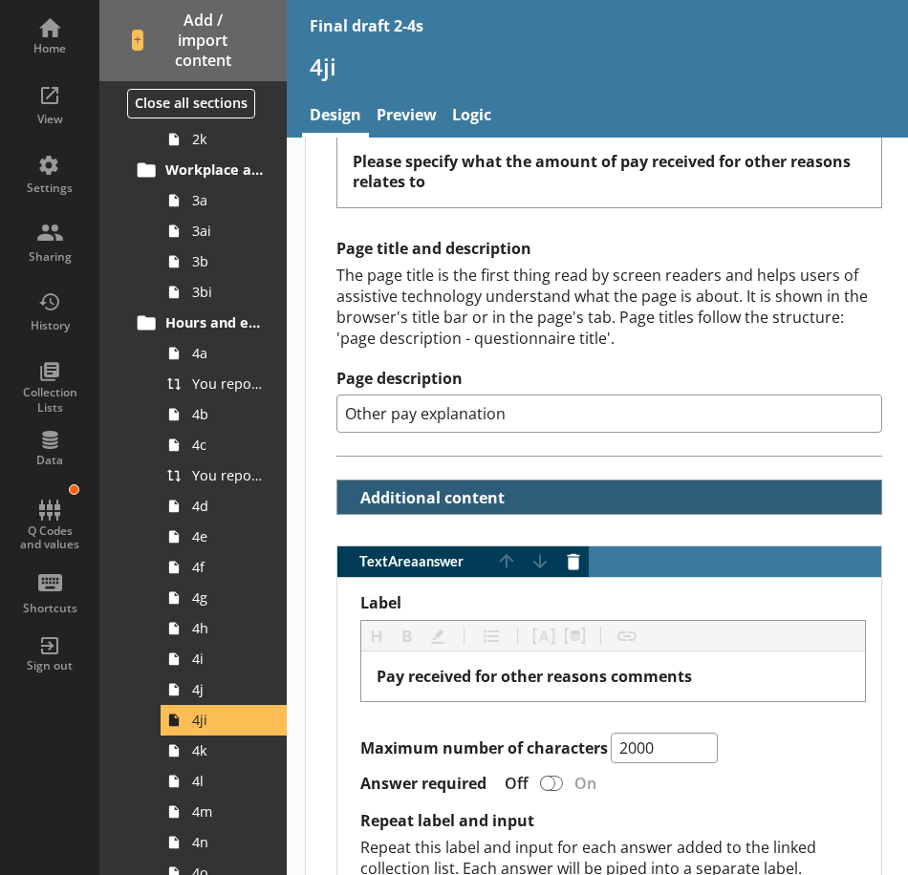
click at [440, 495] on button "Additional content" at bounding box center [426, 497] width 163 height 33
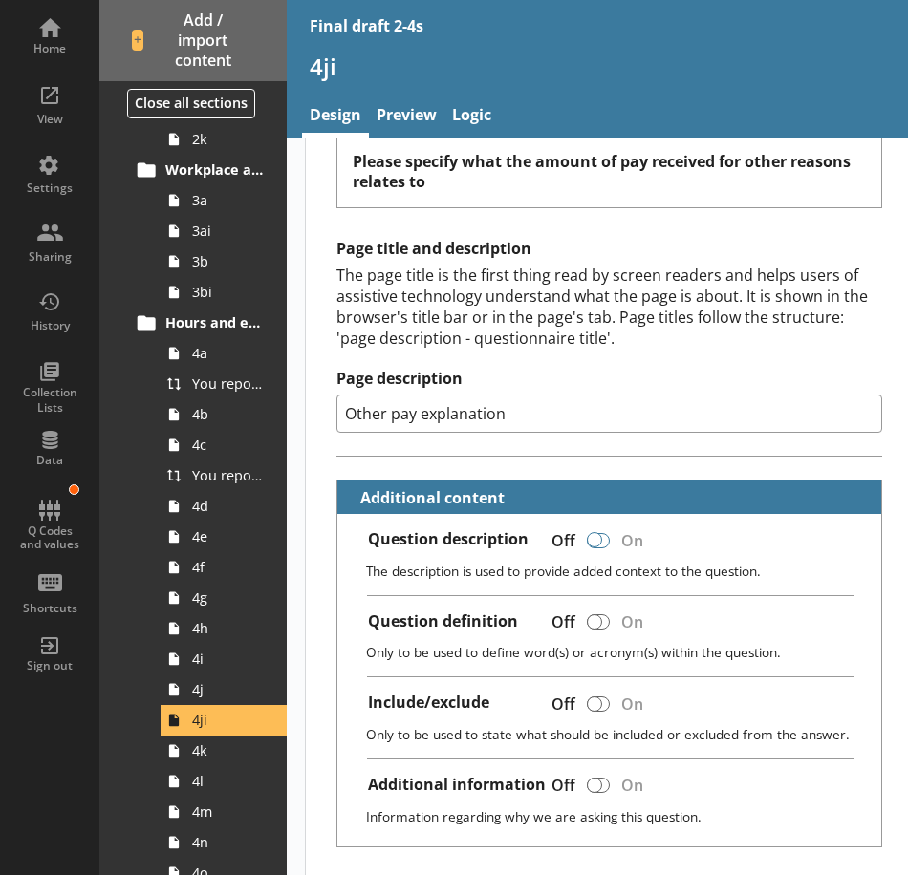
click at [594, 540] on div at bounding box center [594, 539] width 15 height 15
checkbox input "true"
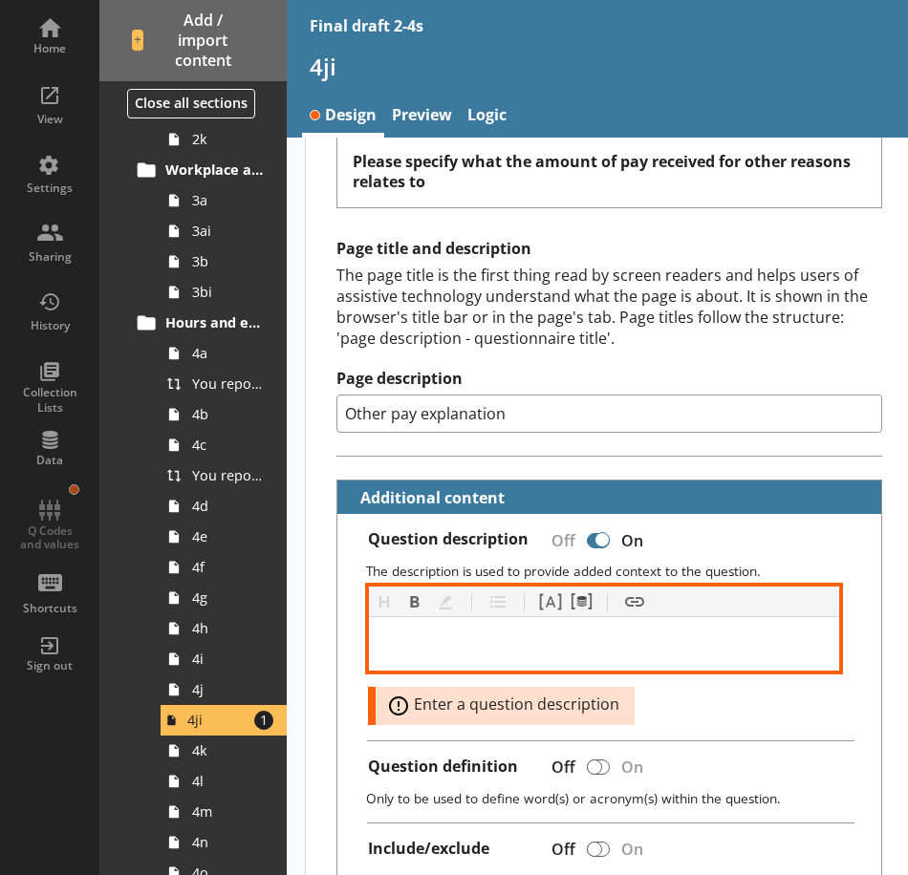
click at [587, 639] on div at bounding box center [604, 644] width 440 height 23
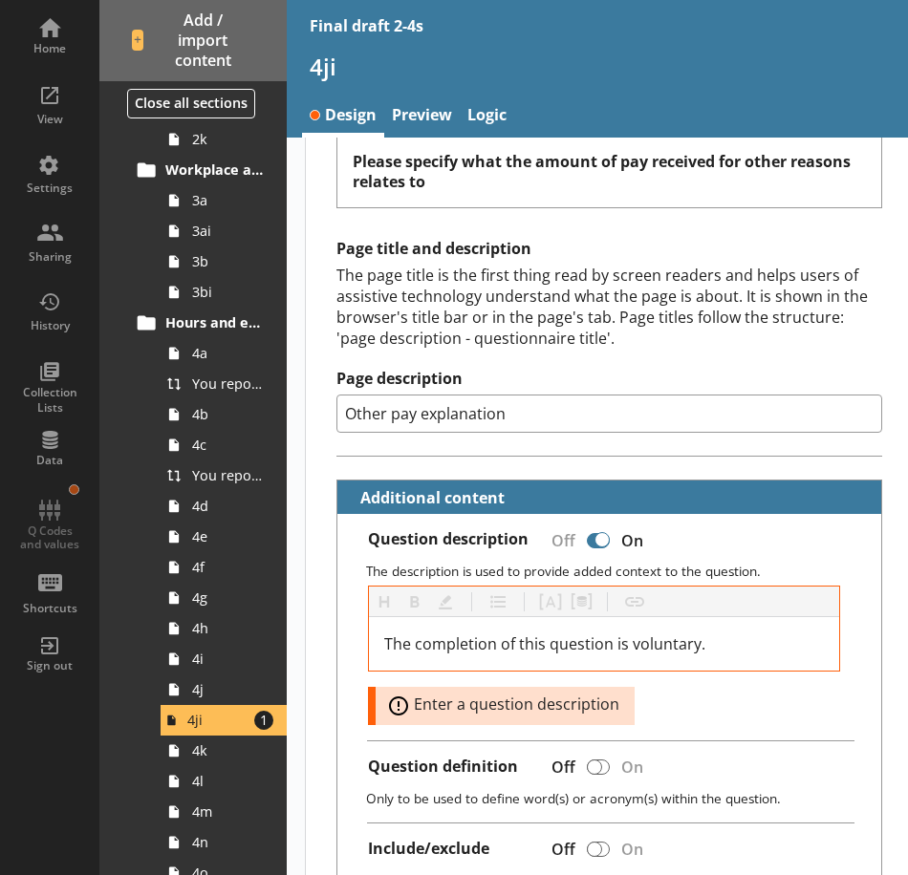
click at [646, 361] on div "Page title and description The page title is the first thing read by screen rea…" at bounding box center [609, 336] width 546 height 194
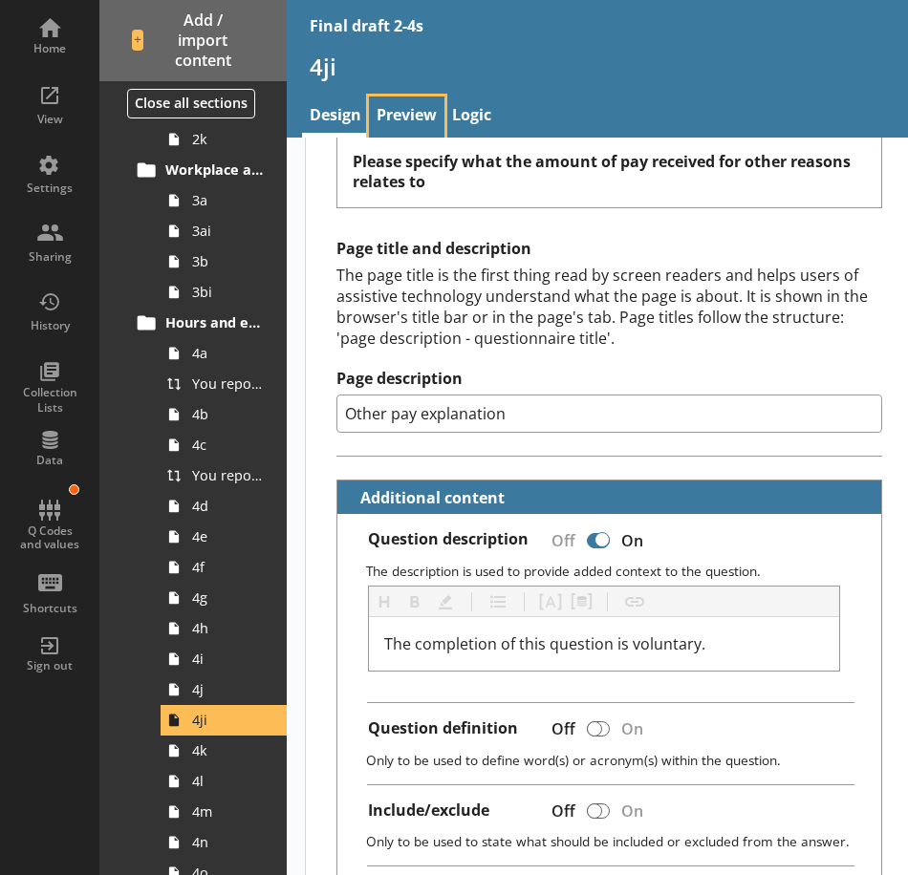
click at [421, 118] on link "Preview" at bounding box center [406, 117] width 75 height 41
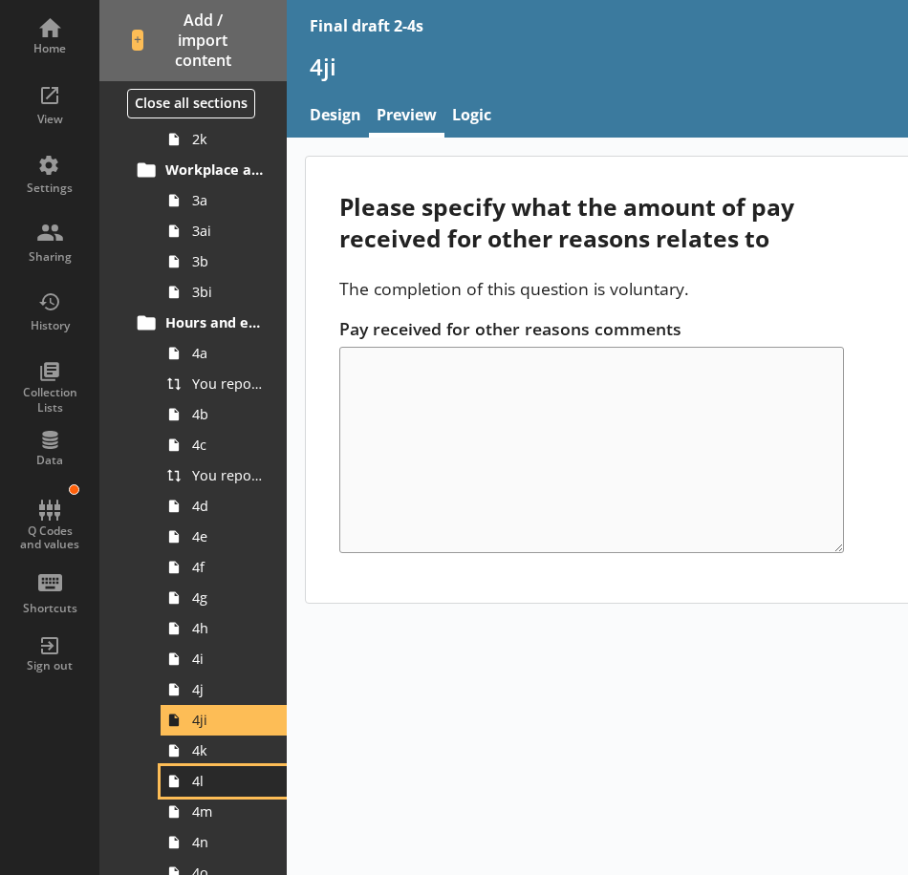
click at [200, 780] on span "4l" at bounding box center [229, 781] width 74 height 18
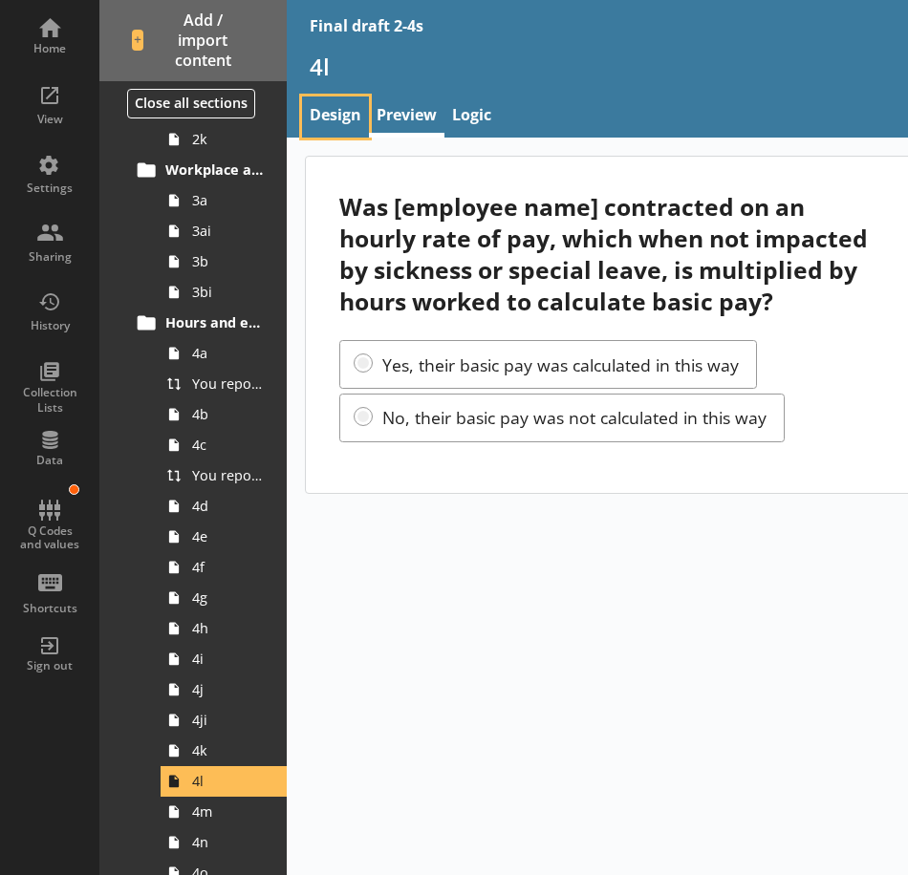
click at [315, 119] on link "Design" at bounding box center [335, 117] width 67 height 41
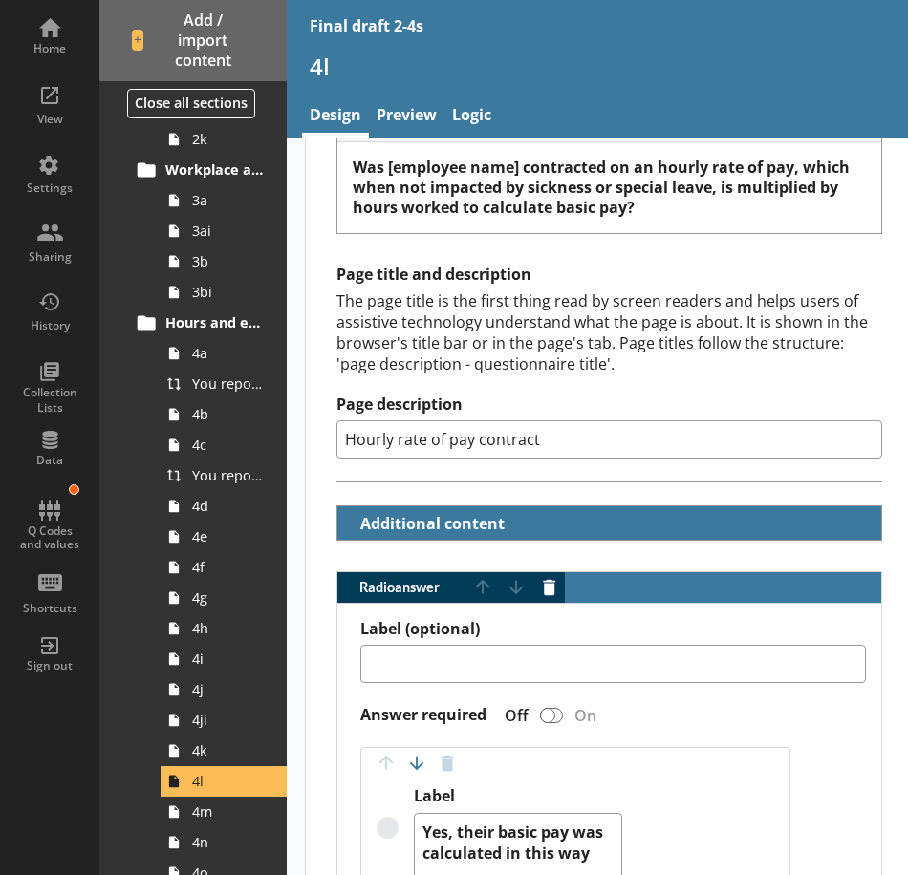
scroll to position [191, 0]
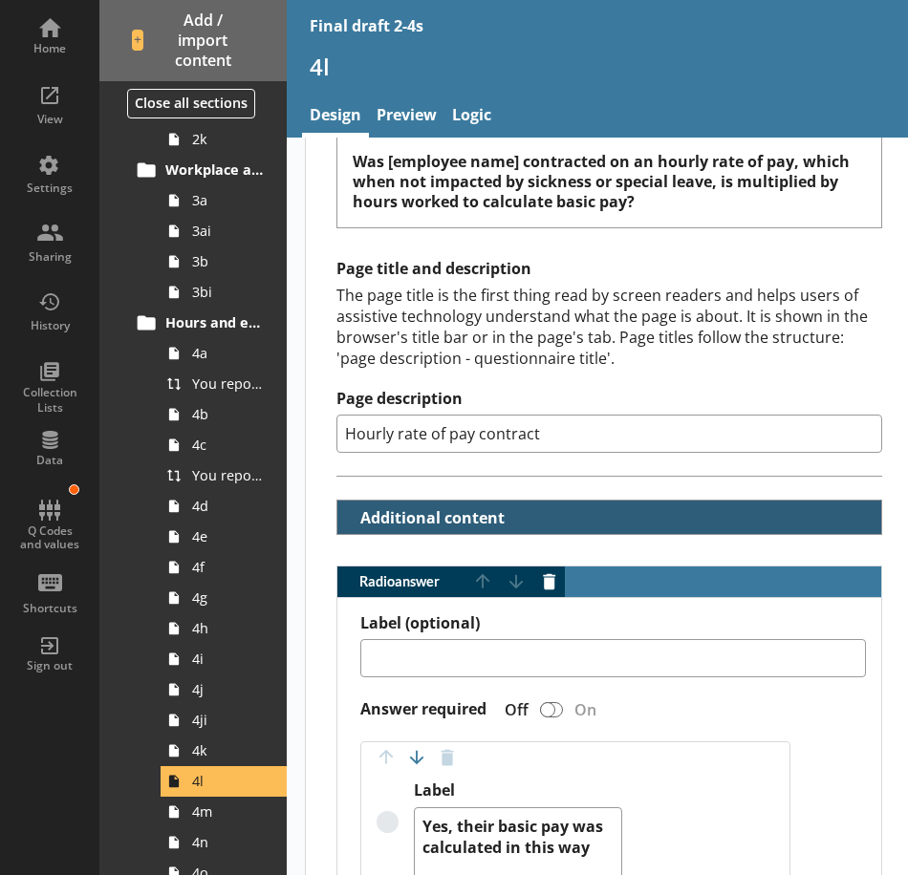
click at [423, 513] on button "Additional content" at bounding box center [426, 517] width 163 height 33
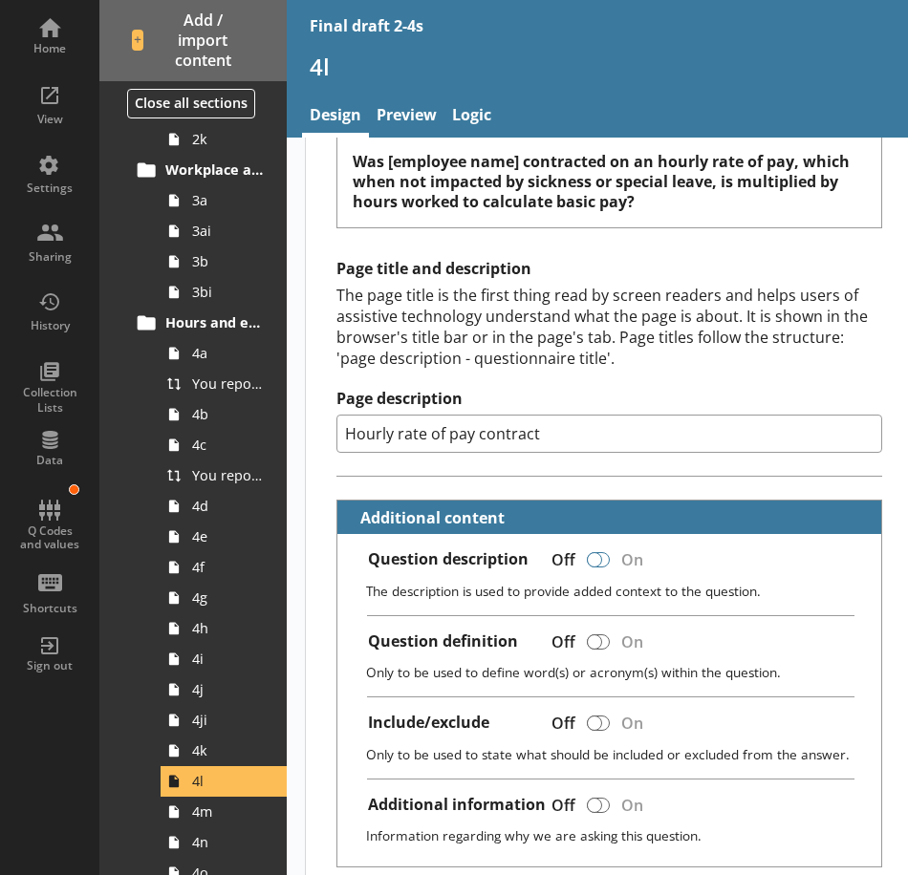
click at [597, 564] on div at bounding box center [594, 559] width 15 height 15
type textarea "x"
checkbox input "true"
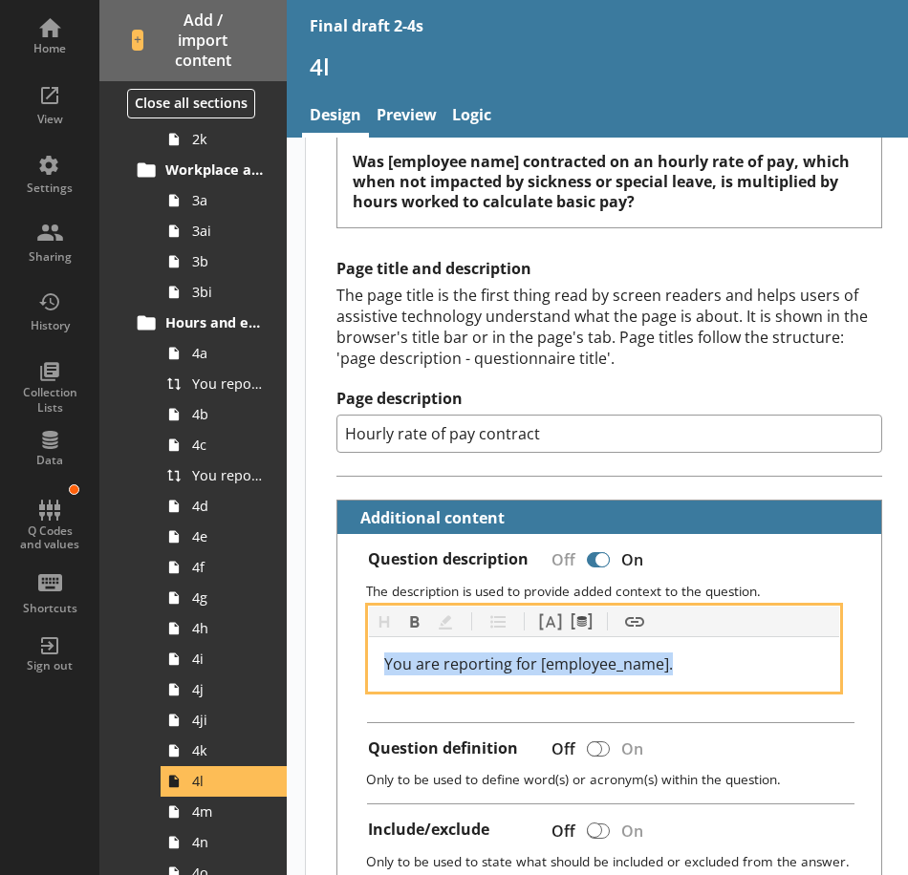
drag, startPoint x: 678, startPoint y: 663, endPoint x: 363, endPoint y: 657, distance: 314.5
click at [363, 657] on div "Heading Heading Bold Bold Highlight Highlight List List Pipe answer Pipe answer…" at bounding box center [609, 649] width 513 height 86
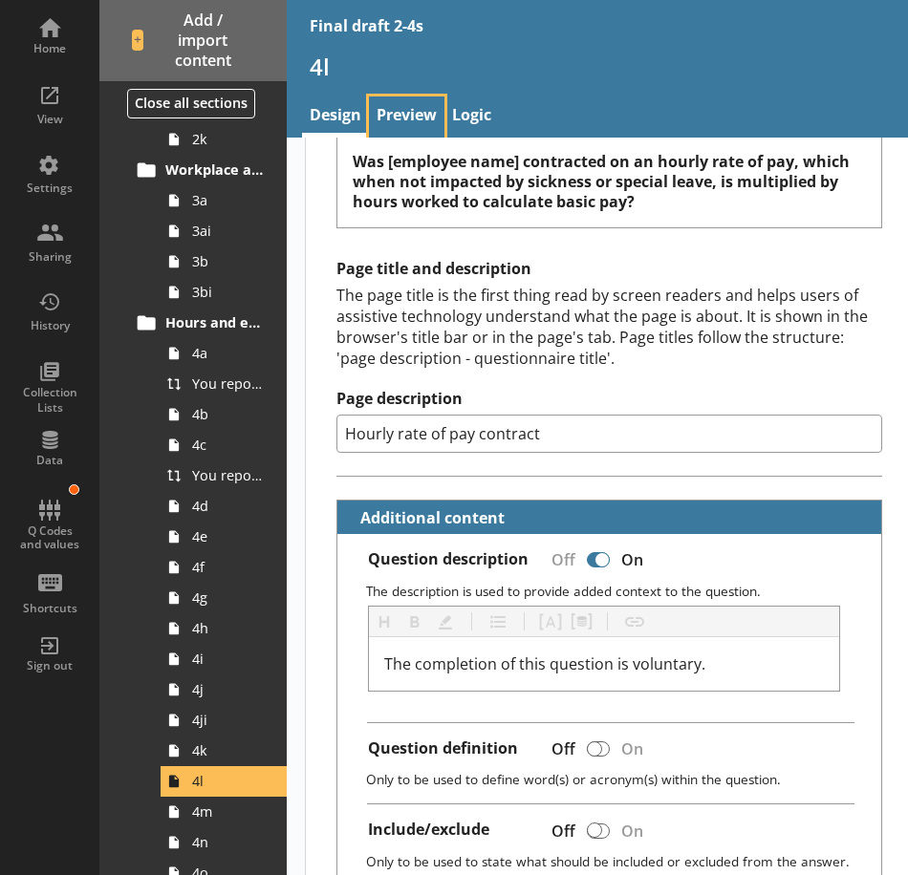
click at [413, 106] on link "Preview" at bounding box center [406, 117] width 75 height 41
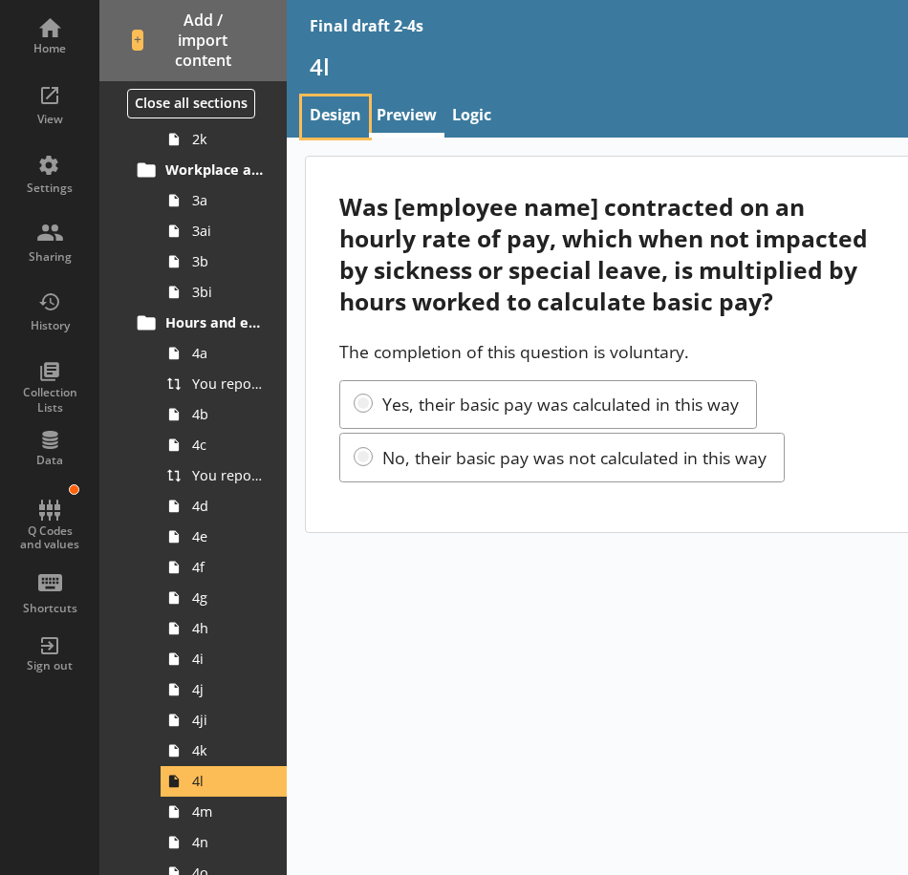
click at [360, 109] on link "Design" at bounding box center [335, 117] width 67 height 41
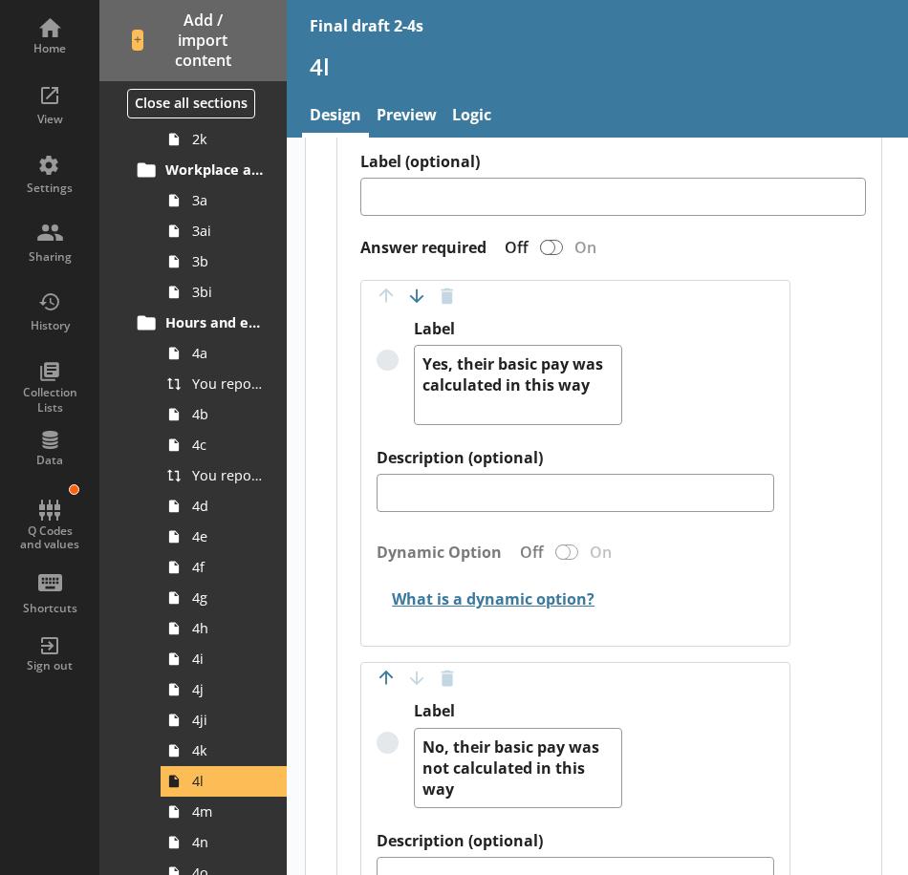
scroll to position [1062, 0]
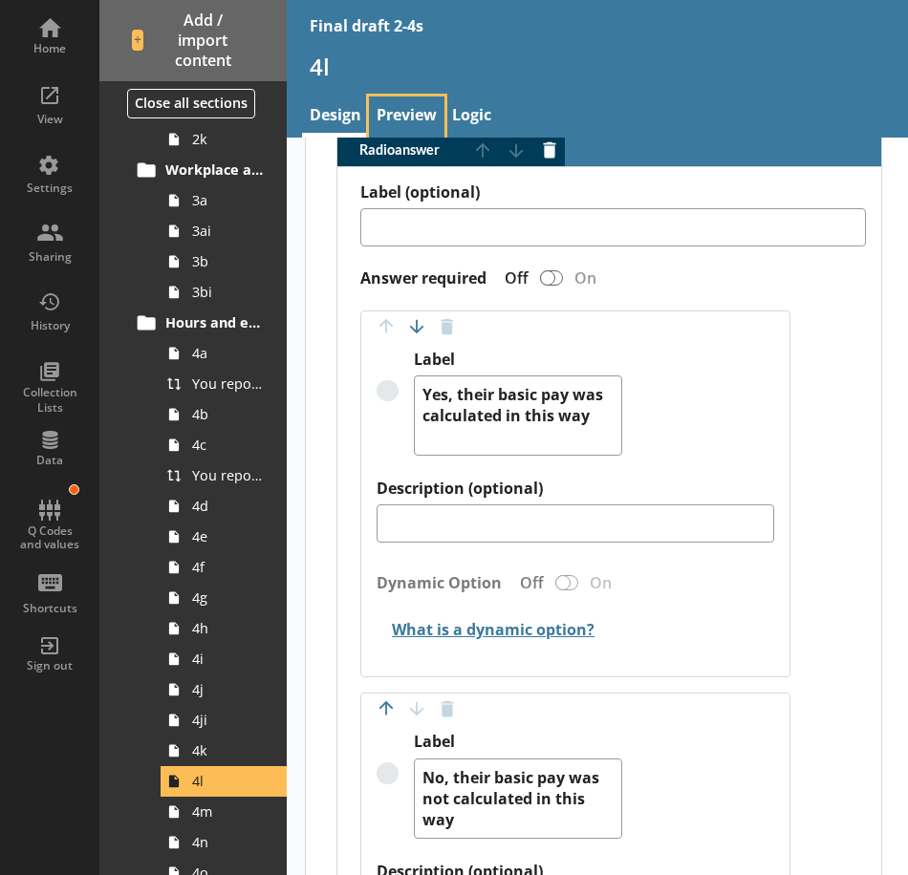
click at [421, 112] on link "Preview" at bounding box center [406, 117] width 75 height 41
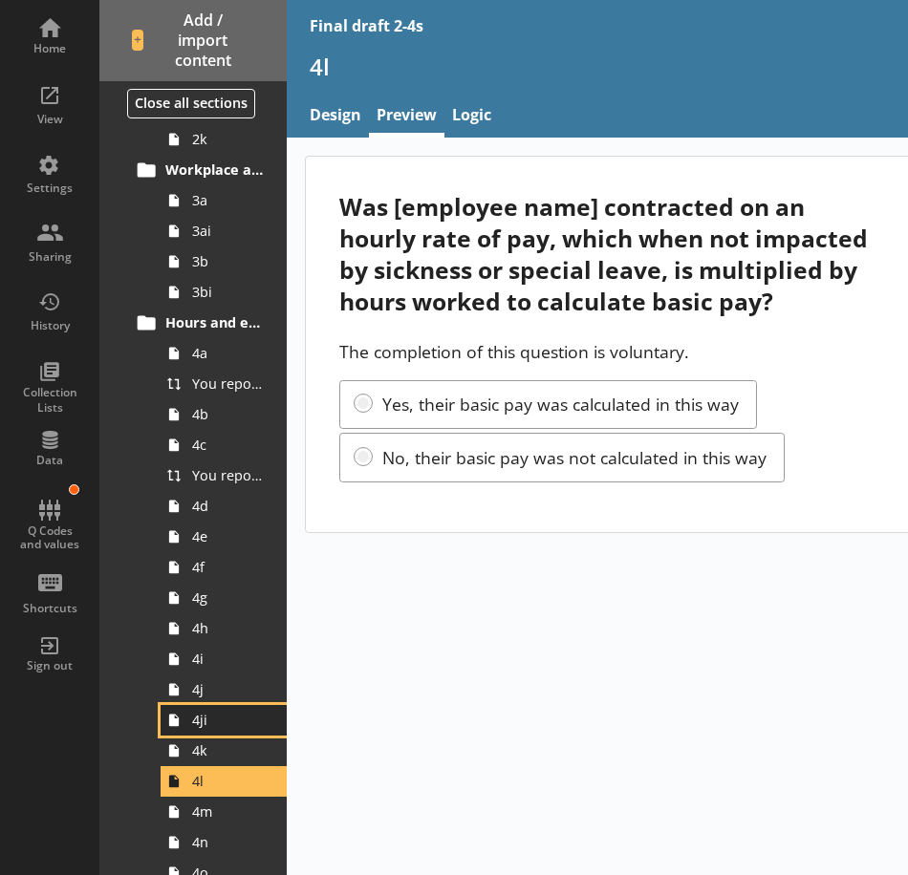
click at [229, 728] on span "4ji" at bounding box center [229, 720] width 74 height 18
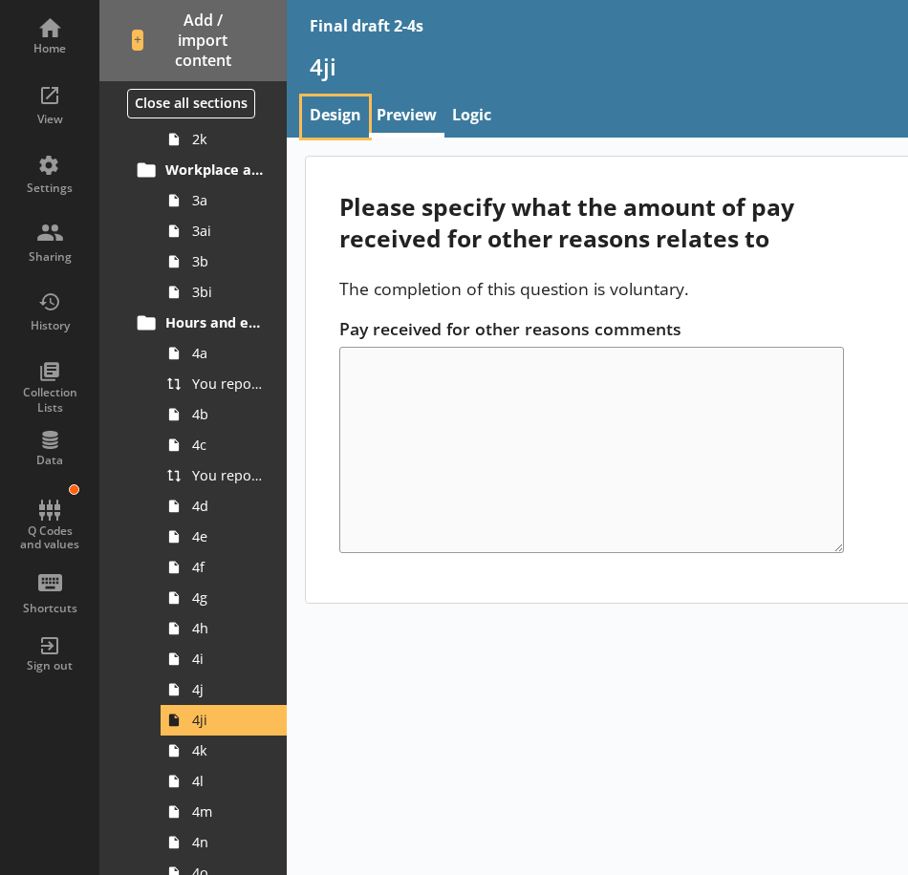
click at [311, 117] on link "Design" at bounding box center [335, 117] width 67 height 41
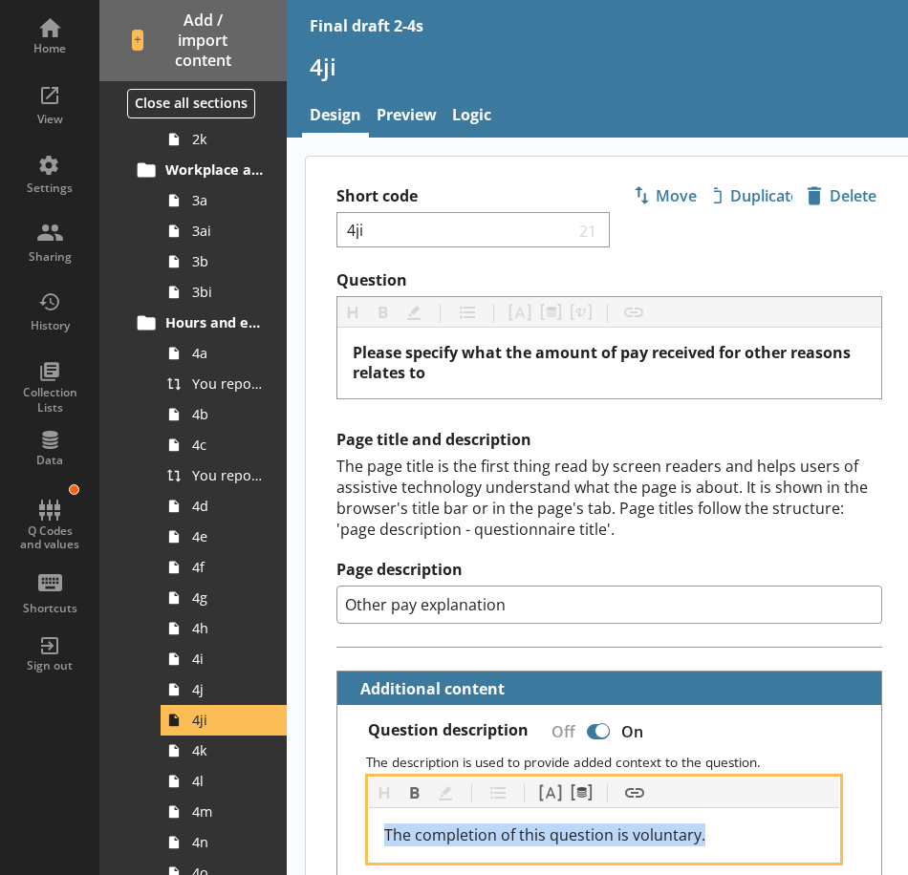
drag, startPoint x: 498, startPoint y: 829, endPoint x: 364, endPoint y: 835, distance: 133.9
click at [364, 835] on div "Heading Heading Bold Bold Highlight Highlight List List Pipe answer Pipe answer…" at bounding box center [609, 820] width 513 height 86
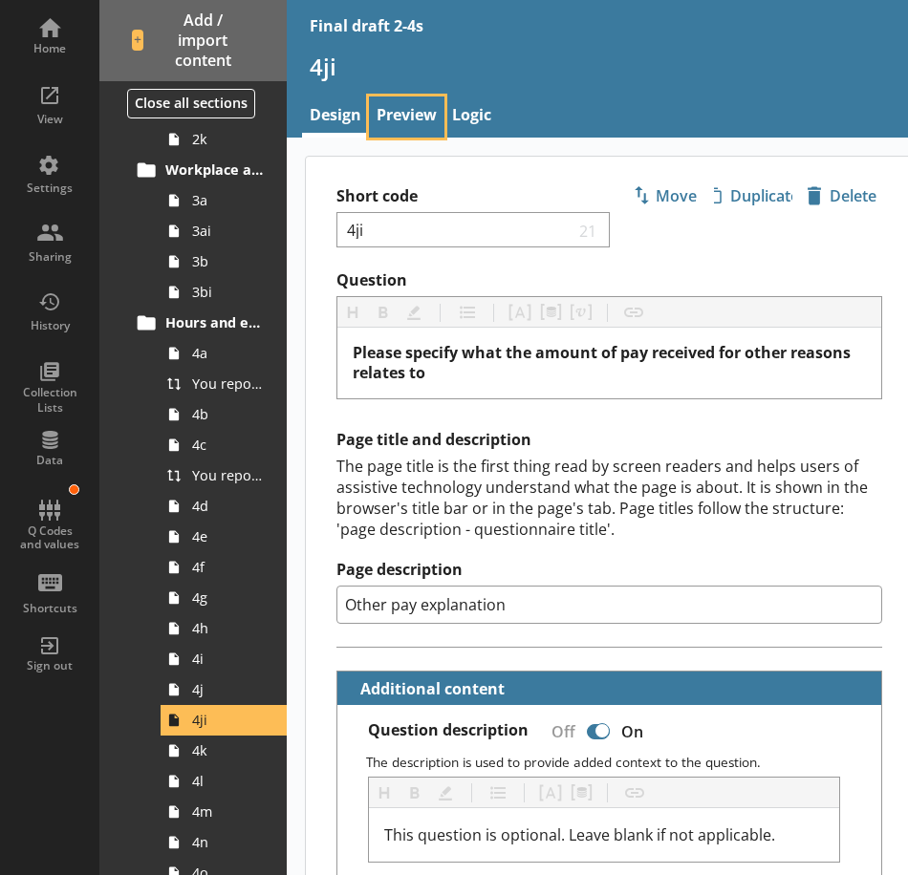
click at [401, 112] on link "Preview" at bounding box center [406, 117] width 75 height 41
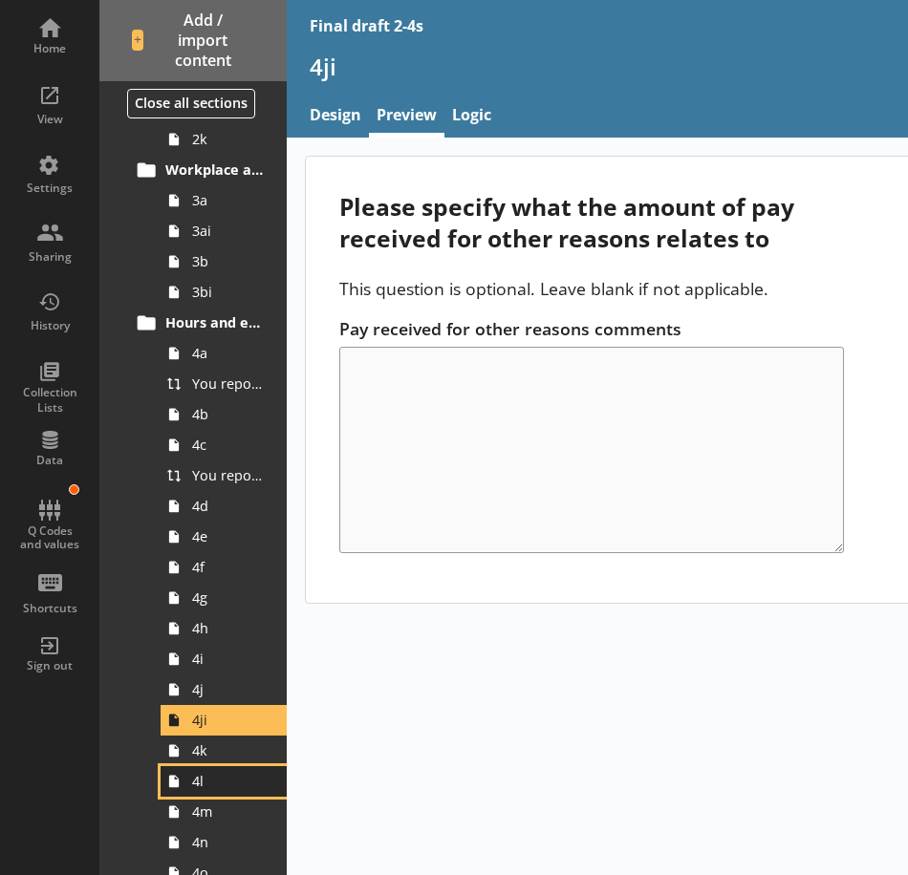
click at [195, 786] on span "4l" at bounding box center [229, 781] width 74 height 18
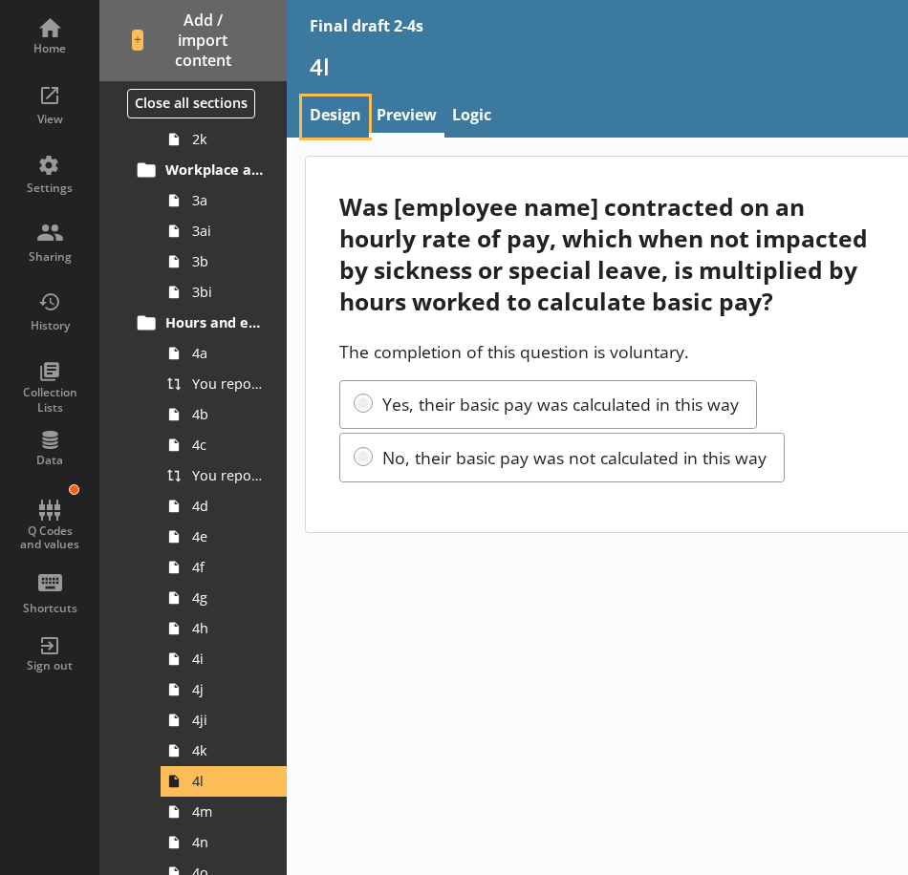
click at [352, 99] on link "Design" at bounding box center [335, 117] width 67 height 41
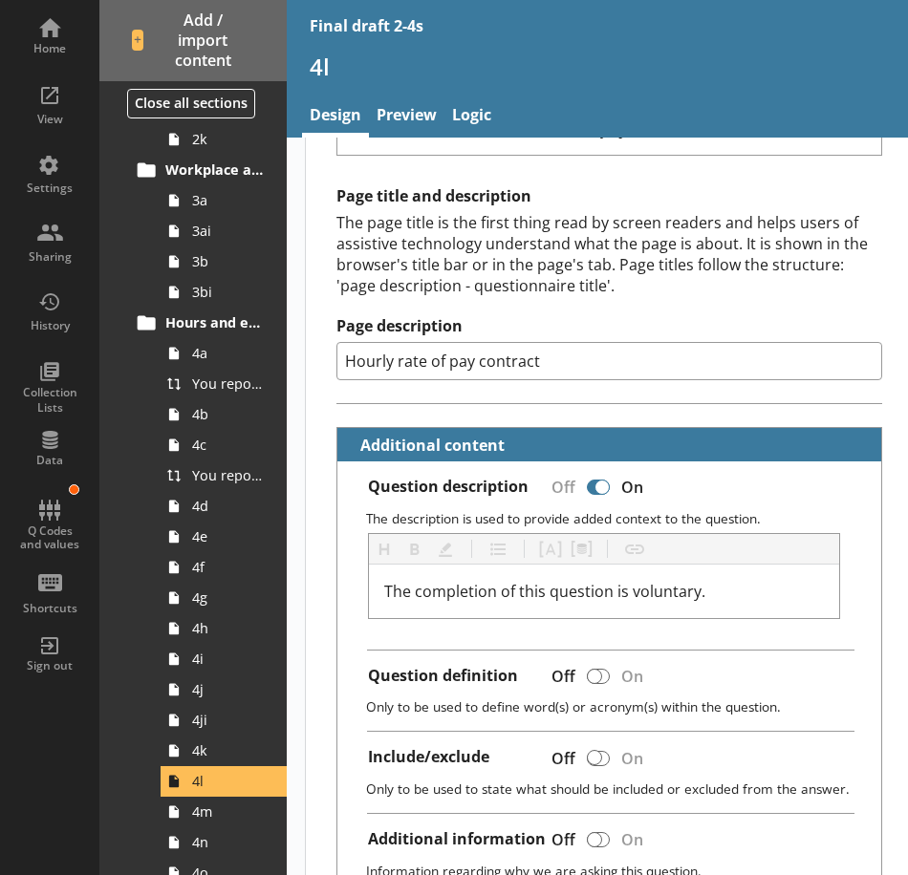
scroll to position [287, 0]
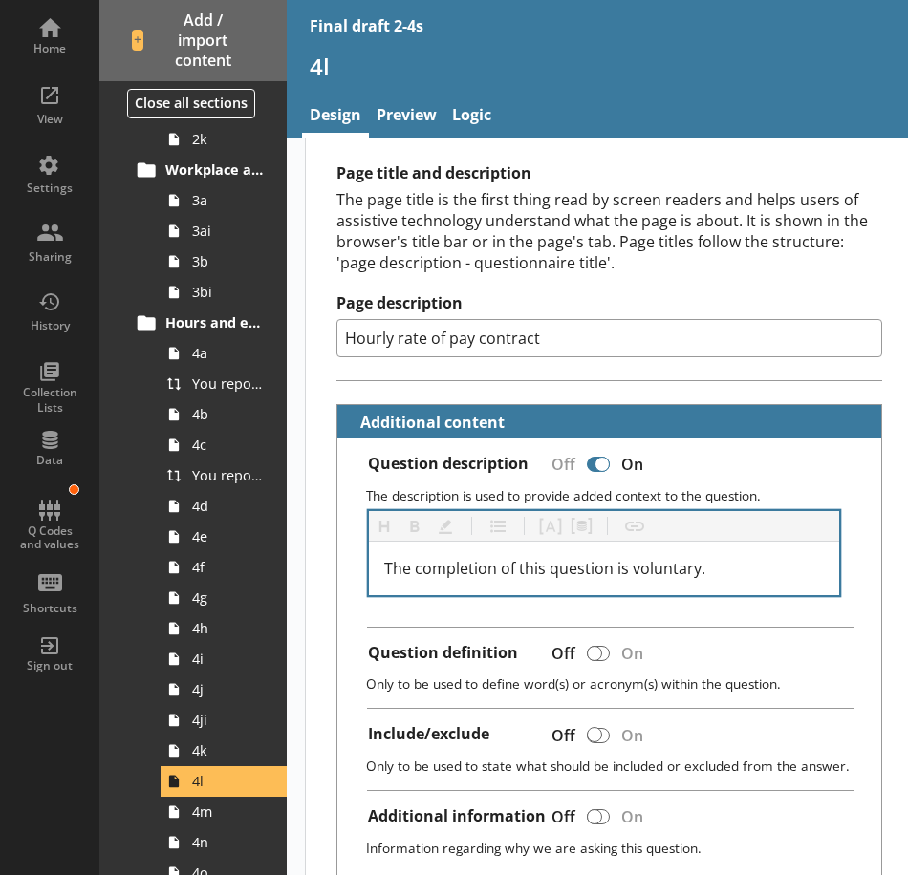
click at [542, 582] on div "The completion of this question is voluntary." at bounding box center [604, 569] width 470 height 54
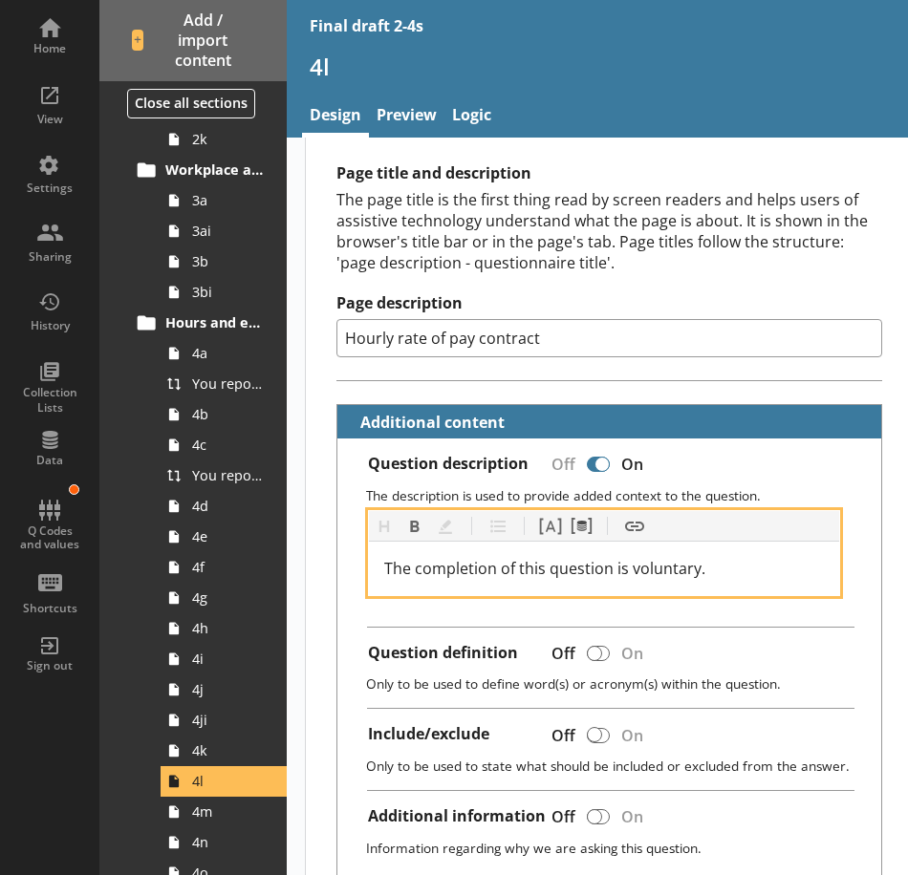
click at [546, 578] on span "The completion of this question is voluntary." at bounding box center [544, 568] width 321 height 21
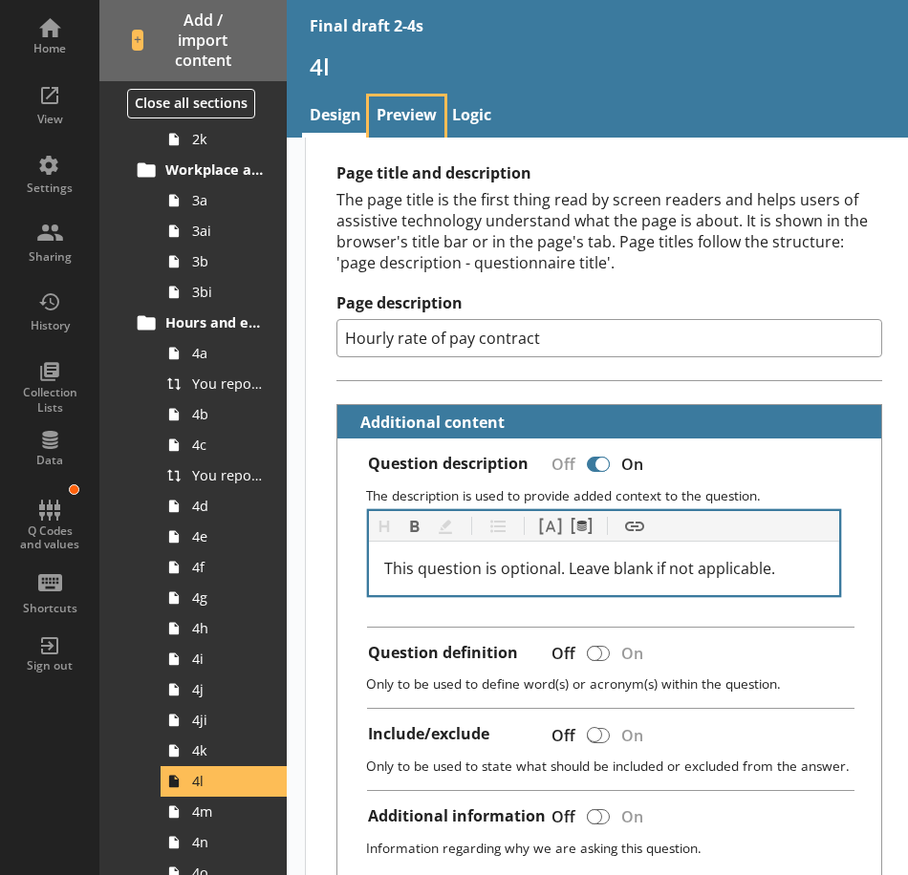
click at [415, 115] on link "Preview" at bounding box center [406, 117] width 75 height 41
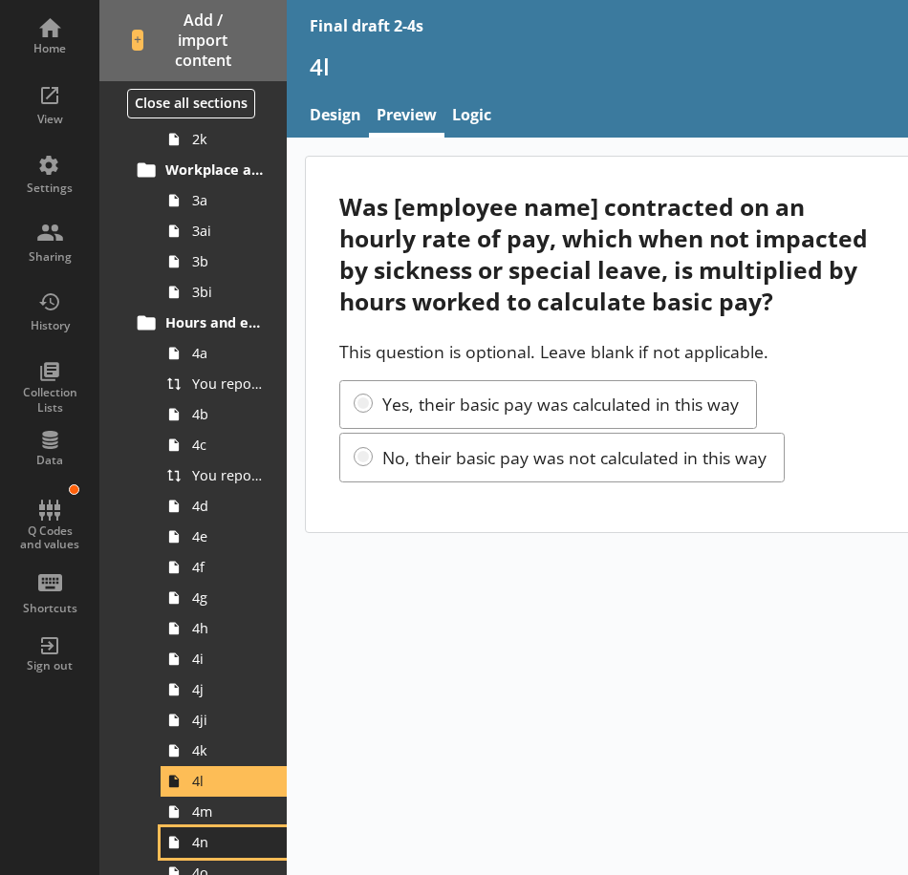
click at [211, 852] on link "4n" at bounding box center [224, 843] width 126 height 31
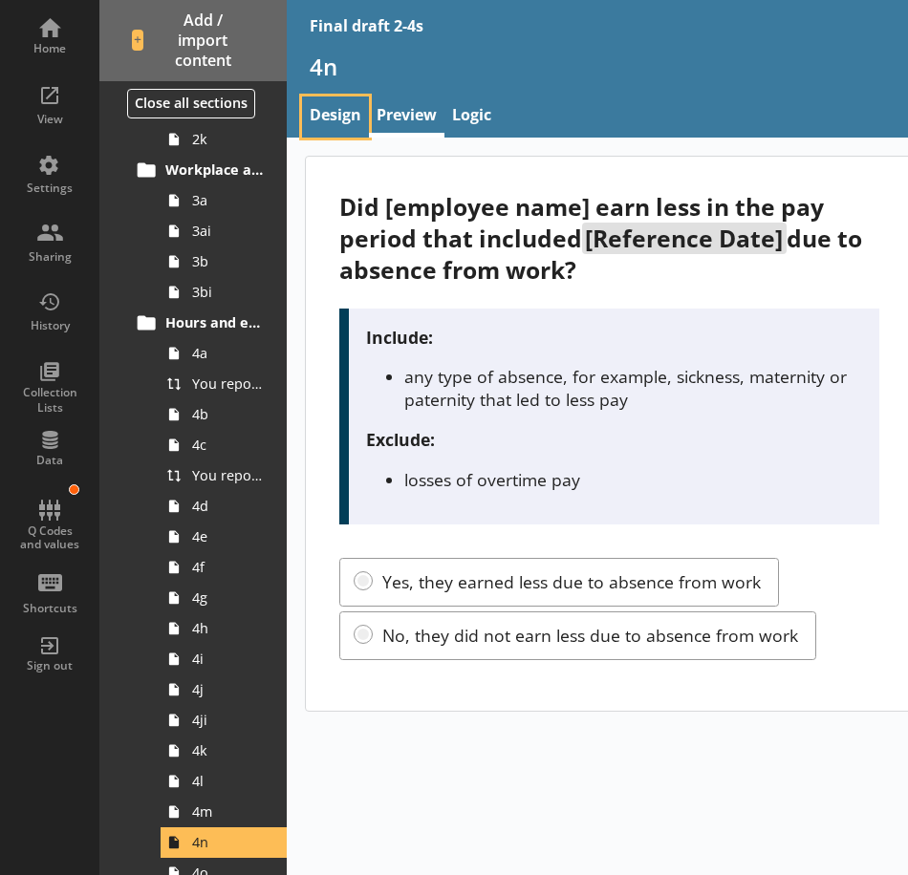
click at [343, 113] on link "Design" at bounding box center [335, 117] width 67 height 41
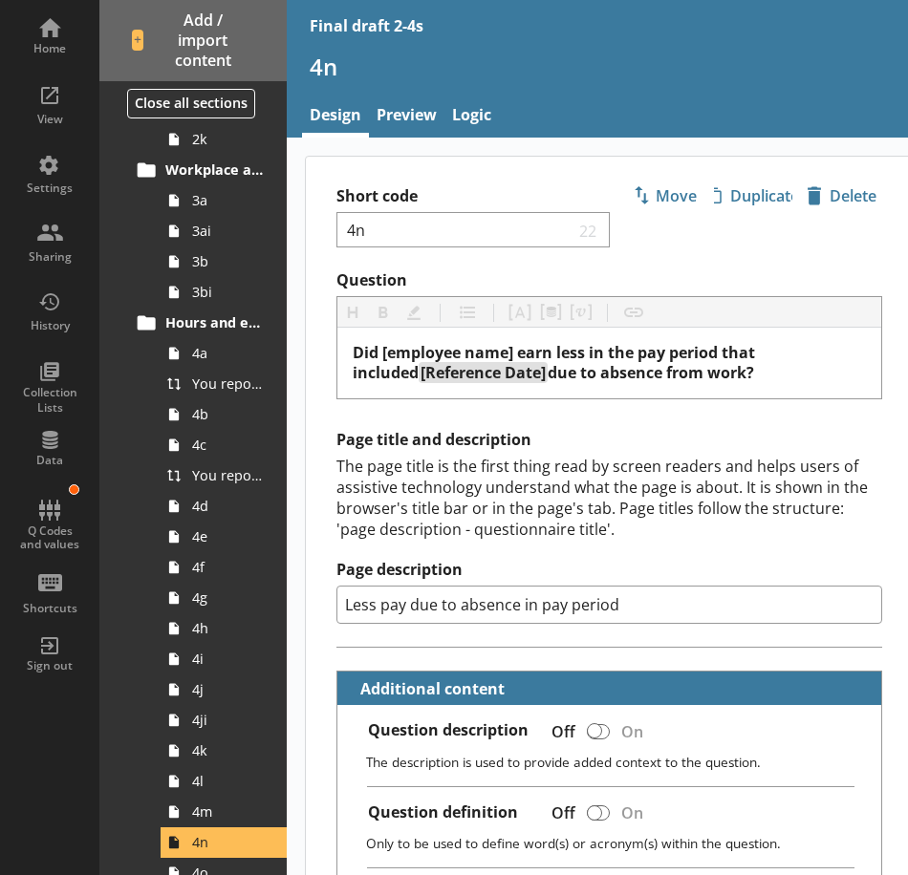
type textarea "x"
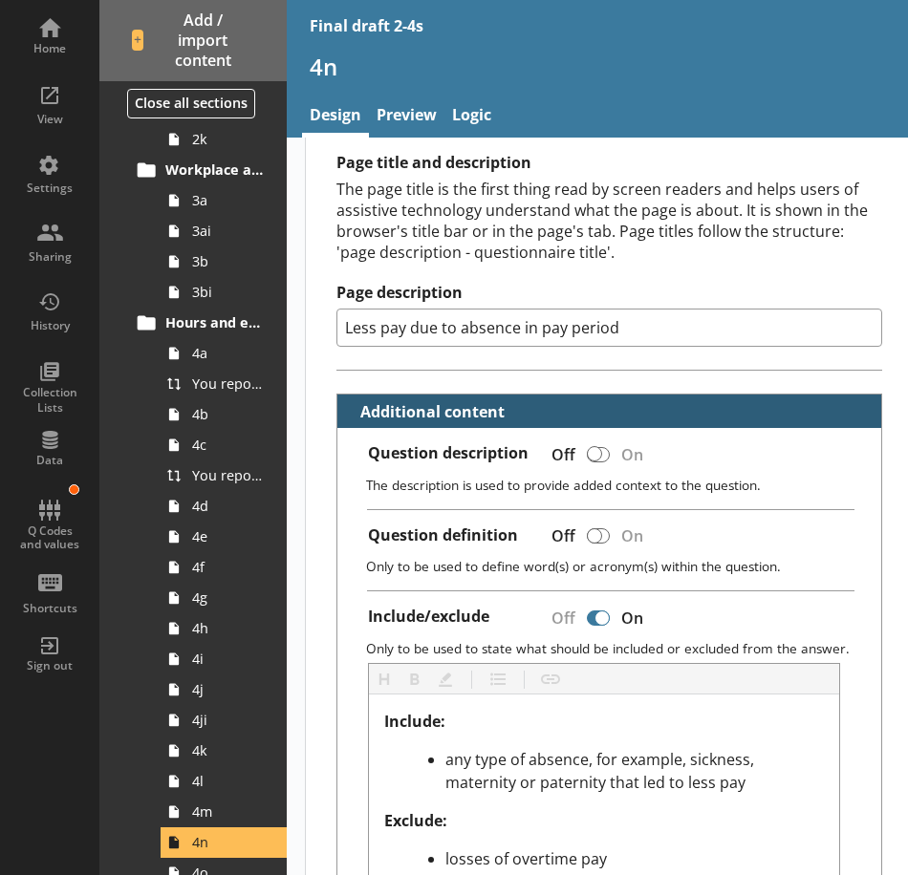
scroll to position [287, 0]
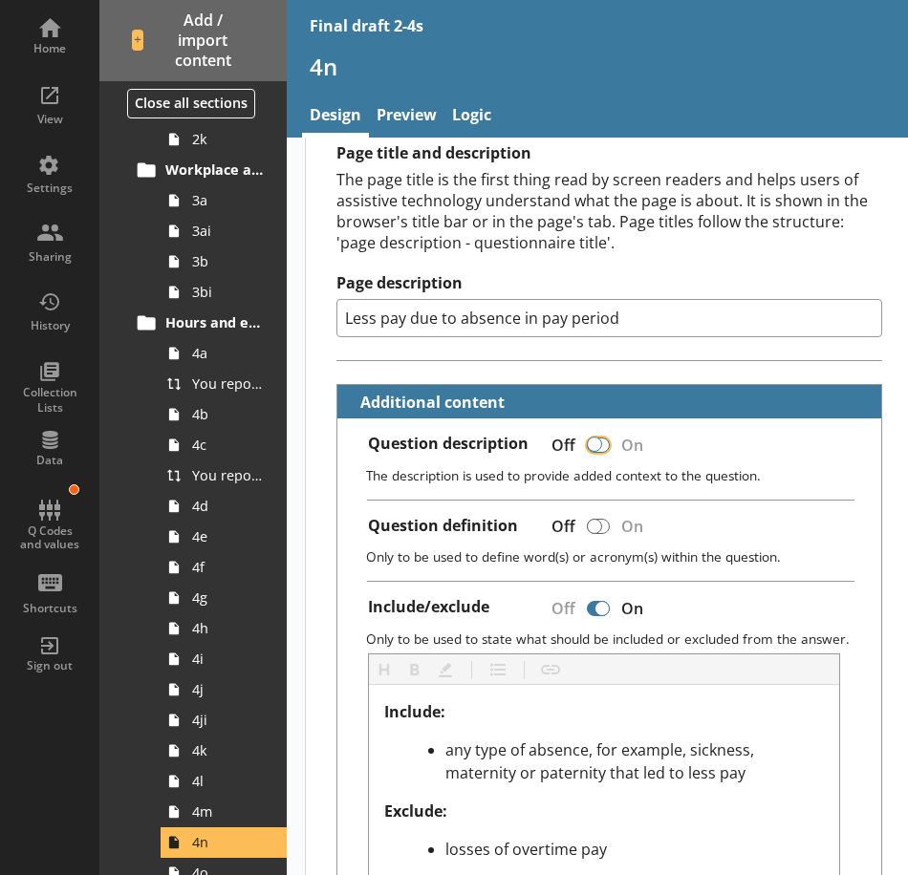
click at [598, 434] on input "Question description" at bounding box center [598, 444] width 31 height 33
checkbox input "false"
type textarea "x"
checkbox input "true"
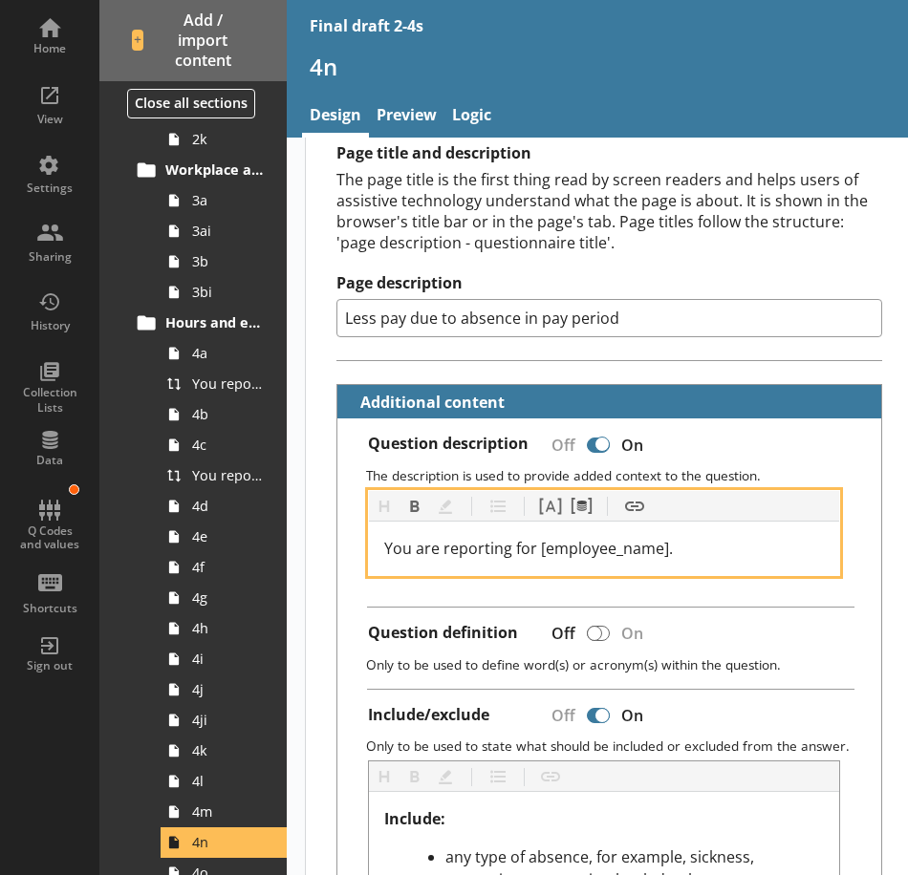
click at [490, 549] on span "You are reporting for [employee_name]." at bounding box center [528, 548] width 289 height 21
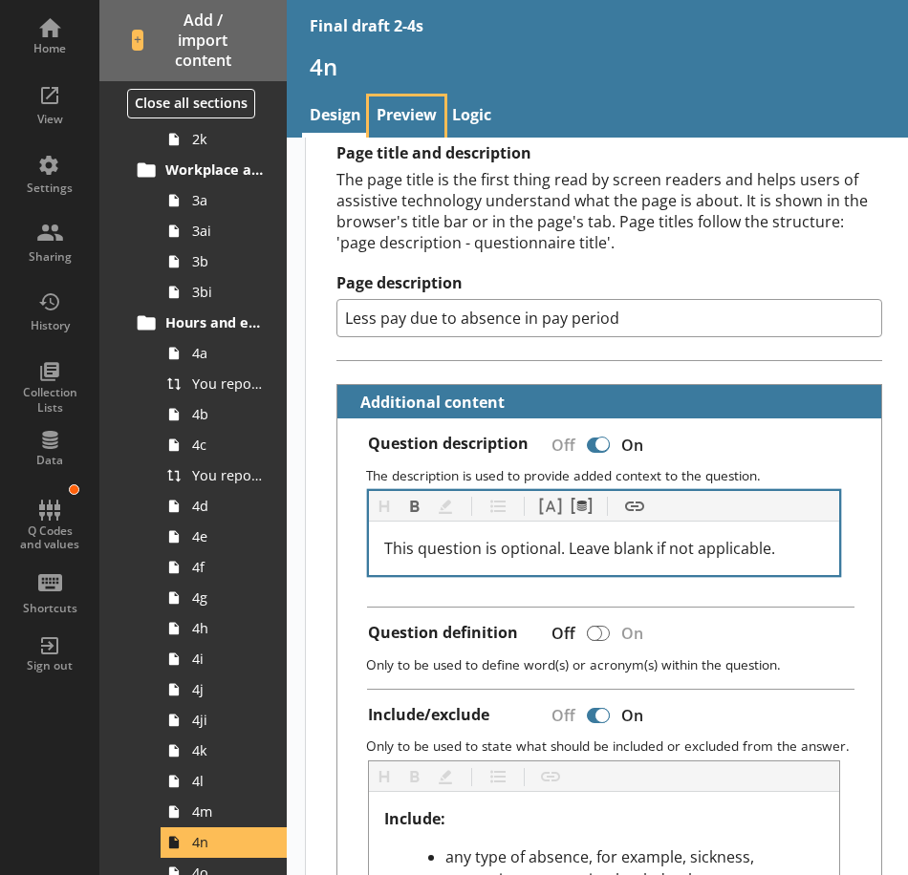
click at [417, 112] on link "Preview" at bounding box center [406, 117] width 75 height 41
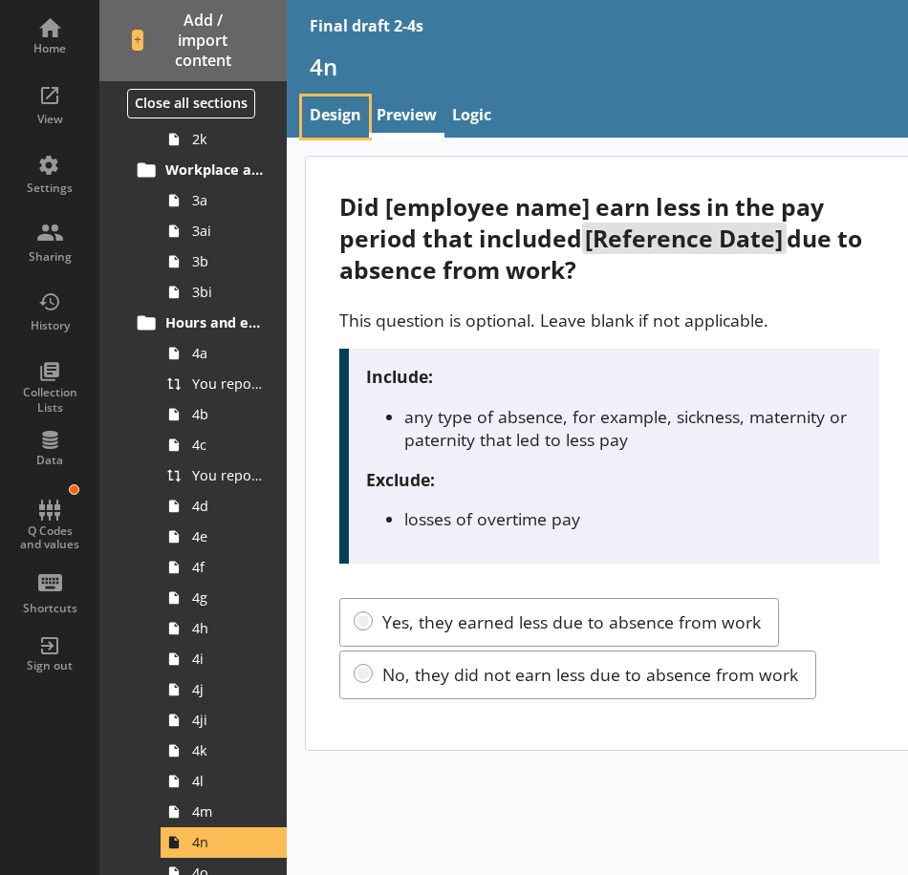
click at [334, 121] on link "Design" at bounding box center [335, 117] width 67 height 41
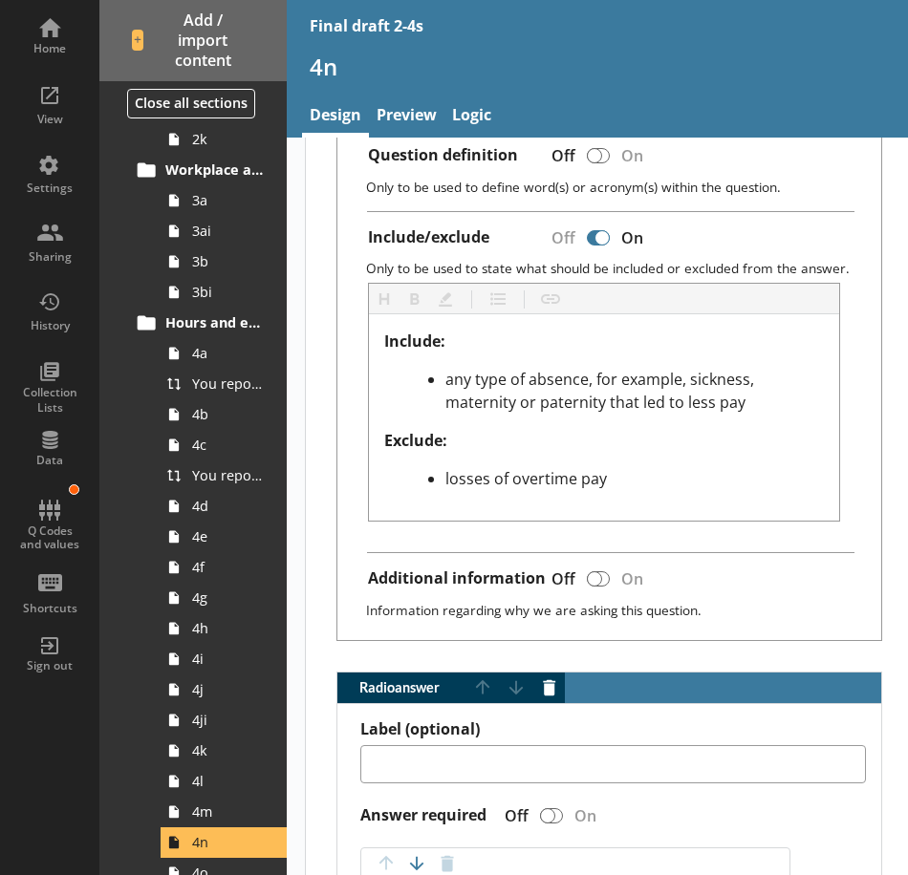
scroll to position [860, 0]
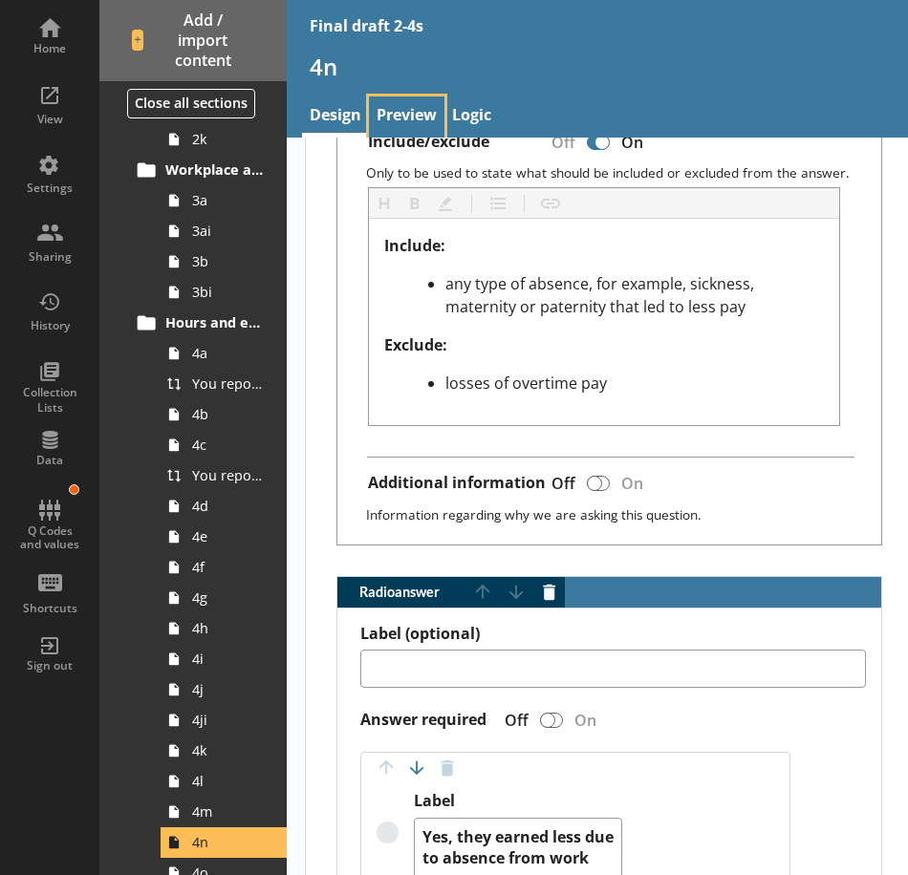
click at [398, 118] on link "Preview" at bounding box center [406, 117] width 75 height 41
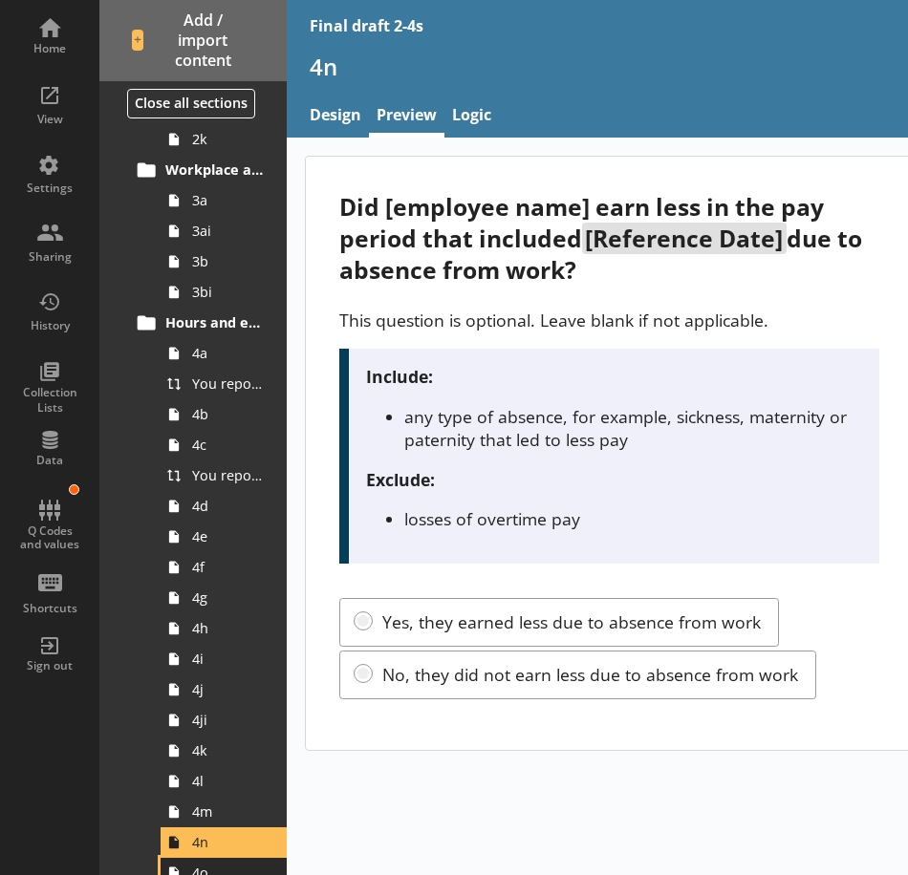
click at [209, 873] on link "4o" at bounding box center [224, 873] width 126 height 31
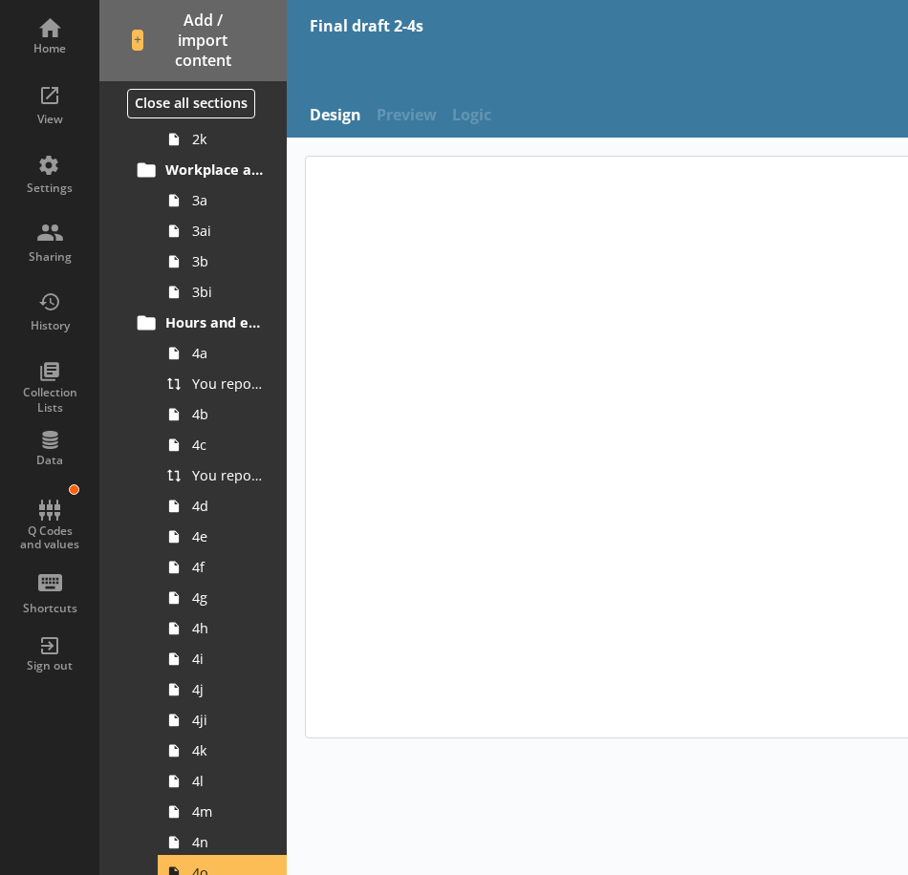
scroll to position [491, 0]
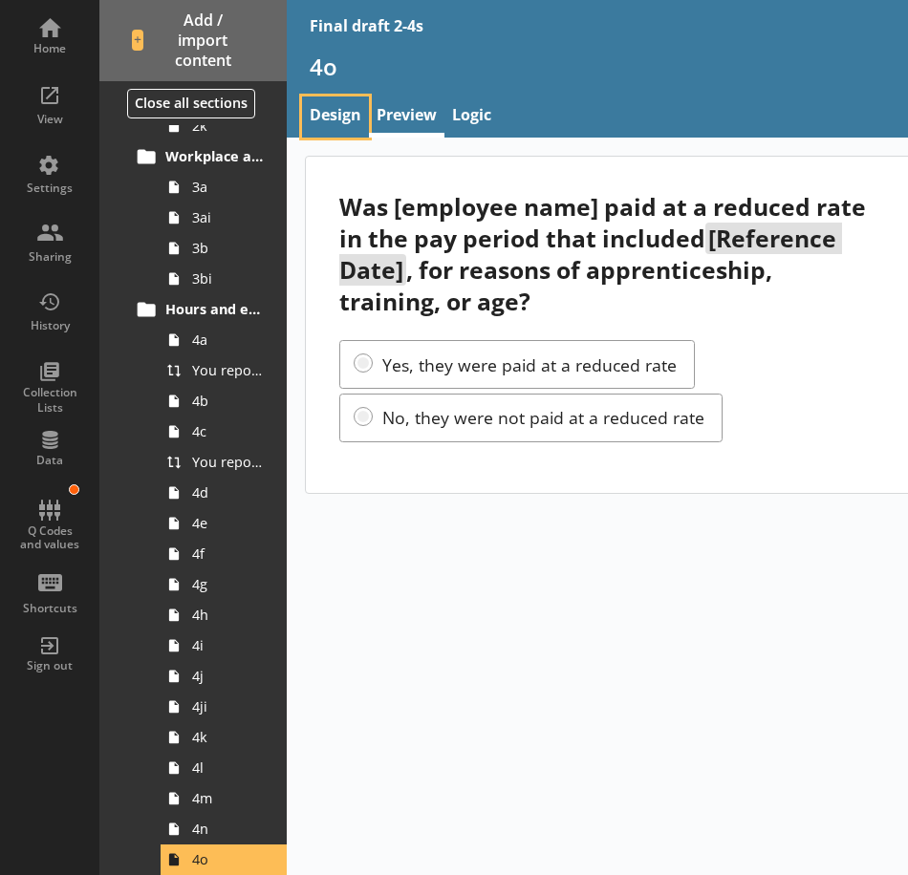
click at [315, 115] on link "Design" at bounding box center [335, 117] width 67 height 41
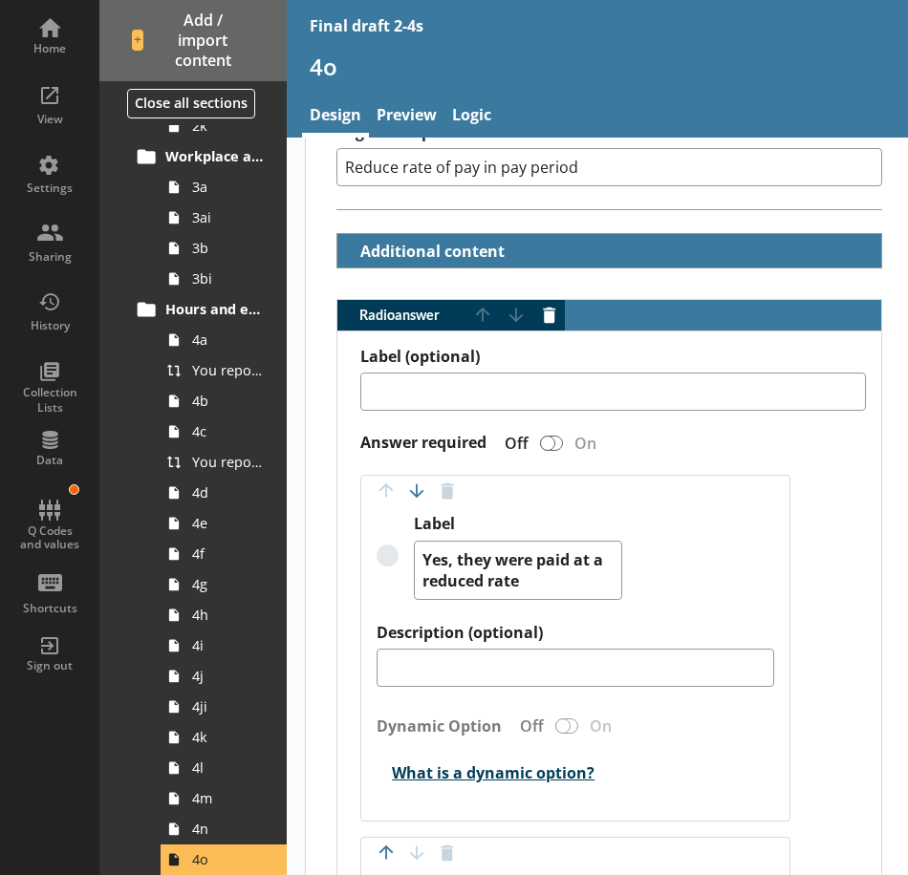
scroll to position [294, 0]
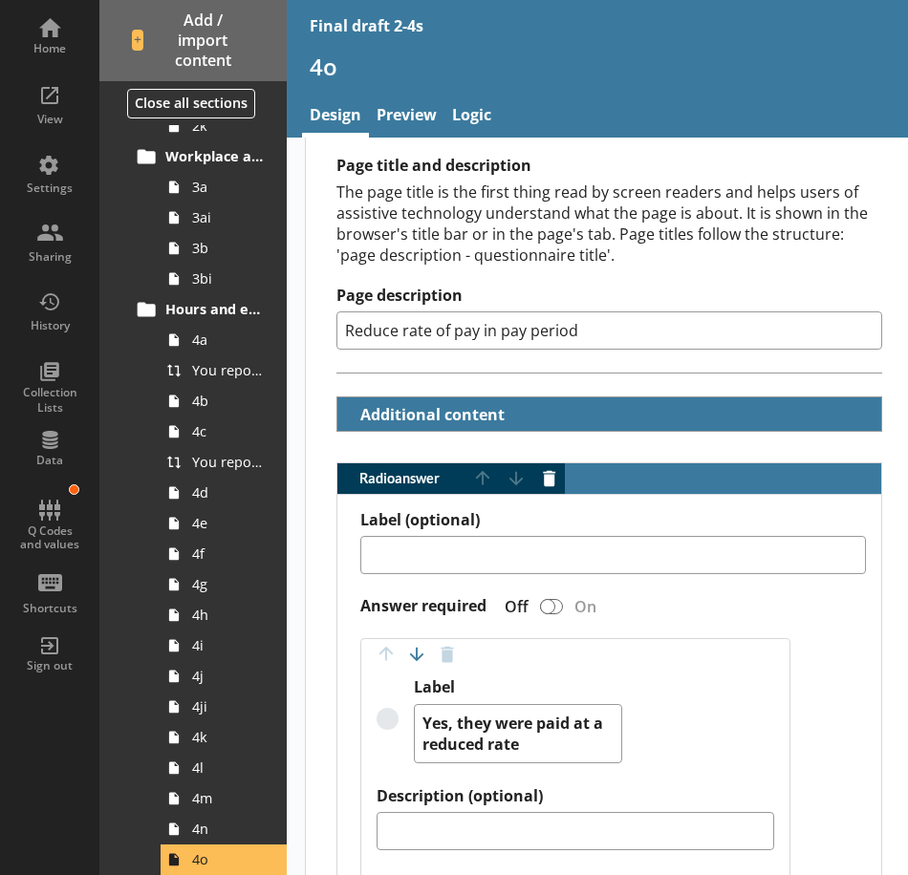
click at [485, 433] on div "Question Heading Heading Bold Bold Highlight Highlight List List Pipe answer Pi…" at bounding box center [609, 705] width 607 height 1459
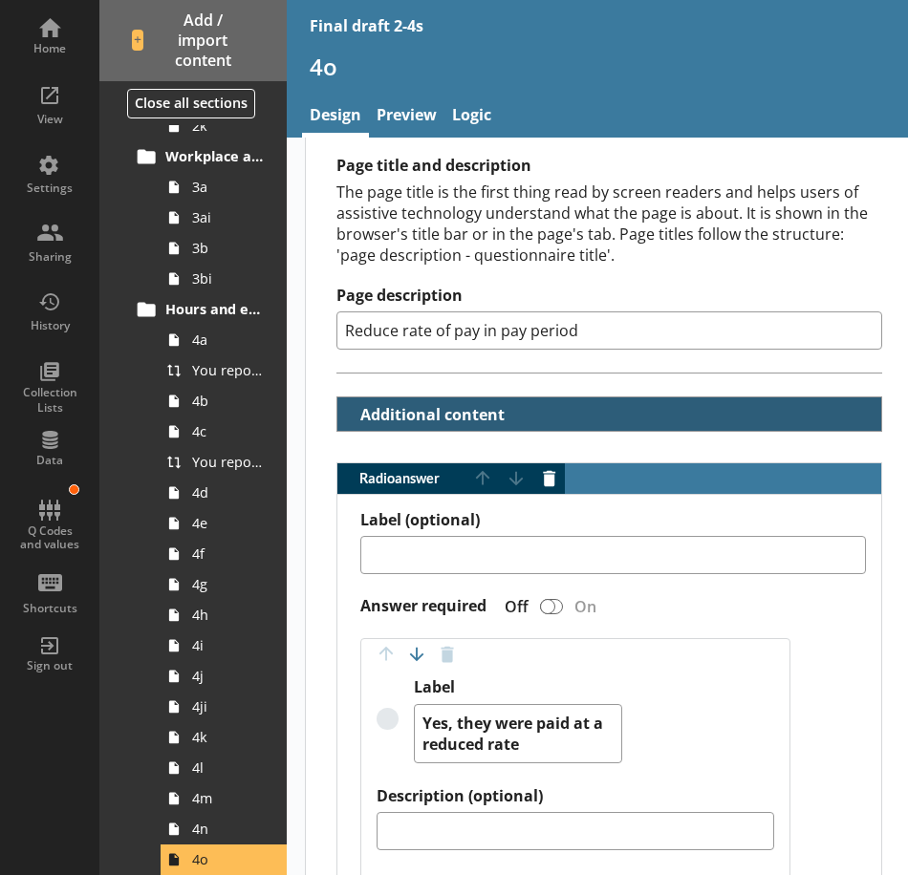
click at [485, 404] on button "Additional content" at bounding box center [426, 414] width 163 height 33
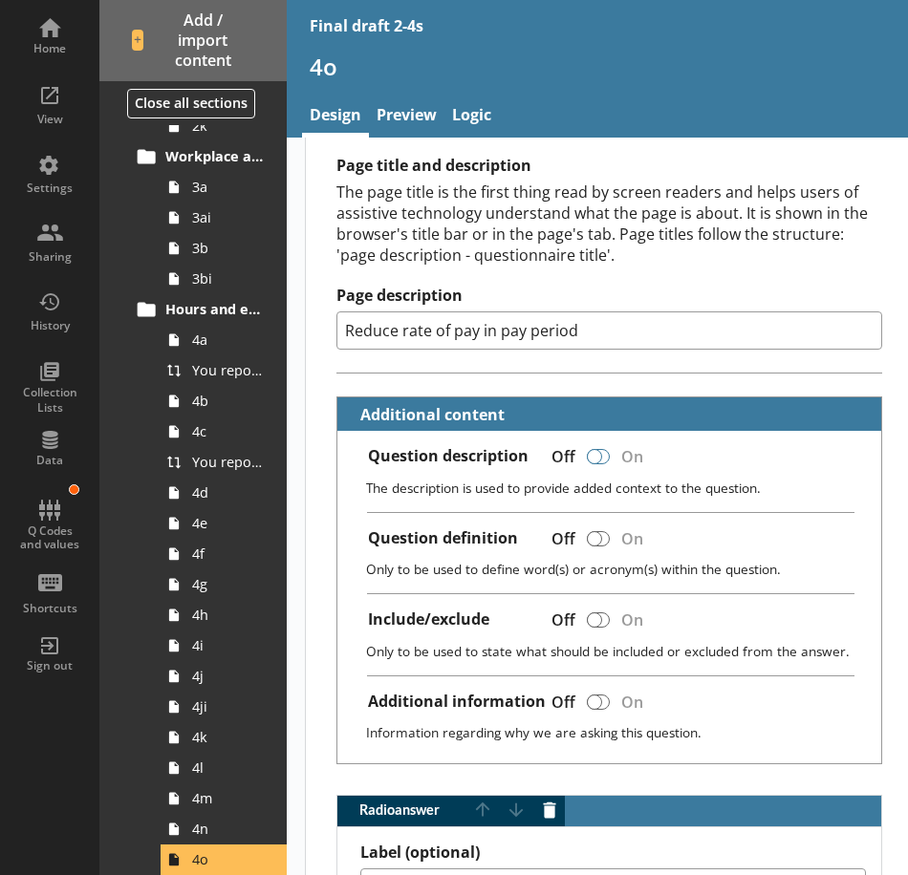
click at [593, 456] on div at bounding box center [594, 456] width 15 height 15
type textarea "x"
checkbox input "true"
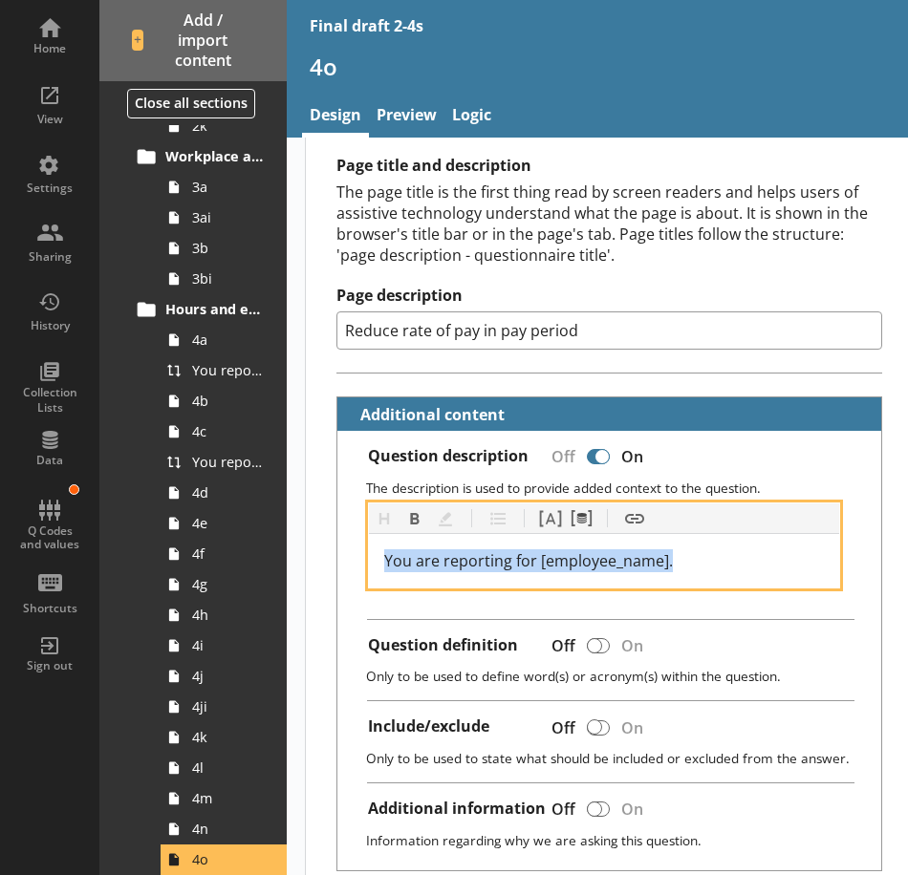
drag, startPoint x: 705, startPoint y: 569, endPoint x: 378, endPoint y: 563, distance: 326.9
click at [378, 563] on div "You are reporting for [employee_name]." at bounding box center [604, 561] width 470 height 54
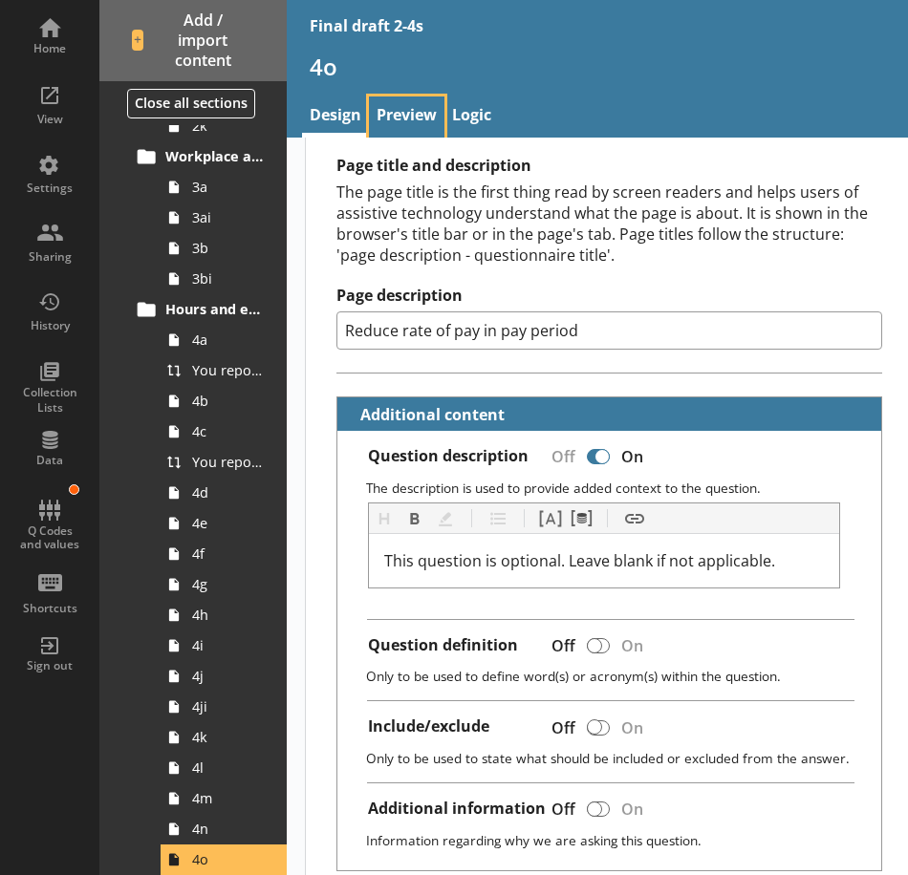
type textarea "x"
click at [409, 115] on link "Preview" at bounding box center [406, 117] width 75 height 41
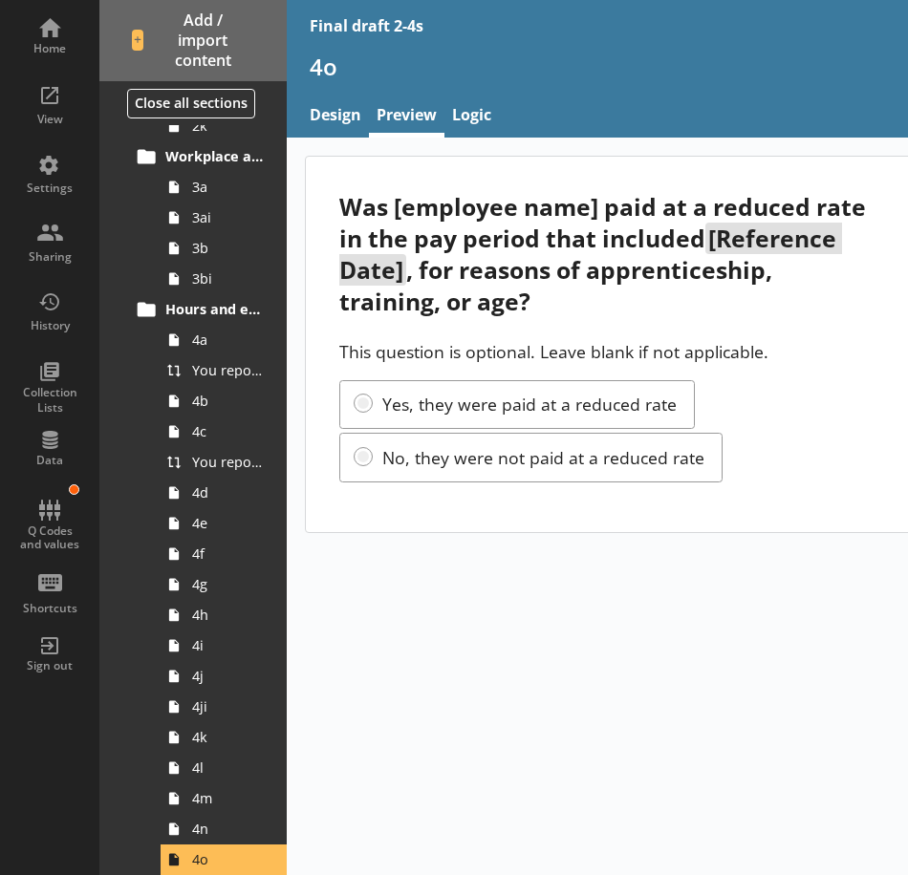
scroll to position [587, 0]
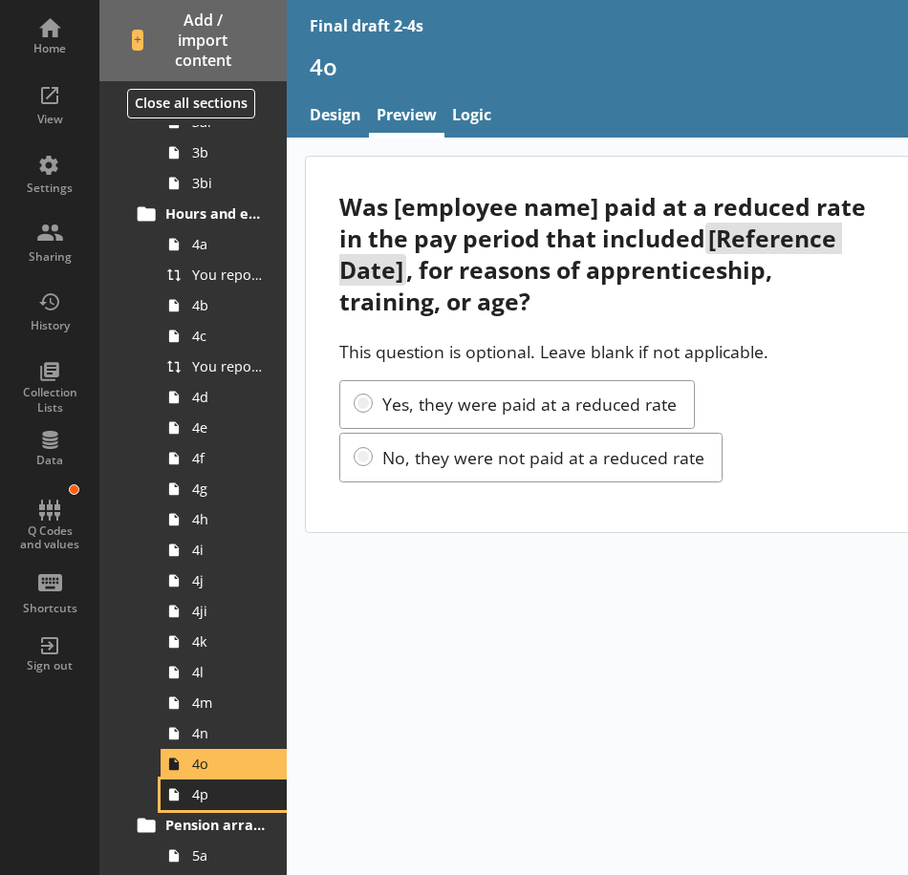
click at [214, 800] on span "4p" at bounding box center [229, 795] width 74 height 18
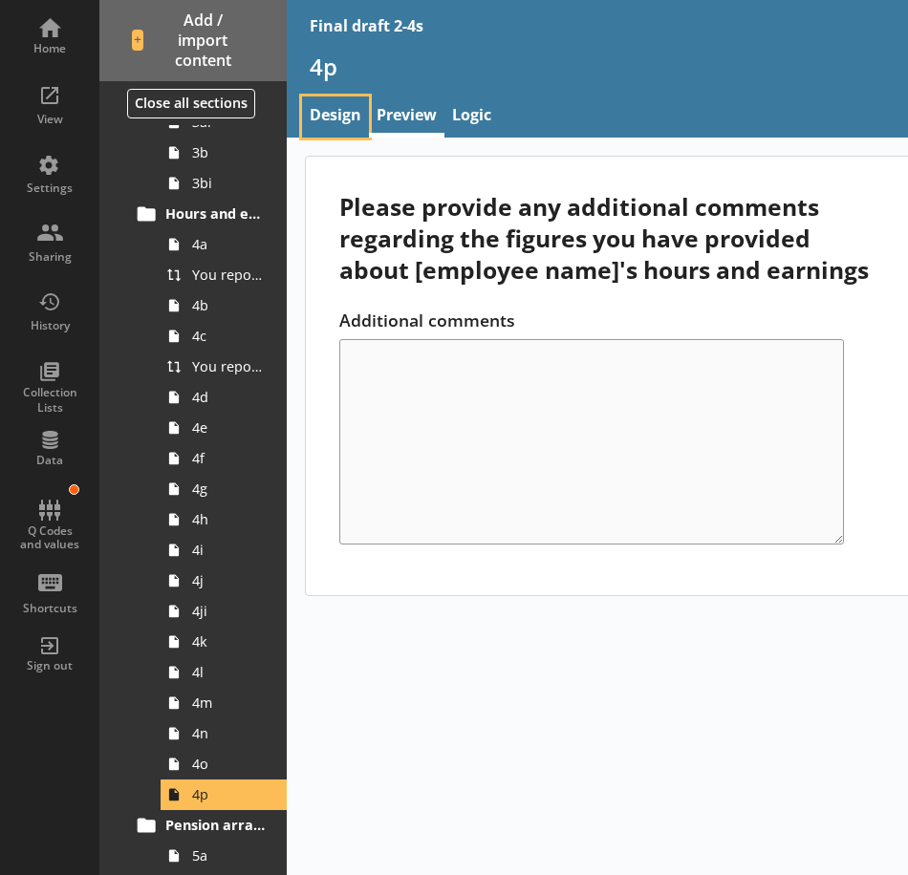
click at [325, 123] on link "Design" at bounding box center [335, 117] width 67 height 41
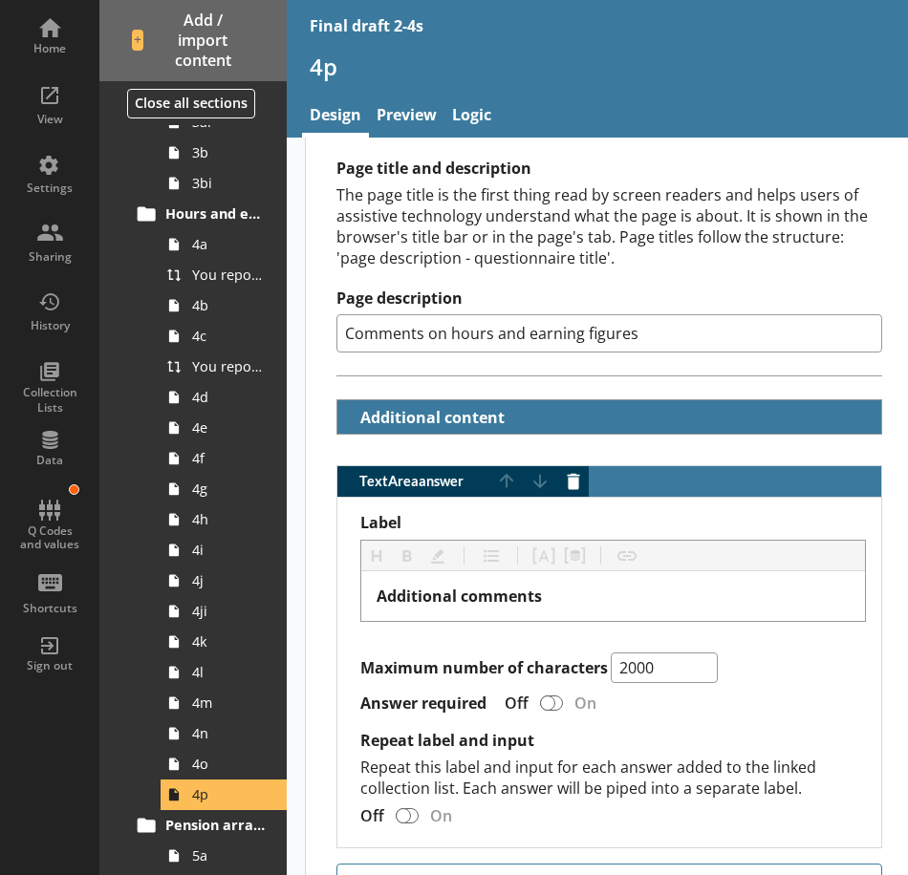
scroll to position [258, 0]
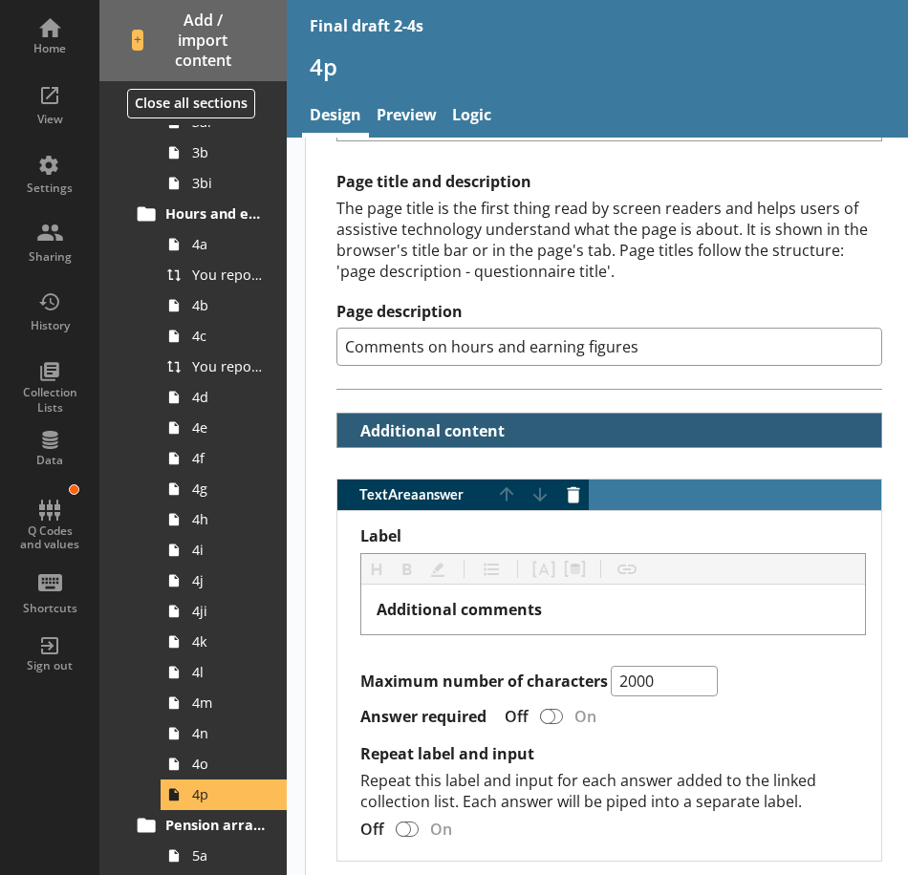
click at [465, 435] on button "Additional content" at bounding box center [426, 430] width 163 height 33
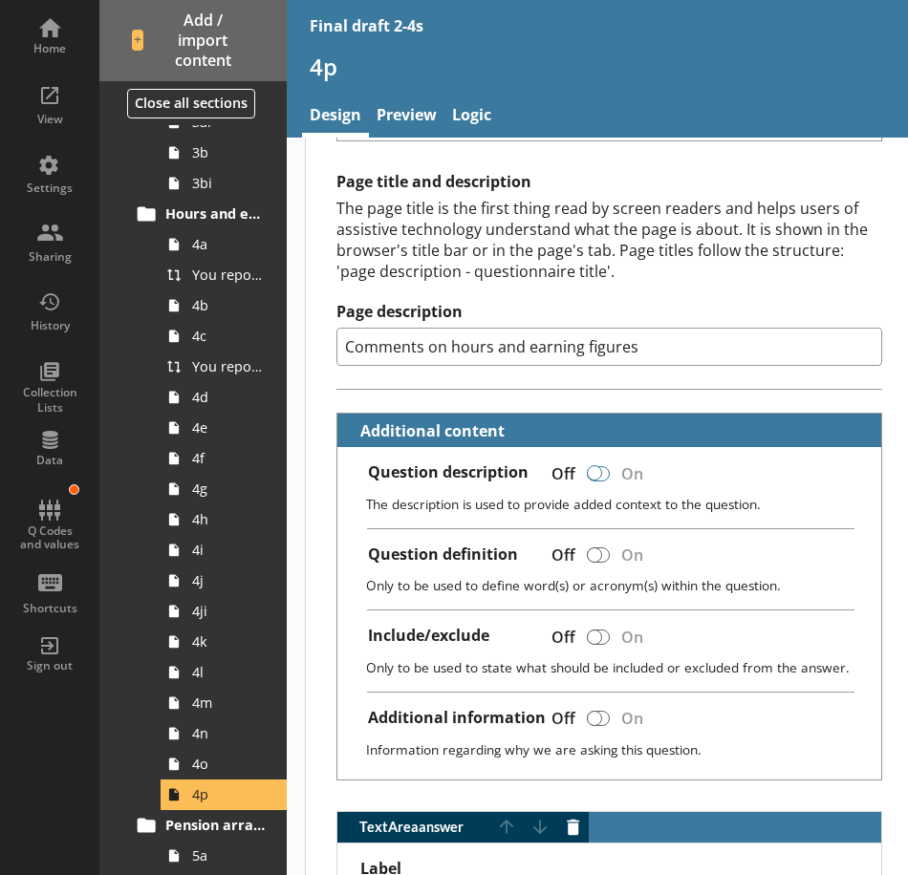
click at [592, 477] on div at bounding box center [594, 472] width 15 height 15
checkbox input "true"
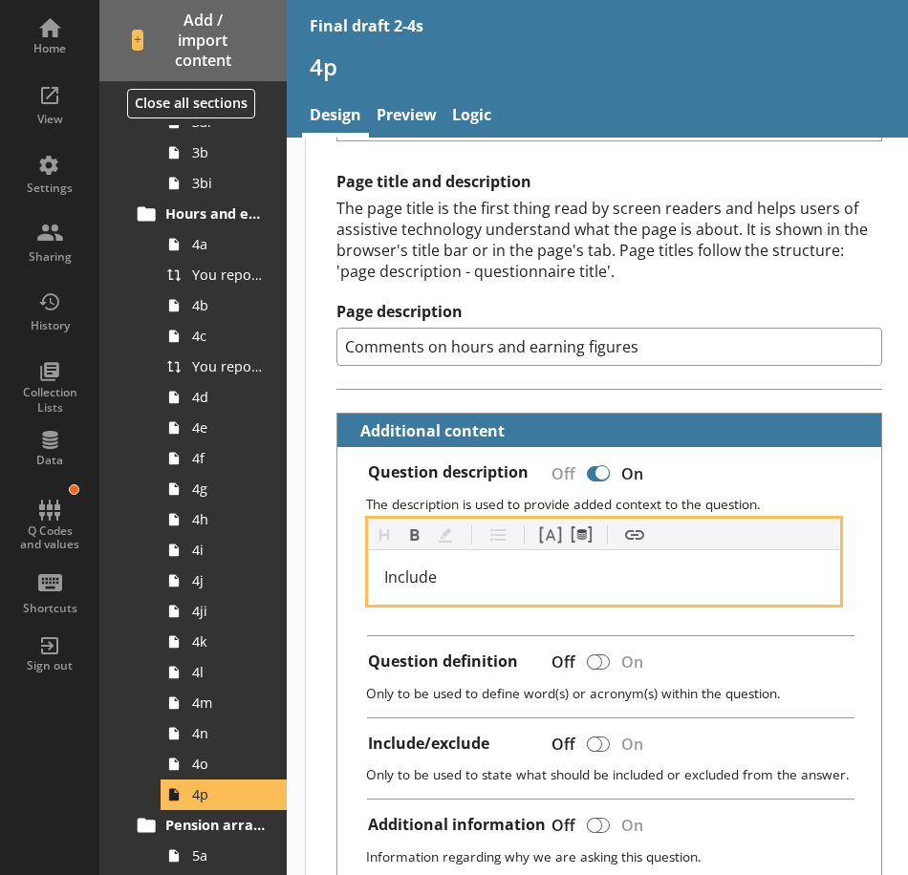
drag, startPoint x: 461, startPoint y: 580, endPoint x: 375, endPoint y: 586, distance: 86.2
click at [375, 586] on div "Include" at bounding box center [604, 577] width 470 height 54
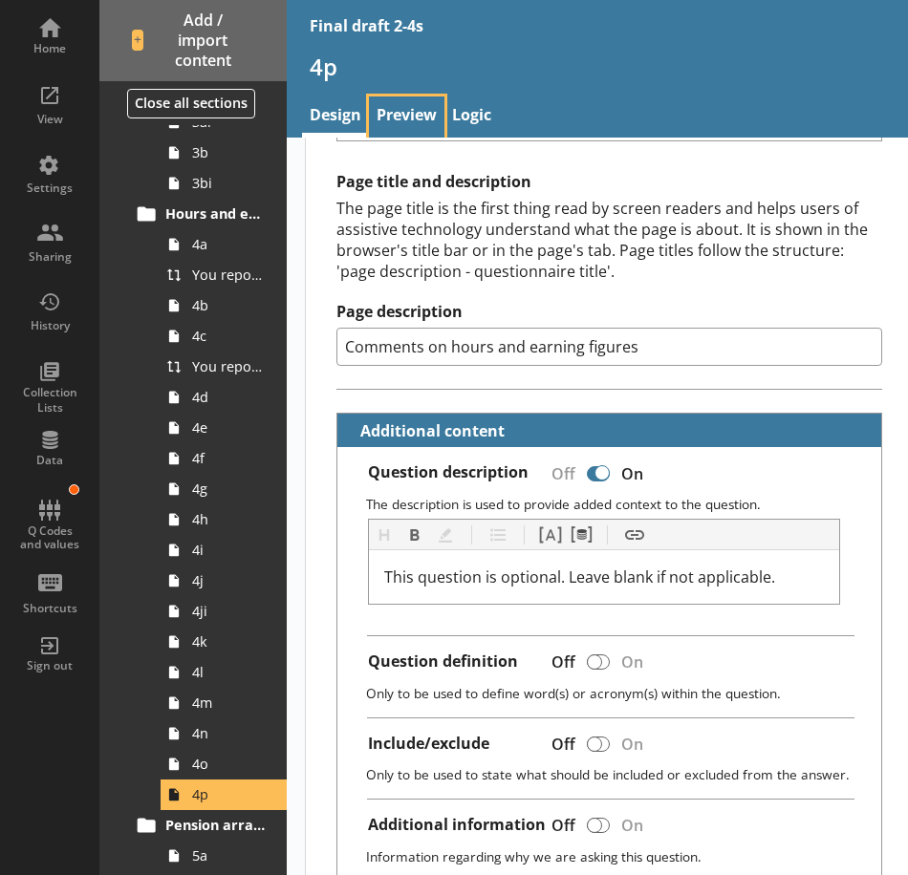
click at [399, 123] on link "Preview" at bounding box center [406, 117] width 75 height 41
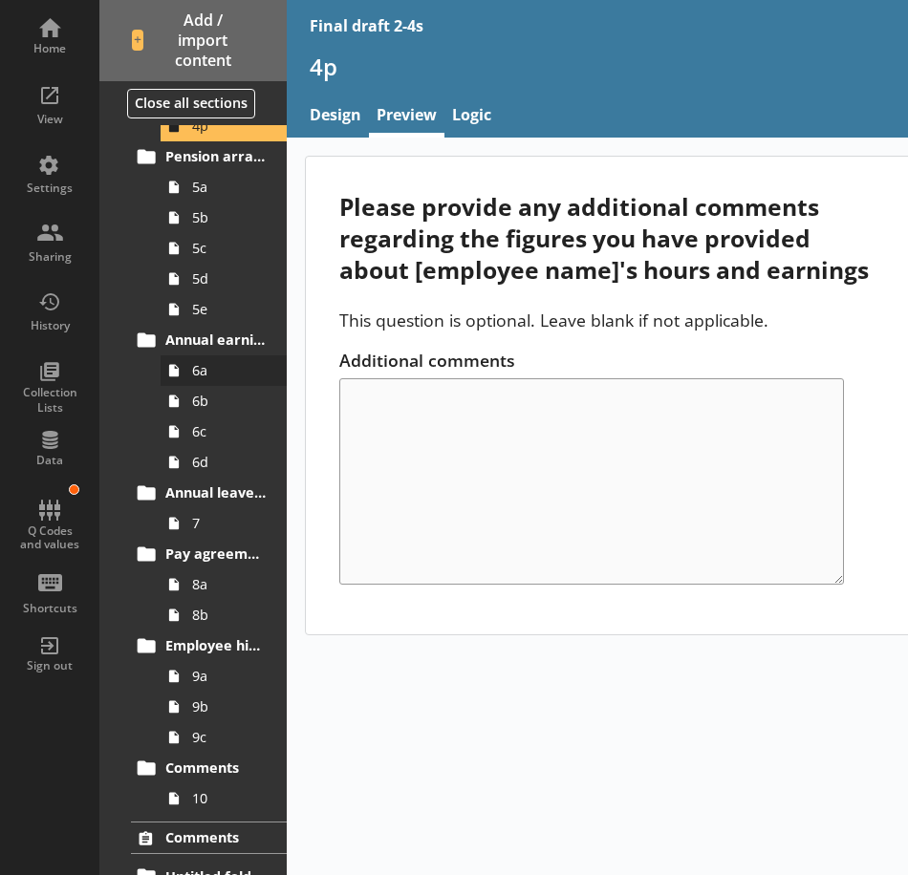
scroll to position [1350, 0]
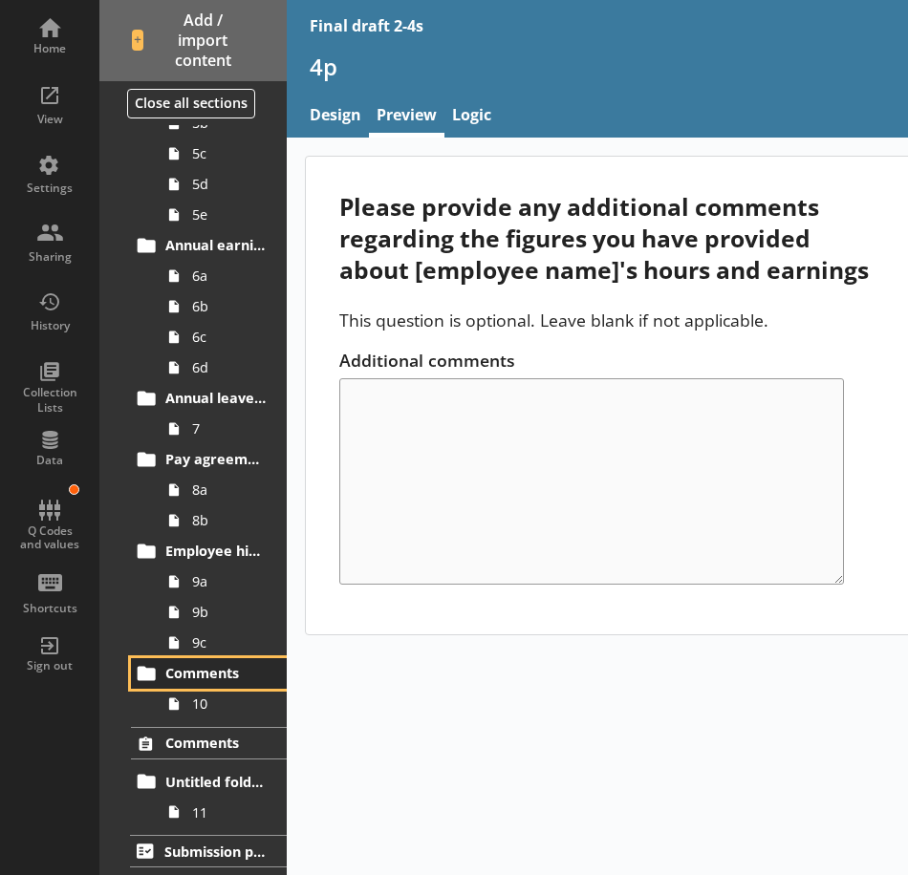
click at [200, 658] on link "Comments" at bounding box center [209, 673] width 156 height 31
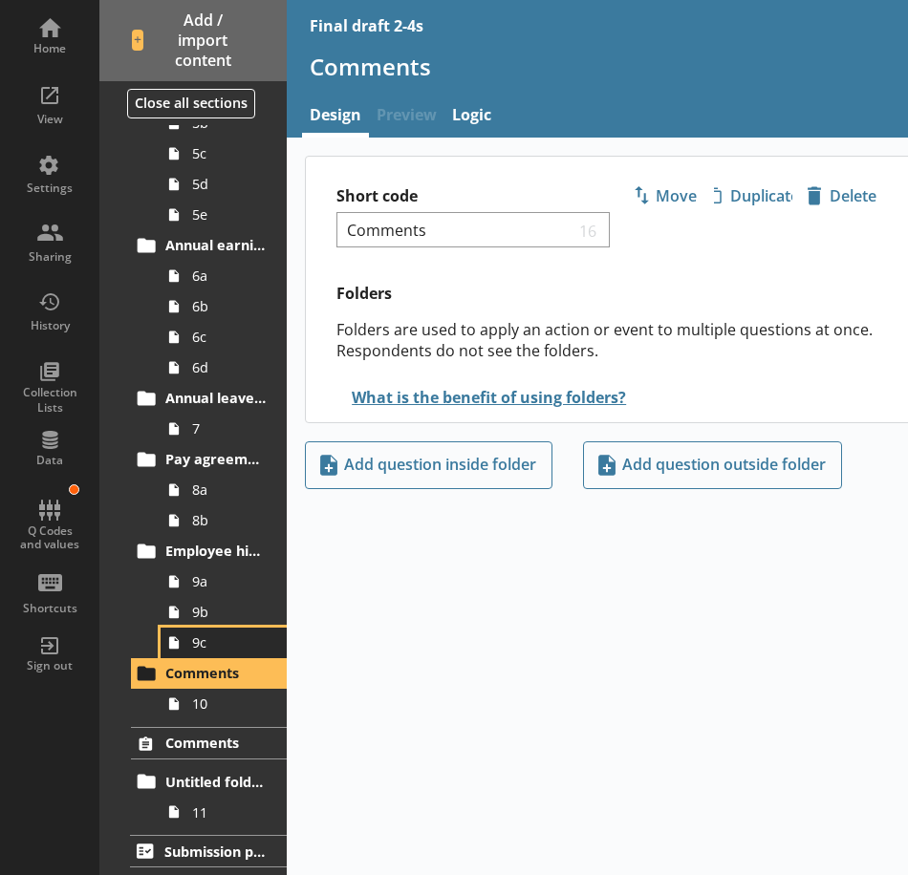
click at [223, 645] on span "9c" at bounding box center [229, 643] width 74 height 18
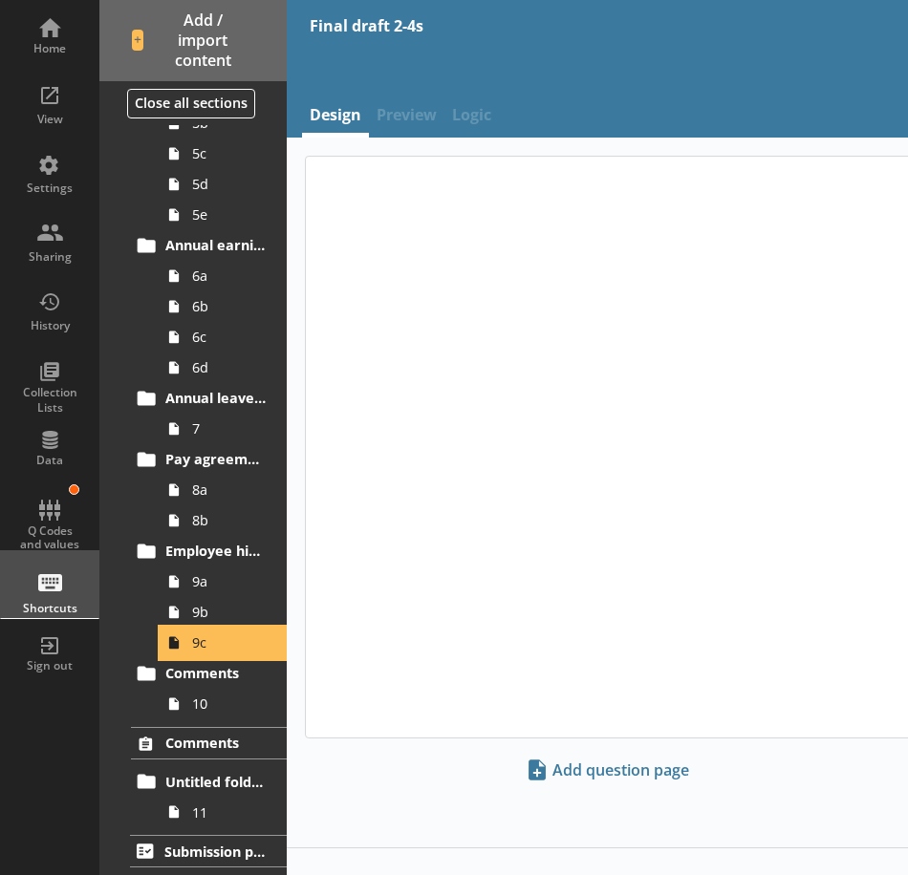
type textarea "x"
select select "mm/yyyy"
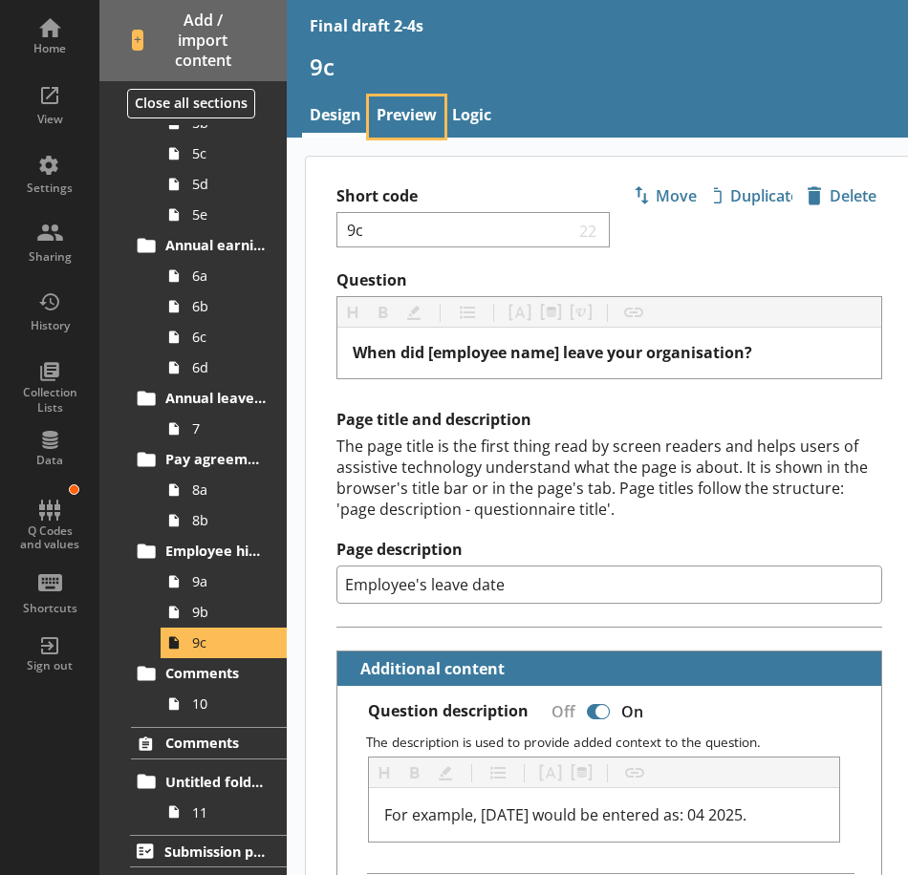
click at [407, 117] on link "Preview" at bounding box center [406, 117] width 75 height 41
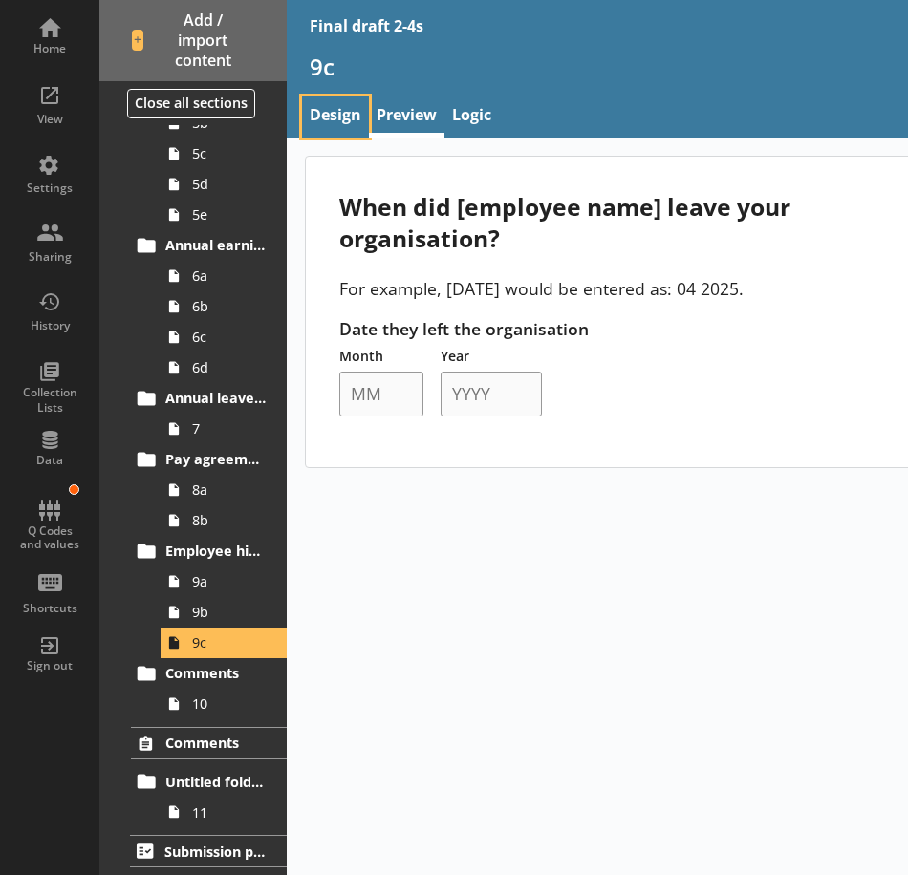
click at [331, 129] on link "Design" at bounding box center [335, 117] width 67 height 41
type textarea "x"
select select "mm/yyyy"
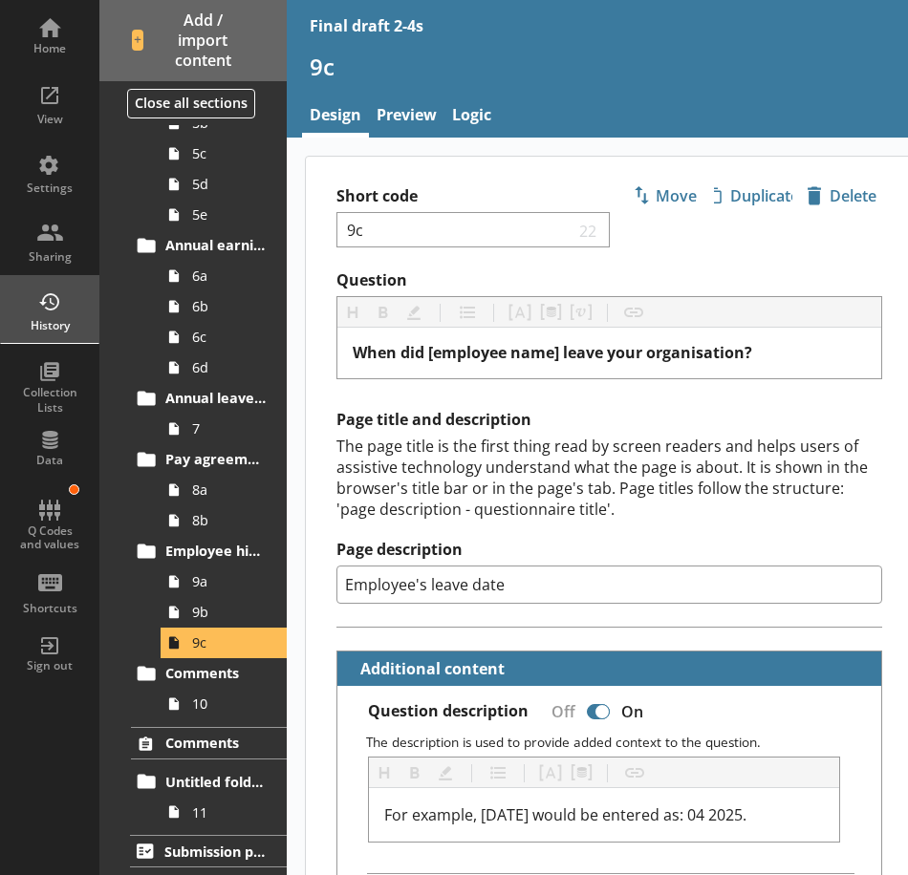
type textarea "x"
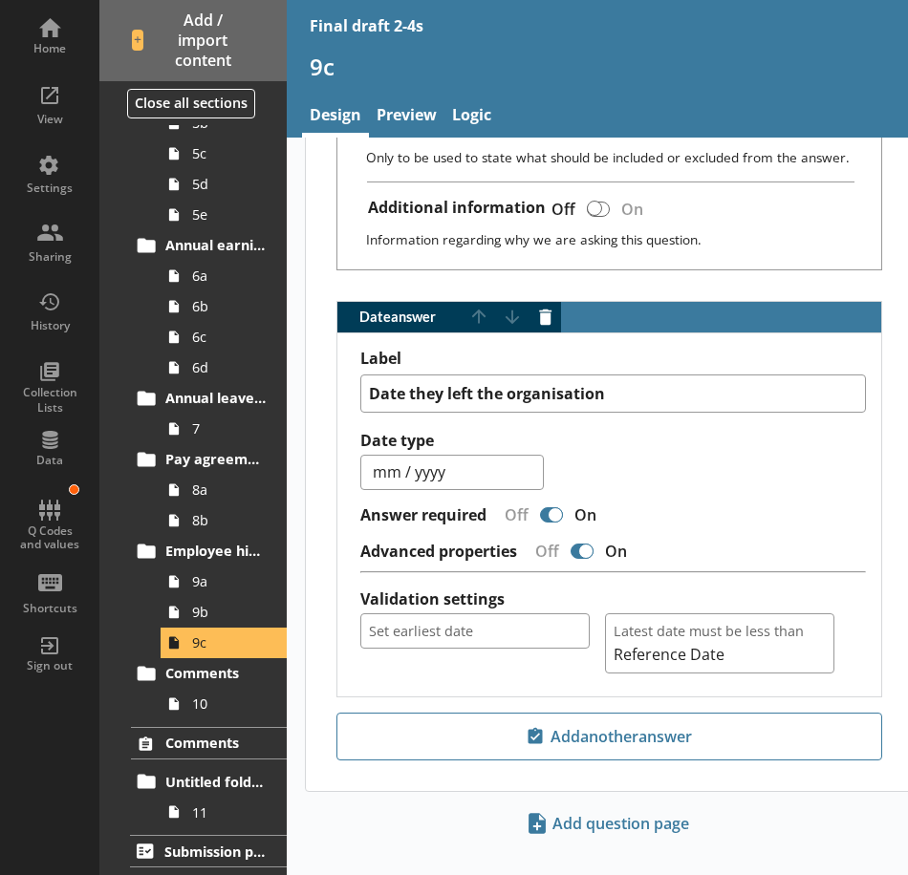
scroll to position [860, 0]
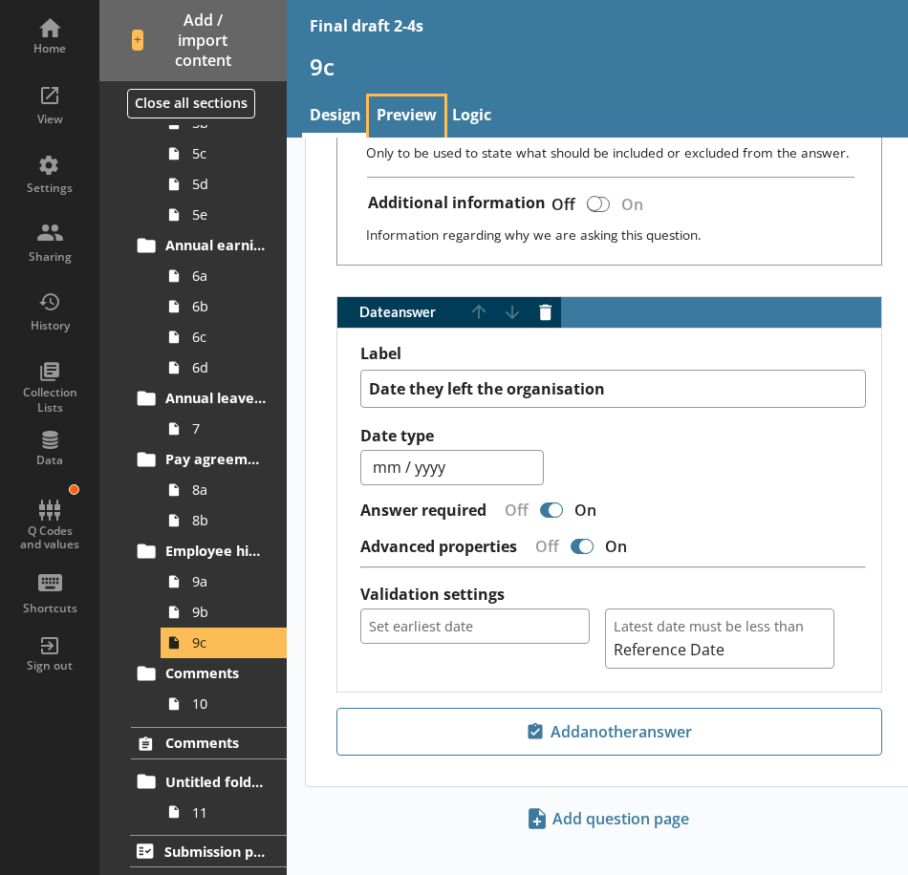
click at [425, 106] on link "Preview" at bounding box center [406, 117] width 75 height 41
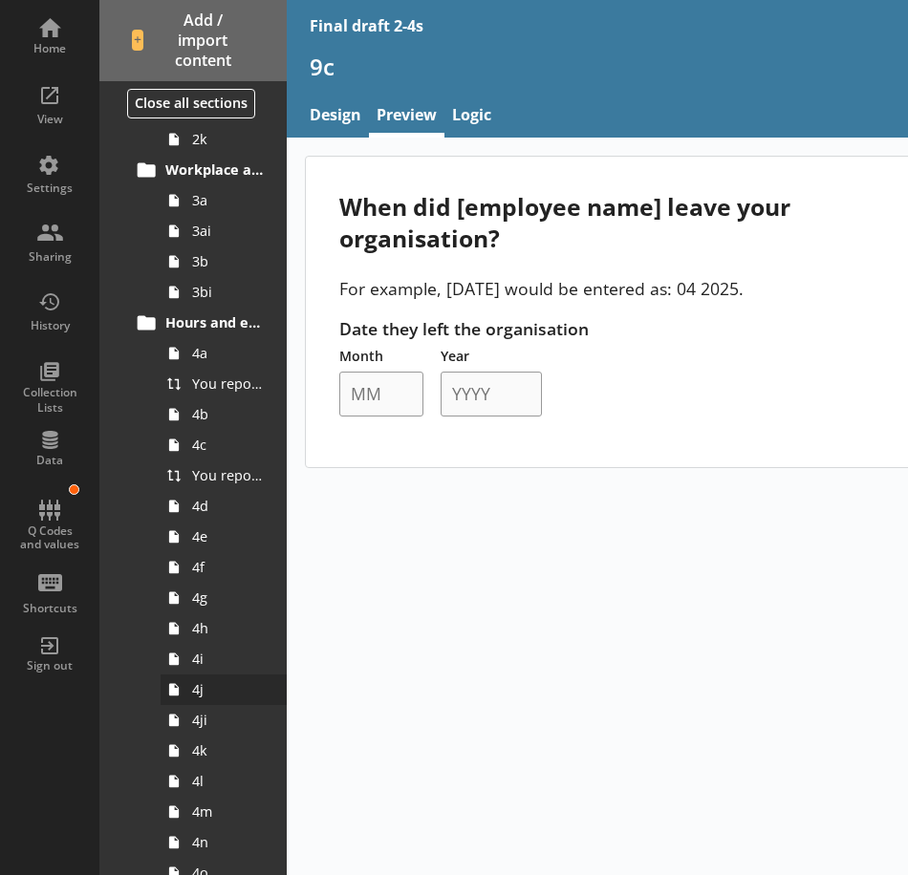
scroll to position [573, 0]
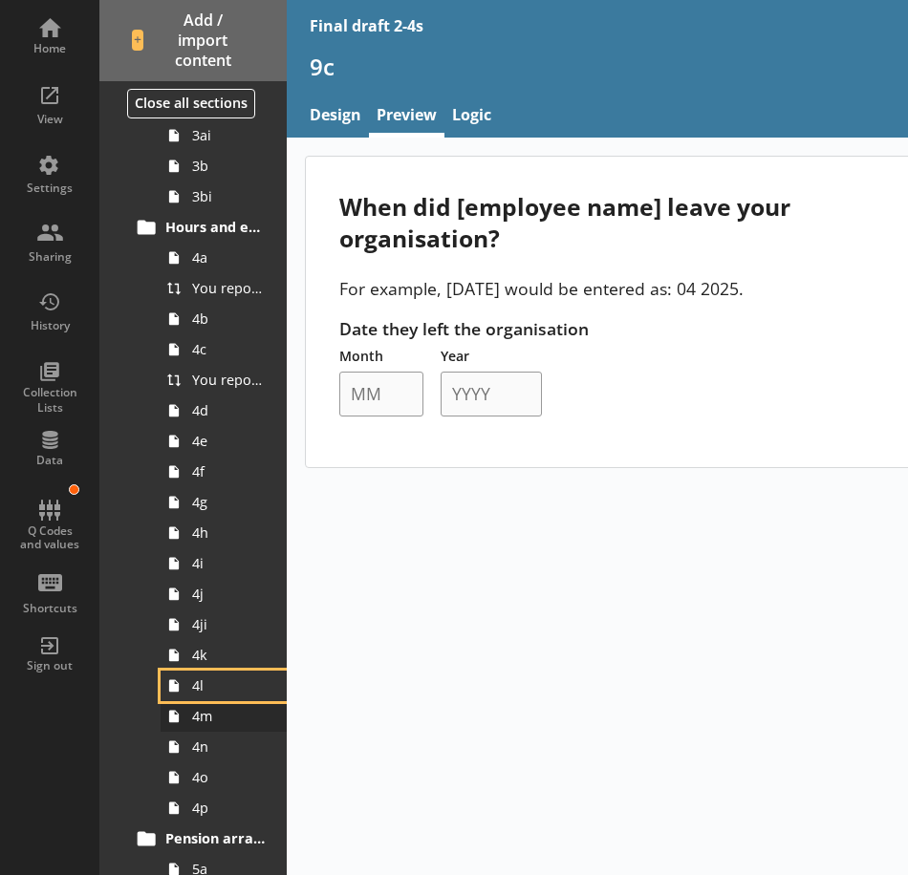
drag, startPoint x: 235, startPoint y: 687, endPoint x: 240, endPoint y: 726, distance: 39.5
click at [235, 687] on span "4l" at bounding box center [229, 686] width 74 height 18
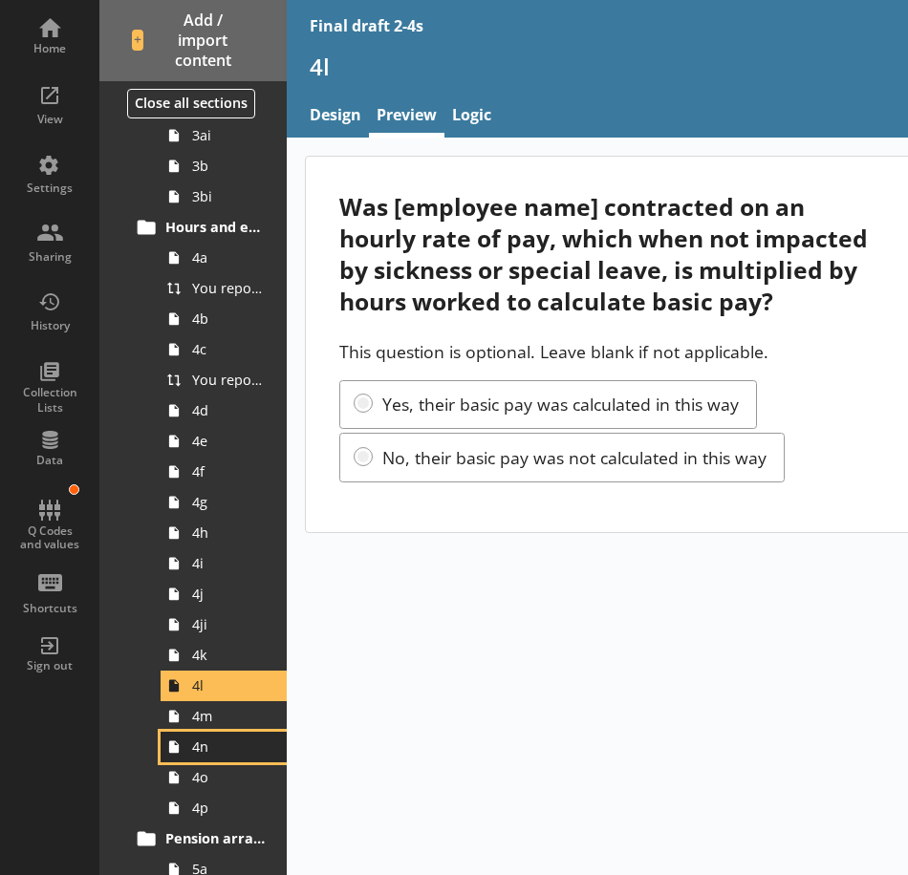
click at [219, 750] on span "4n" at bounding box center [229, 747] width 74 height 18
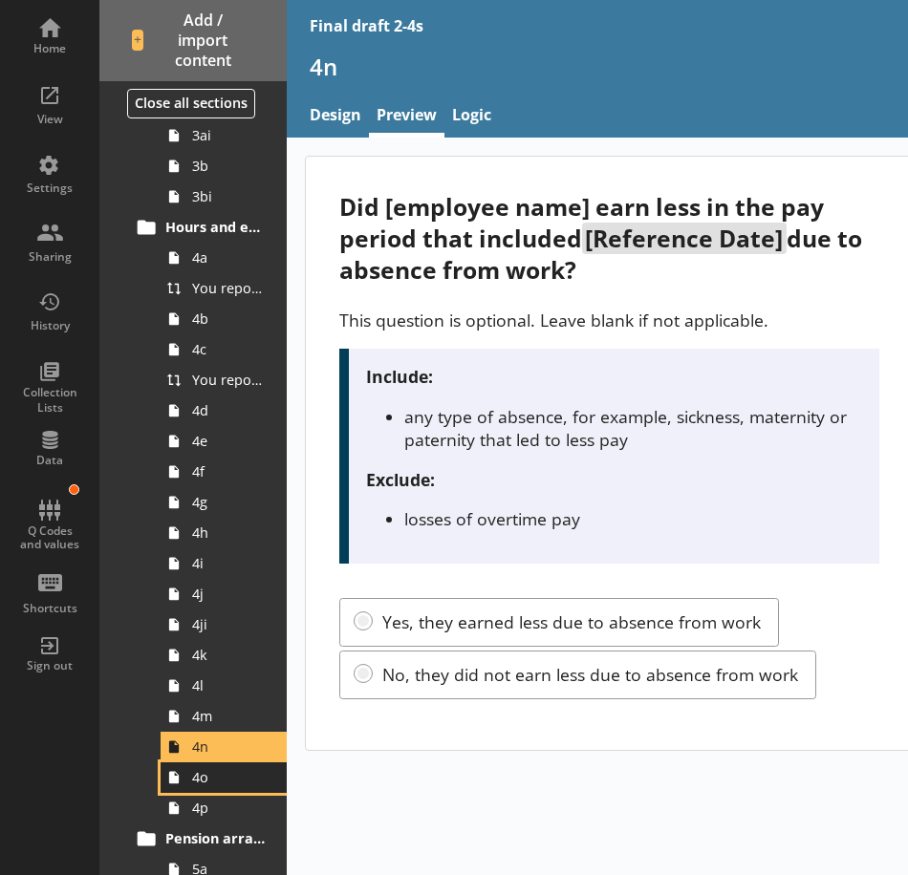
click at [217, 787] on link "4o" at bounding box center [224, 778] width 126 height 31
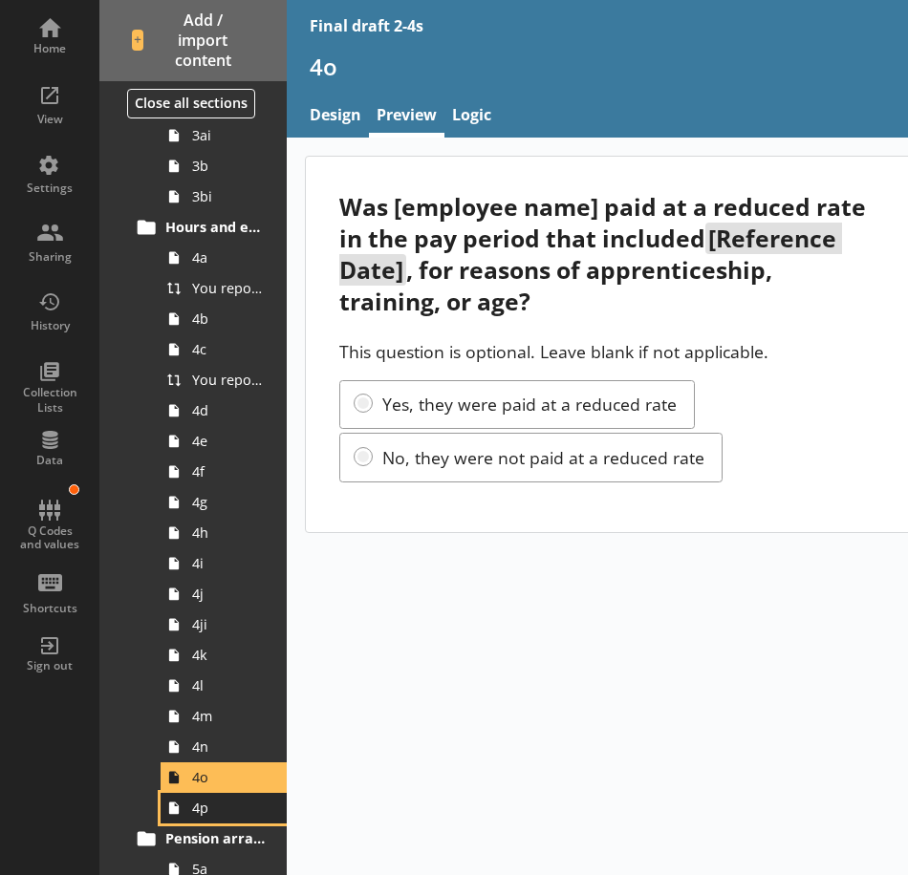
click at [217, 800] on span "4p" at bounding box center [229, 808] width 74 height 18
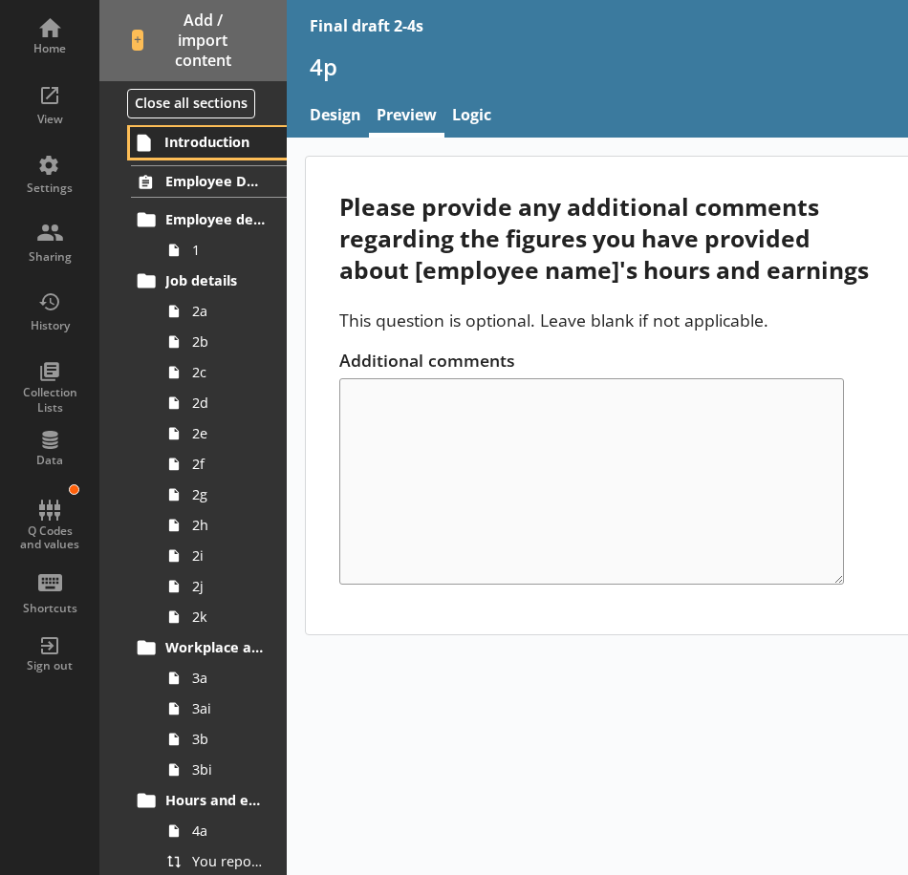
click at [190, 146] on span "Introduction" at bounding box center [215, 142] width 102 height 18
